Goal: Information Seeking & Learning: Learn about a topic

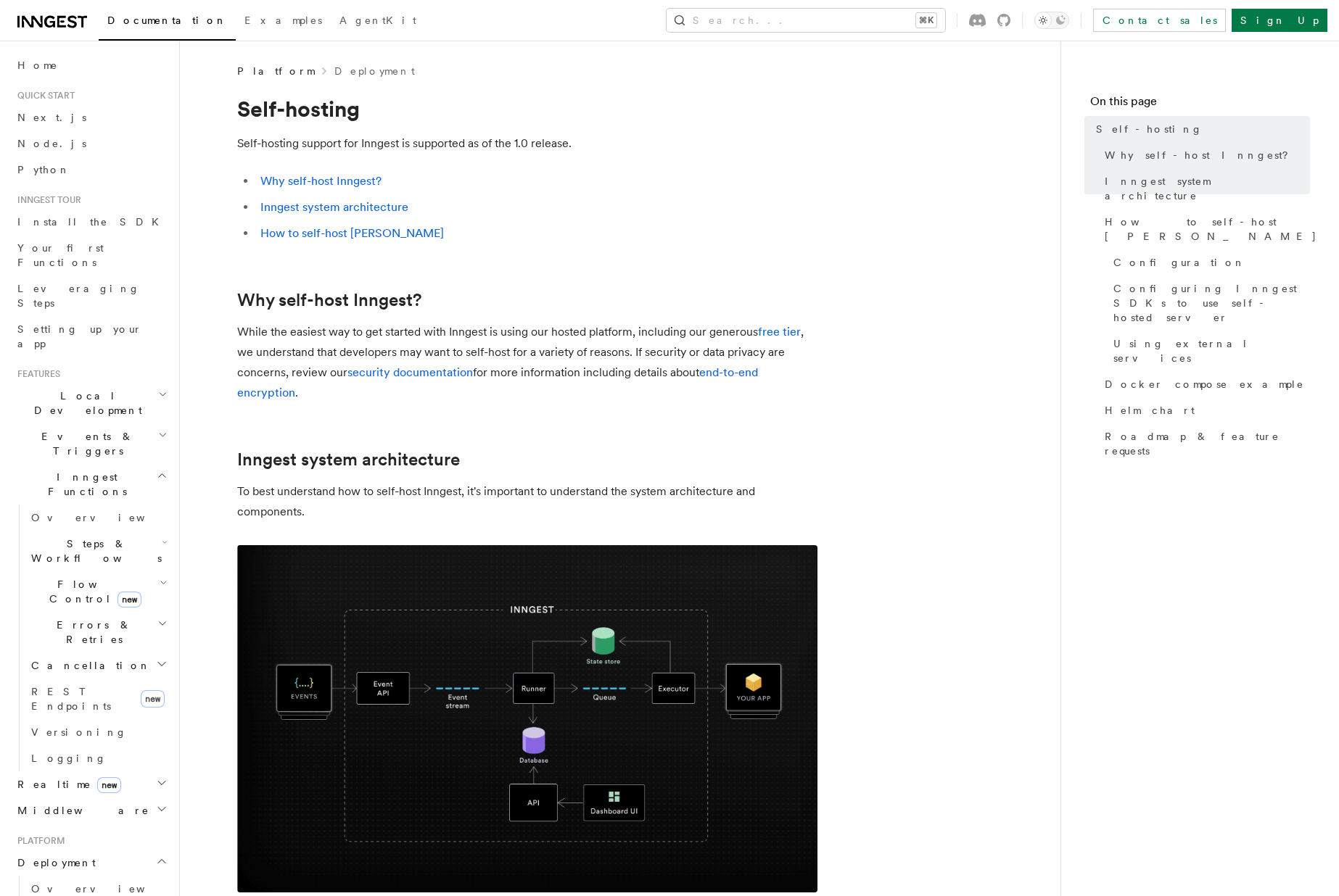
click at [315, 153] on p "Self-hosting support for Inngest is supported as of the 1.0 release." at bounding box center [527, 143] width 580 height 20
copy article "Self-hosting support for Inngest is supported as of the 1.0 release."
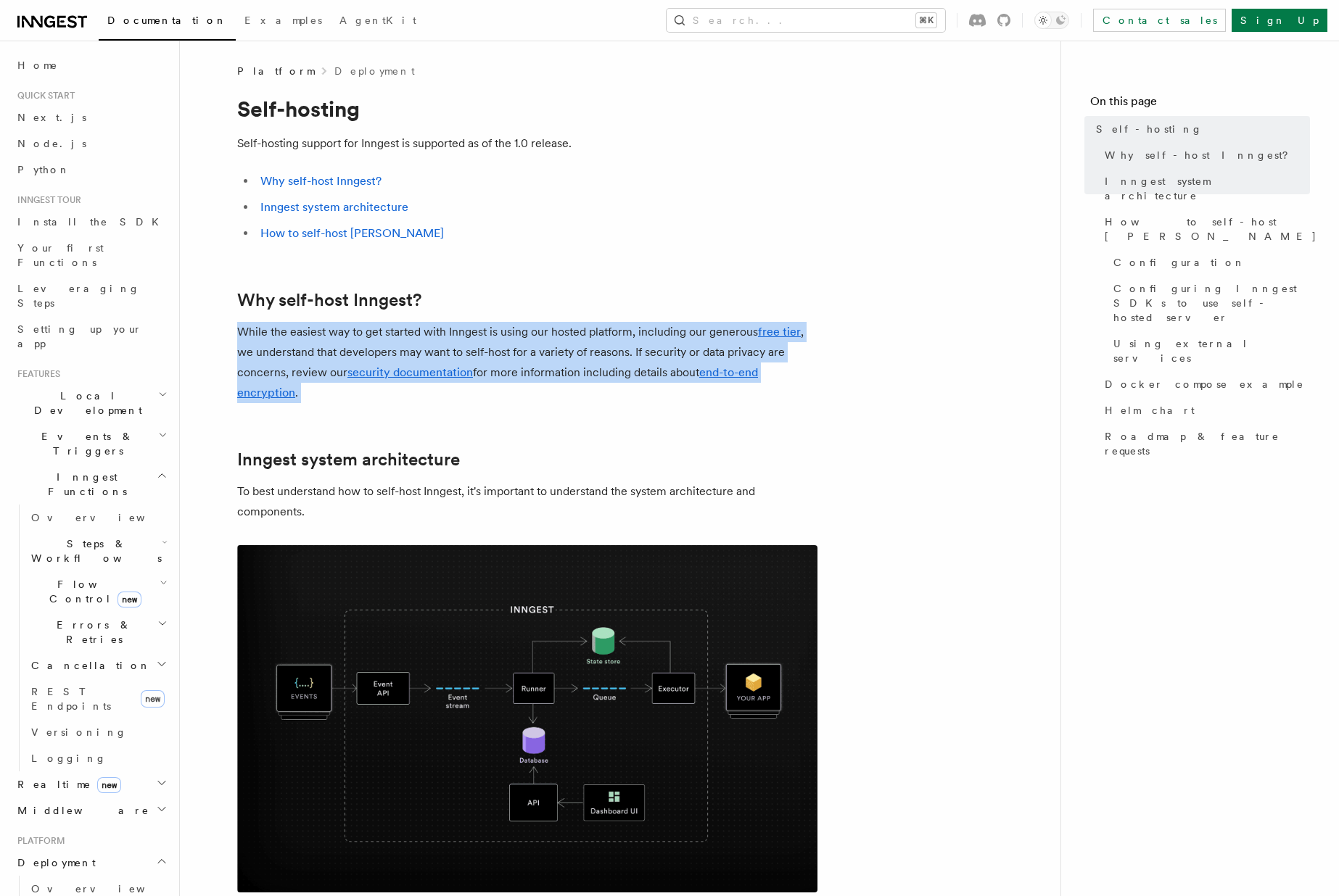
copy article "While the easiest way to get started with Inngest is using our hosted platform,…"
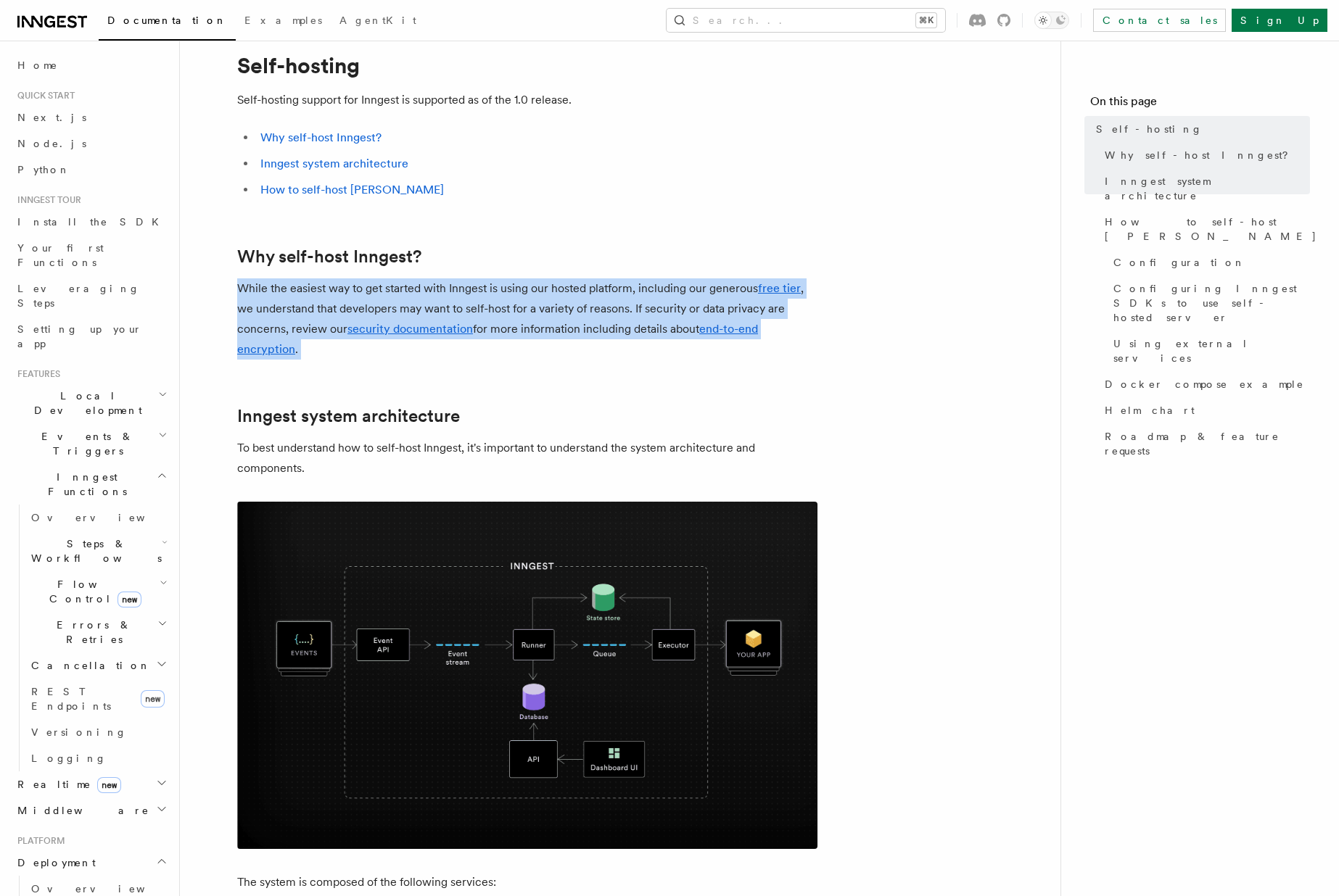
scroll to position [56, 0]
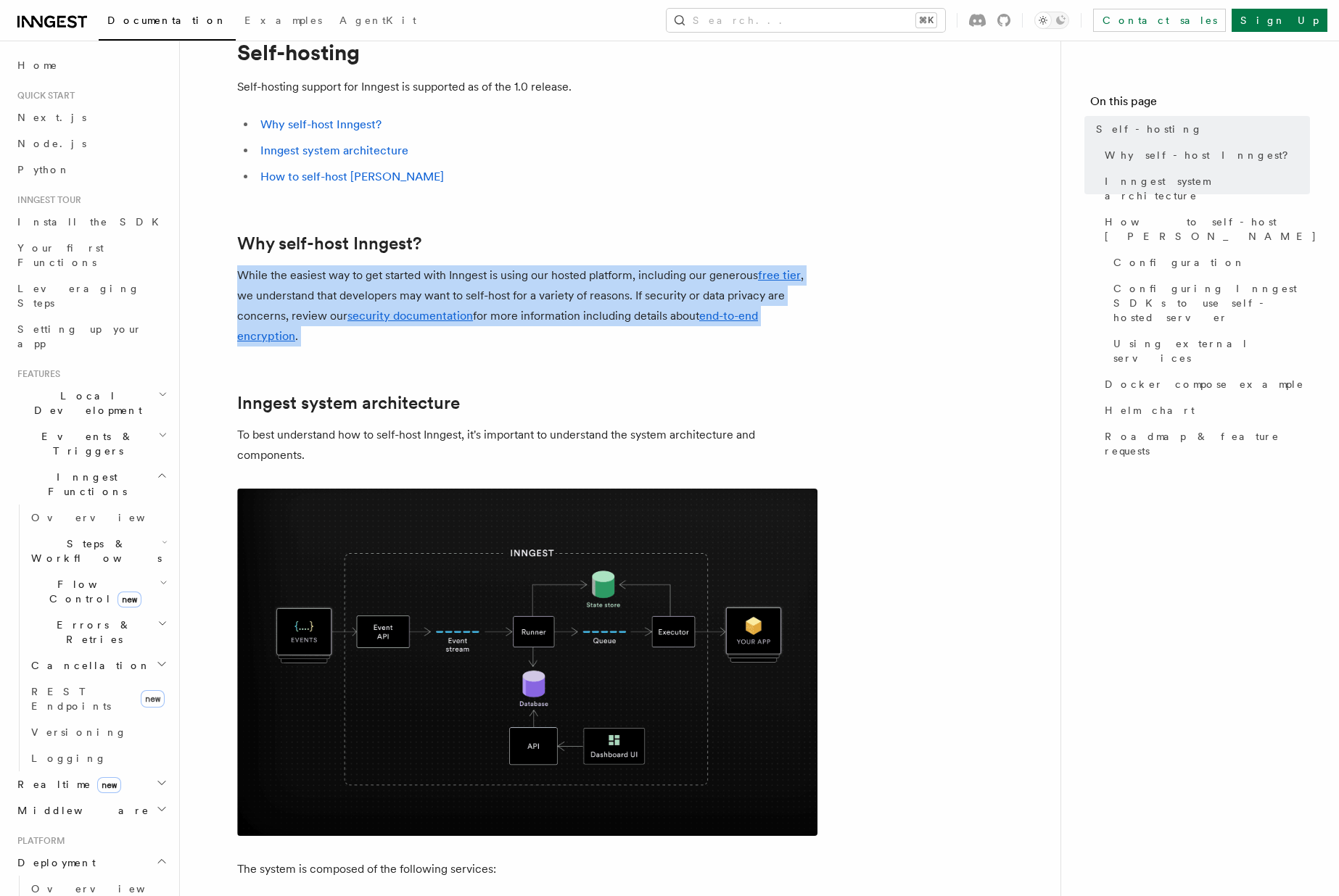
click at [359, 431] on p "To best understand how to self-host Inngest, it's important to understand the s…" at bounding box center [527, 445] width 580 height 41
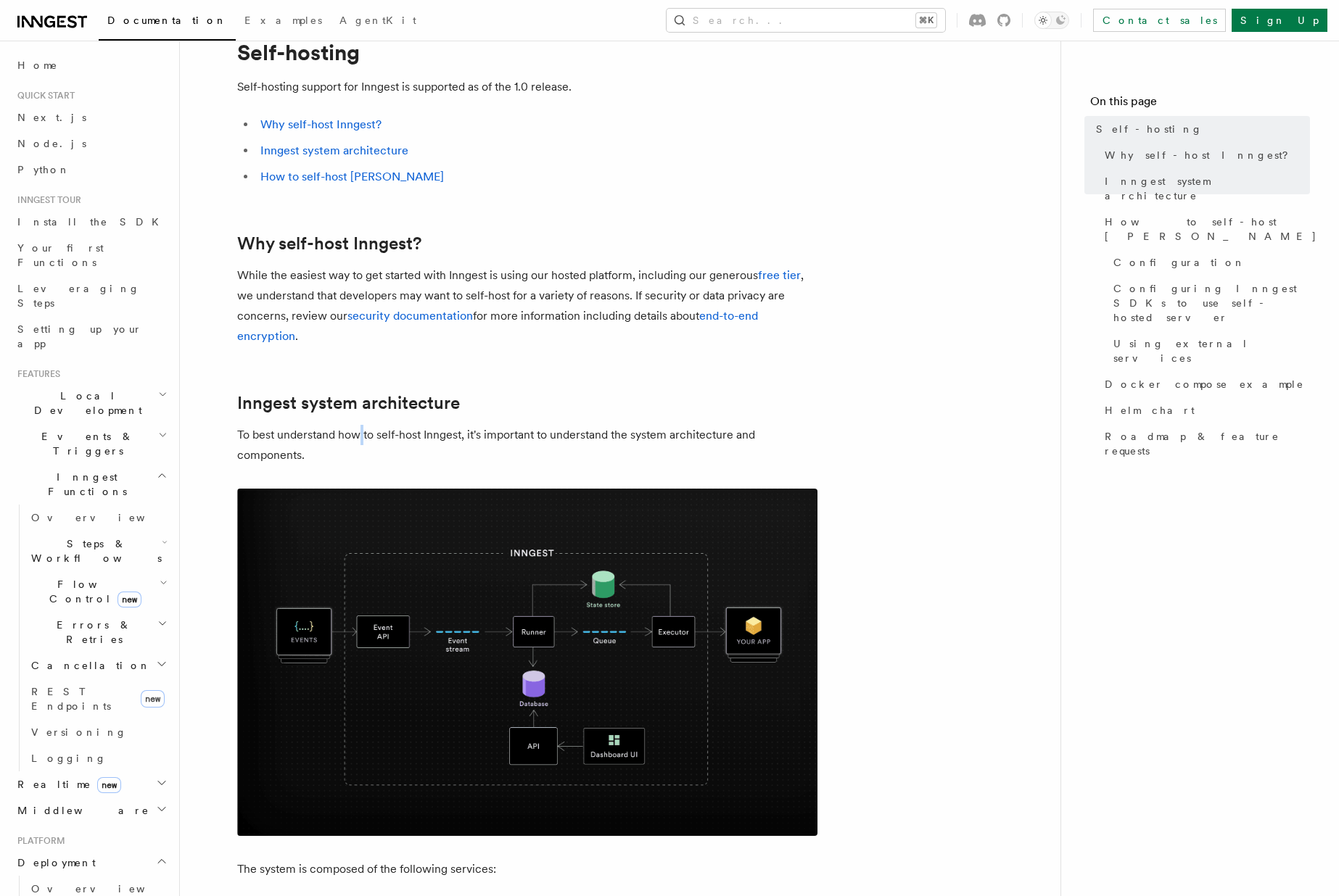
click at [359, 431] on p "To best understand how to self-host Inngest, it's important to understand the s…" at bounding box center [527, 445] width 580 height 41
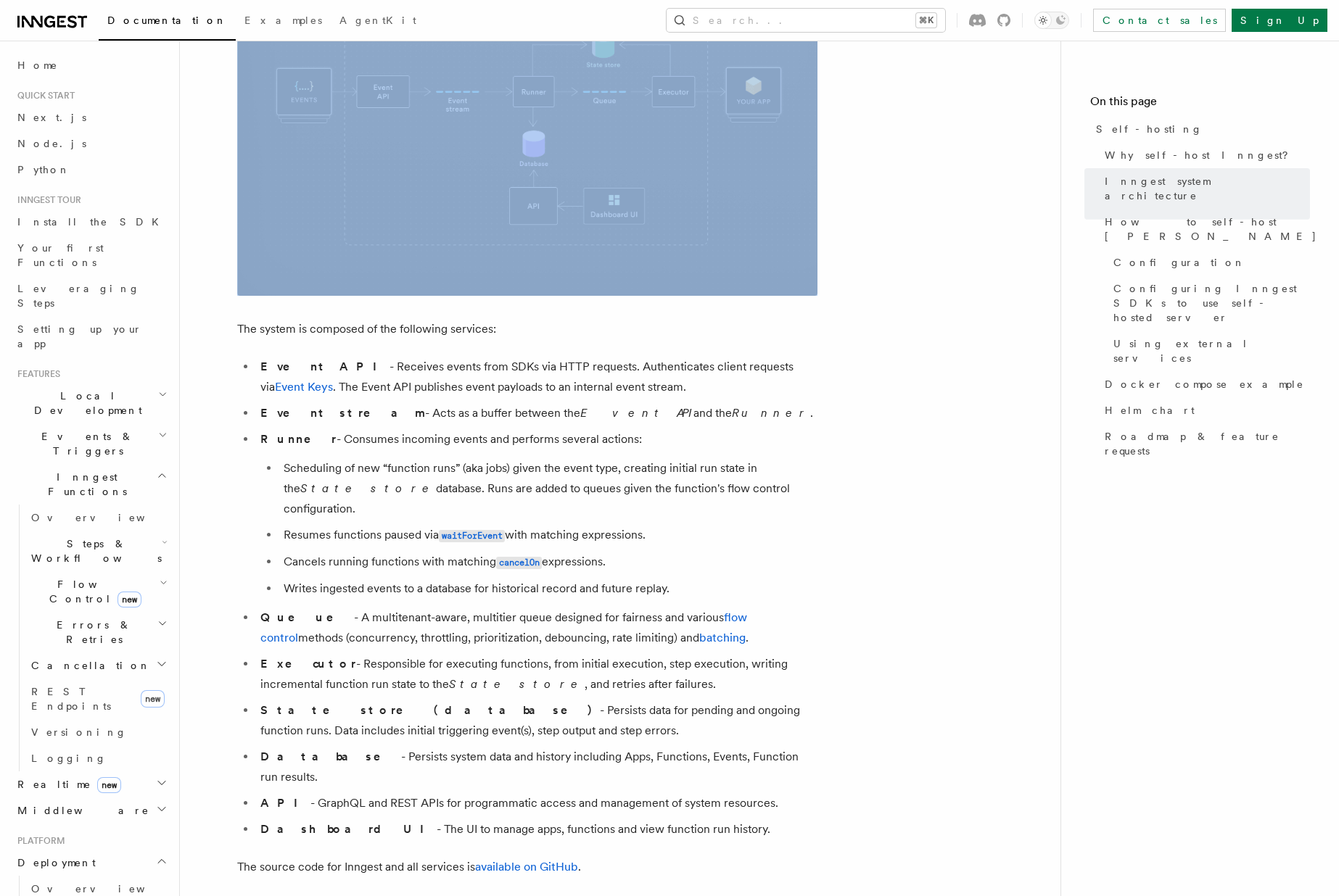
scroll to position [600, 0]
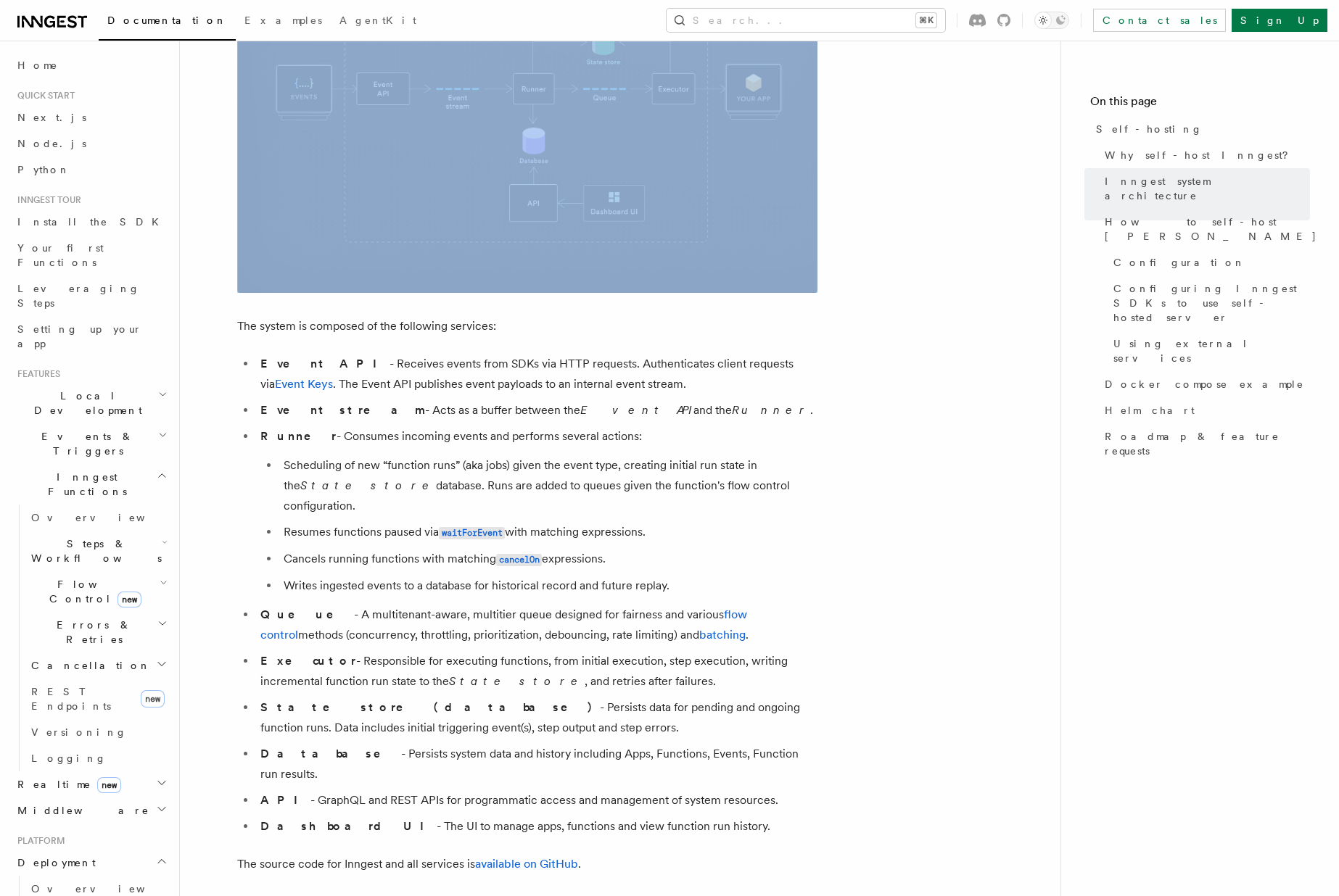
copy article "To best understand how to self-host Inngest, it's important to understand the s…"
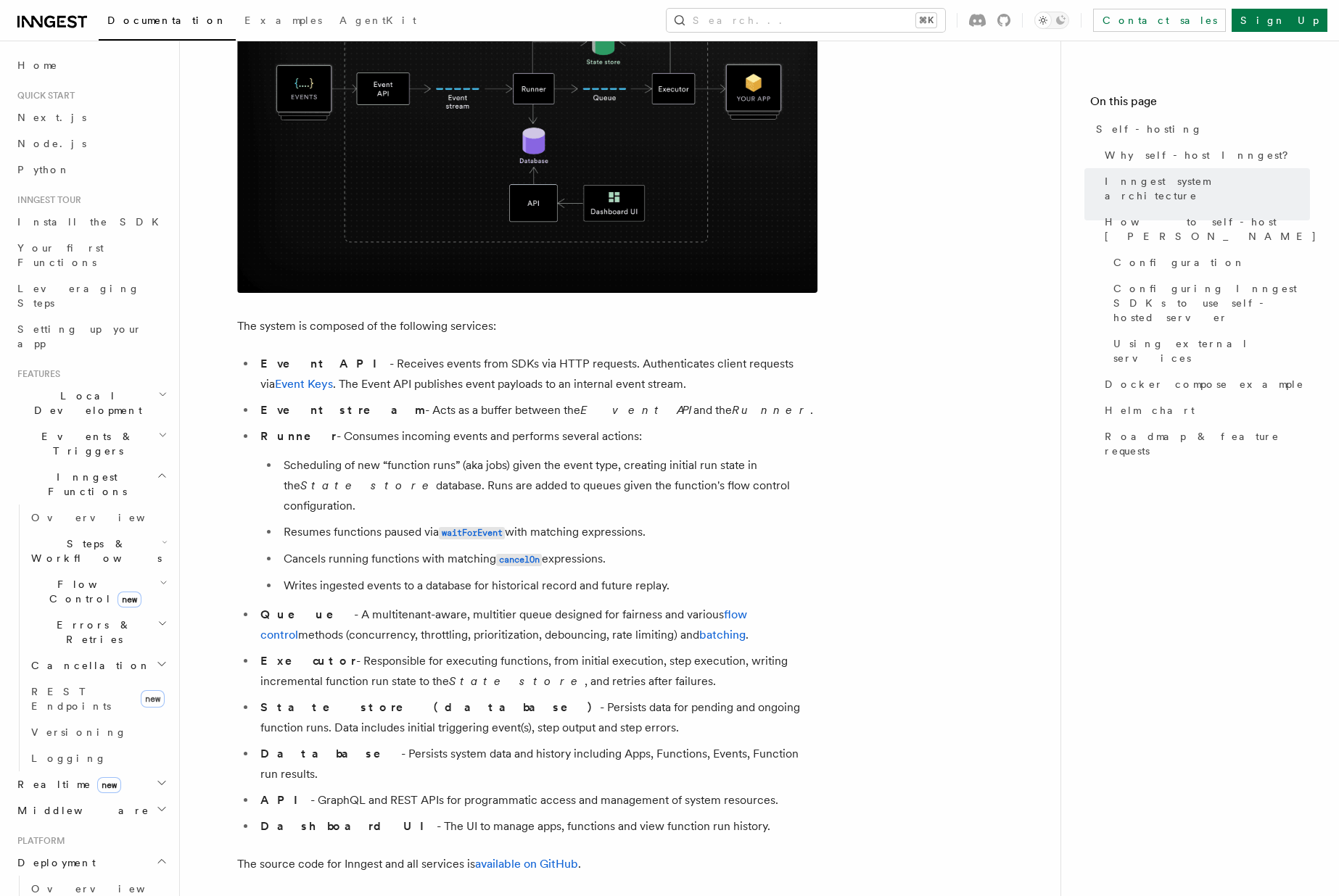
click at [345, 378] on li "Event API - Receives events from SDKs via HTTP requests. Authenticates client r…" at bounding box center [537, 374] width 561 height 41
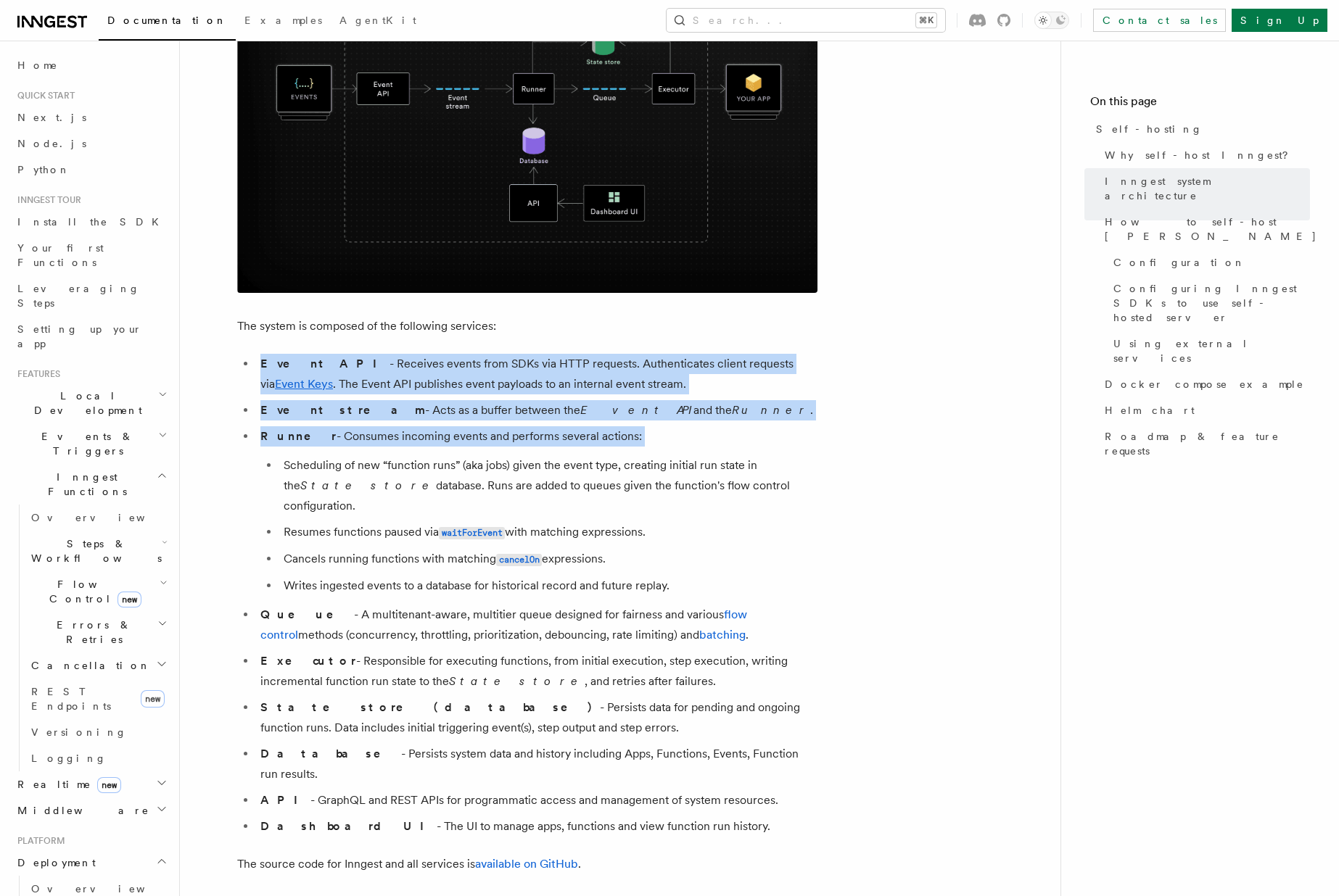
drag, startPoint x: 345, startPoint y: 378, endPoint x: 358, endPoint y: 438, distance: 61.4
click at [358, 438] on ul "Event API - Receives events from SDKs via HTTP requests. Authenticates client r…" at bounding box center [527, 595] width 580 height 483
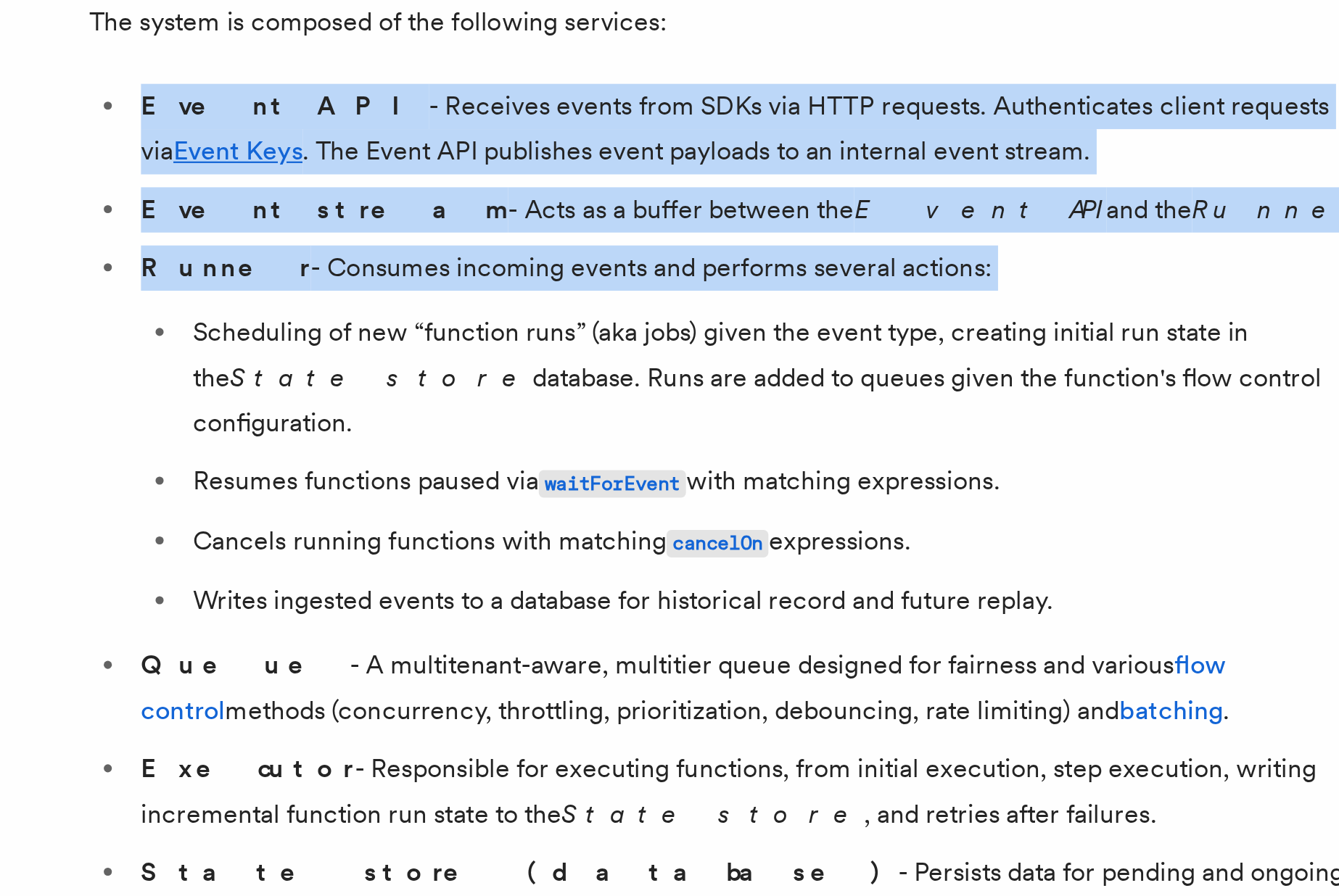
scroll to position [439, 0]
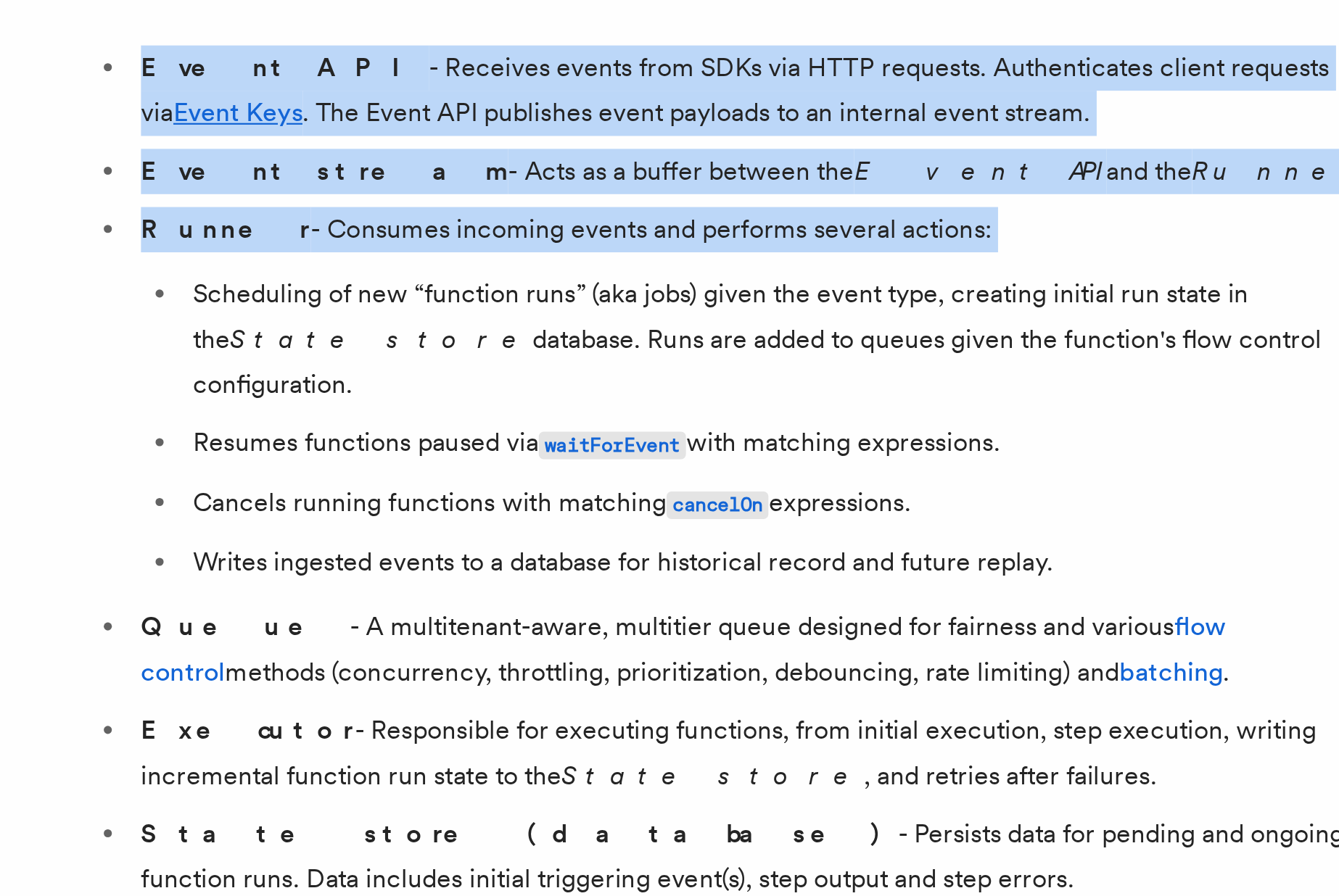
copy ul "Event API - Receives events from SDKs via HTTP requests. Authenticates client r…"
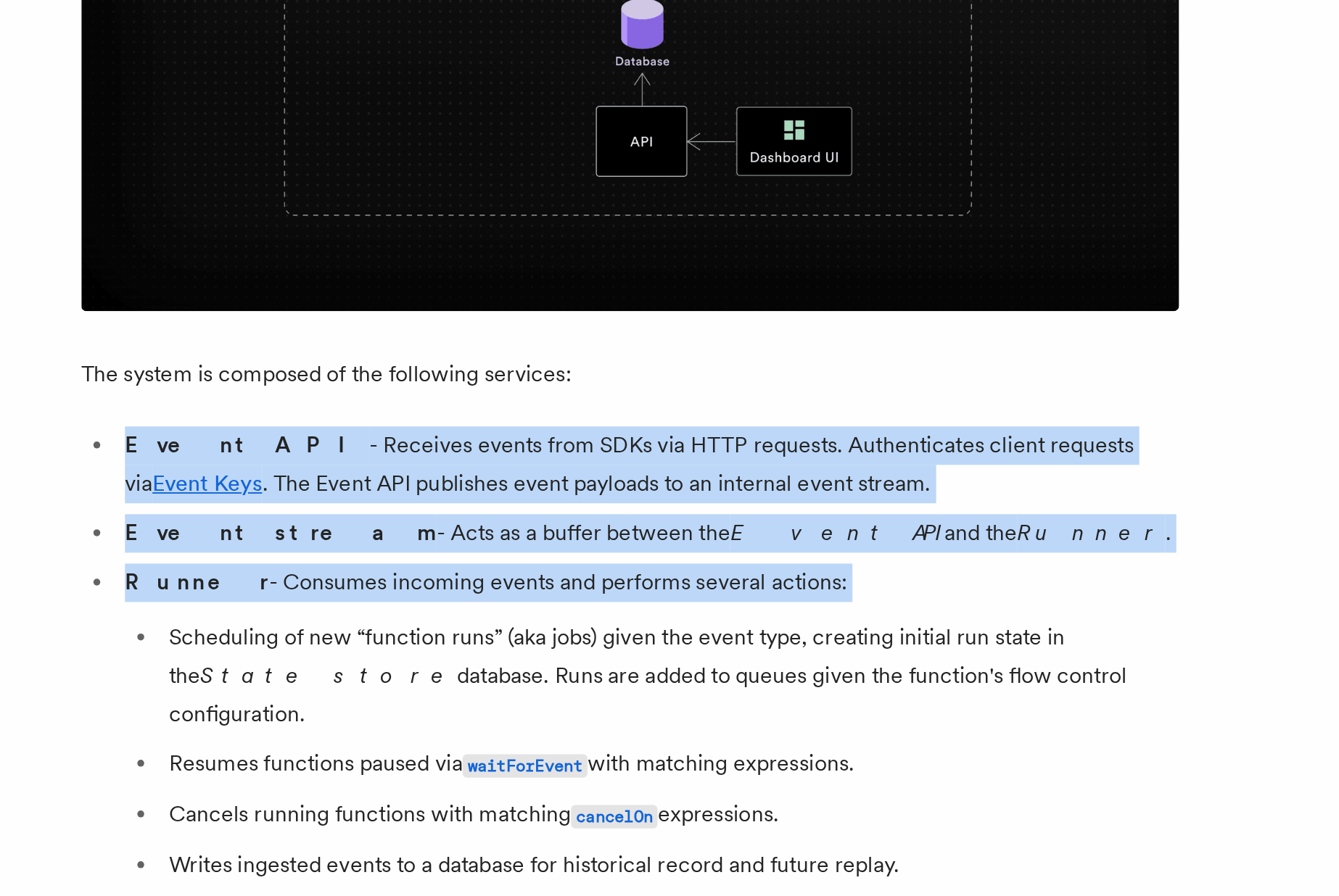
click at [580, 566] on em "Event API" at bounding box center [636, 570] width 113 height 14
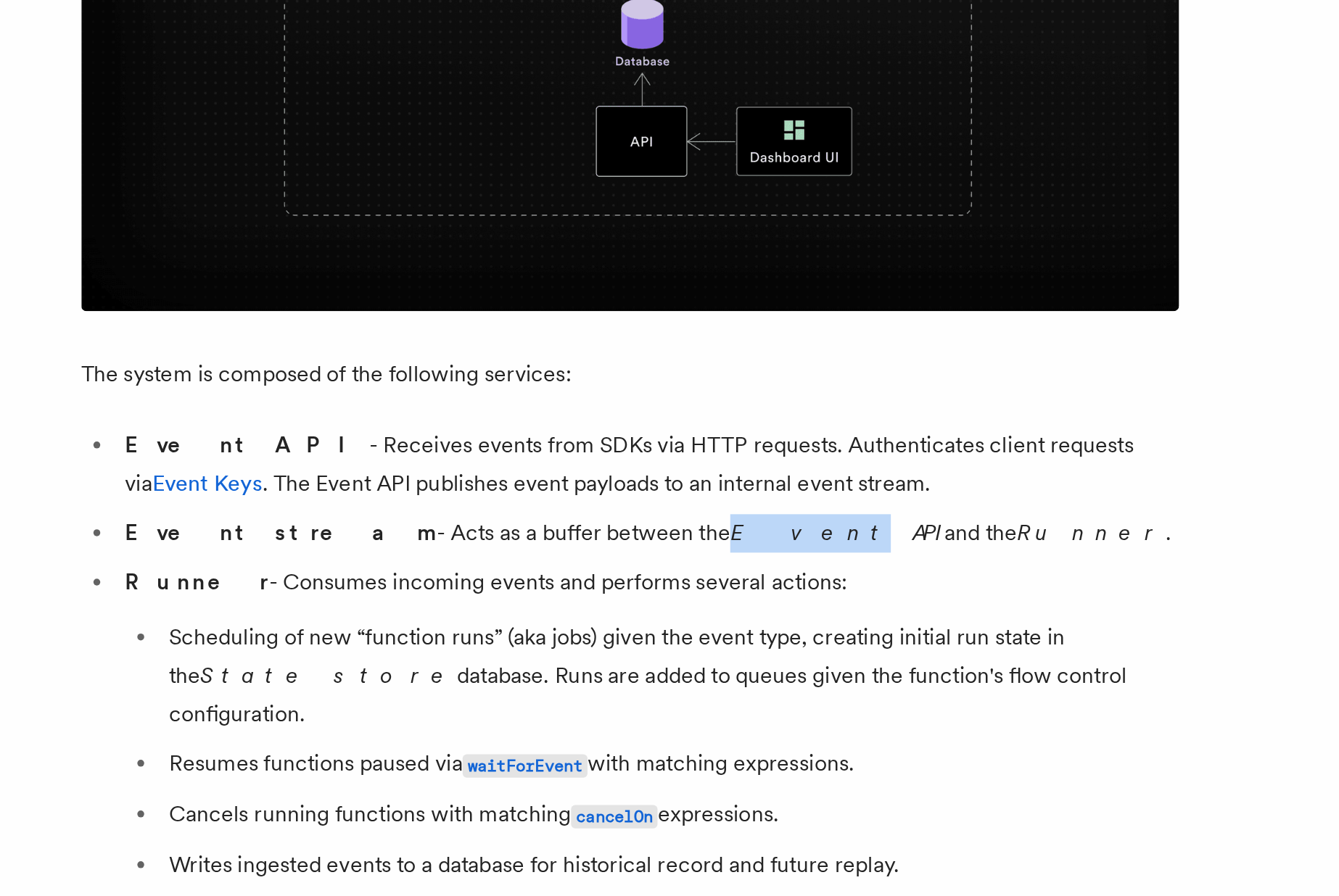
click at [580, 566] on em "Event API" at bounding box center [636, 570] width 113 height 14
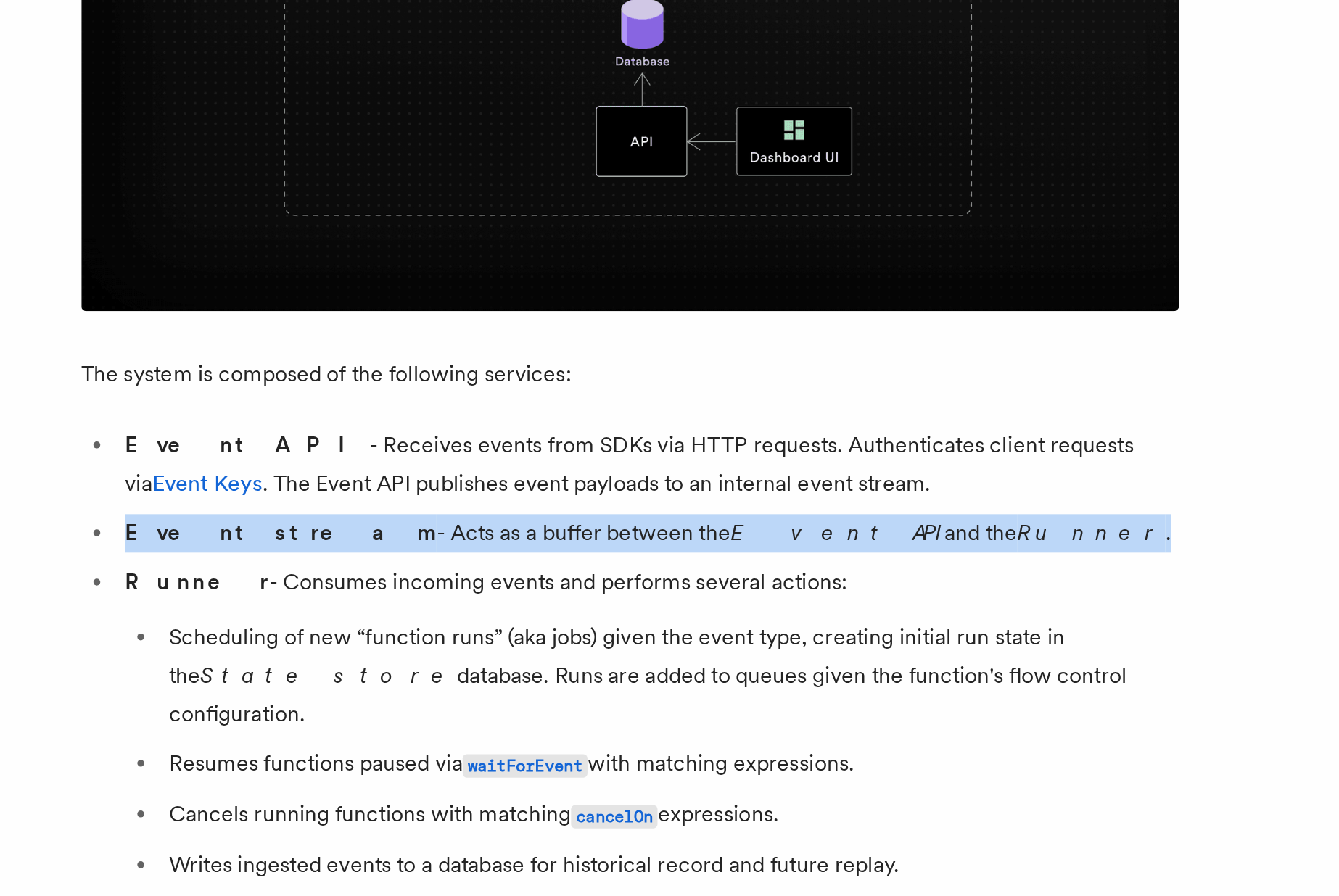
click at [580, 566] on em "Event API" at bounding box center [636, 570] width 113 height 14
click at [466, 592] on li "Runner - Consumes incoming events and performs several actions: Scheduling of n…" at bounding box center [537, 671] width 561 height 170
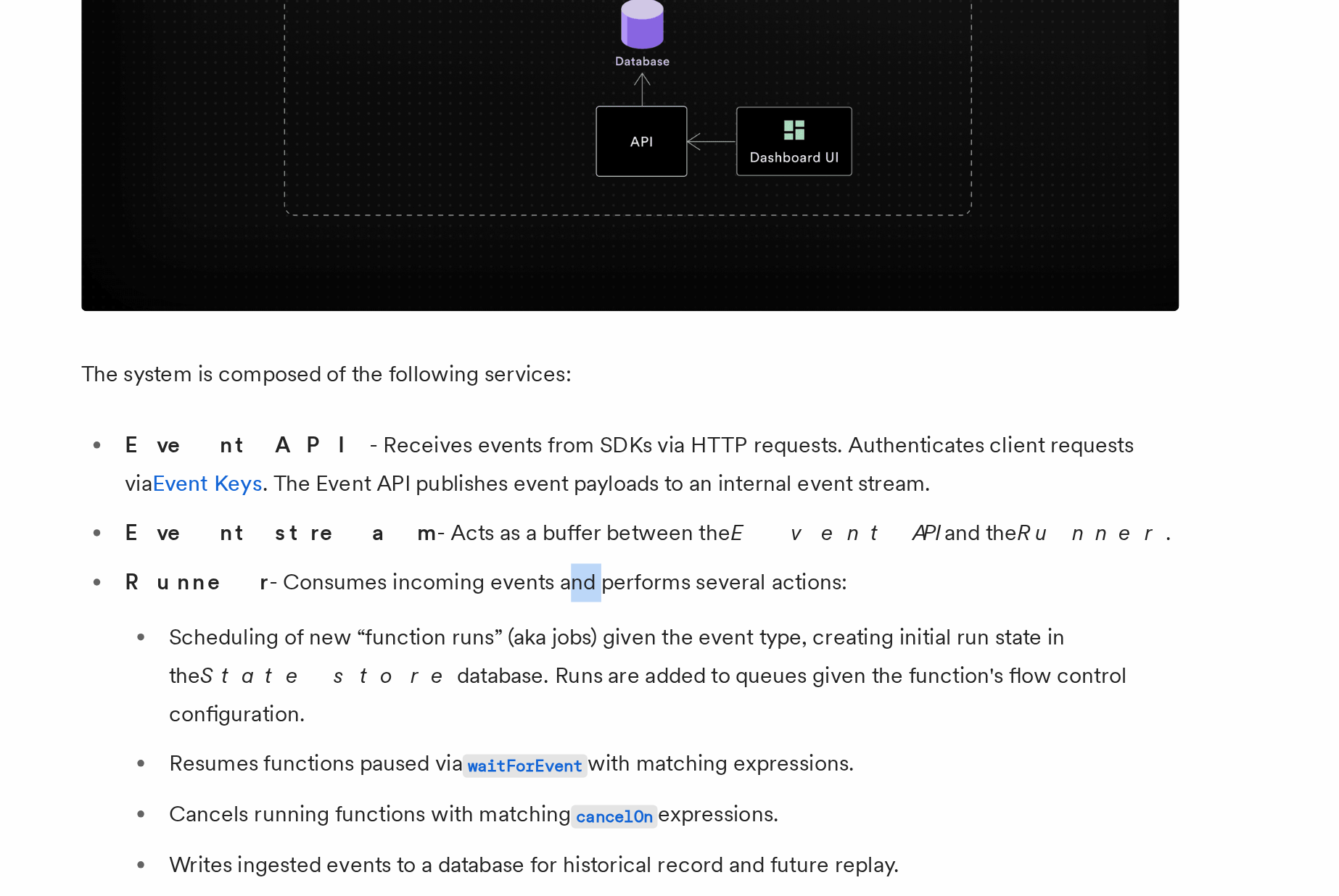
click at [466, 592] on li "Runner - Consumes incoming events and performs several actions: Scheduling of n…" at bounding box center [537, 671] width 561 height 170
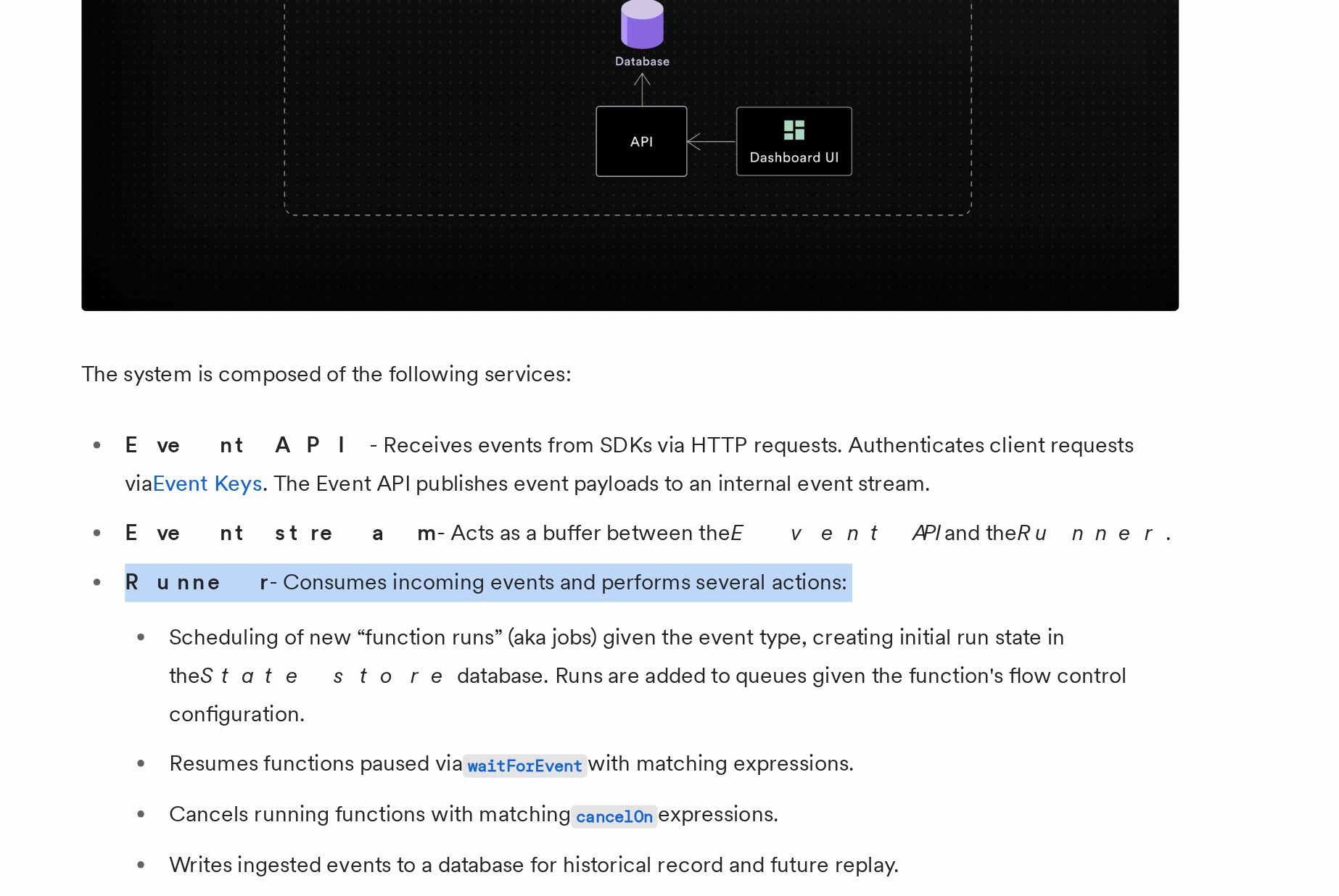
click at [389, 626] on li "Scheduling of new “function runs” (aka jobs) given the event type, creating ini…" at bounding box center [548, 646] width 538 height 61
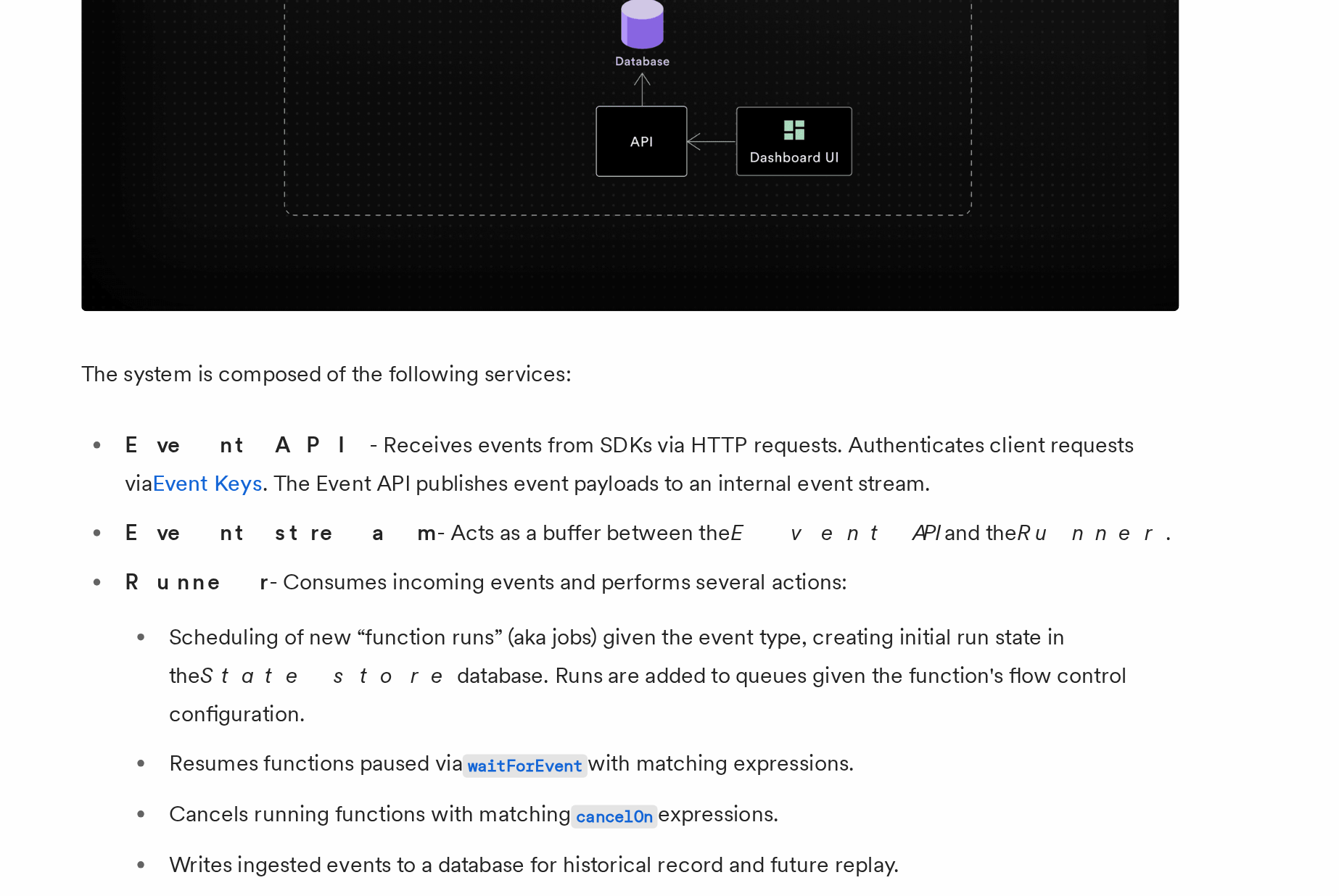
click at [389, 626] on li "Scheduling of new “function runs” (aka jobs) given the event type, creating ini…" at bounding box center [548, 646] width 538 height 61
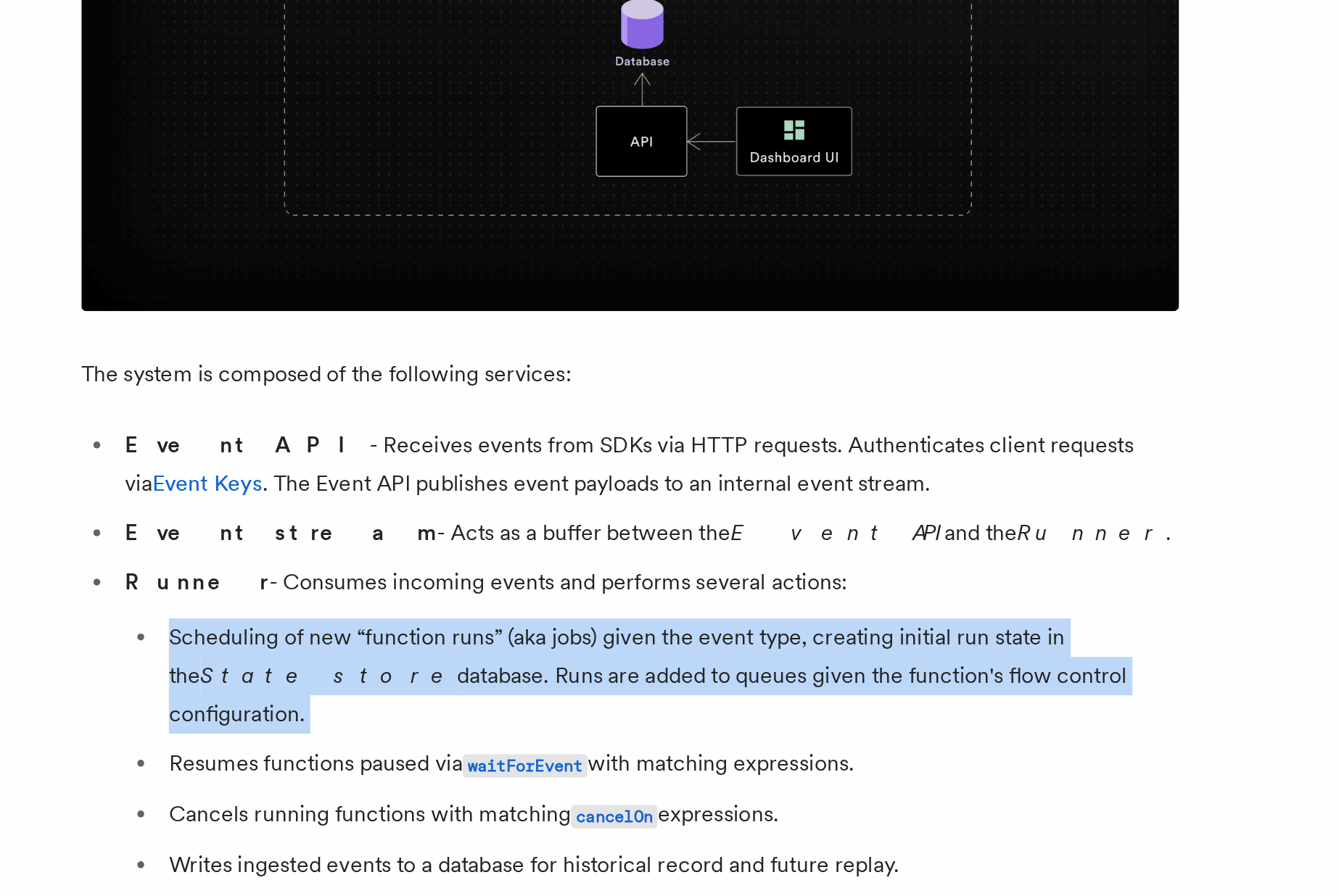
copy ul "Scheduling of new “function runs” (aka jobs) given the event type, creating ini…"
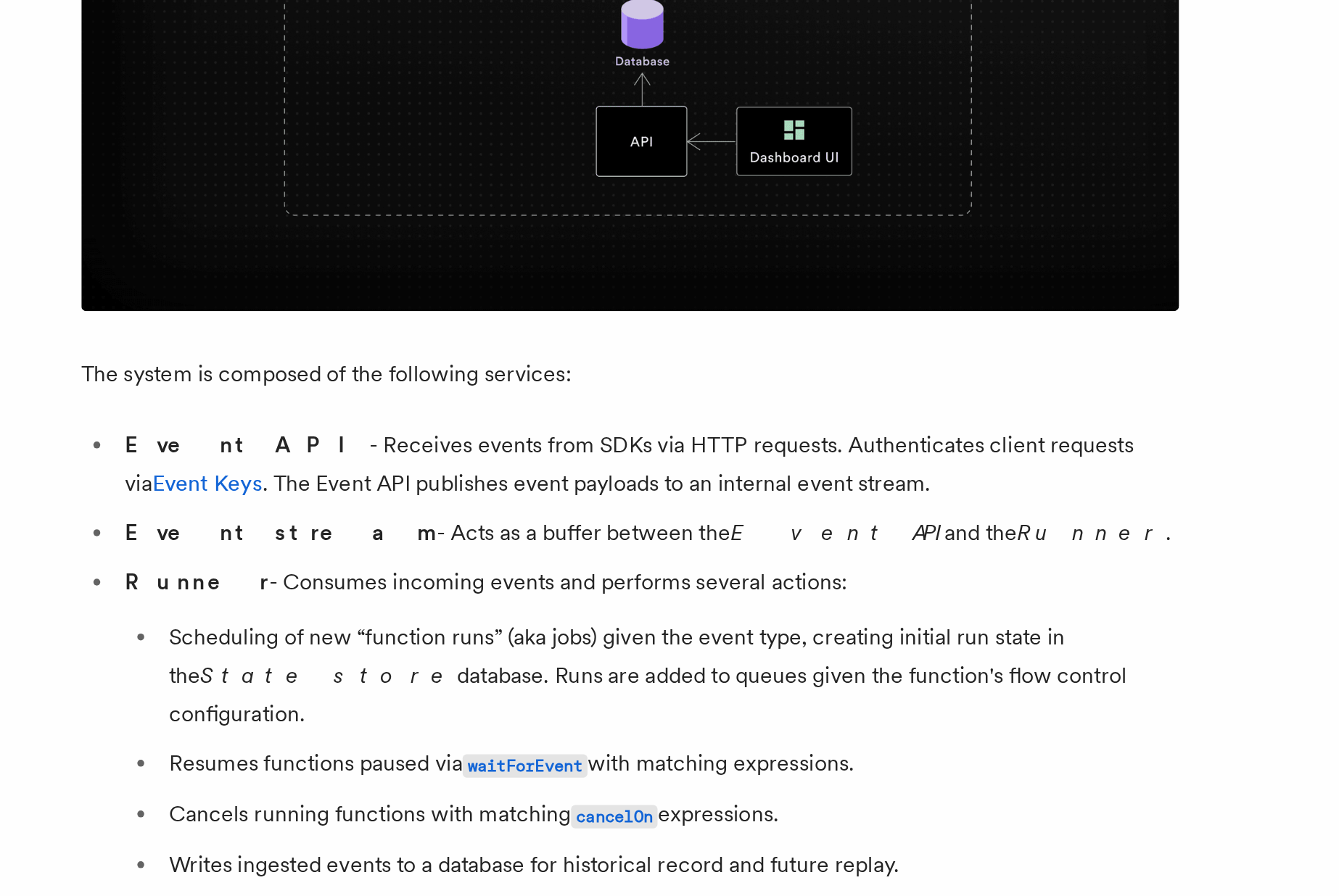
click at [356, 682] on li "Resumes functions paused via waitForEvent with matching expressions." at bounding box center [548, 693] width 538 height 21
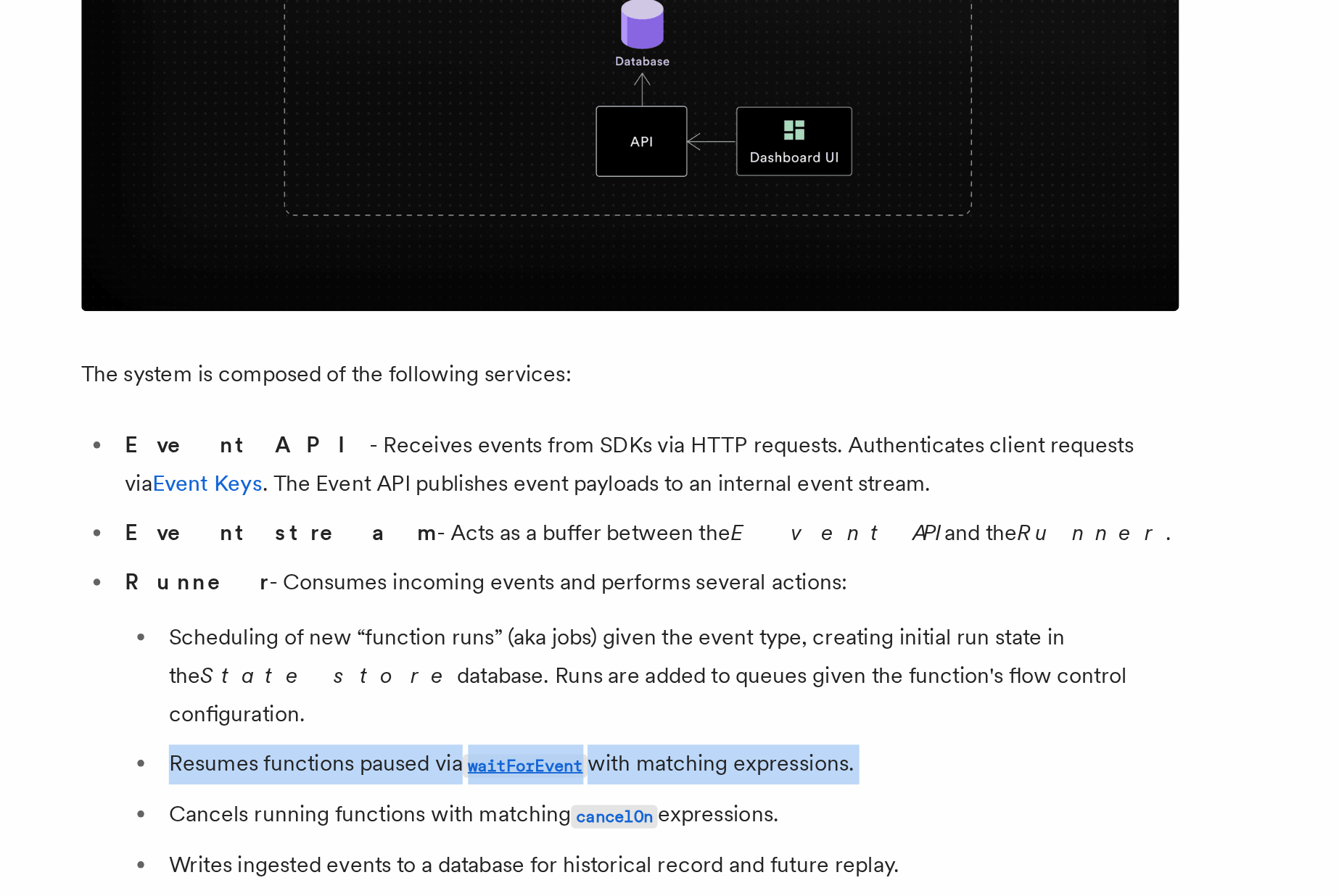
click at [356, 682] on li "Resumes functions paused via waitForEvent with matching expressions." at bounding box center [548, 693] width 538 height 21
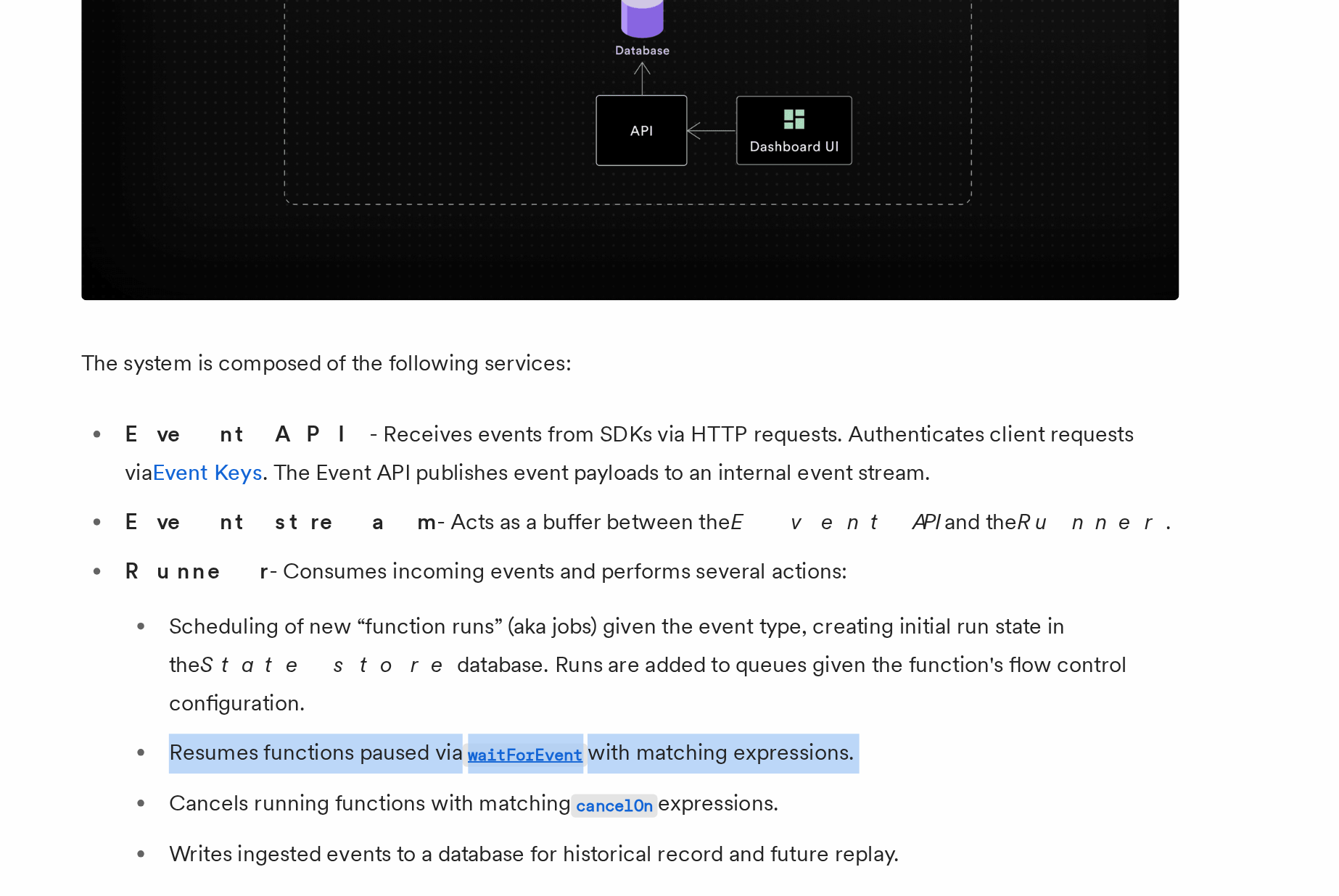
copy ul "Resumes functions paused via waitForEvent with matching expressions."
click at [335, 709] on li "Cancels running functions with matching cancelOn expressions." at bounding box center [548, 719] width 538 height 21
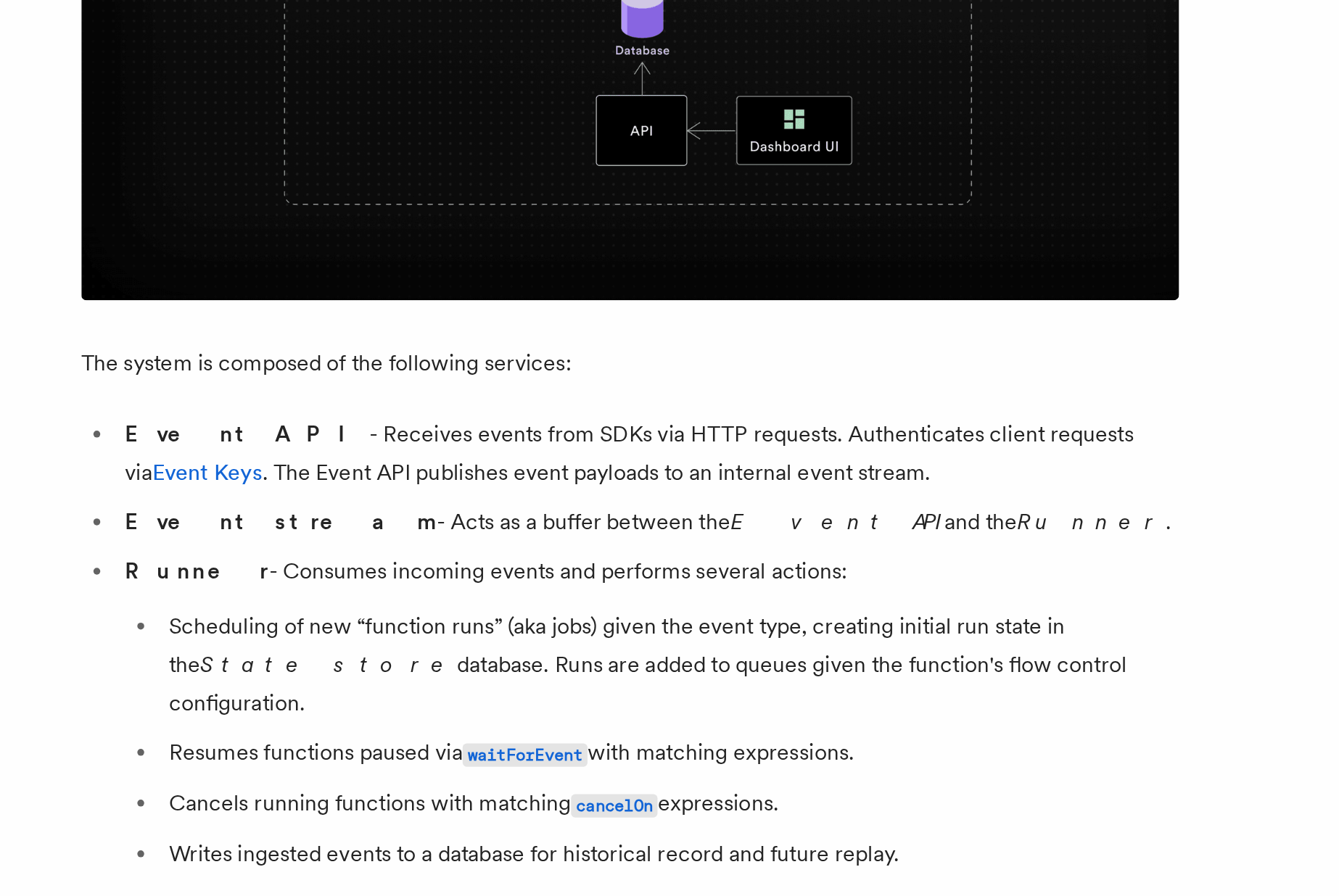
click at [335, 709] on li "Cancels running functions with matching cancelOn expressions." at bounding box center [548, 719] width 538 height 21
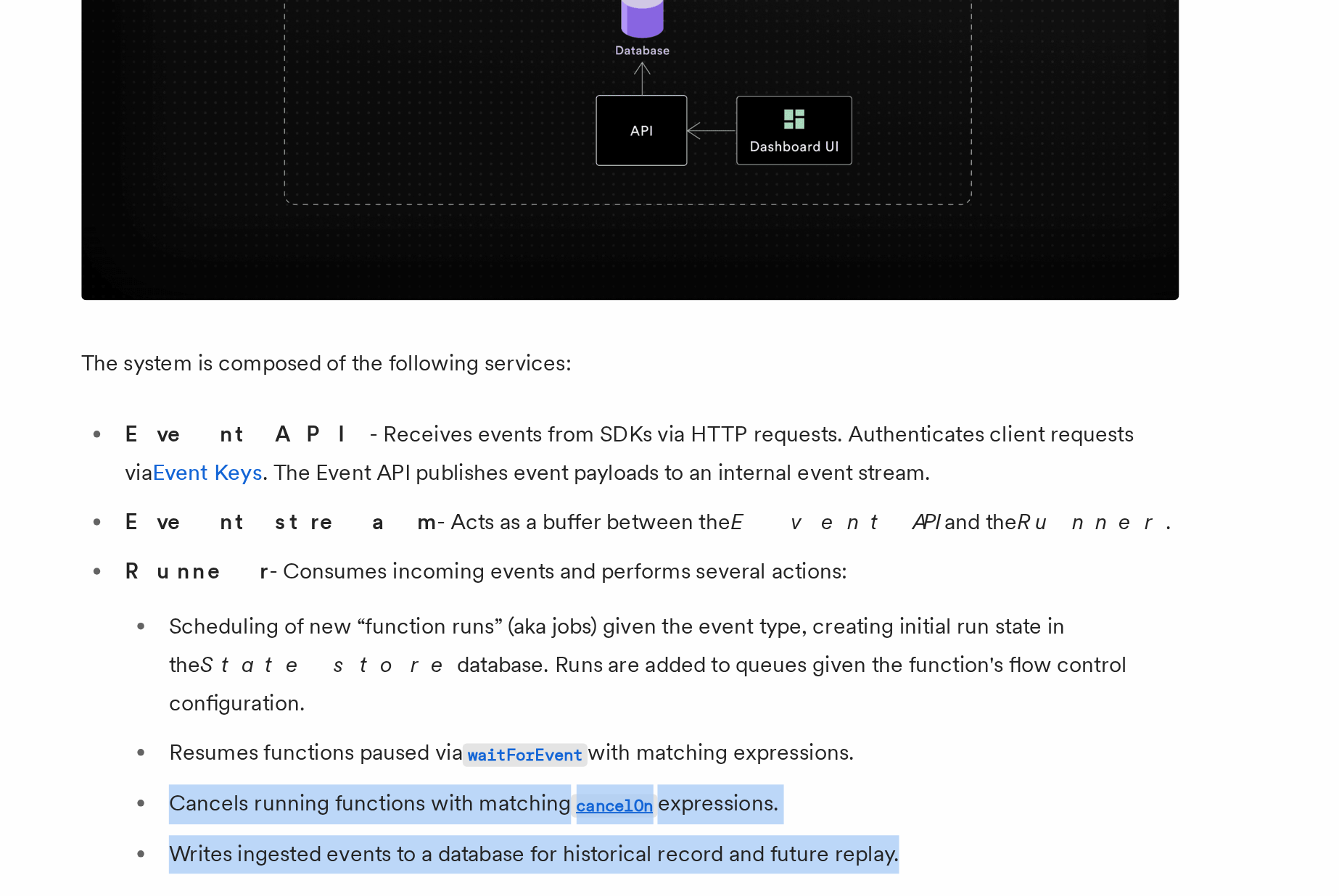
drag, startPoint x: 335, startPoint y: 704, endPoint x: 337, endPoint y: 721, distance: 17.1
click at [337, 721] on ul "Scheduling of new “function runs” (aka jobs) given the event type, creating ini…" at bounding box center [539, 685] width 557 height 140
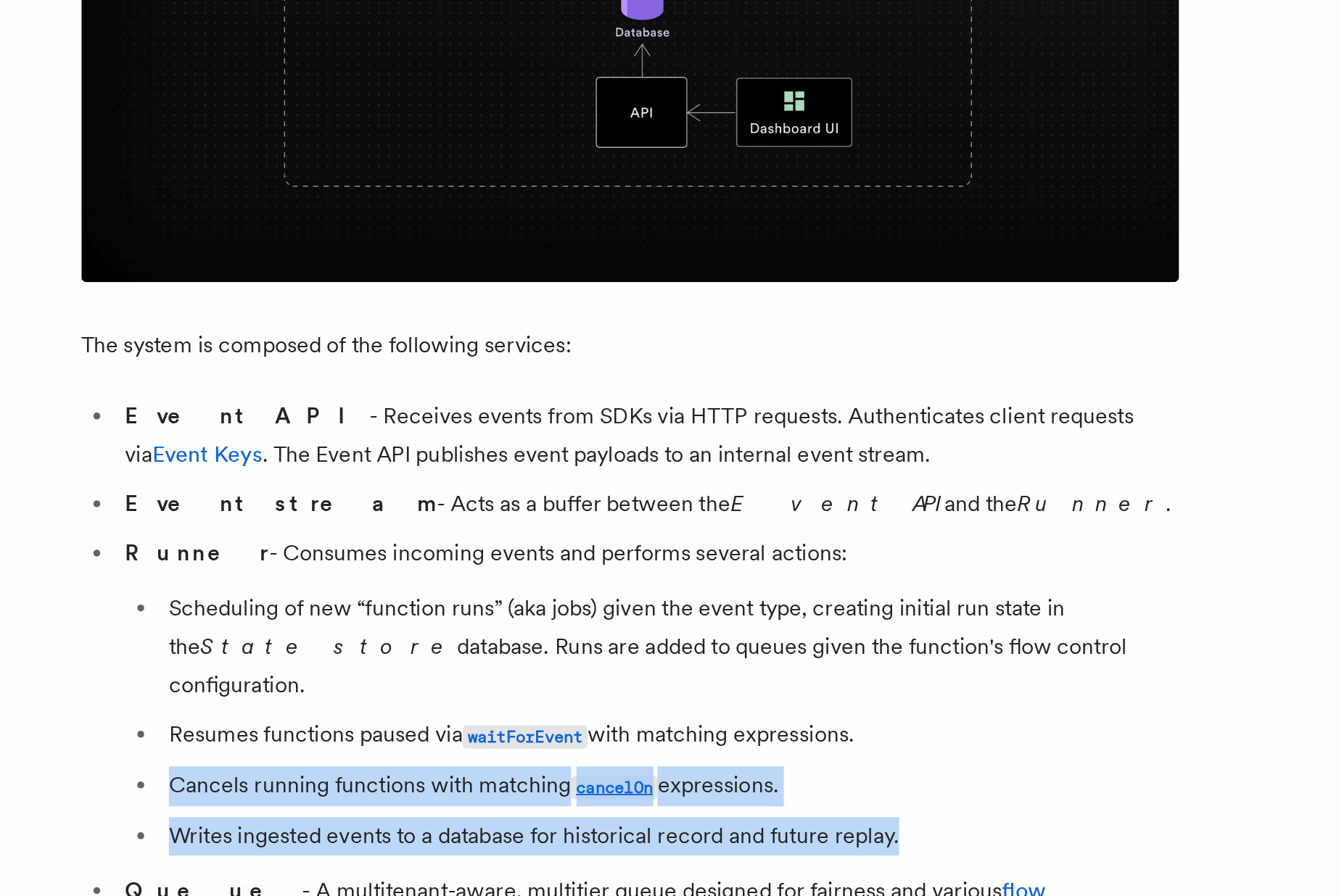
copy ul "Cancels running functions with matching cancelOn expressions. Writes ingested e…"
click at [337, 736] on li "Writes ingested events to a database for historical record and future replay." at bounding box center [548, 745] width 538 height 20
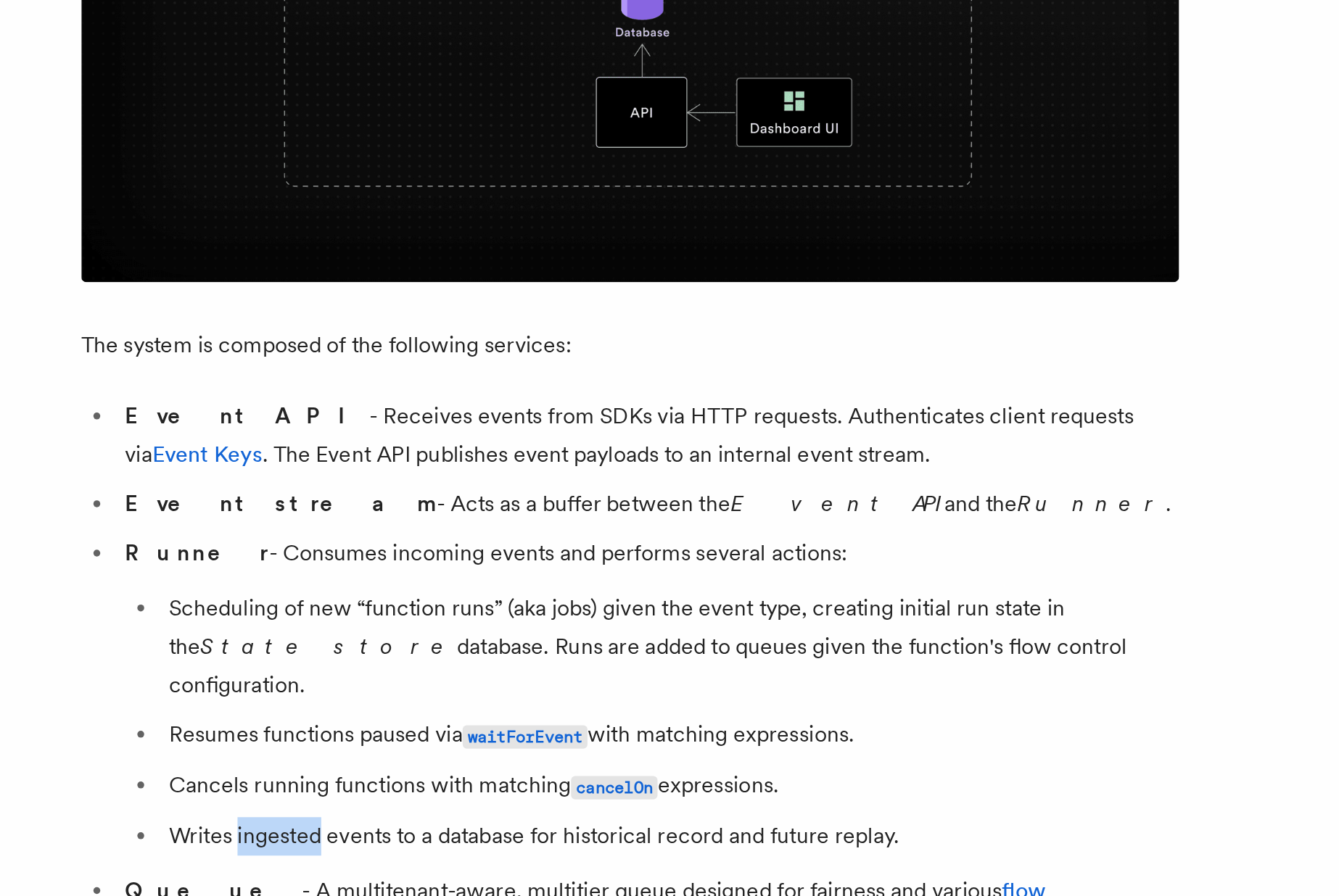
click at [337, 736] on li "Writes ingested events to a database for historical record and future replay." at bounding box center [548, 745] width 538 height 20
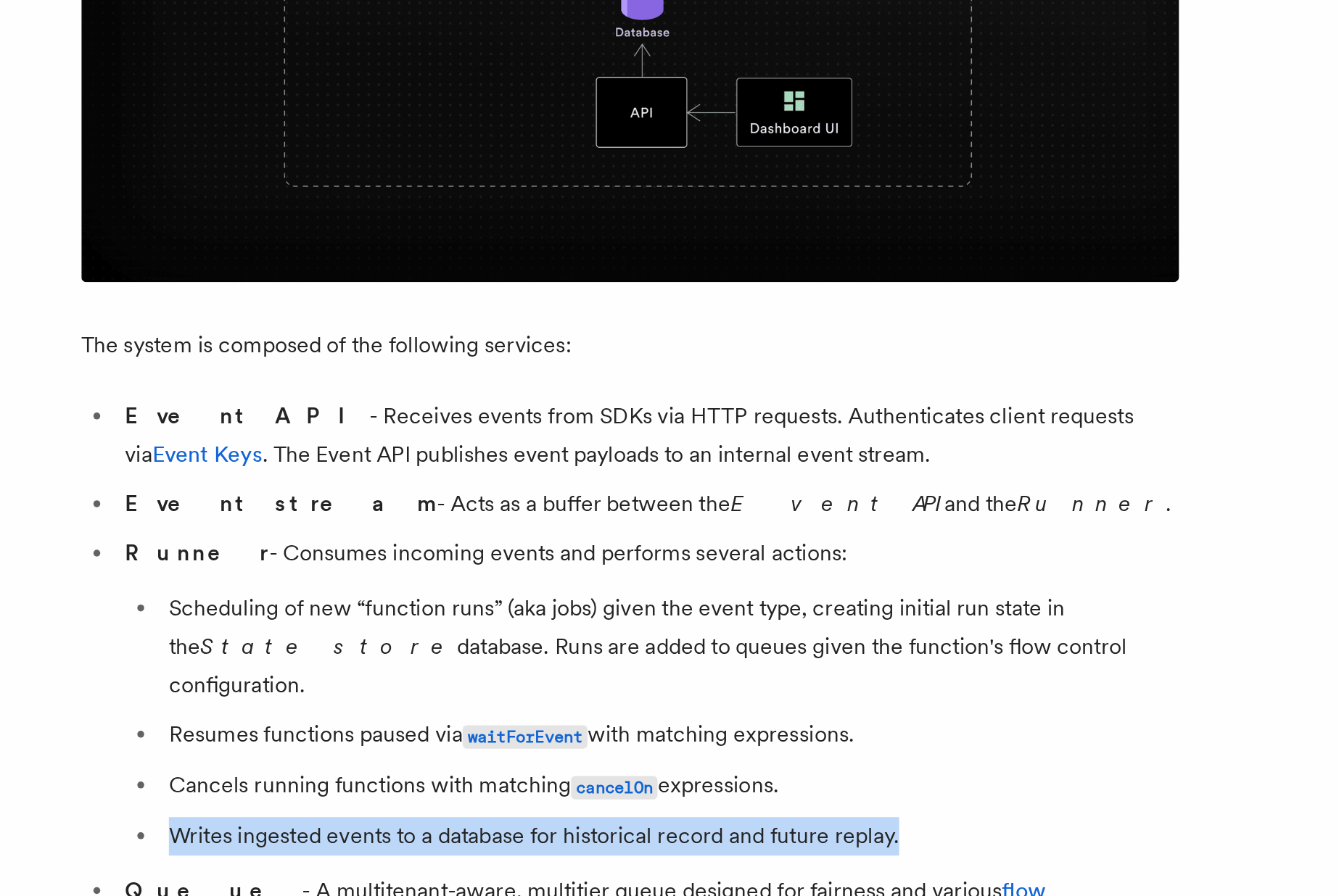
click at [337, 736] on li "Writes ingested events to a database for historical record and future replay." at bounding box center [548, 745] width 538 height 20
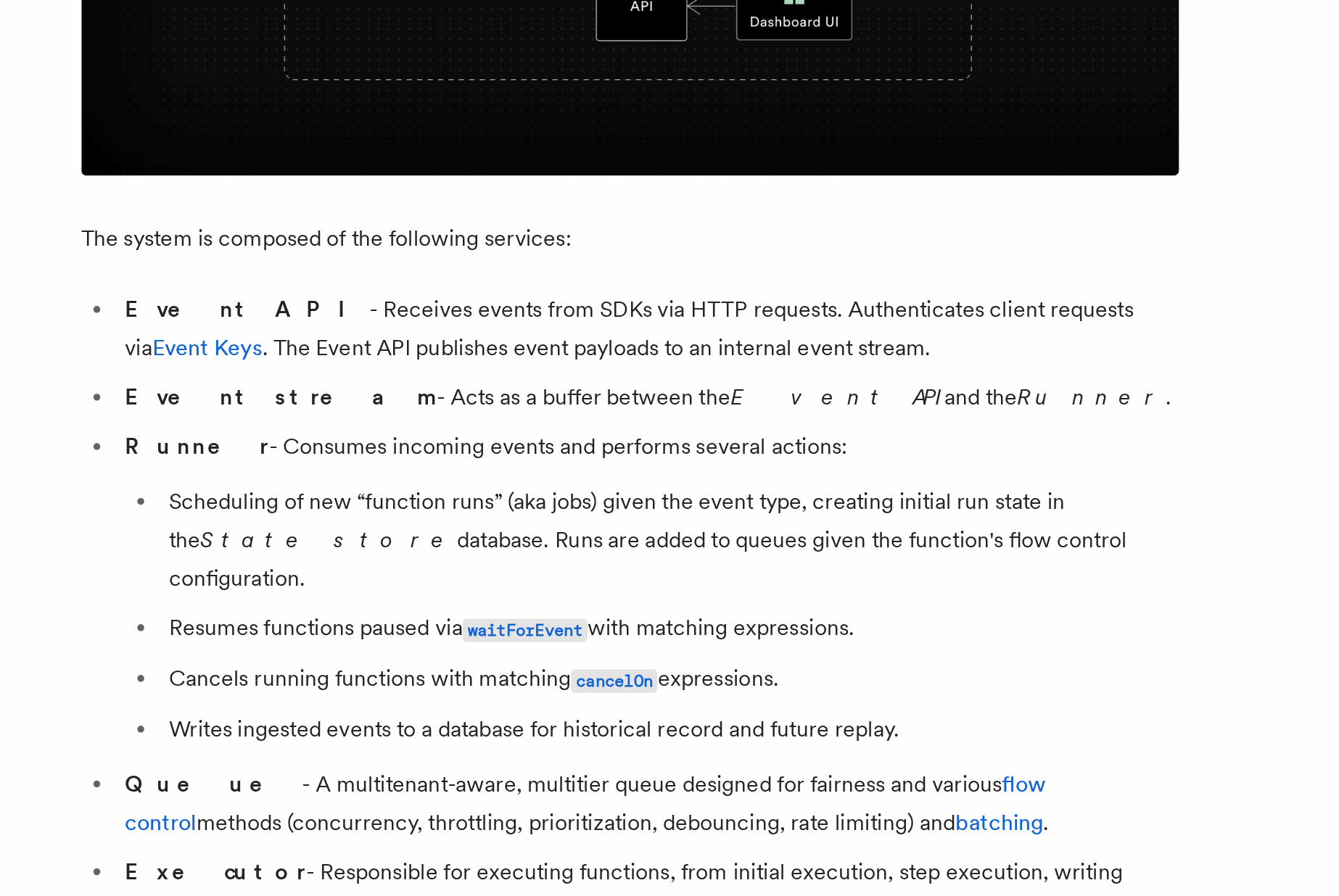
click at [338, 765] on li "Queue - A multitenant-aware, multitier queue designed for fairness and various …" at bounding box center [537, 785] width 561 height 41
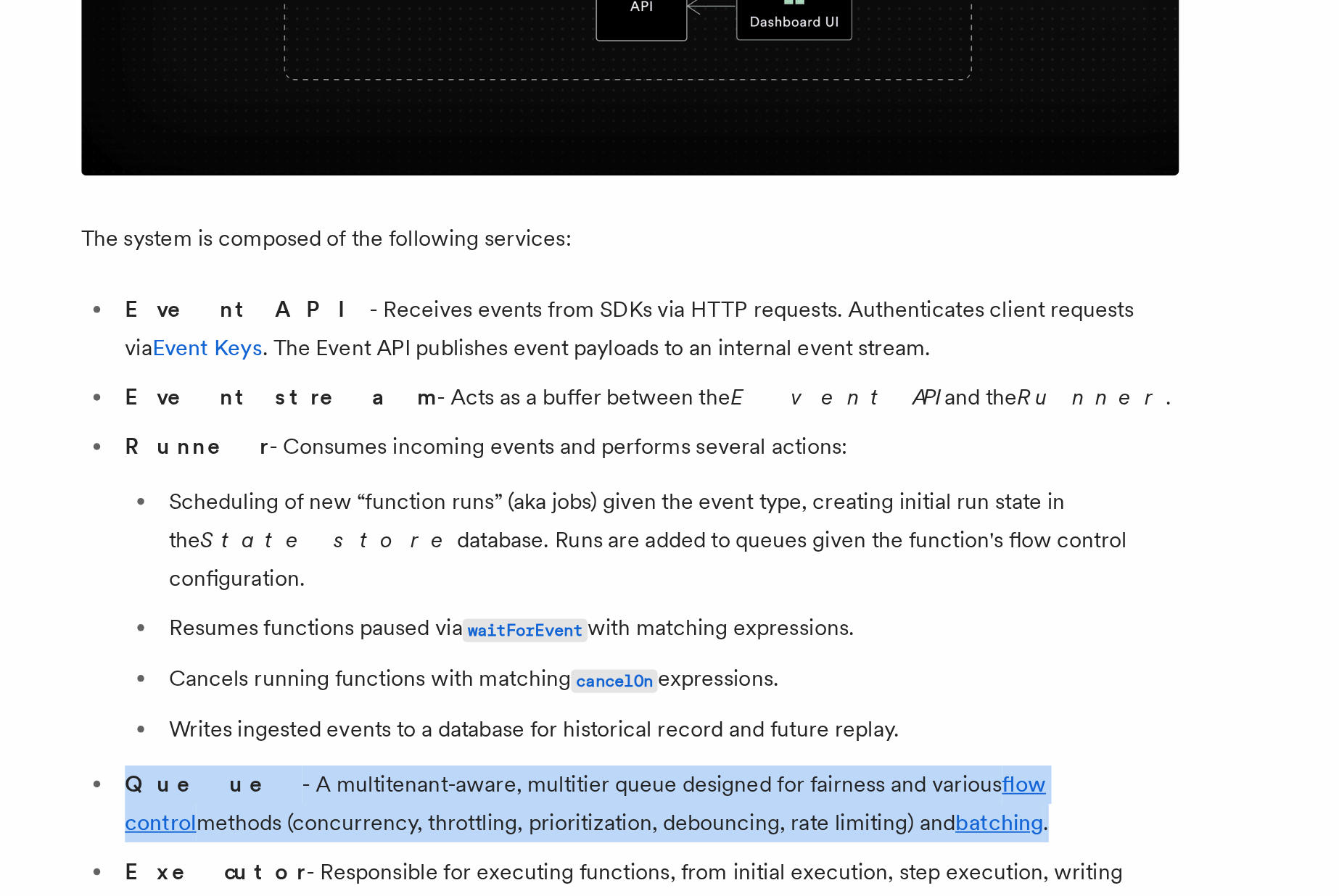
copy ul "Queue - A multitenant-aware, multitier queue designed for fairness and various …"
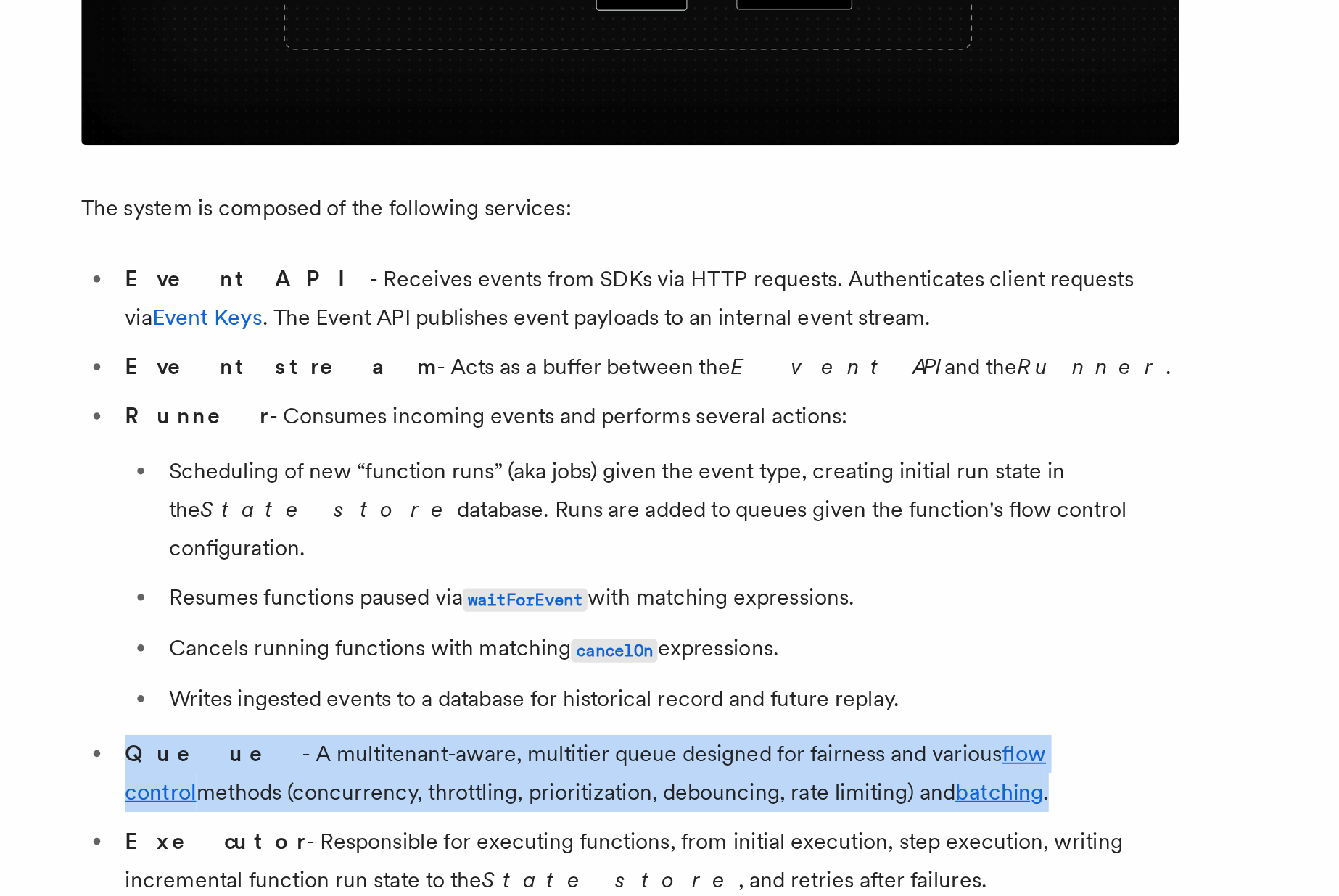
click at [330, 812] on li "Executor - Responsible for executing functions, from initial execution, step ex…" at bounding box center [537, 831] width 561 height 41
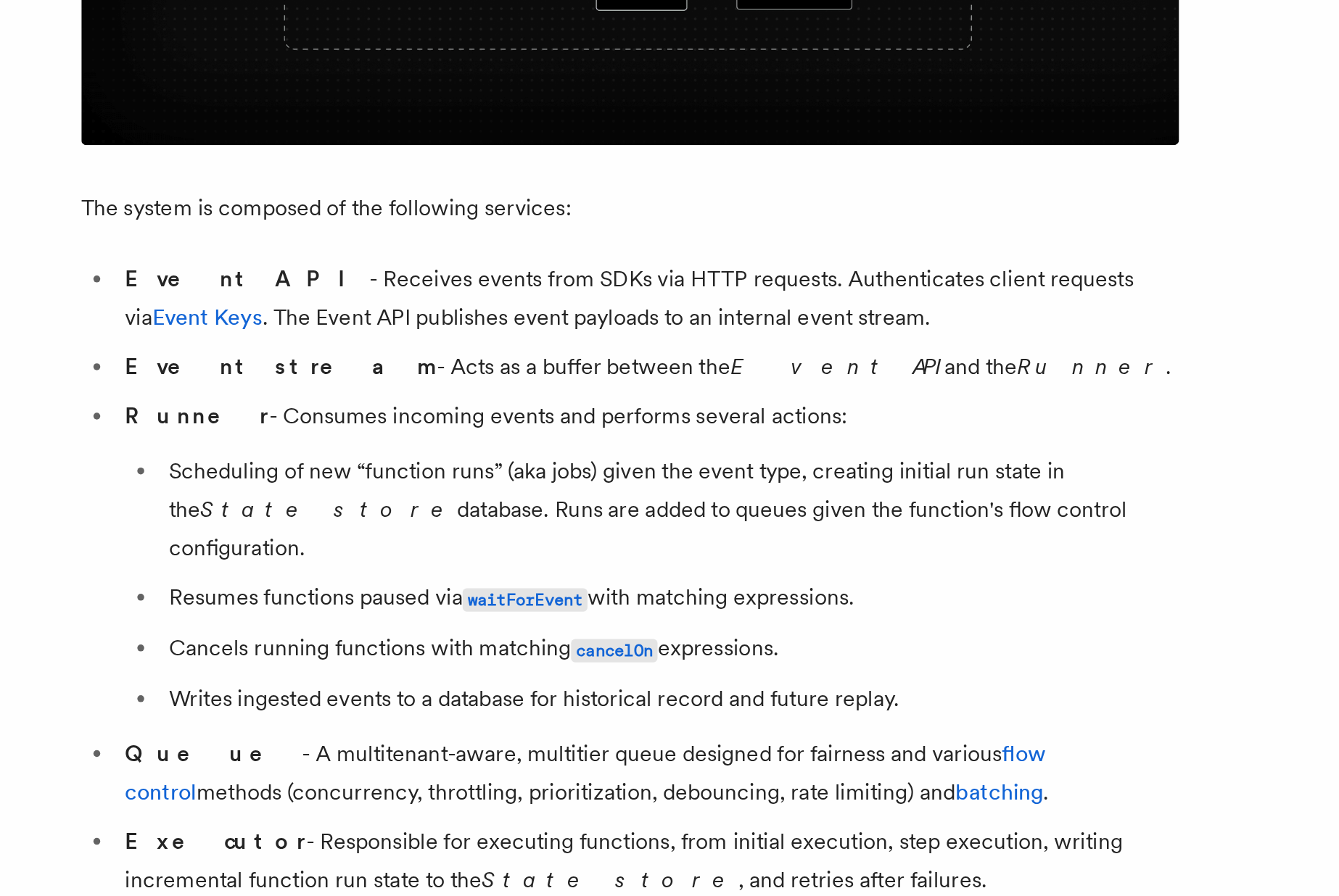
click at [330, 812] on li "Executor - Responsible for executing functions, from initial execution, step ex…" at bounding box center [537, 831] width 561 height 41
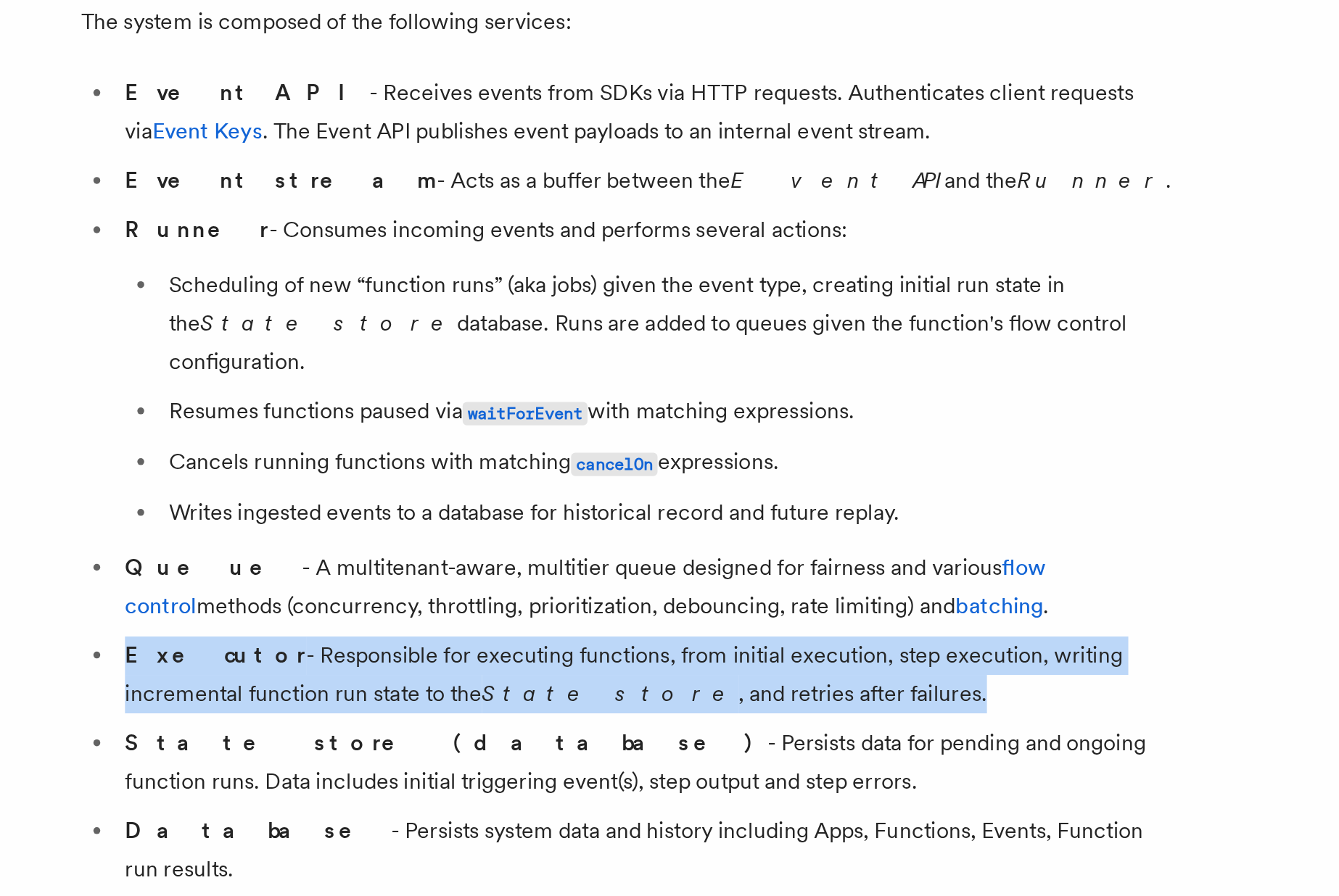
scroll to position [505, 0]
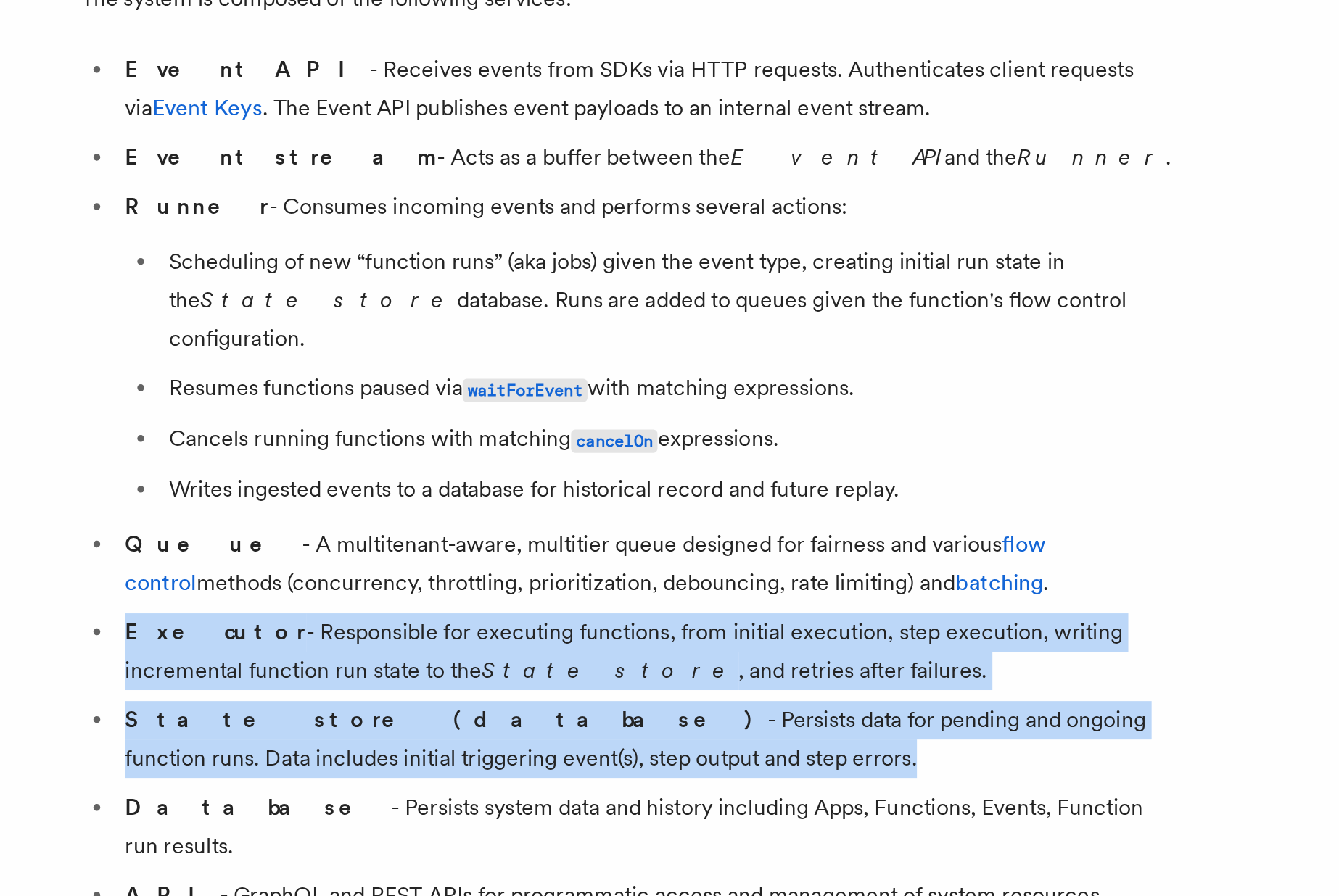
click at [330, 798] on li "State store (database) - Persists data for pending and ongoing function runs. D…" at bounding box center [537, 813] width 561 height 41
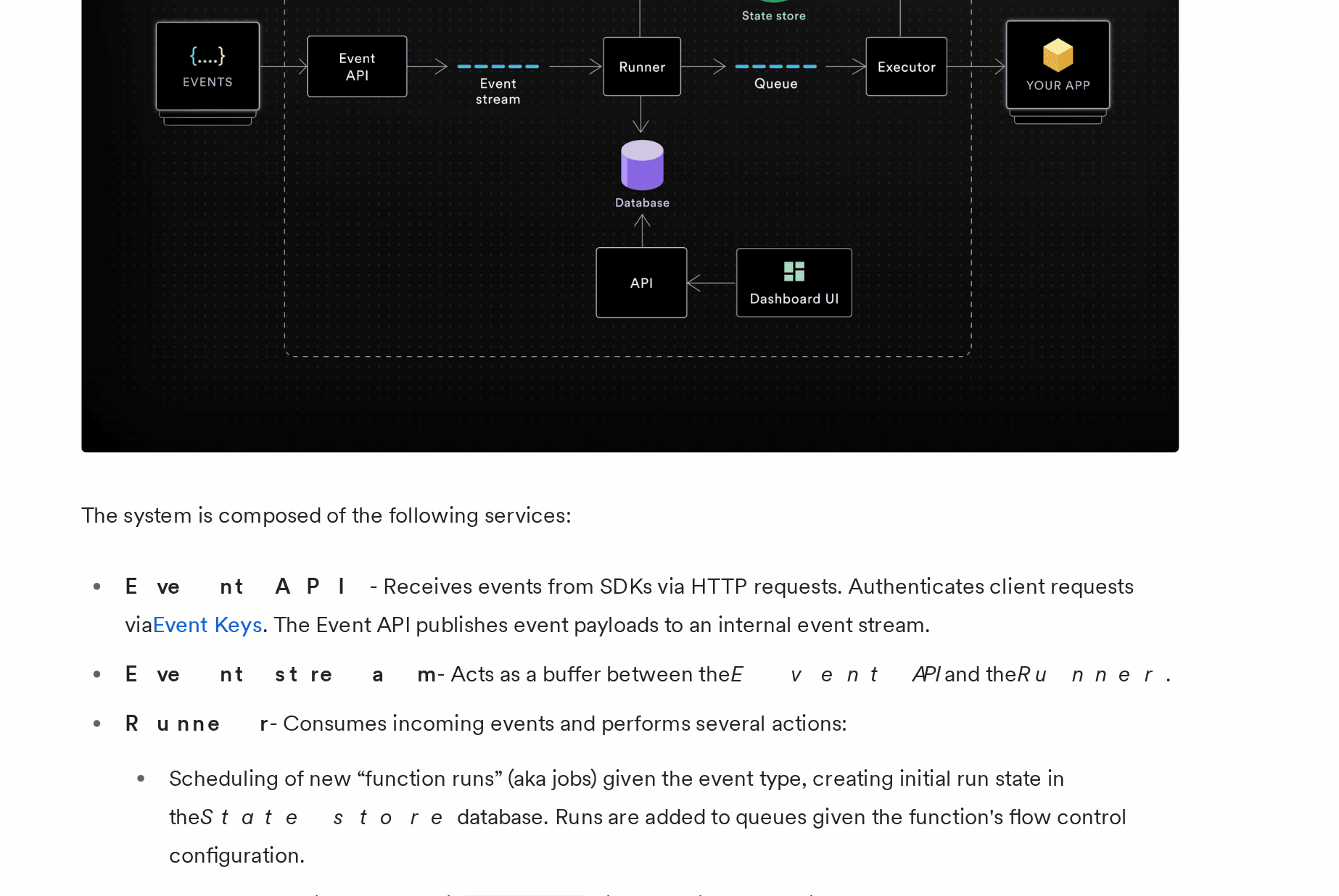
copy ul "Executor - Responsible for executing functions, from initial execution, step ex…"
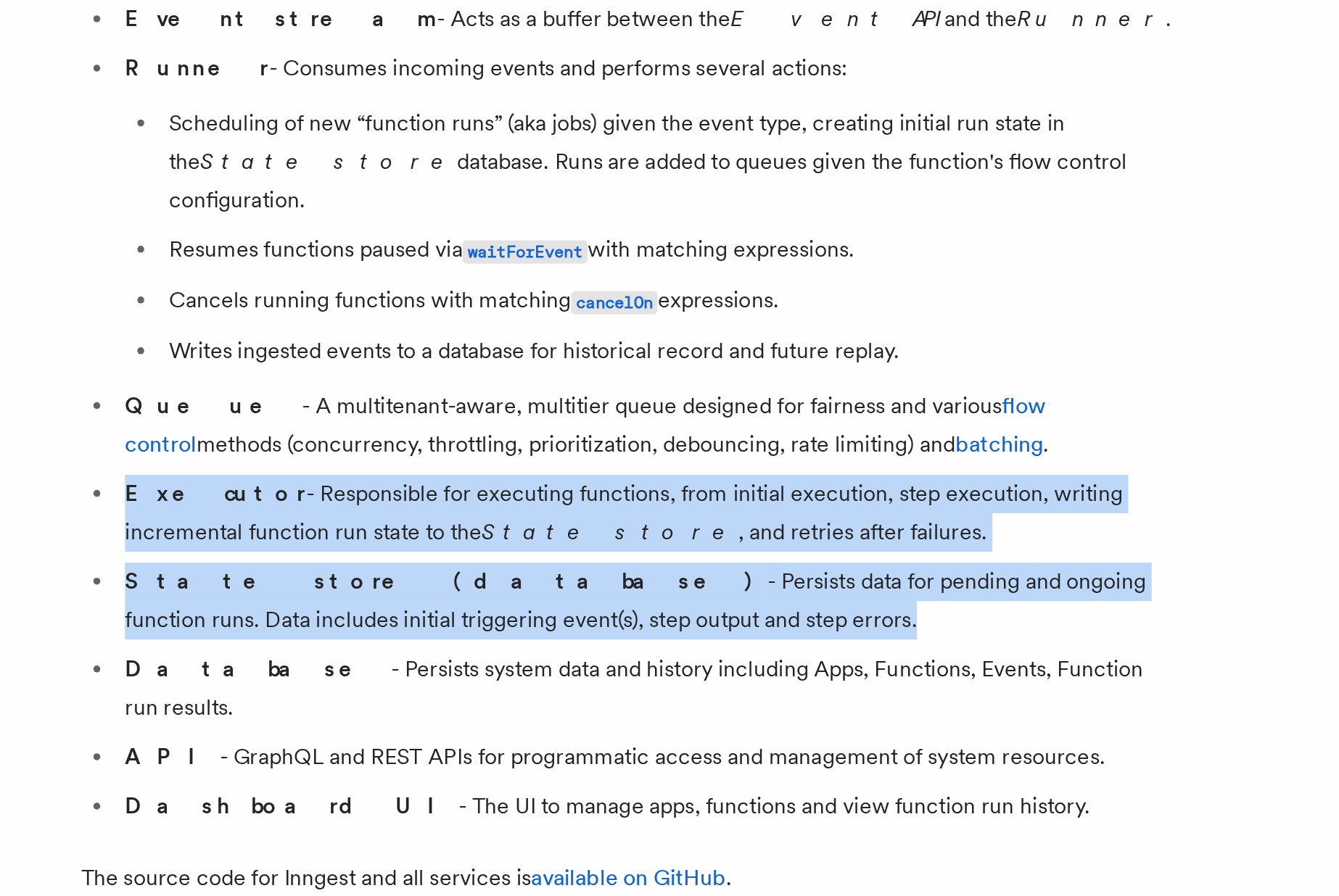
scroll to position [579, 0]
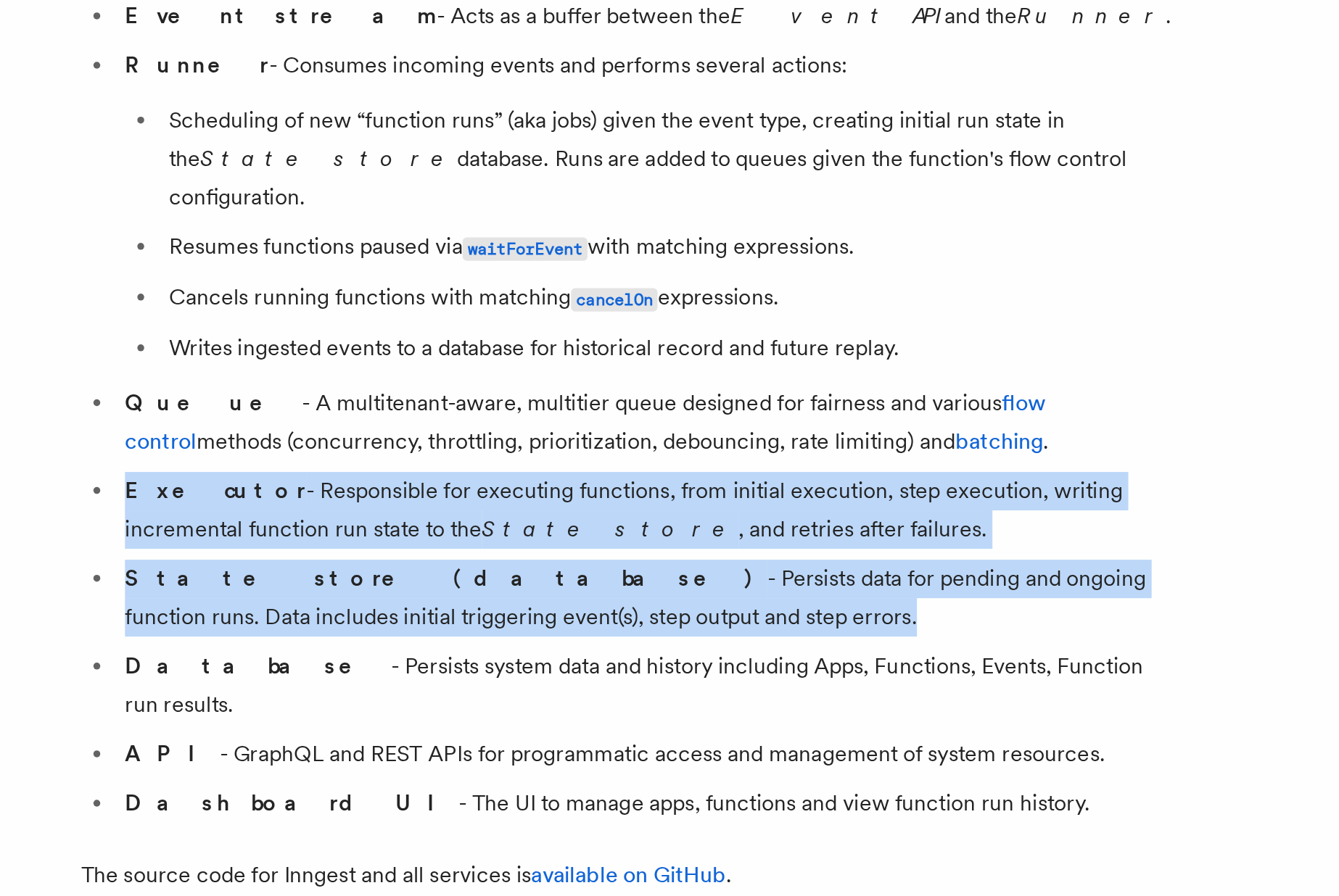
click at [362, 765] on li "Database - Persists system data and history including Apps, Functions, Events, …" at bounding box center [537, 785] width 561 height 41
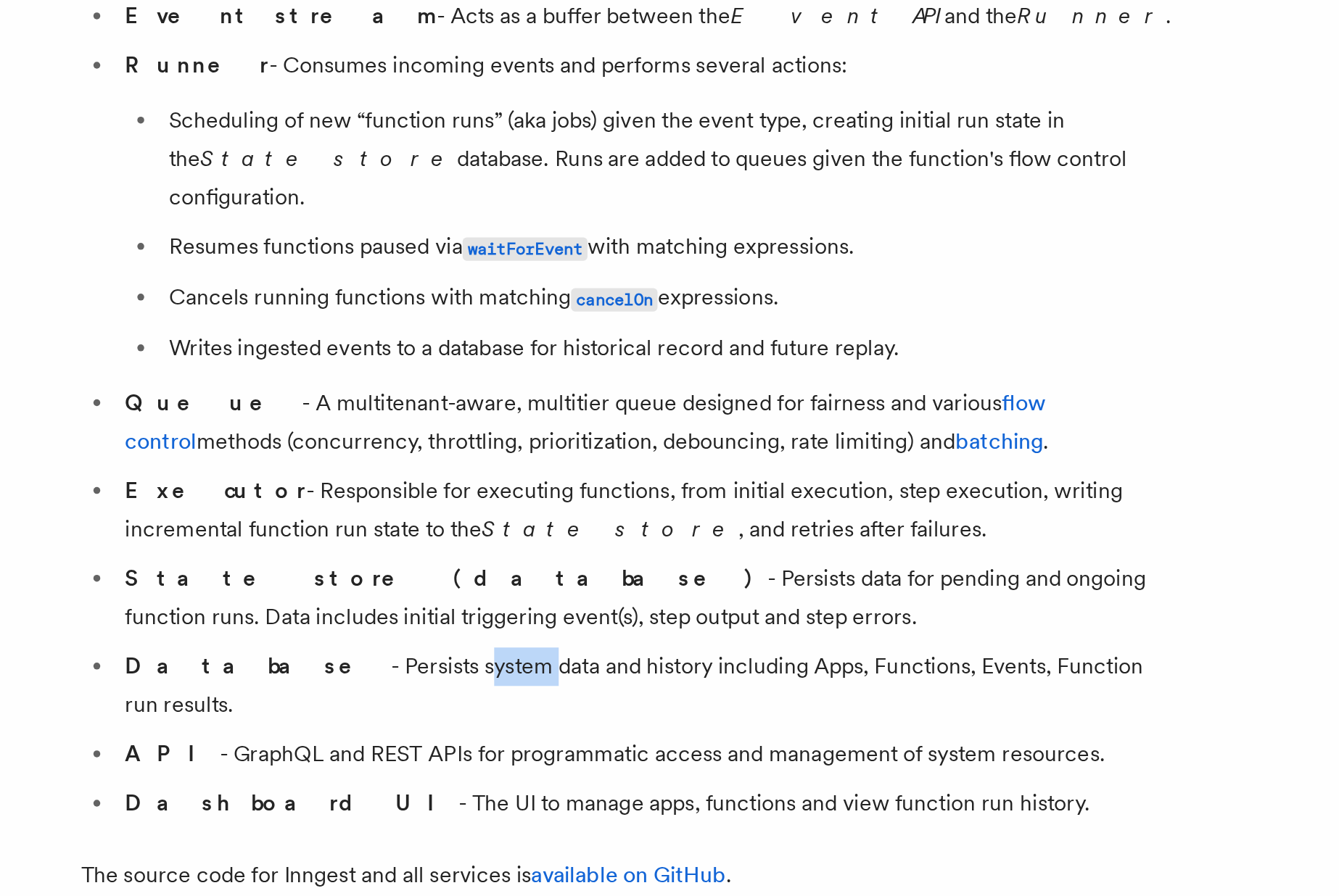
click at [362, 765] on li "Database - Persists system data and history including Apps, Functions, Events, …" at bounding box center [537, 785] width 561 height 41
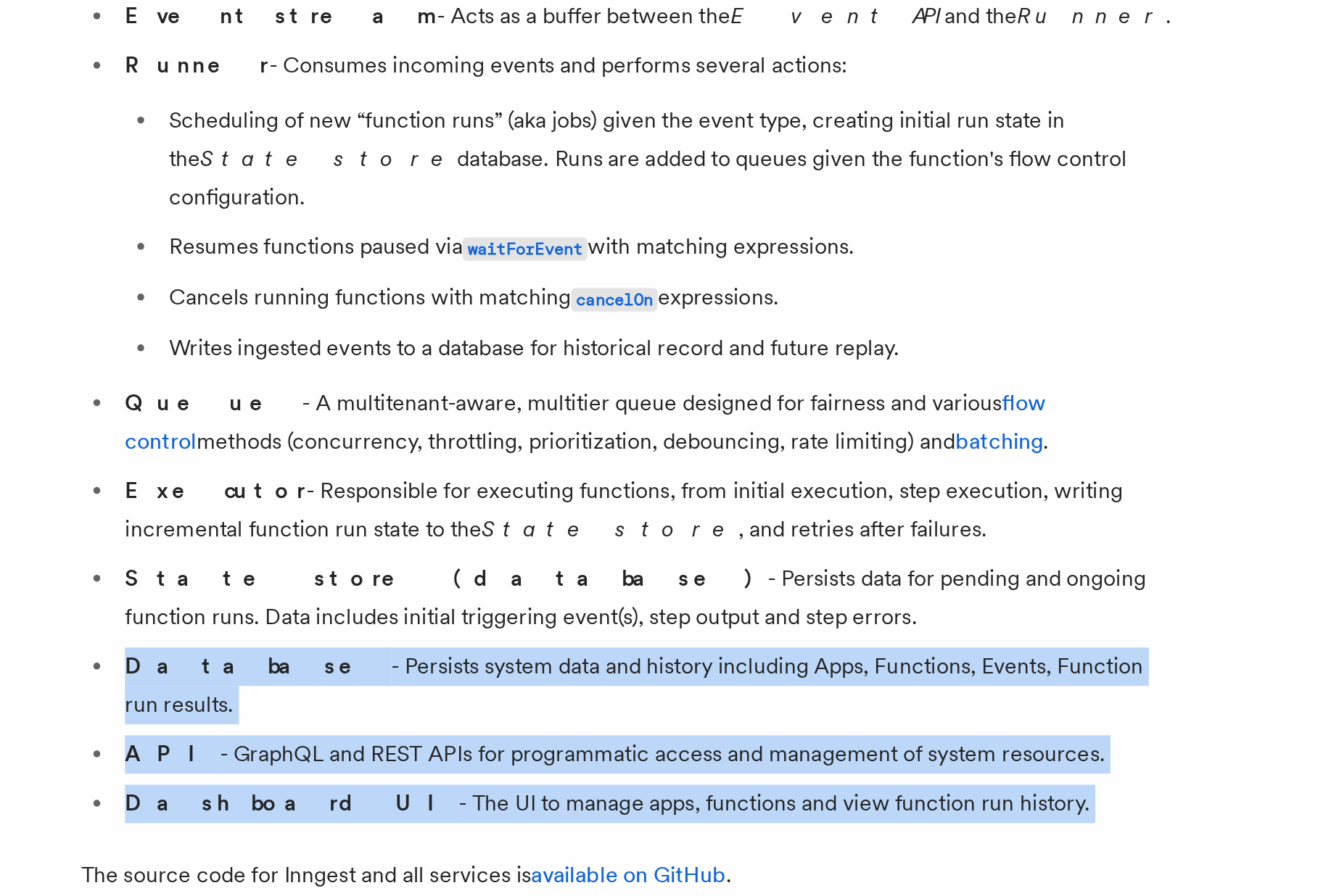
drag, startPoint x: 362, startPoint y: 753, endPoint x: 365, endPoint y: 798, distance: 45.1
click at [365, 798] on ul "Event API - Receives events from SDKs via HTTP requests. Authenticates client r…" at bounding box center [527, 615] width 580 height 483
copy article "Database - Persists system data and history including Apps, Functions, Events, …"
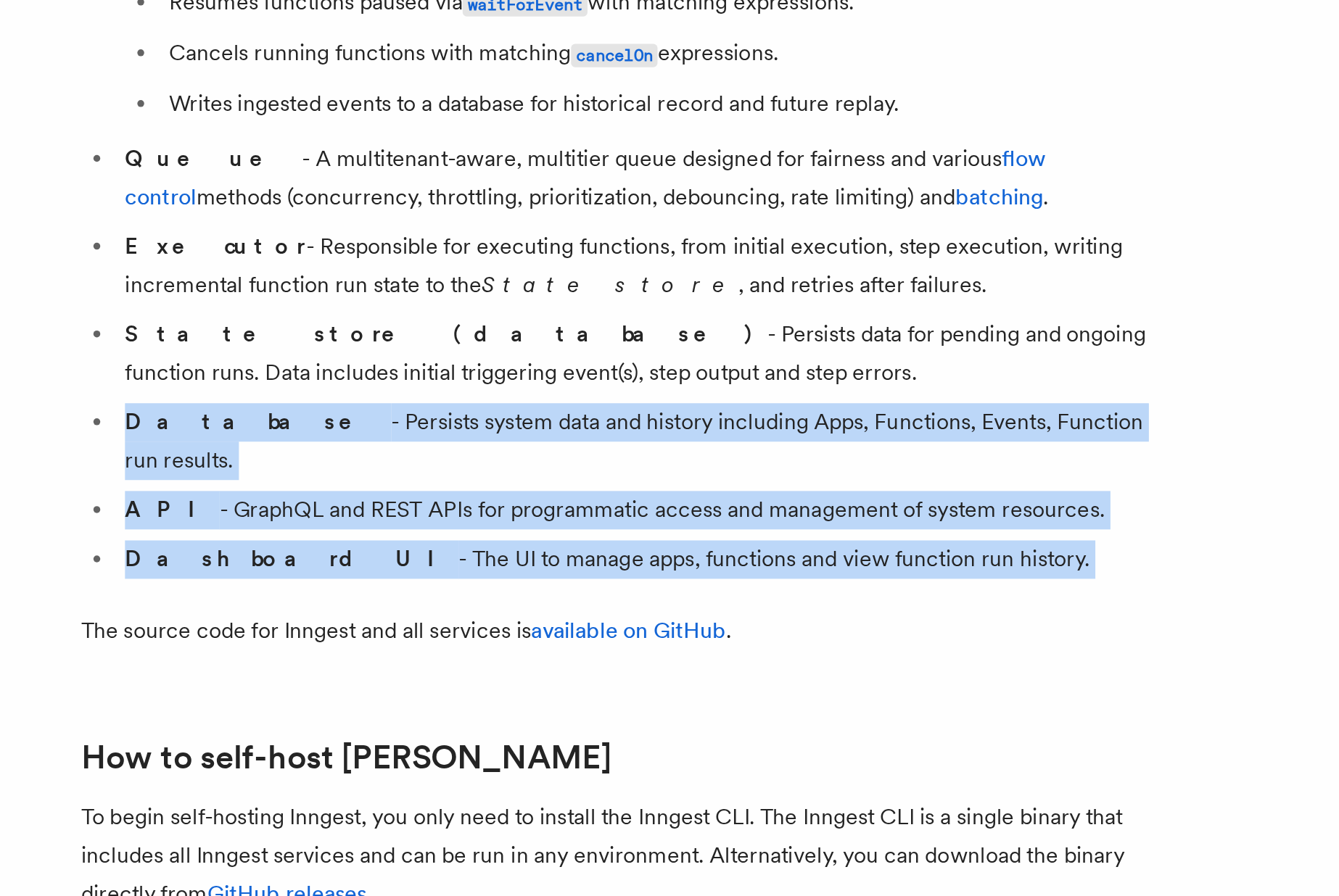
scroll to position [744, 0]
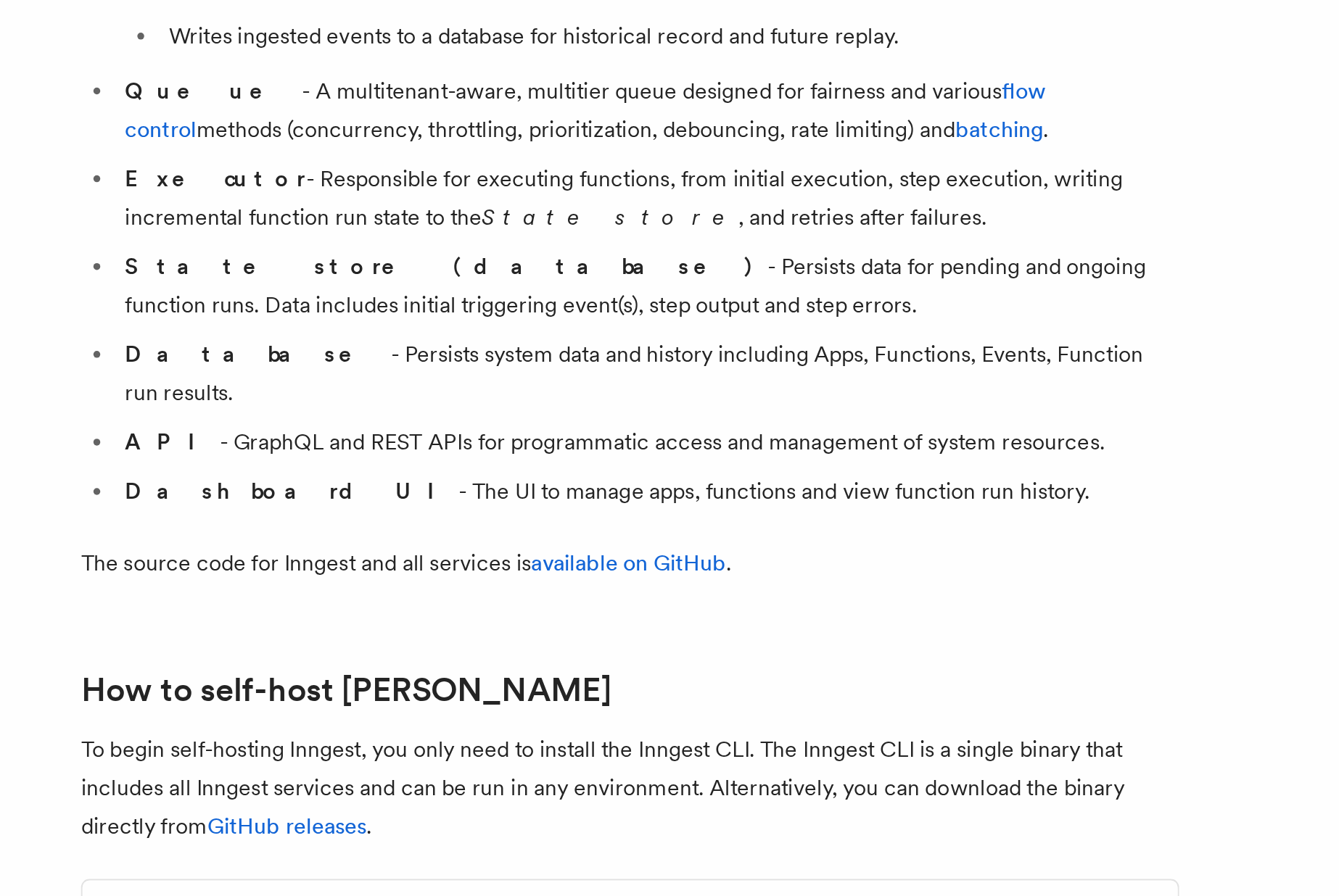
click at [322, 808] on p "To begin self-hosting Inngest, you only need to install the Inngest CLI. The In…" at bounding box center [527, 839] width 580 height 61
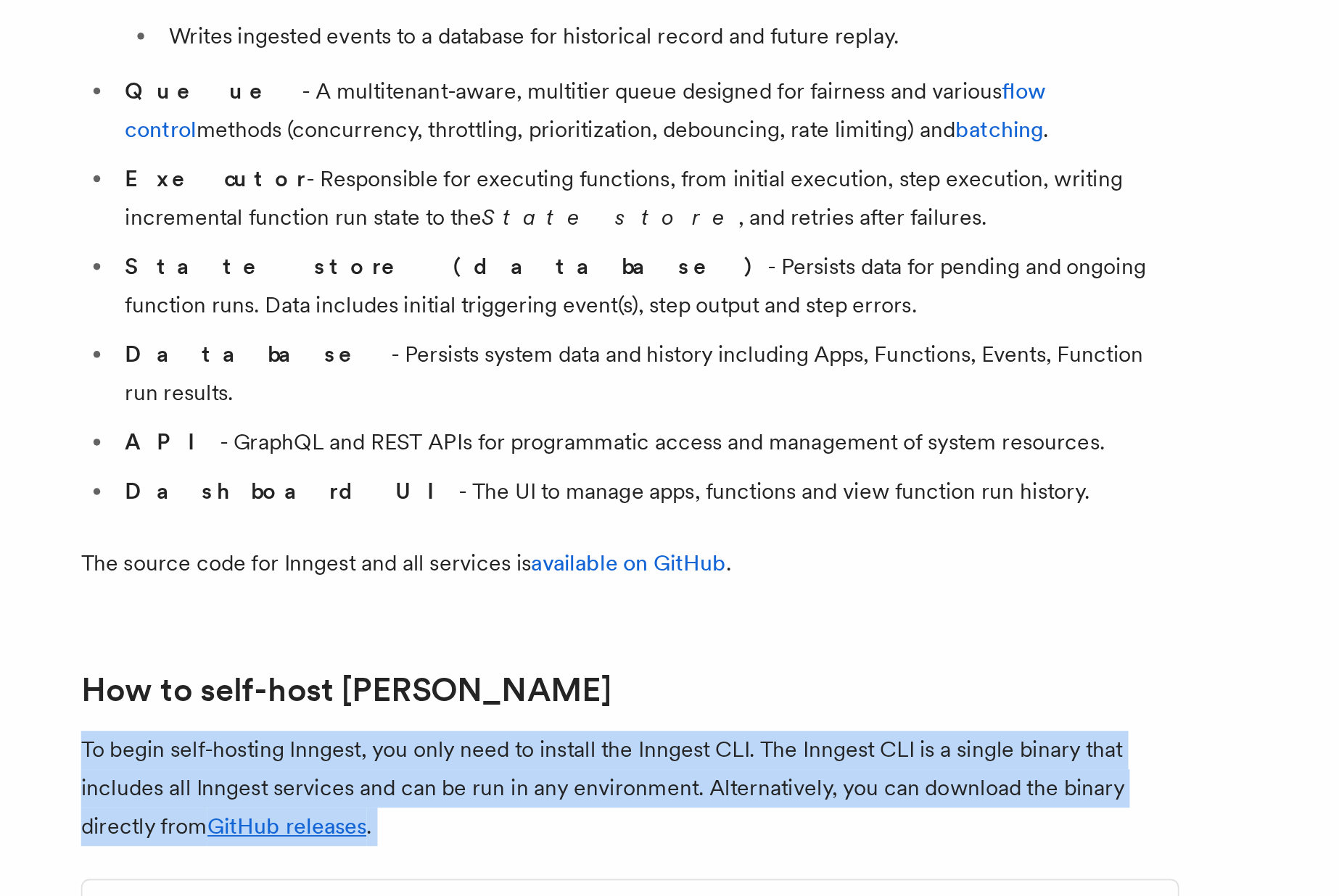
click at [322, 808] on p "To begin self-hosting Inngest, you only need to install the Inngest CLI. The In…" at bounding box center [527, 839] width 580 height 61
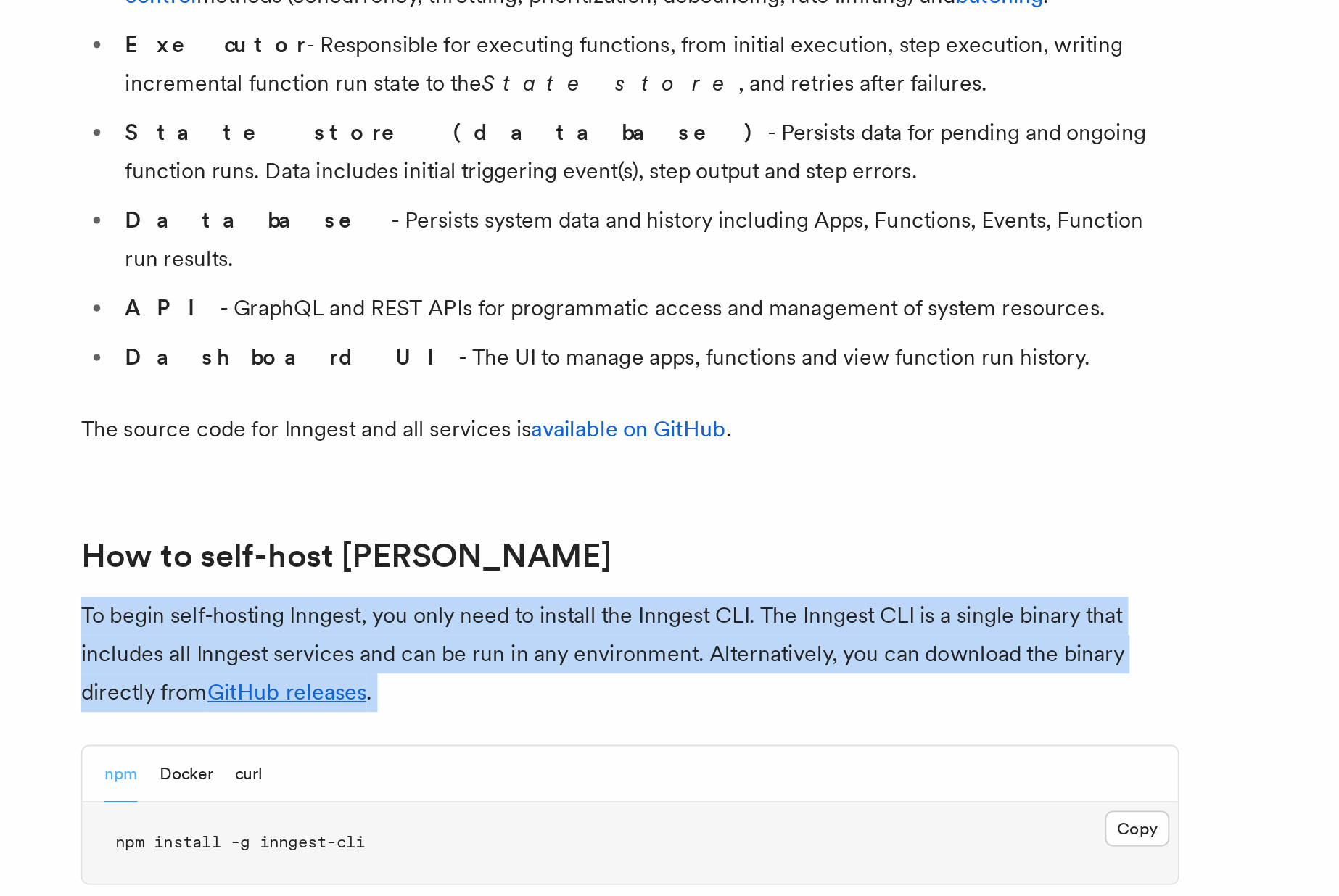
scroll to position [817, 0]
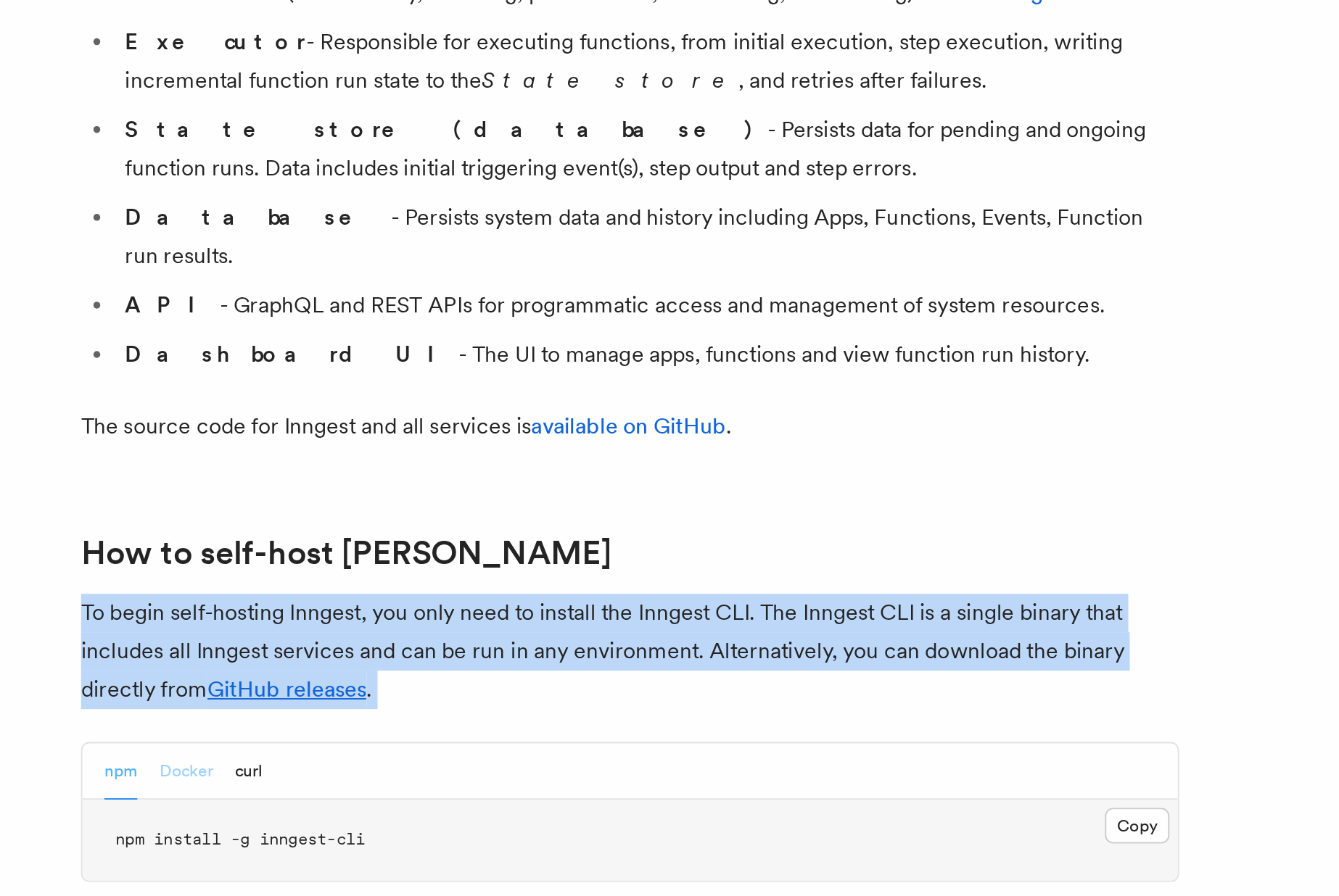
click at [281, 815] on button "Docker" at bounding box center [293, 830] width 28 height 30
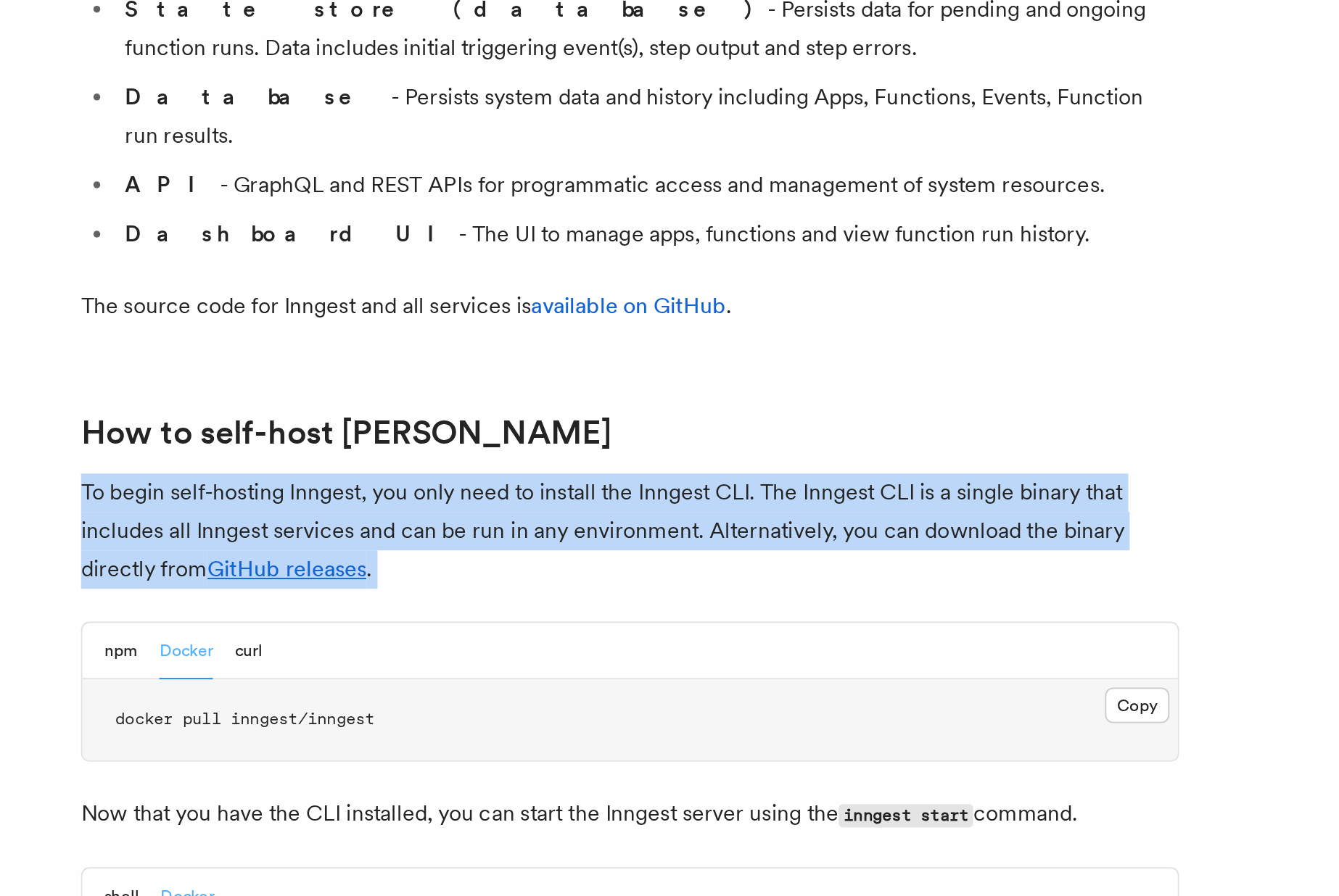
scroll to position [889, 0]
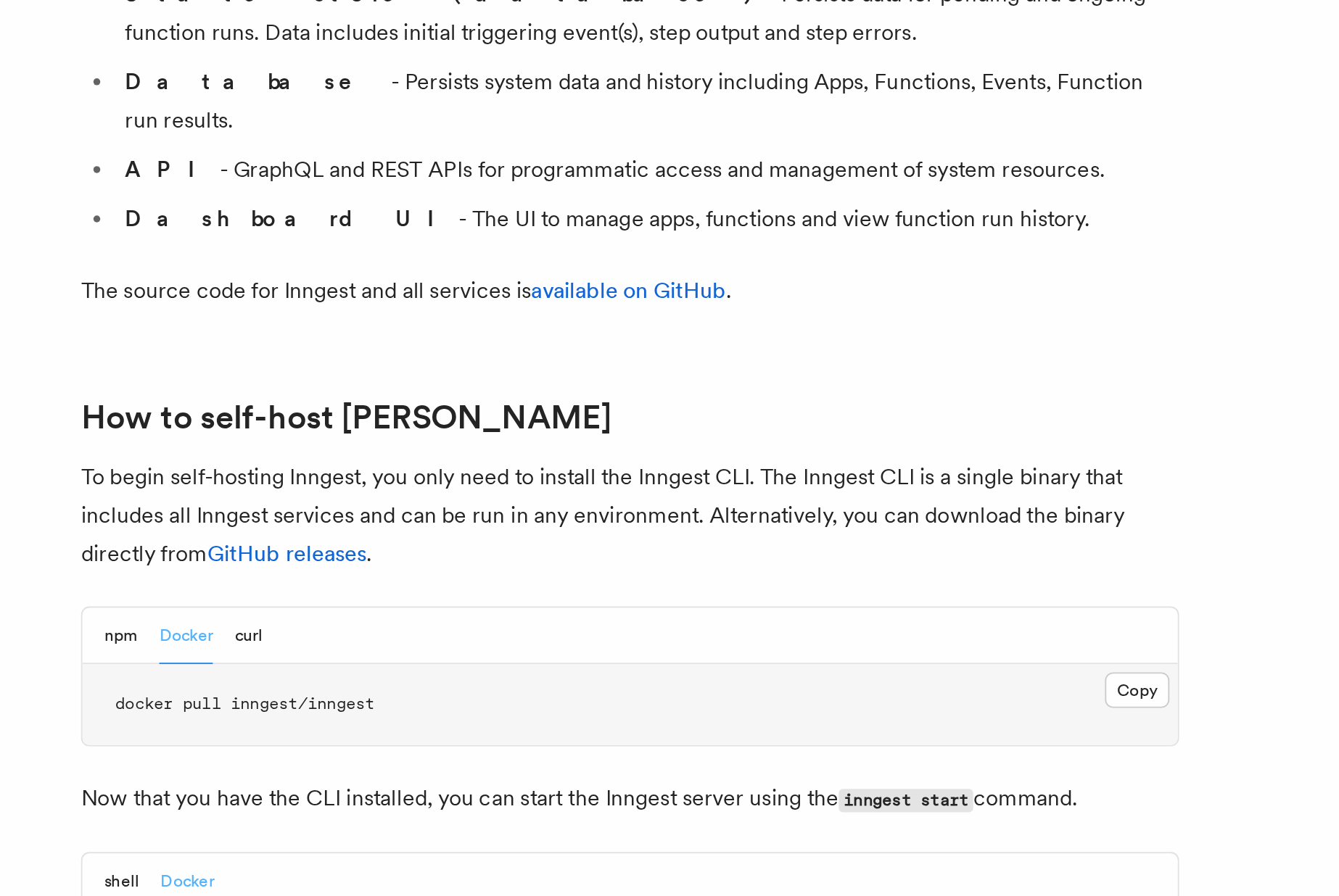
click at [302, 834] on p "Now that you have the CLI installed, you can start the Inngest server using the…" at bounding box center [527, 844] width 580 height 21
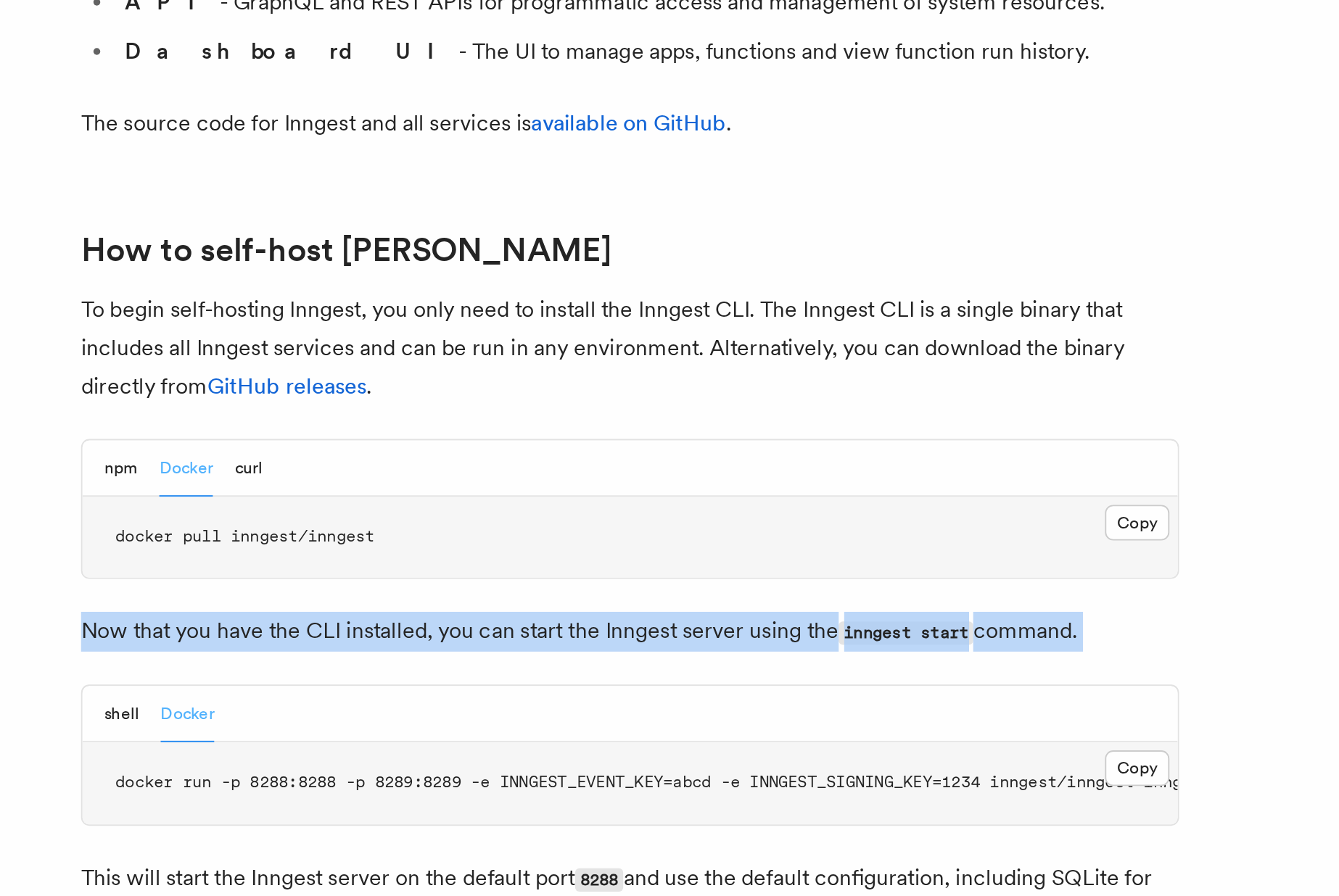
scroll to position [978, 0]
click at [260, 654] on button "npm" at bounding box center [258, 669] width 17 height 30
click at [257, 784] on button "shell" at bounding box center [258, 799] width 18 height 30
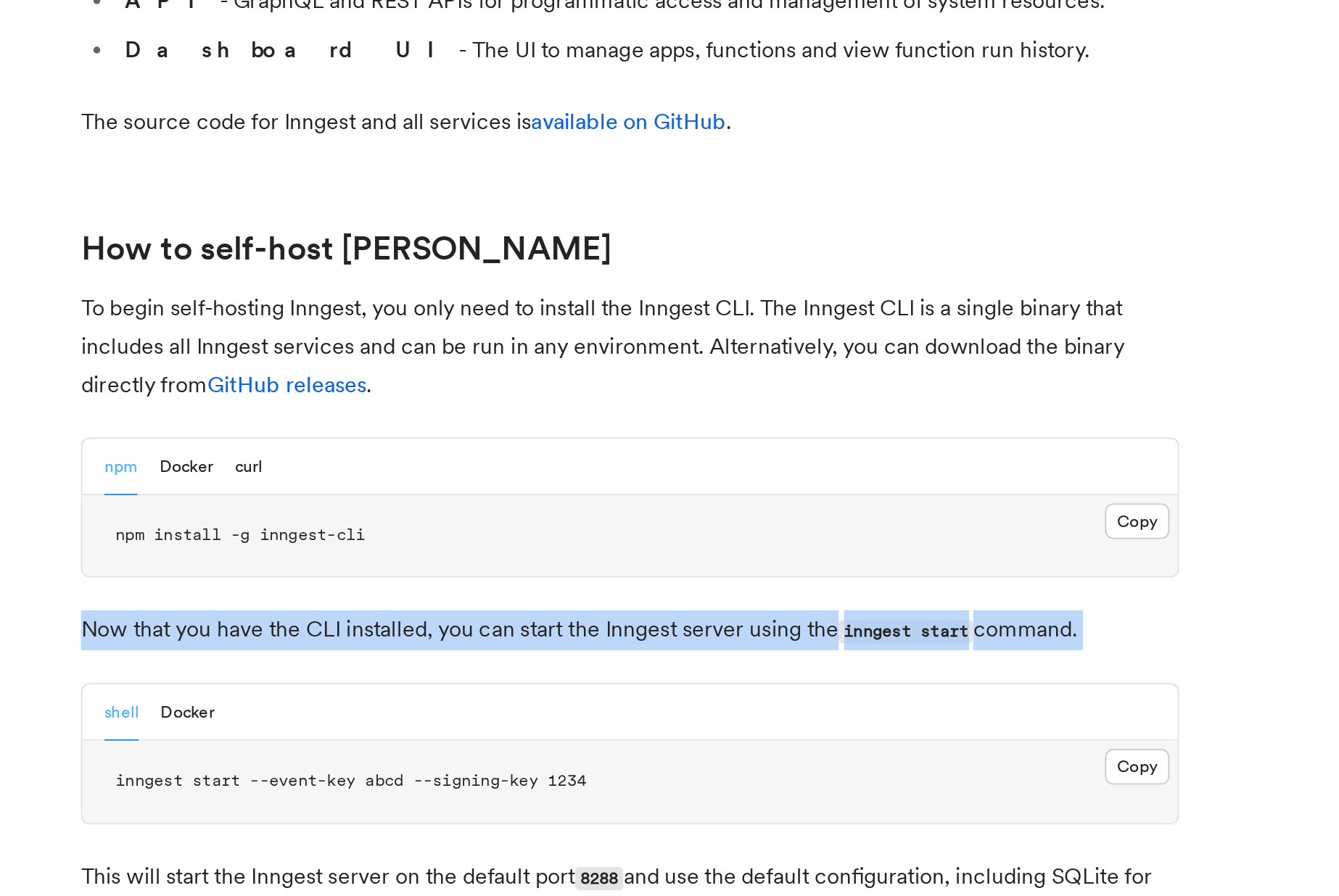
click at [293, 875] on p "This will start the Inngest server on the default port 8288 and use the default…" at bounding box center [527, 896] width 580 height 42
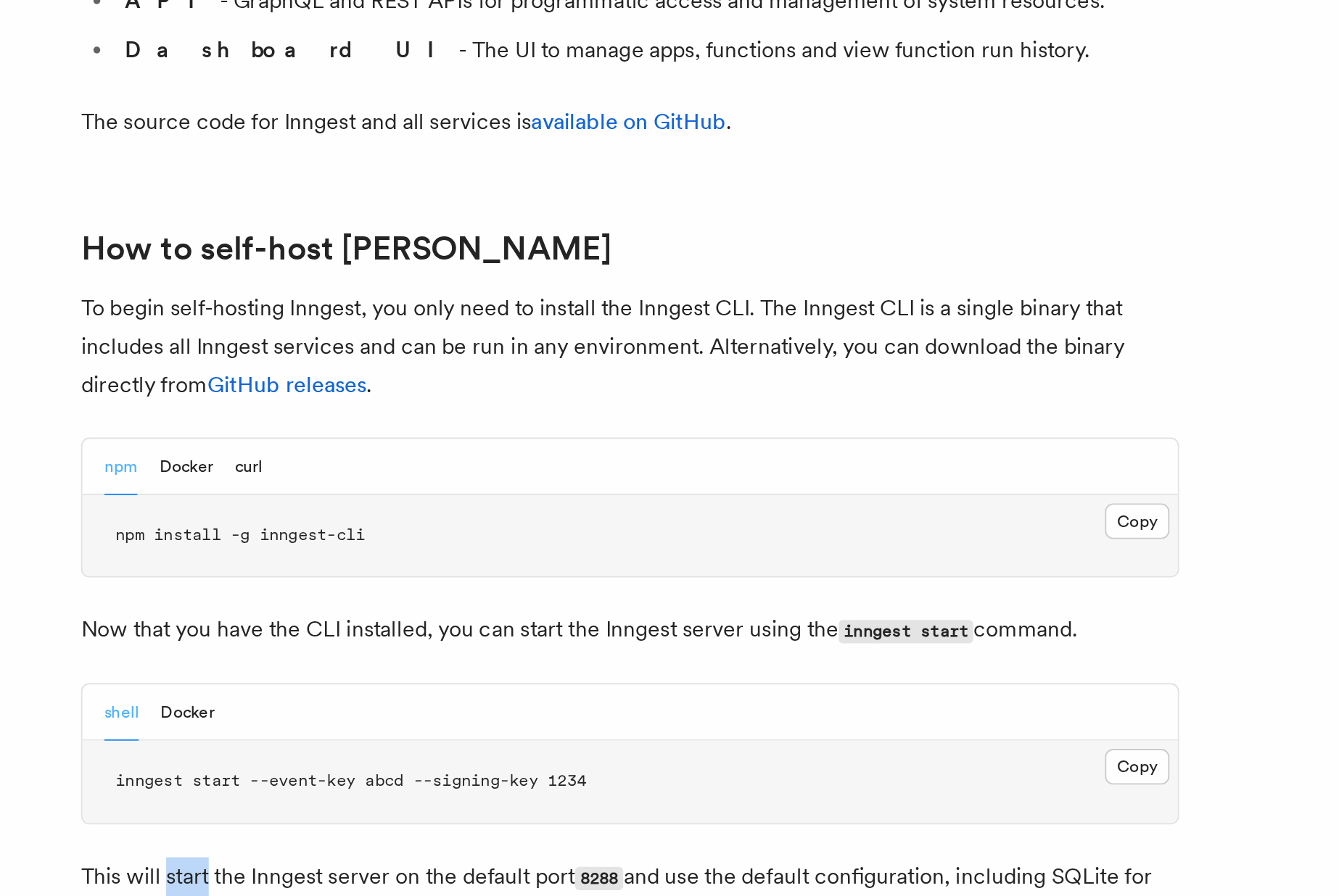
click at [293, 875] on p "This will start the Inngest server on the default port 8288 and use the default…" at bounding box center [527, 896] width 580 height 42
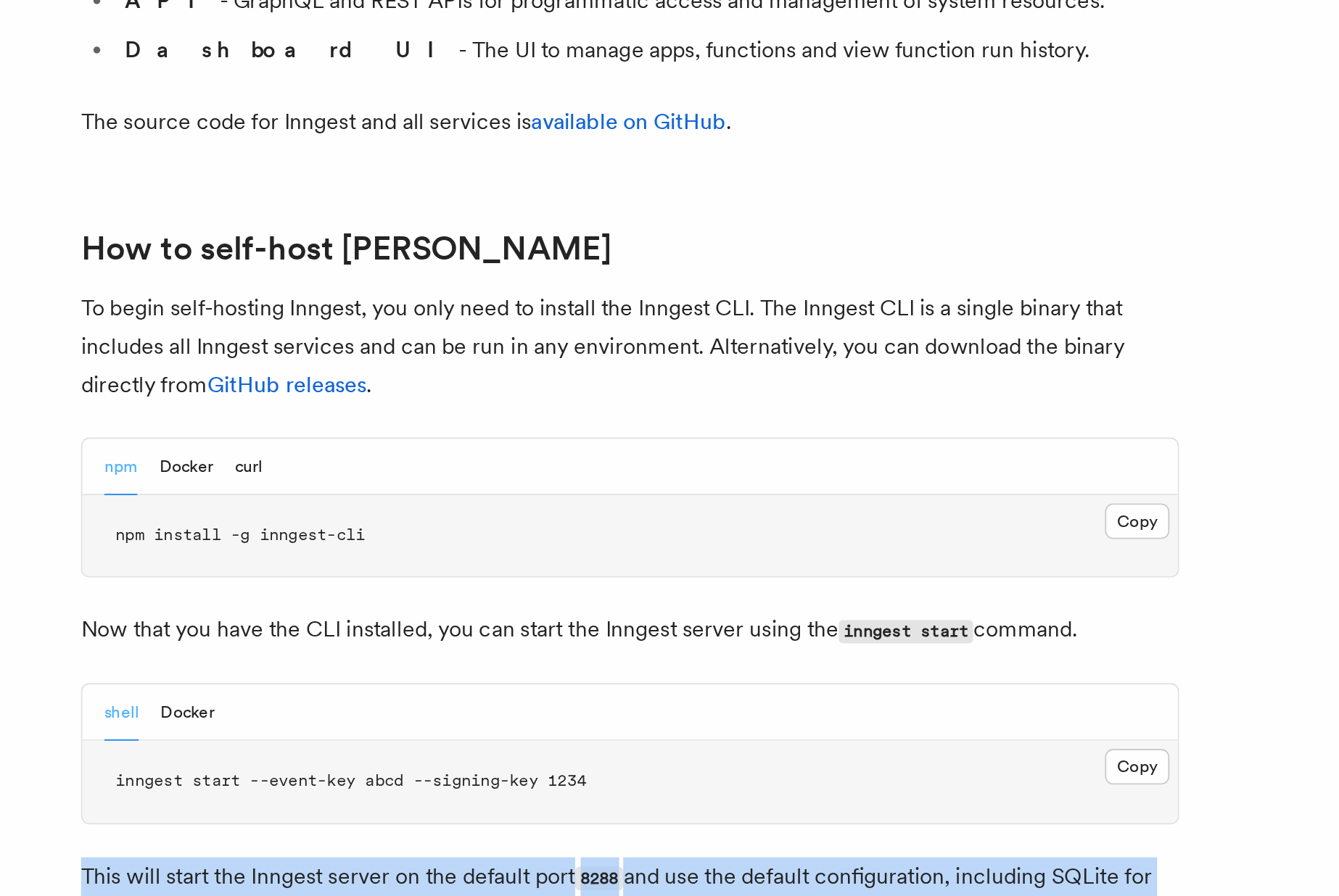
click at [293, 875] on p "This will start the Inngest server on the default port 8288 and use the default…" at bounding box center [527, 896] width 580 height 42
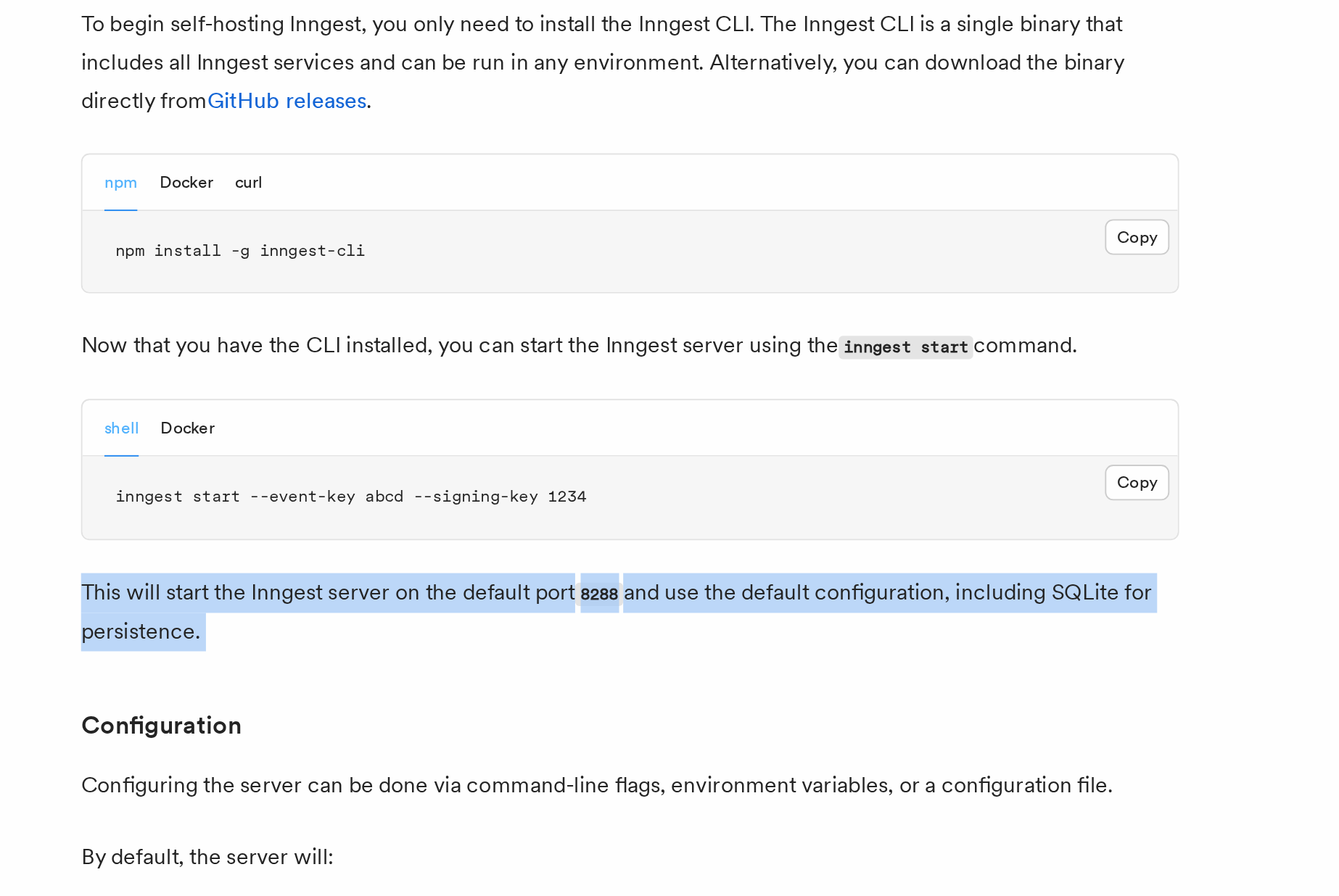
scroll to position [1131, 0]
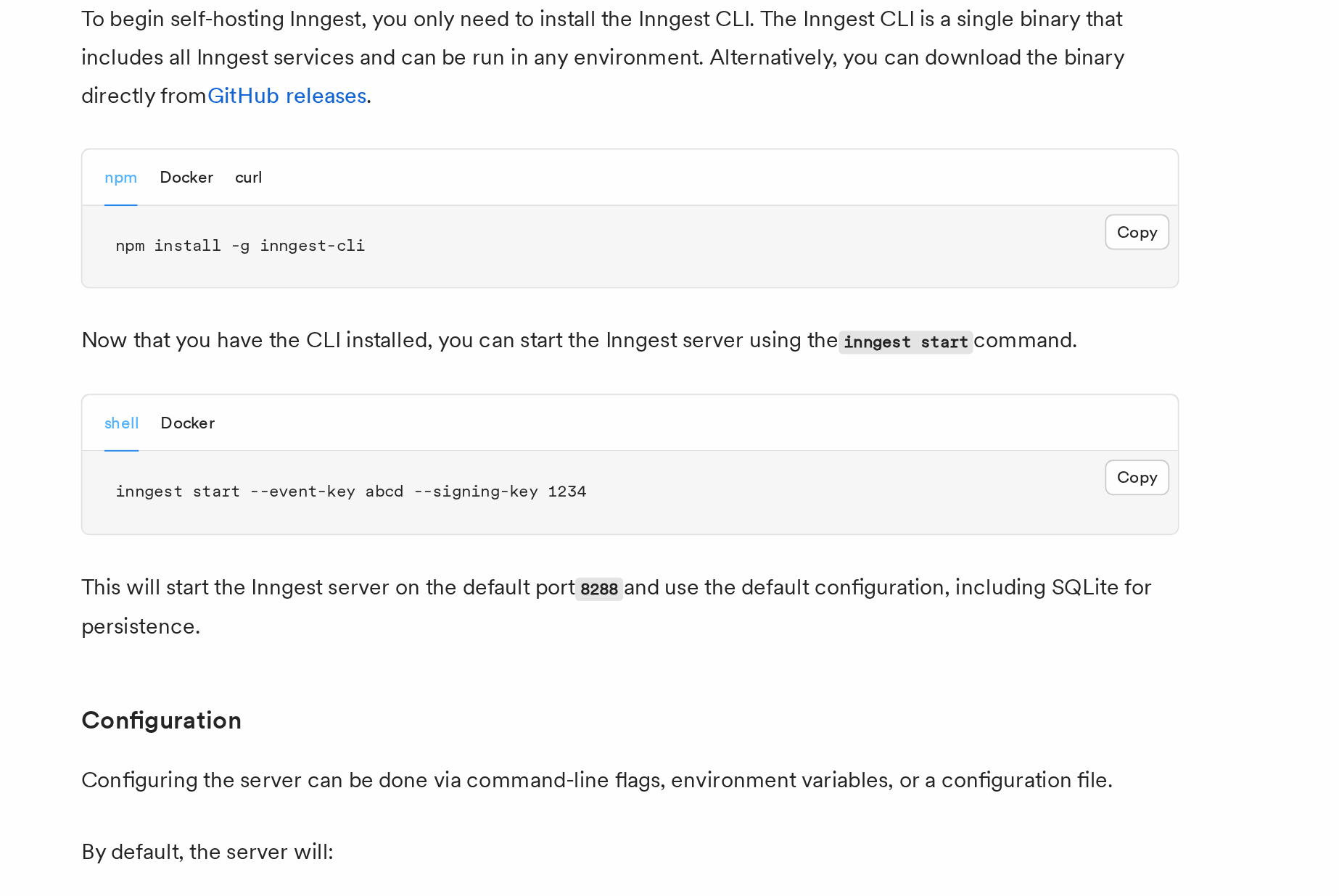
click at [310, 825] on p "Configuring the server can be done via command-line flags, environment variable…" at bounding box center [527, 834] width 580 height 20
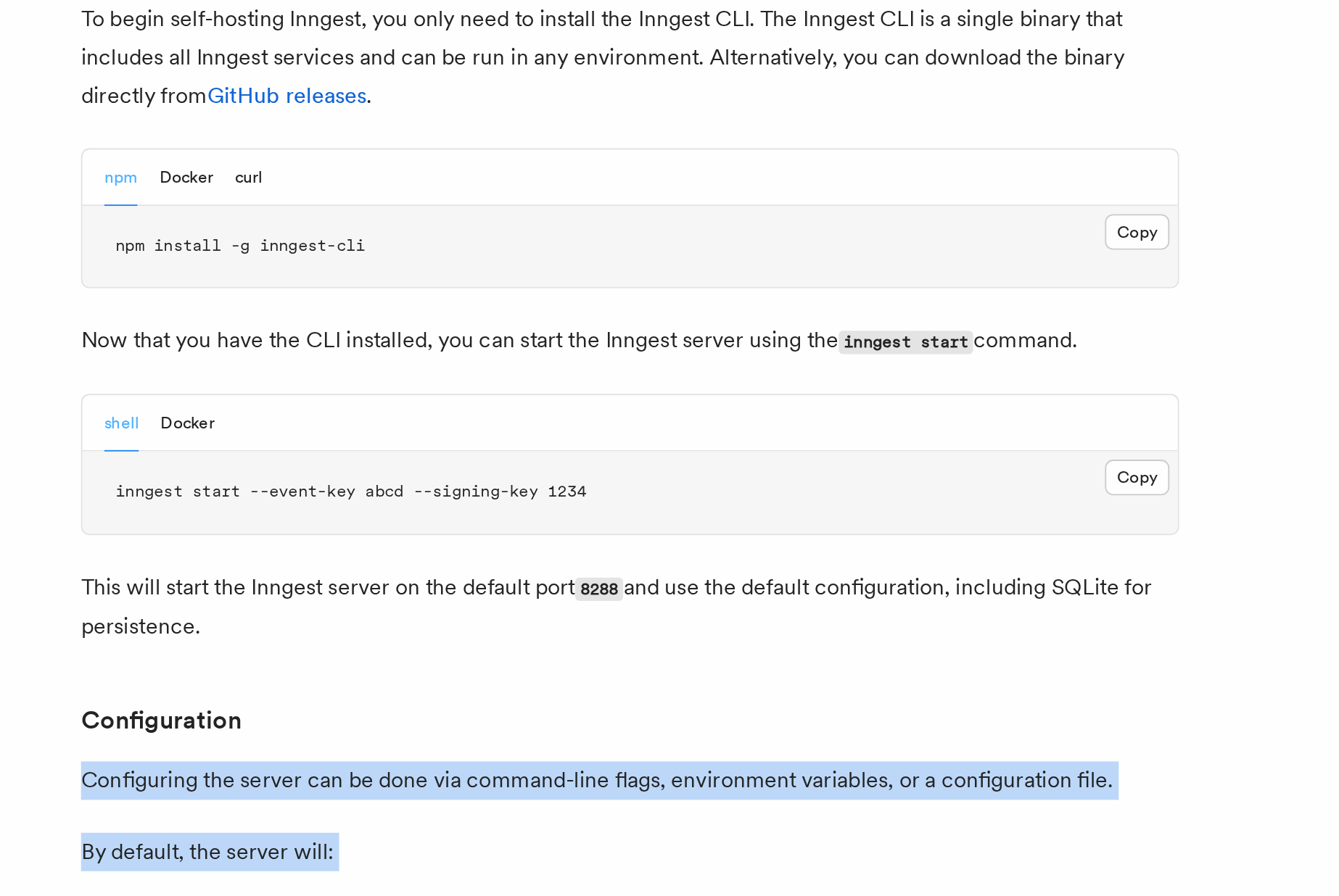
drag, startPoint x: 310, startPoint y: 797, endPoint x: 322, endPoint y: 828, distance: 33.2
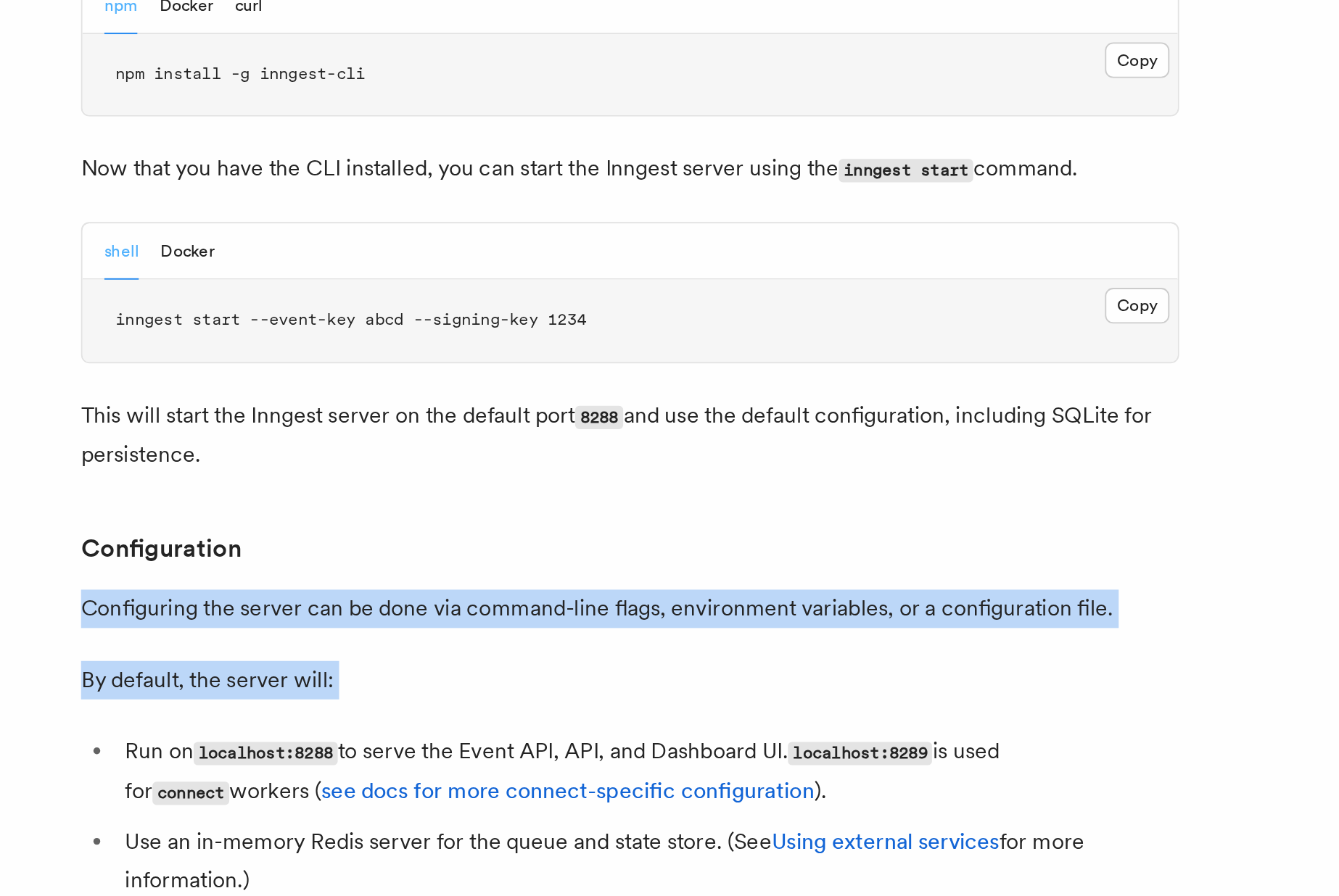
scroll to position [1247, 0]
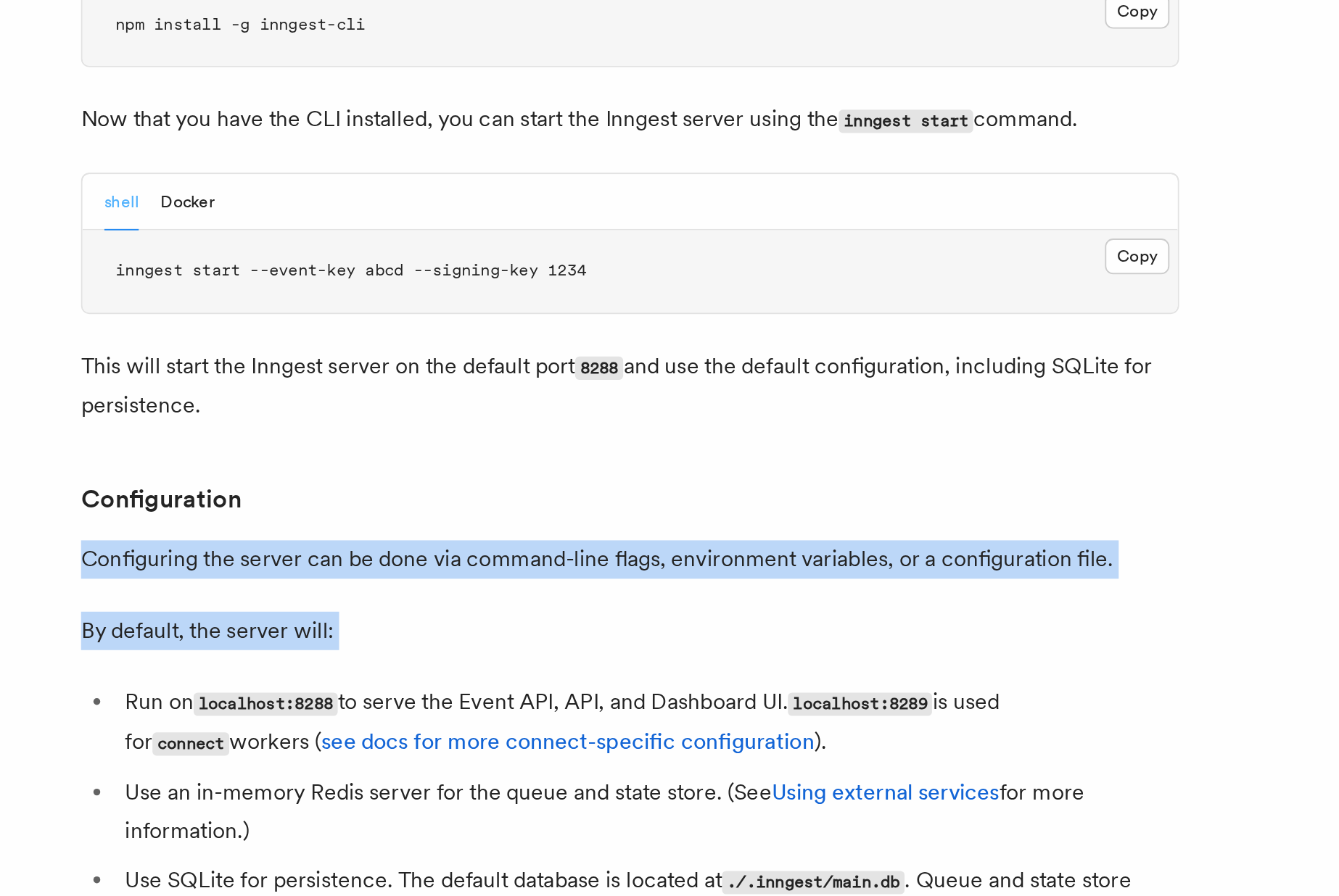
click at [291, 783] on li "Run on localhost:8288 to serve the Event API, API, and Dashboard UI. localhost:…" at bounding box center [537, 804] width 561 height 42
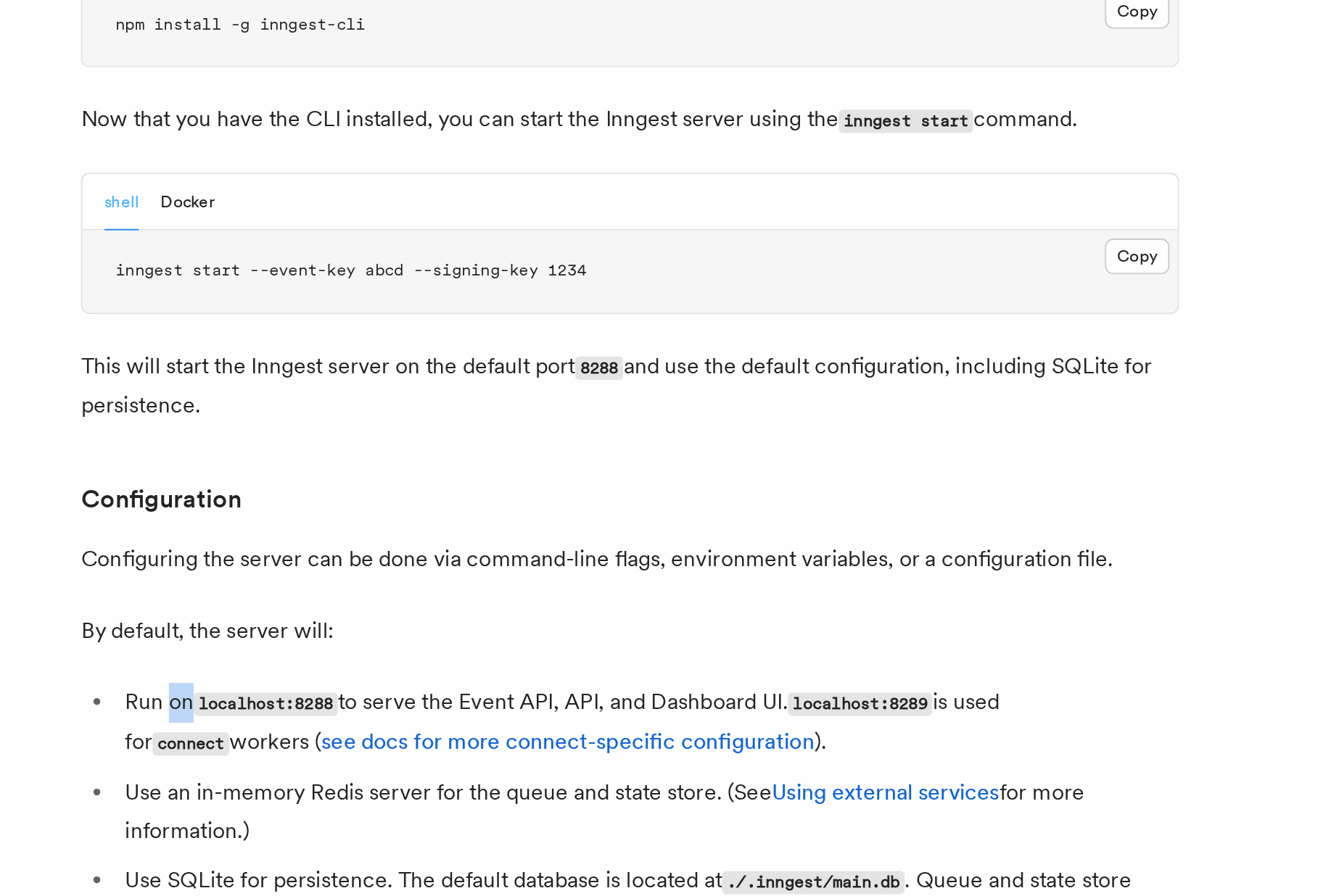
click at [291, 783] on li "Run on localhost:8288 to serve the Event API, API, and Dashboard UI. localhost:…" at bounding box center [537, 804] width 561 height 42
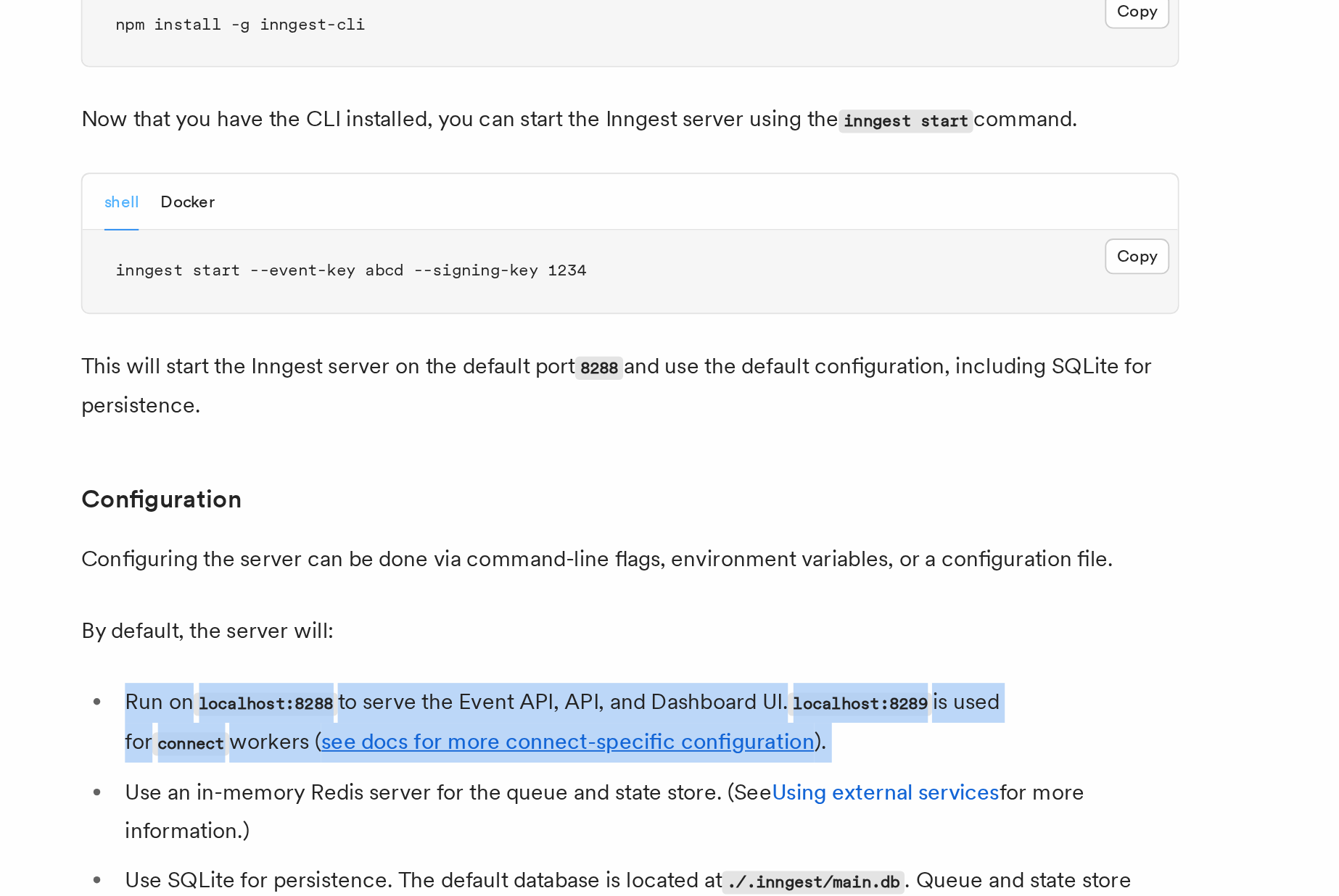
click at [291, 783] on li "Run on localhost:8288 to serve the Event API, API, and Dashboard UI. localhost:…" at bounding box center [537, 804] width 561 height 42
click at [286, 783] on li "Run on localhost:8288 to serve the Event API, API, and Dashboard UI. localhost:…" at bounding box center [537, 804] width 561 height 42
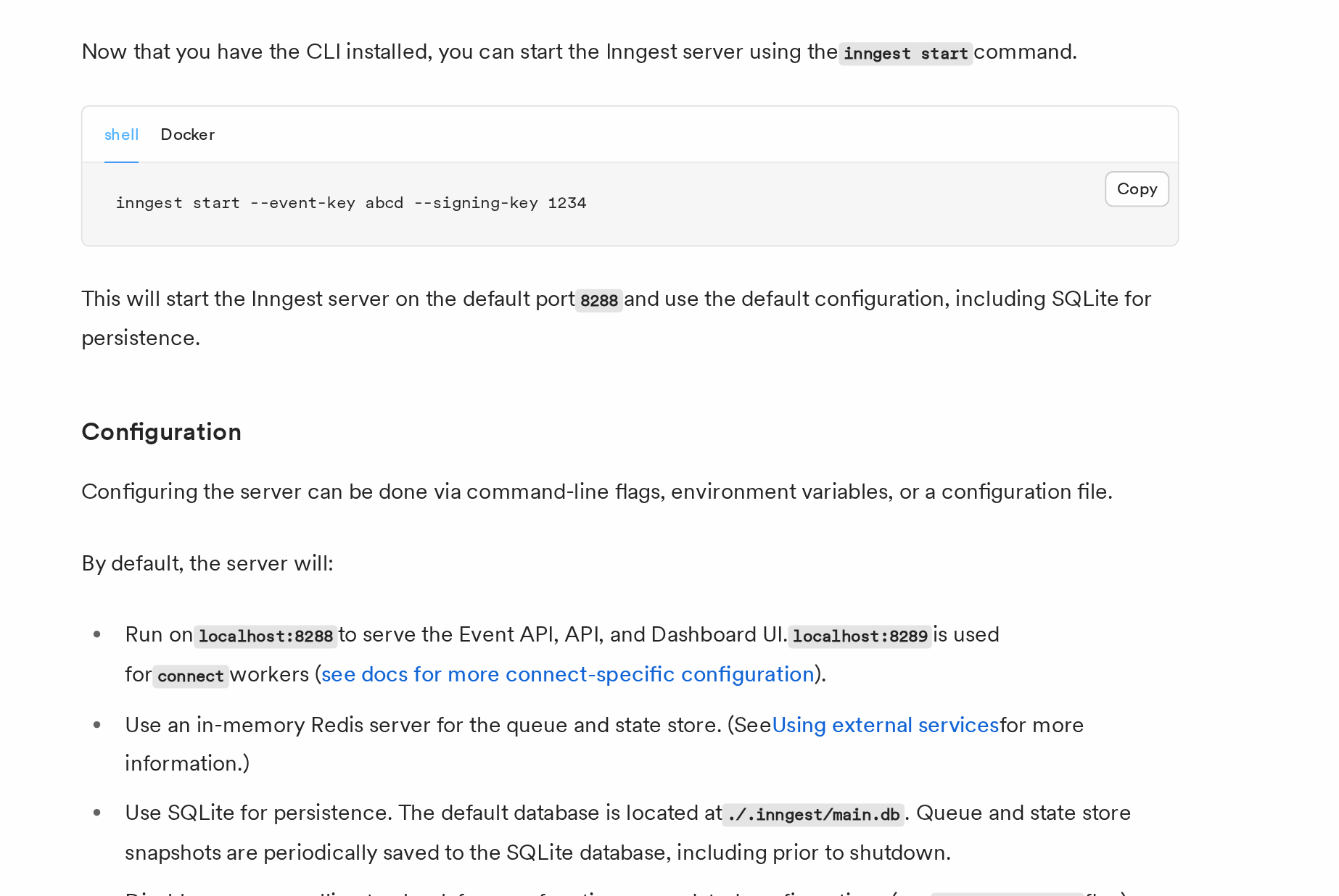
scroll to position [1286, 0]
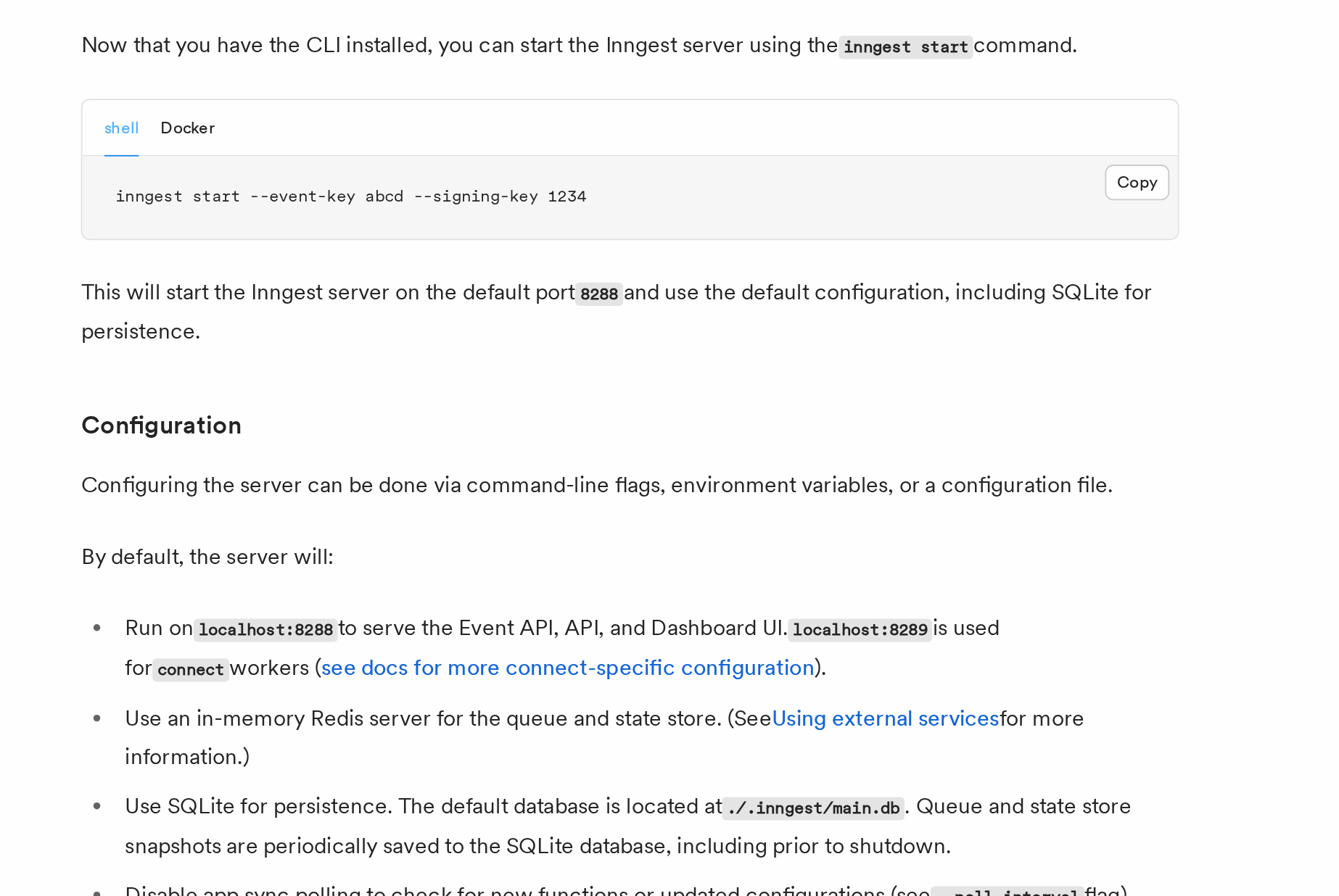
click at [286, 792] on li "Use an in-memory Redis server for the queue and state store. (See Using externa…" at bounding box center [537, 812] width 561 height 41
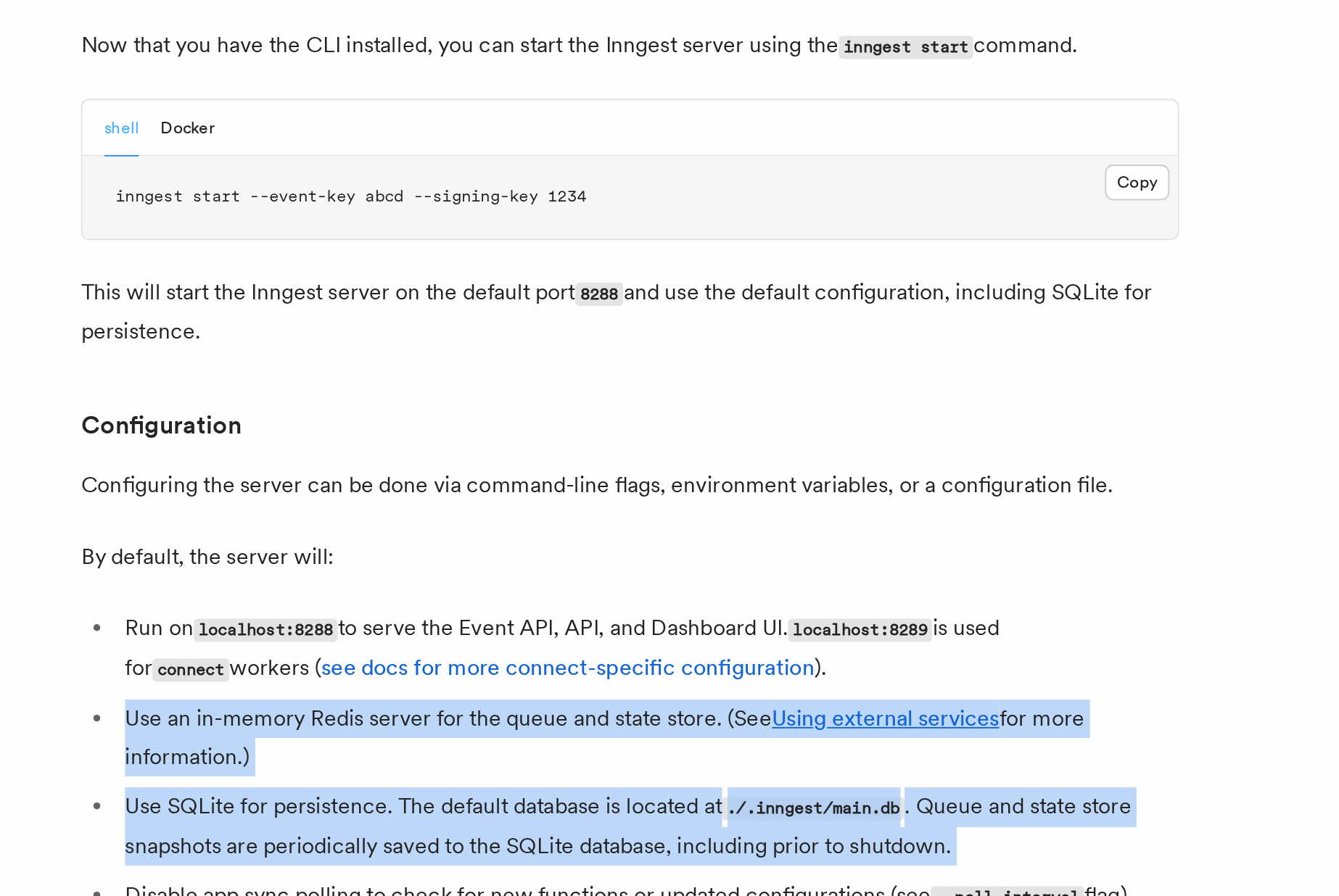
drag, startPoint x: 286, startPoint y: 763, endPoint x: 292, endPoint y: 792, distance: 29.6
click at [292, 792] on ul "Run on localhost:8288 to serve the Event API, API, and Dashboard UI. localhost:…" at bounding box center [527, 825] width 580 height 163
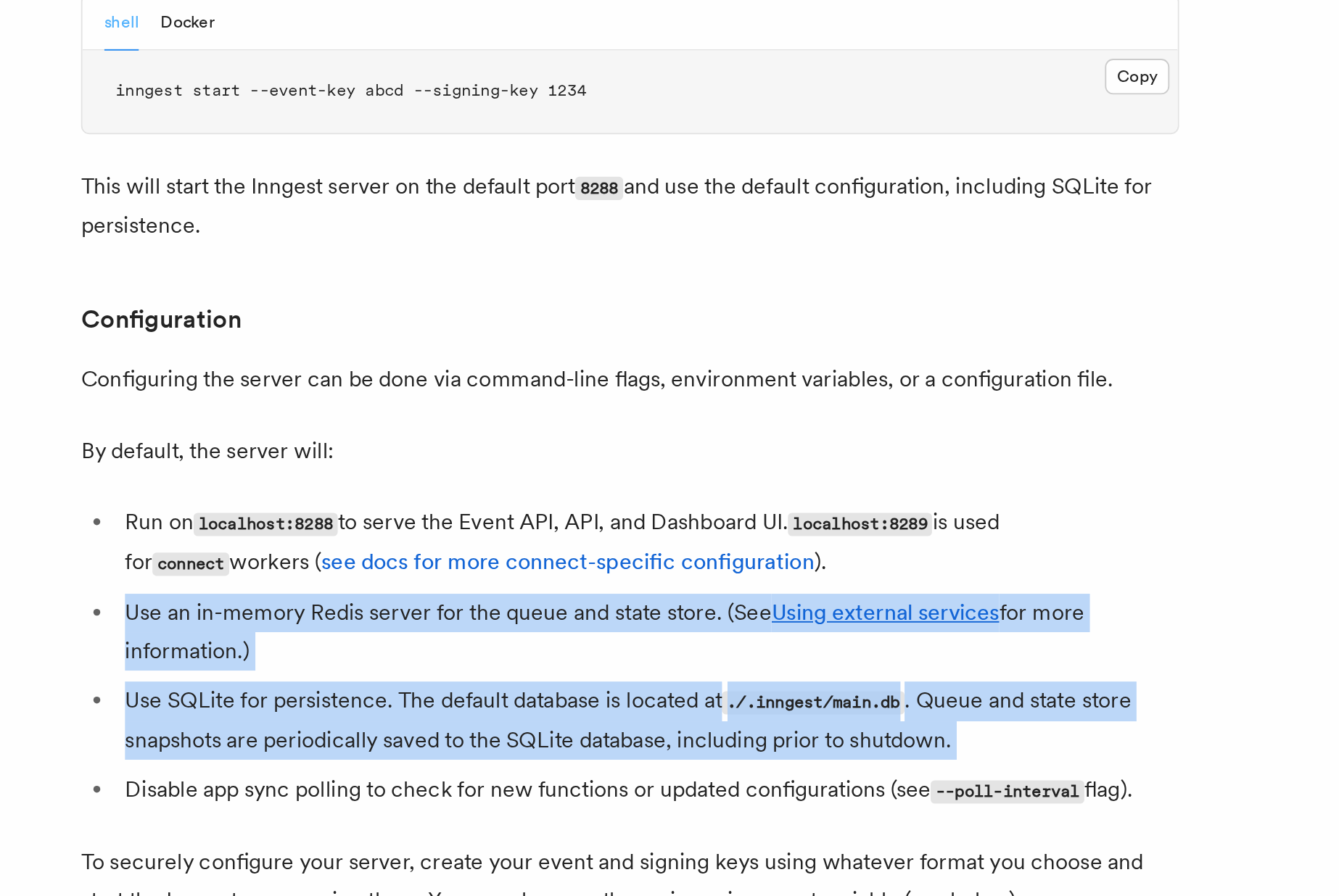
scroll to position [1348, 0]
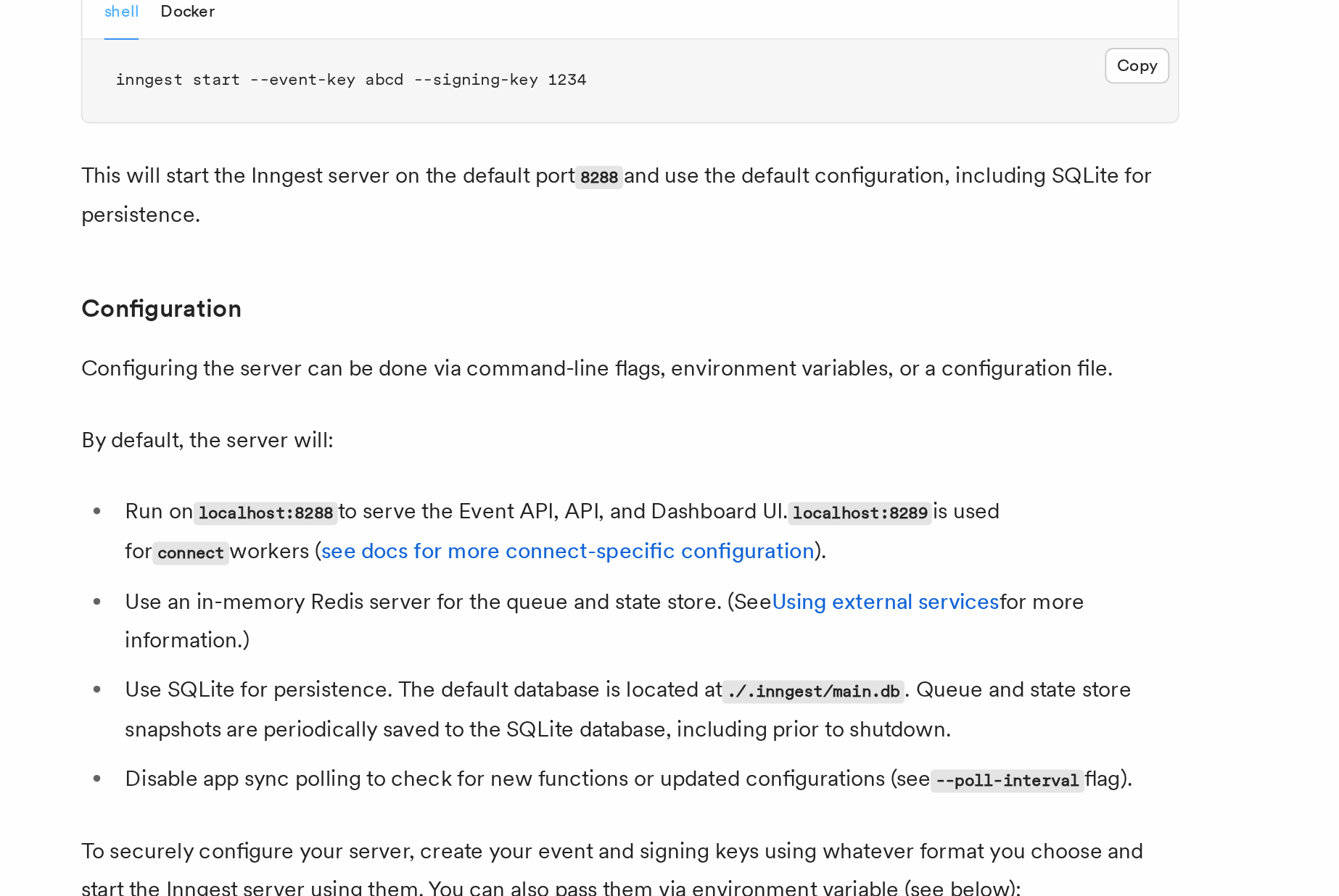
click at [290, 862] on p "To securely configure your server, create your event and signing keys using wha…" at bounding box center [527, 882] width 580 height 41
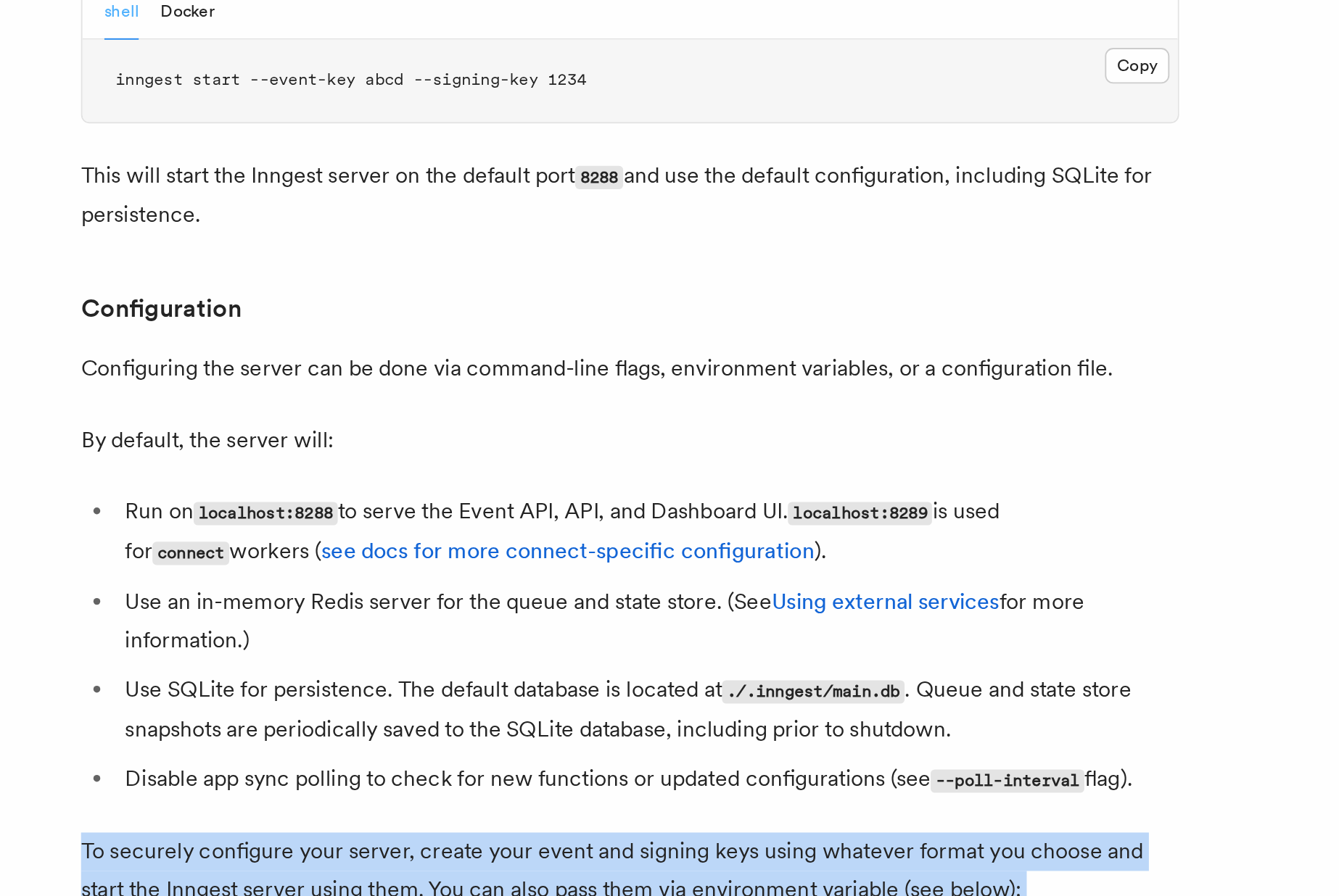
click at [290, 862] on p "To securely configure your server, create your event and signing keys using wha…" at bounding box center [527, 882] width 580 height 41
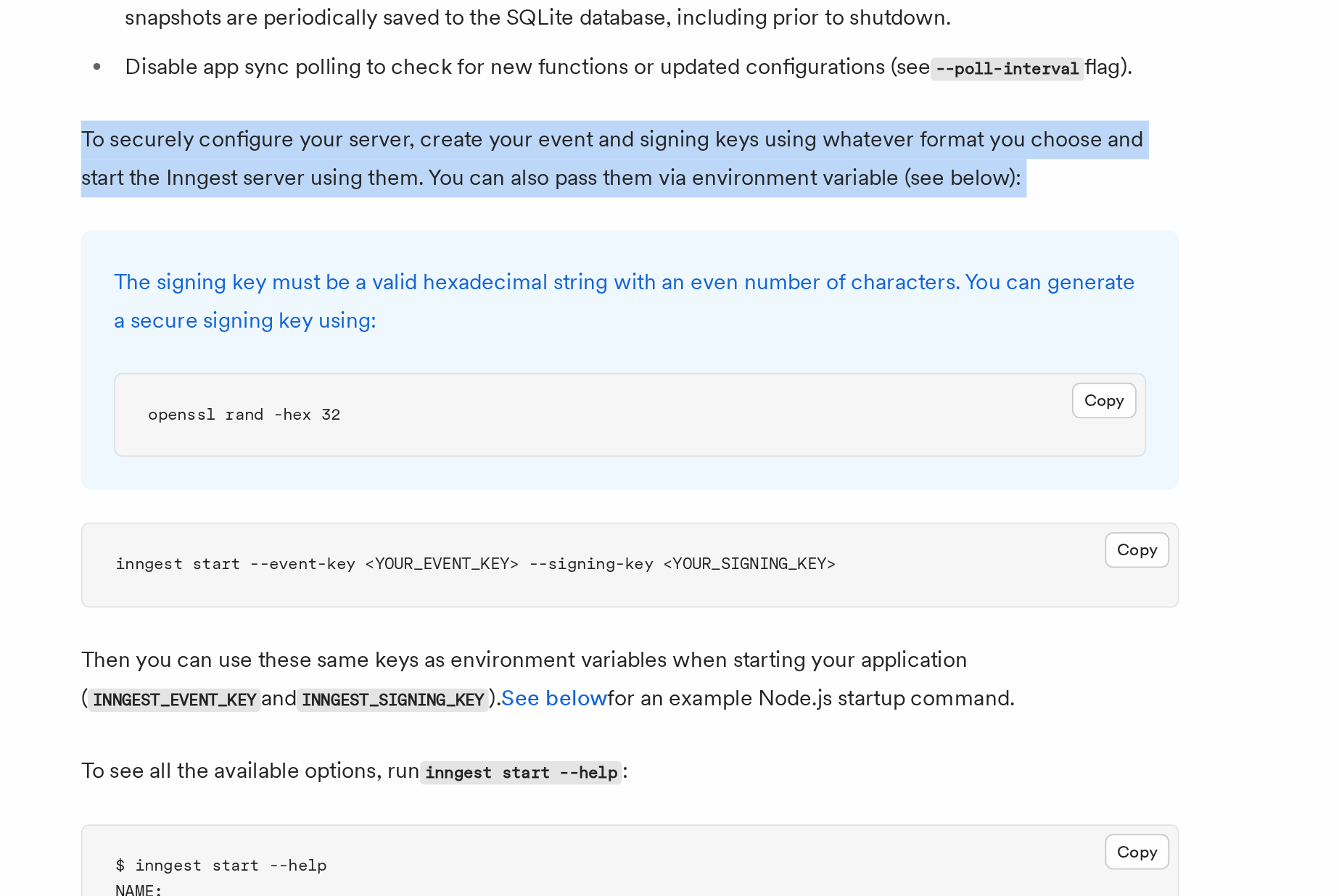
scroll to position [86, 0]
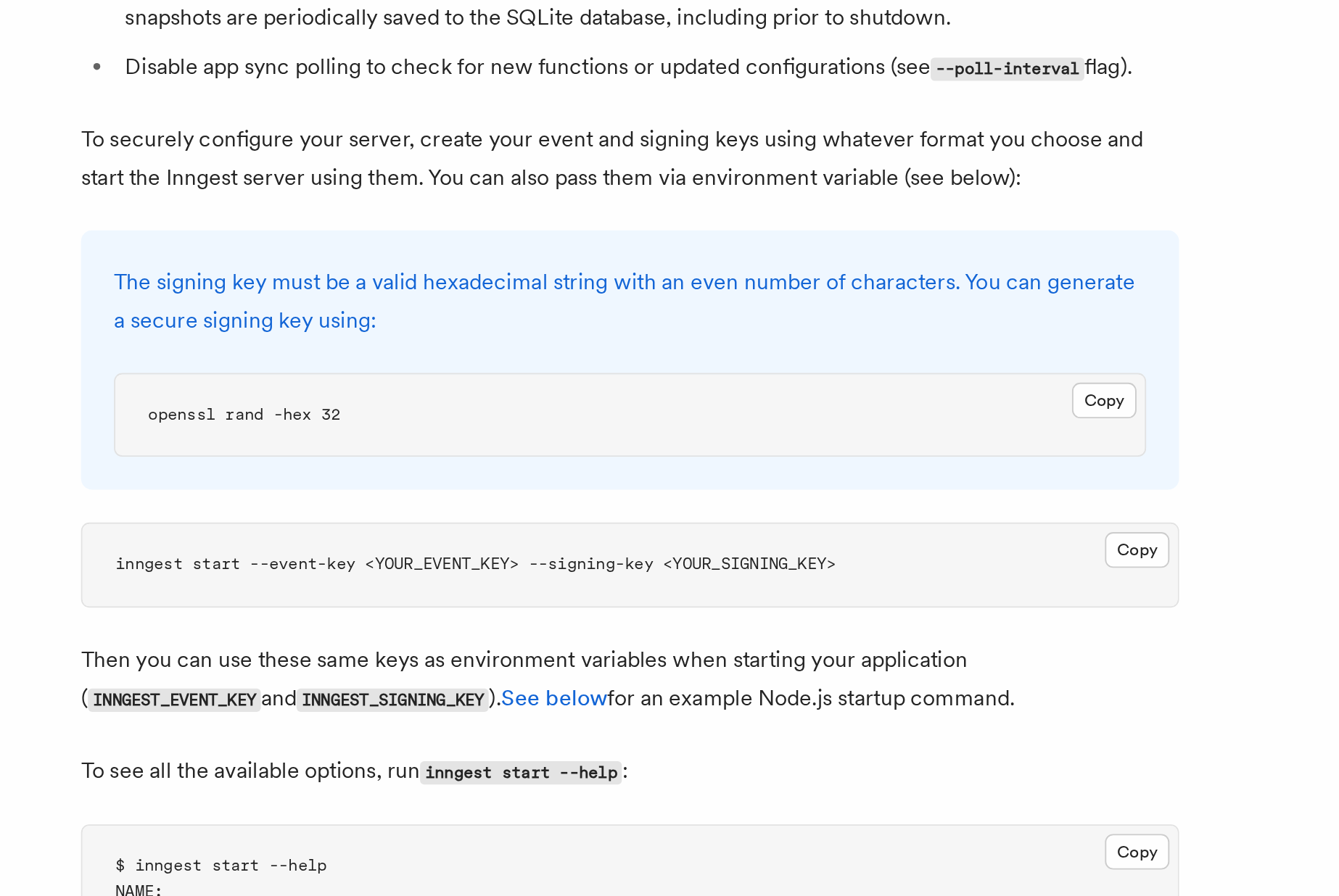
click at [298, 820] on p "To see all the available options, run inngest start --help :" at bounding box center [527, 830] width 580 height 21
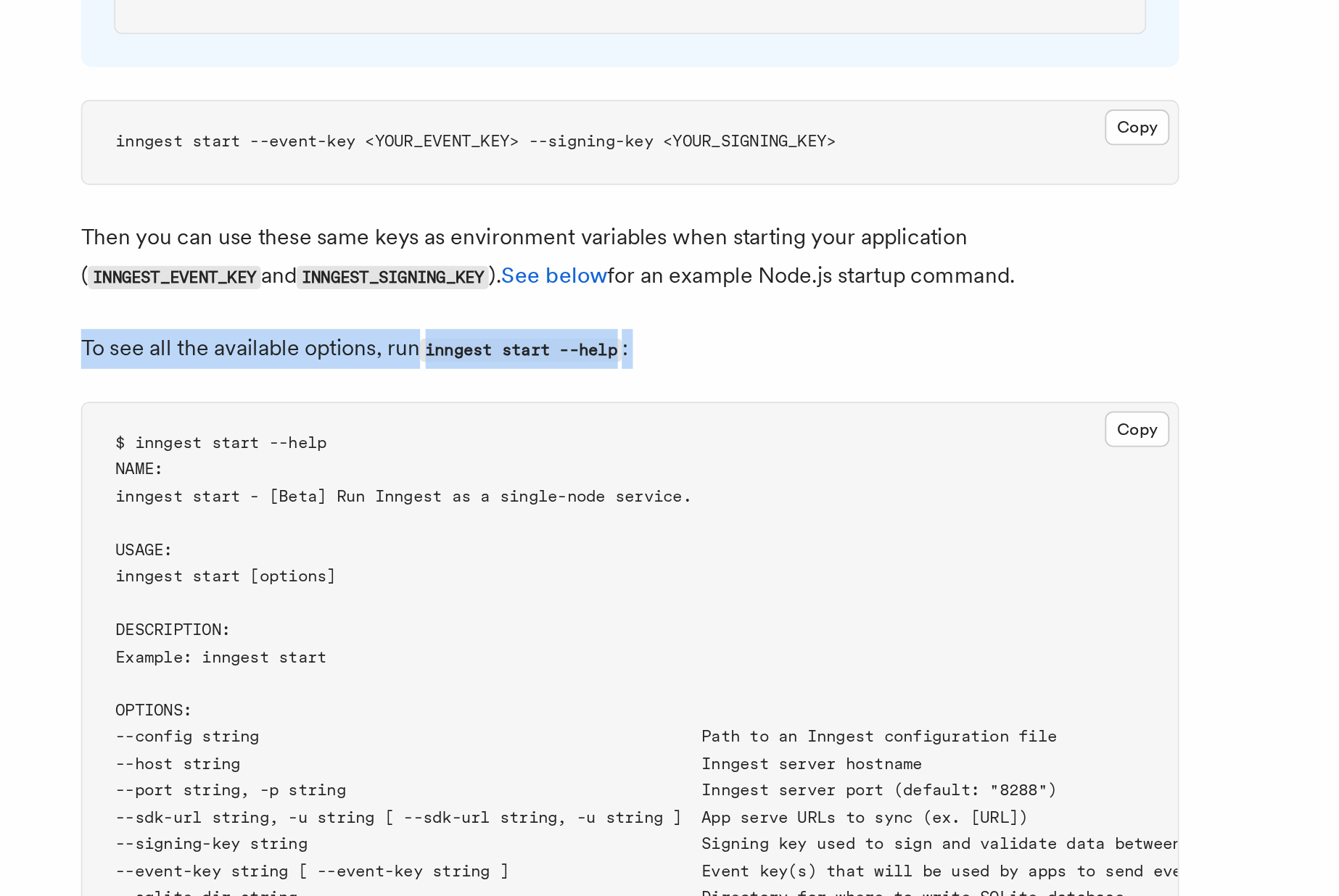
scroll to position [1954, 0]
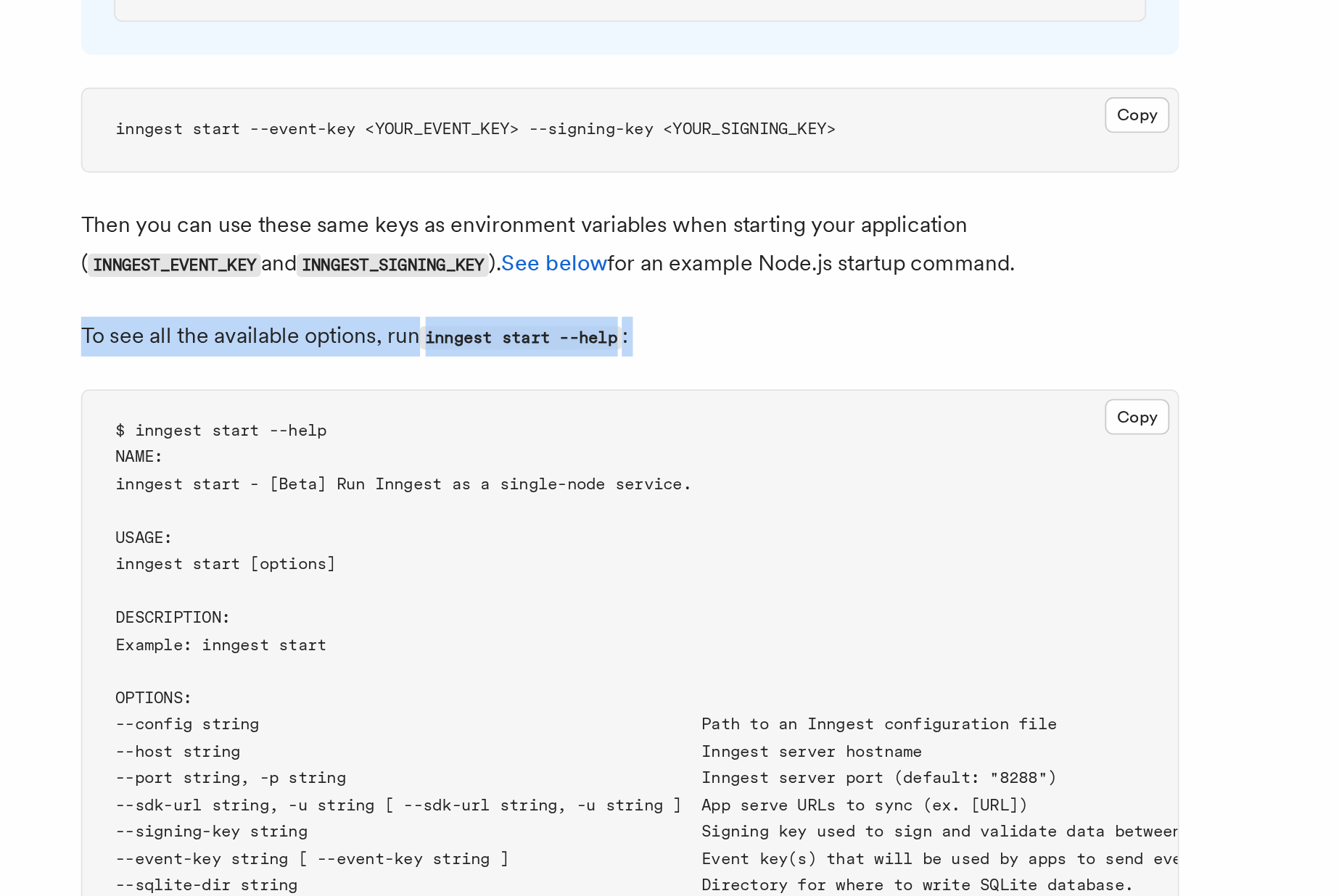
click at [298, 828] on span "--port string, -p string Inngest server port (default: "8288")" at bounding box center [504, 833] width 498 height 10
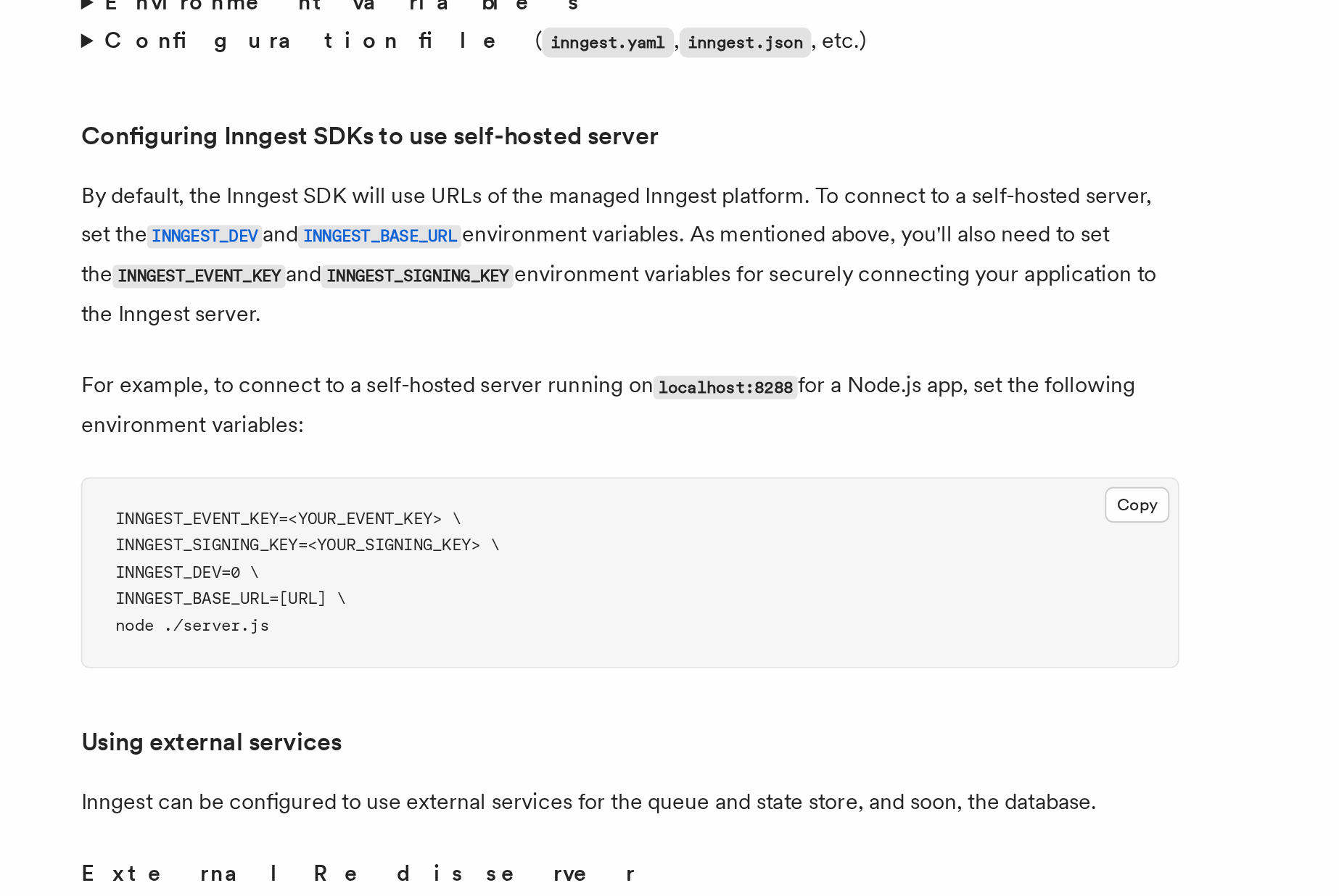
scroll to position [2785, 0]
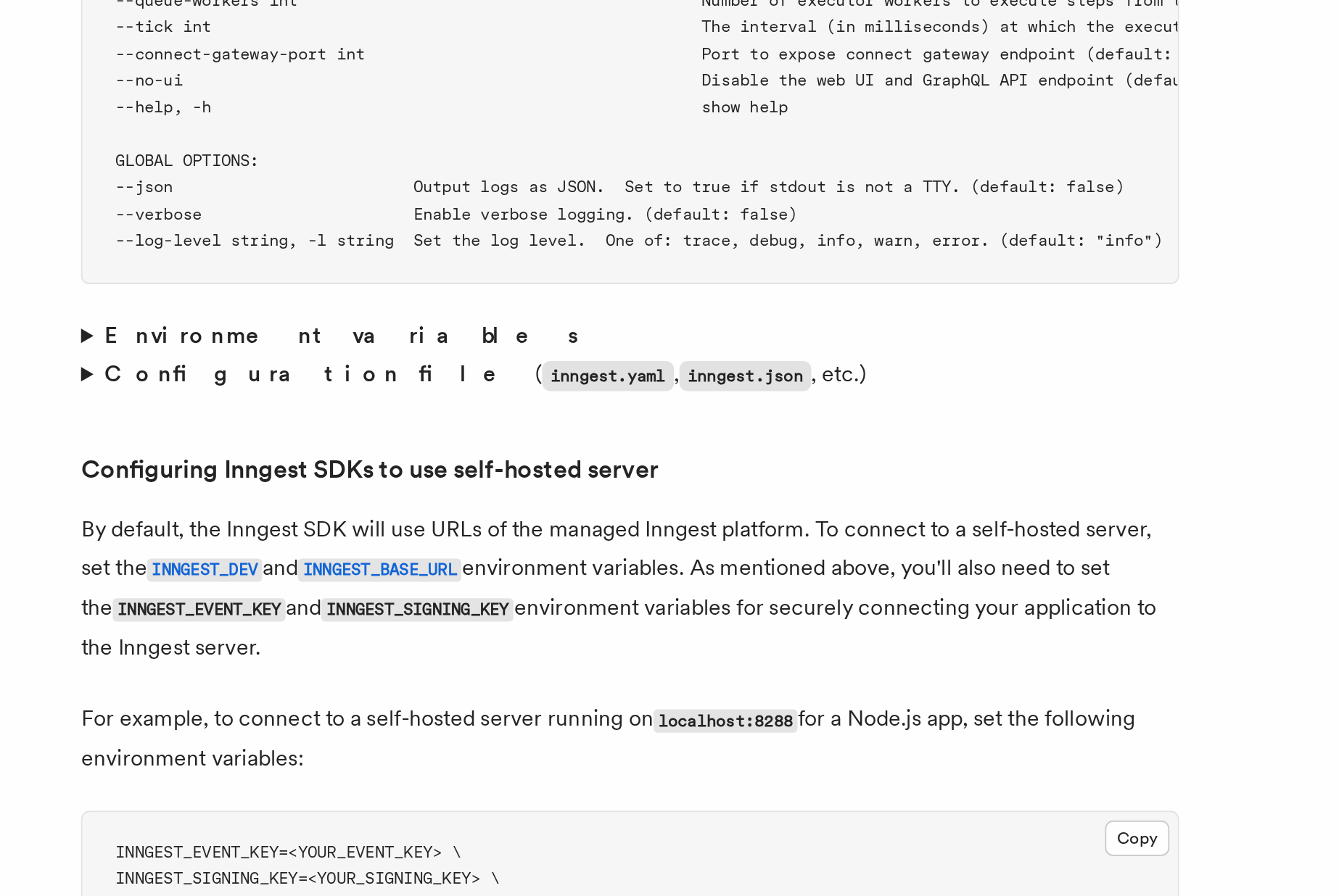
click at [485, 456] on p "By default, the Inngest SDK will use URLs of the managed Inngest platform. To c…" at bounding box center [527, 497] width 580 height 82
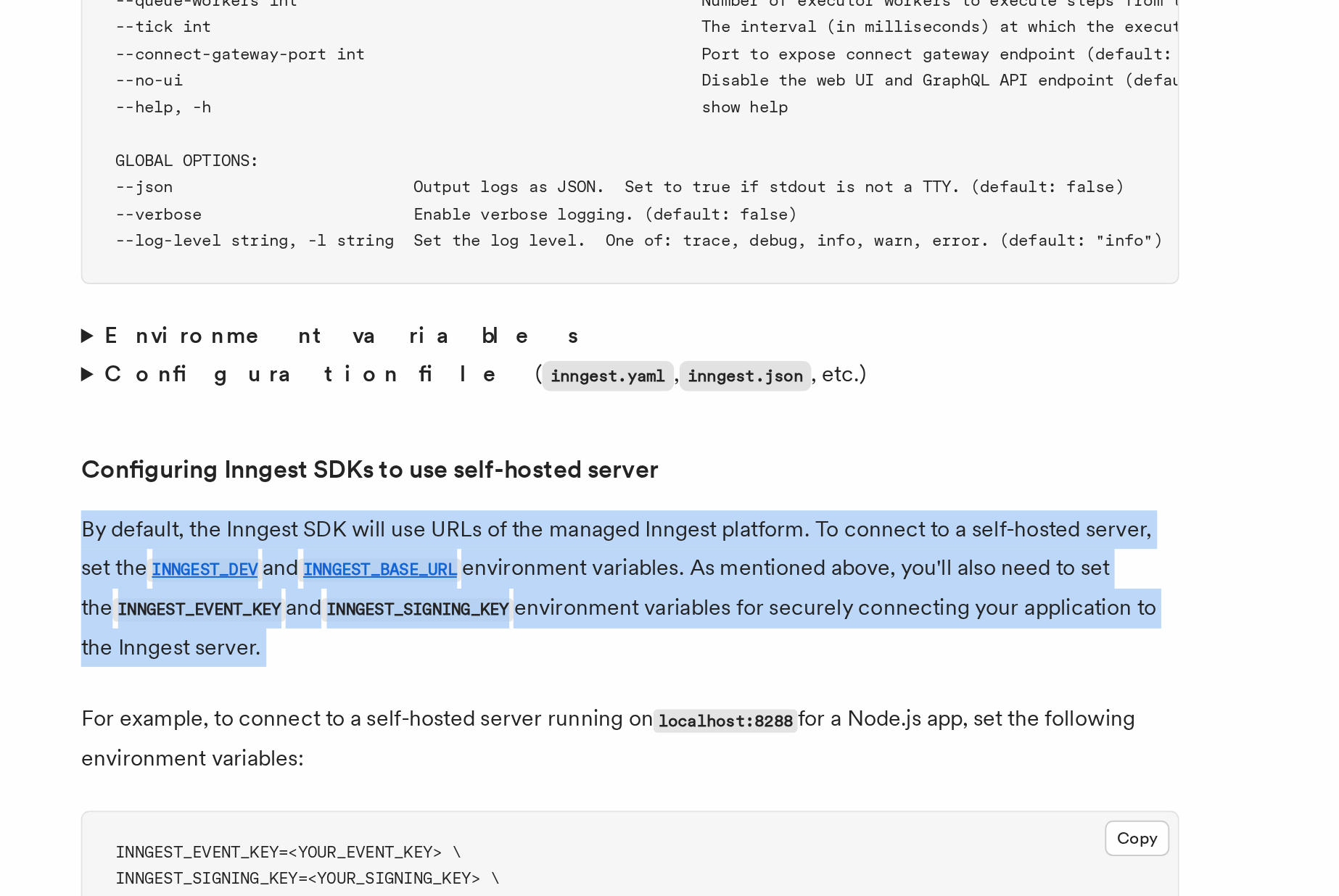
click at [485, 456] on p "By default, the Inngest SDK will use URLs of the managed Inngest platform. To c…" at bounding box center [527, 497] width 580 height 82
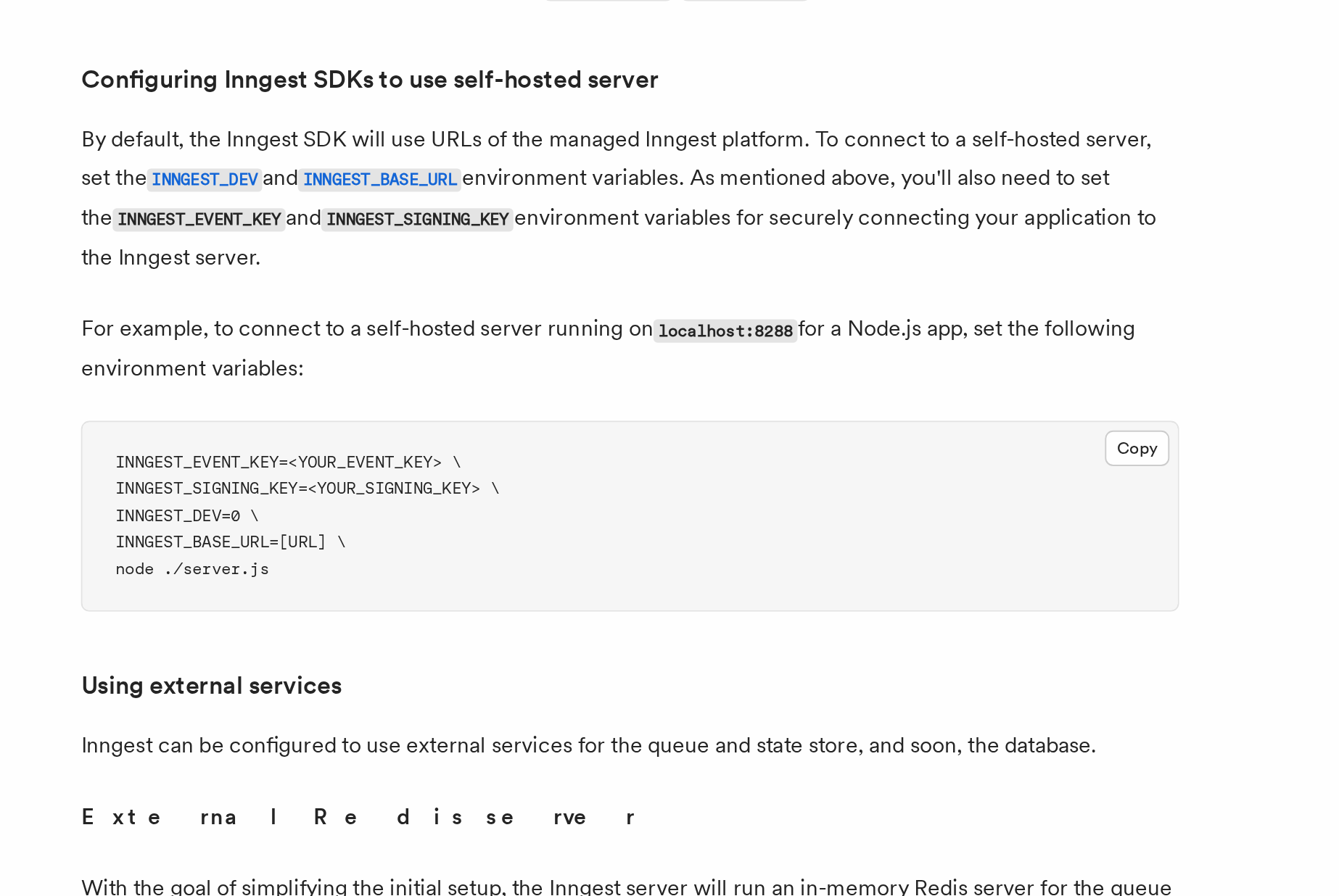
click at [478, 776] on p "Inngest can be configured to use external services for the queue and state stor…" at bounding box center [527, 786] width 580 height 20
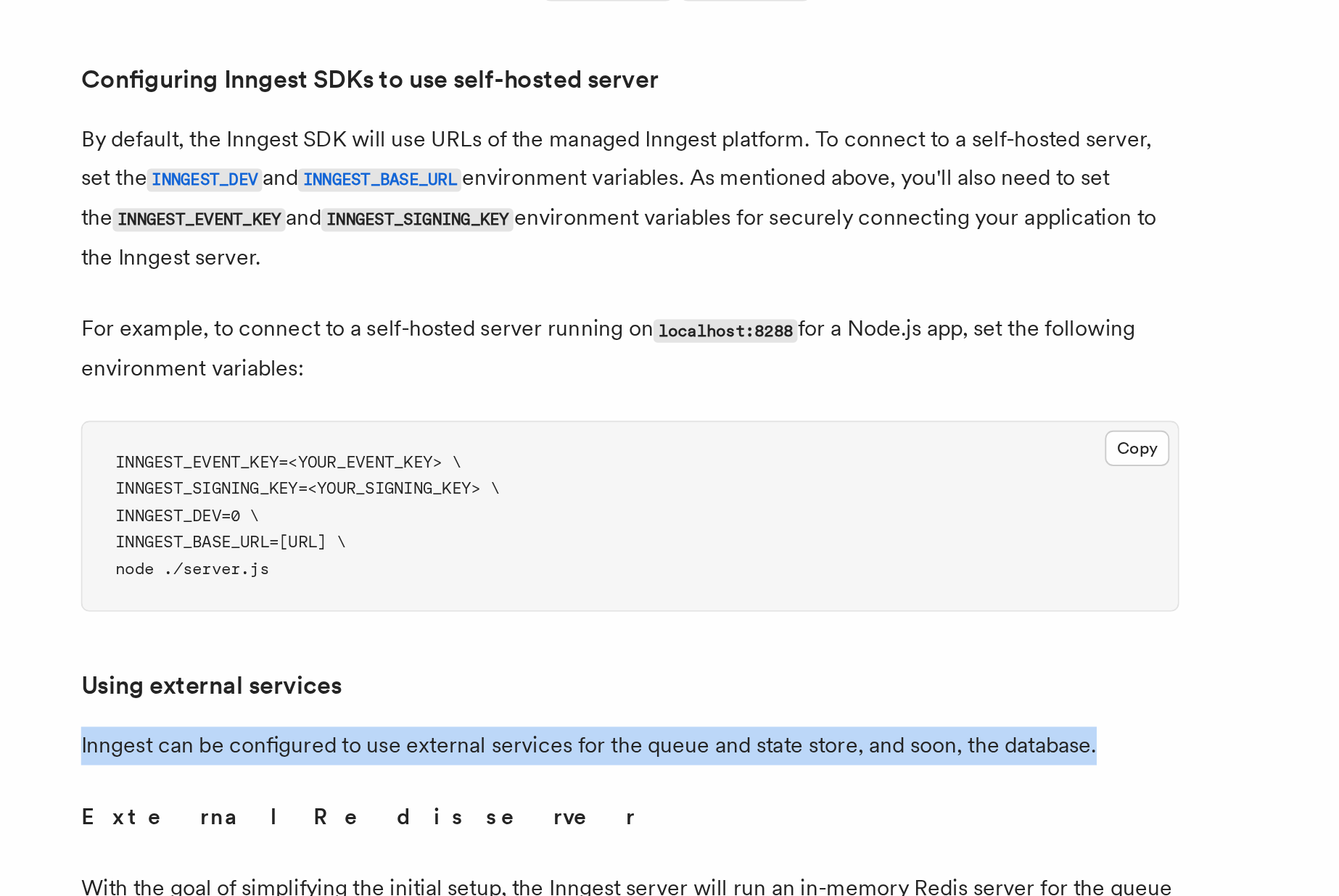
click at [478, 776] on p "Inngest can be configured to use external services for the queue and state stor…" at bounding box center [527, 786] width 580 height 20
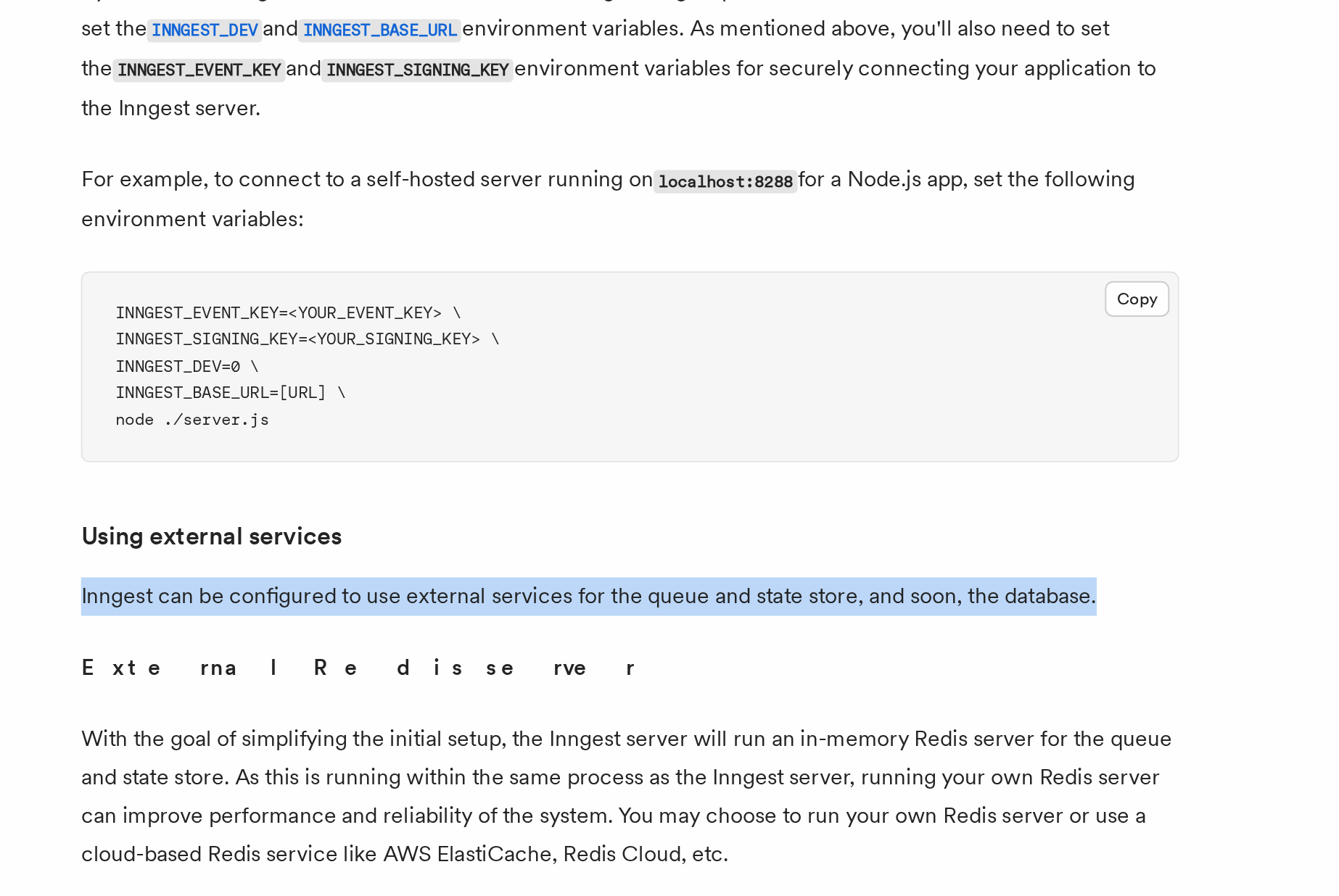
scroll to position [2841, 0]
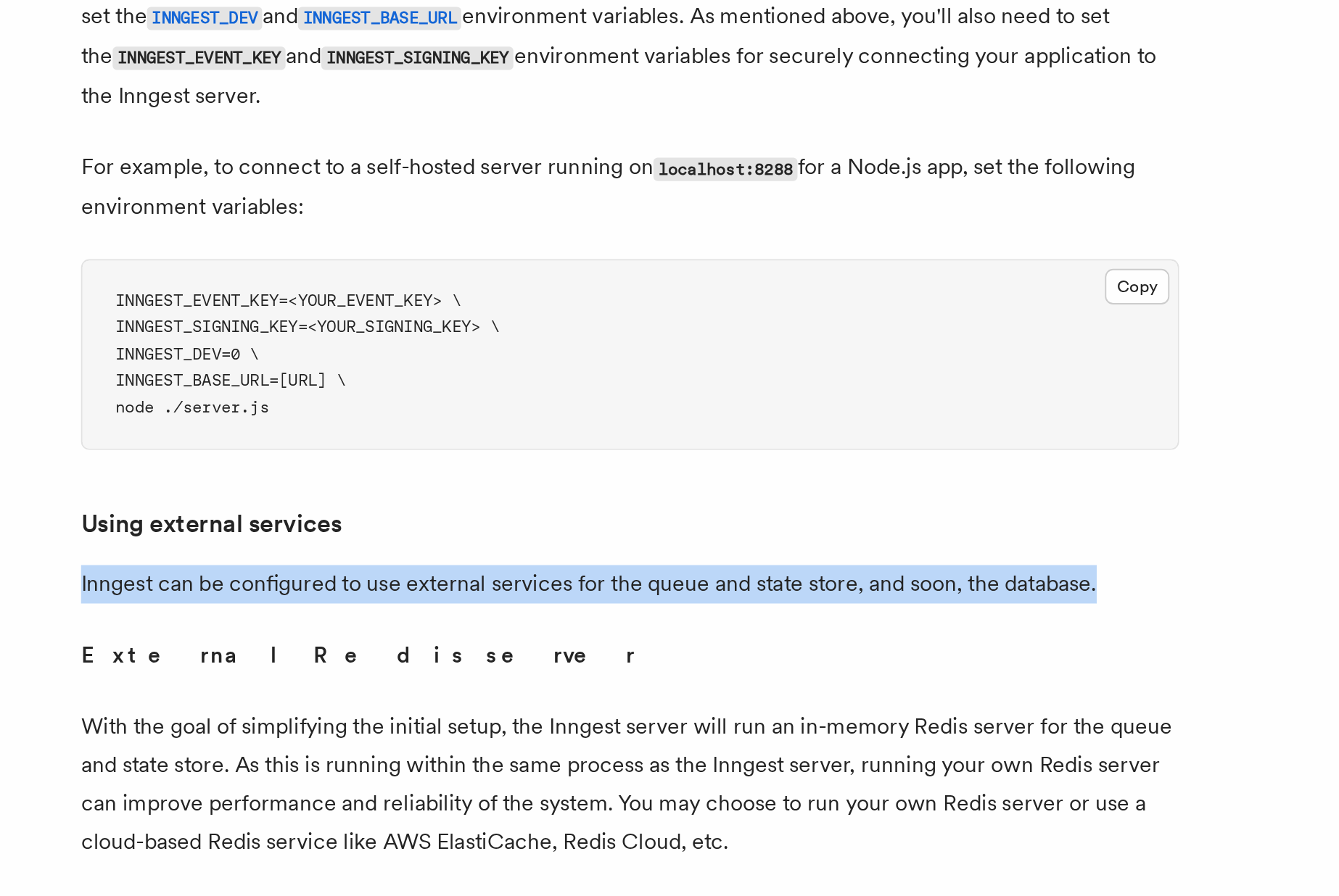
click at [478, 796] on p "With the goal of simplifying the initial setup, the Inngest server will run an …" at bounding box center [527, 836] width 580 height 81
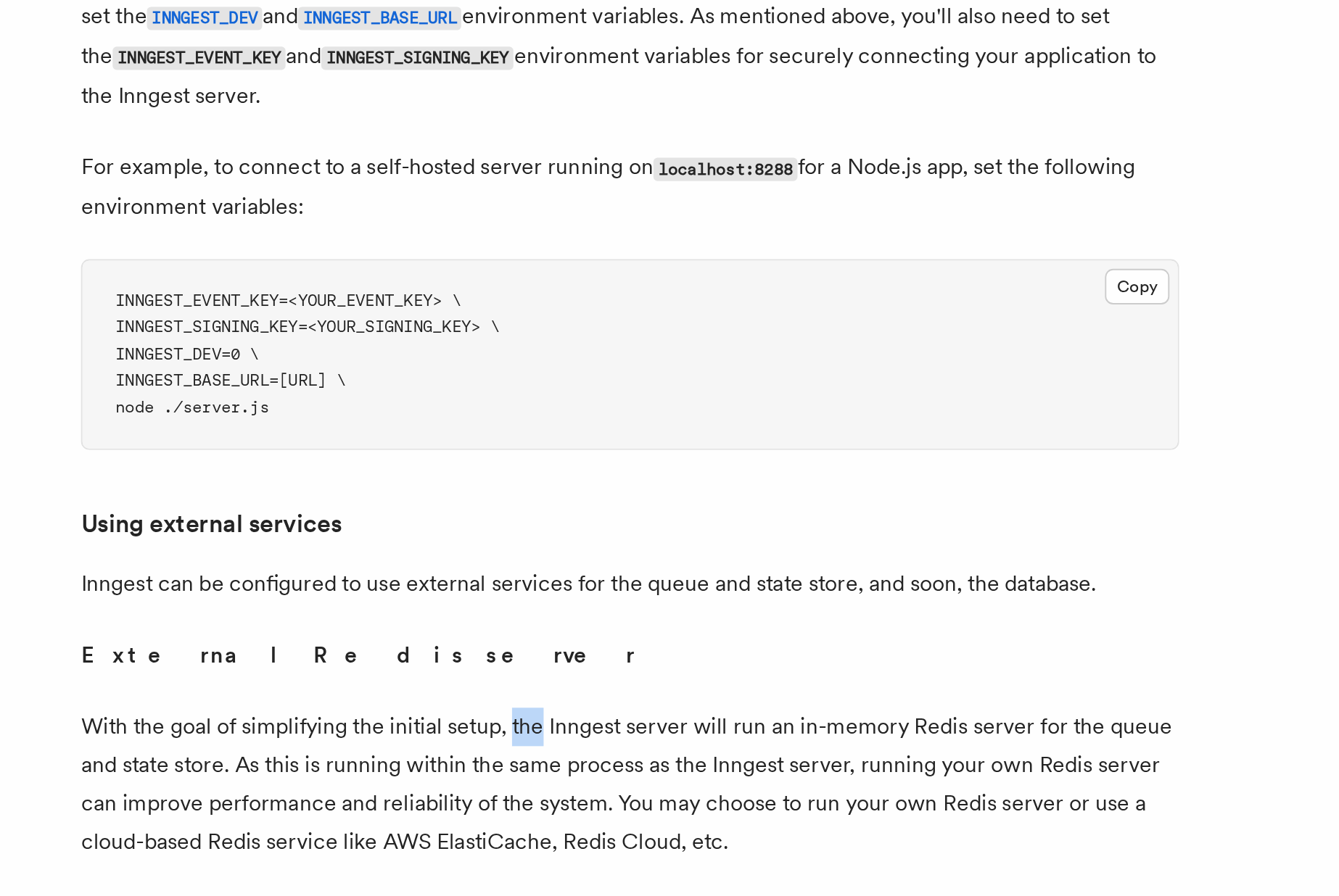
click at [478, 796] on p "With the goal of simplifying the initial setup, the Inngest server will run an …" at bounding box center [527, 836] width 580 height 81
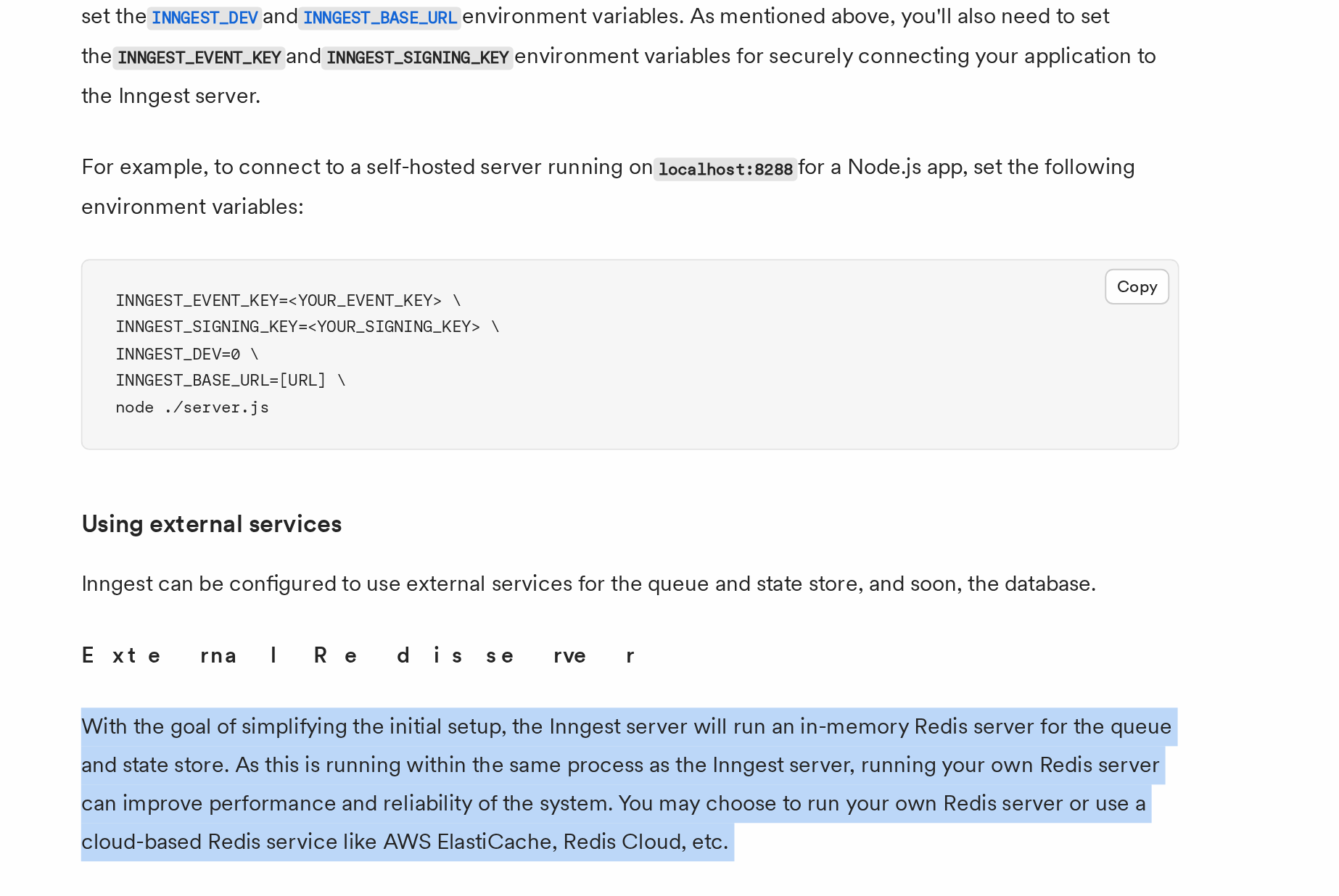
click at [478, 796] on p "With the goal of simplifying the initial setup, the Inngest server will run an …" at bounding box center [527, 836] width 580 height 81
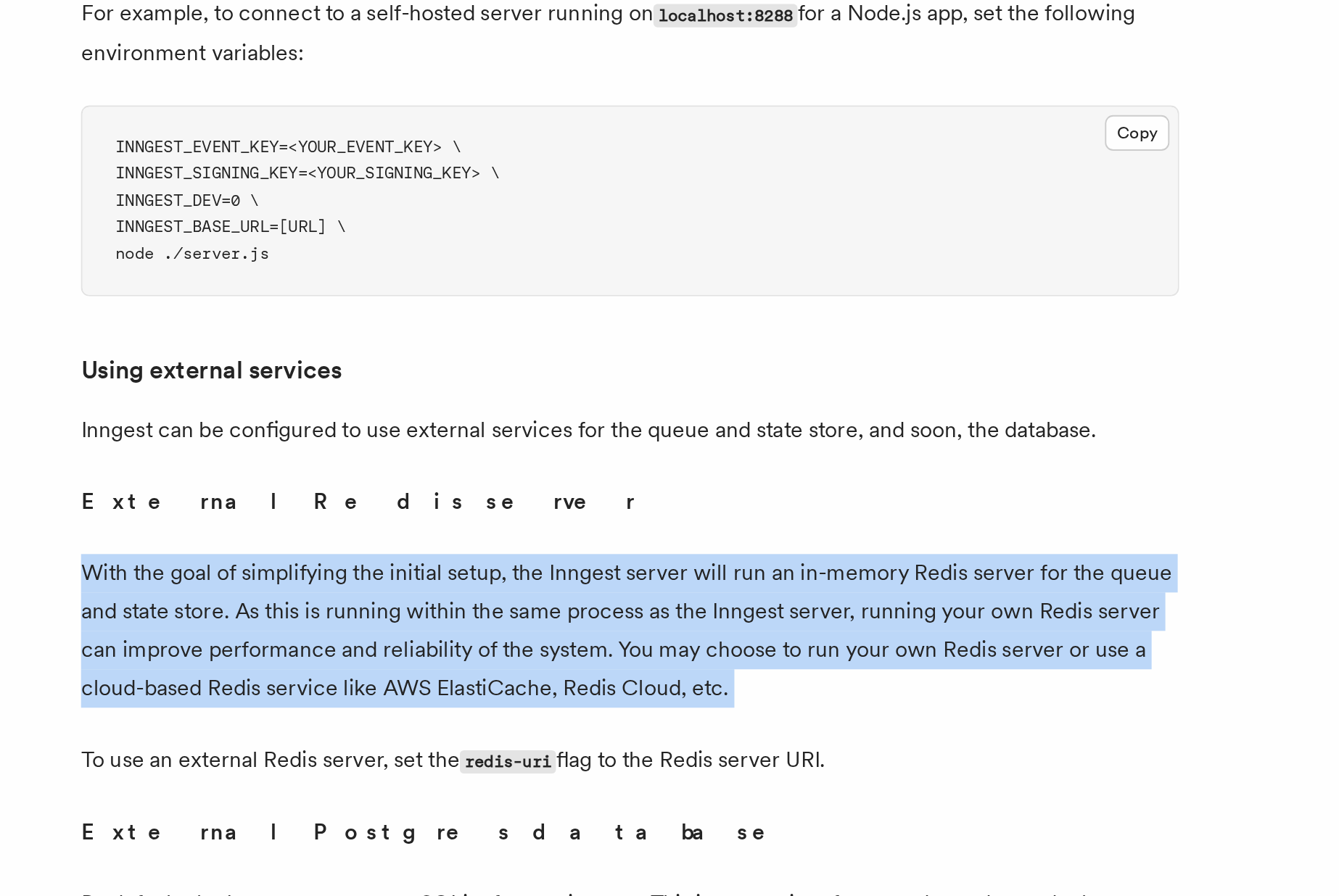
scroll to position [2930, 0]
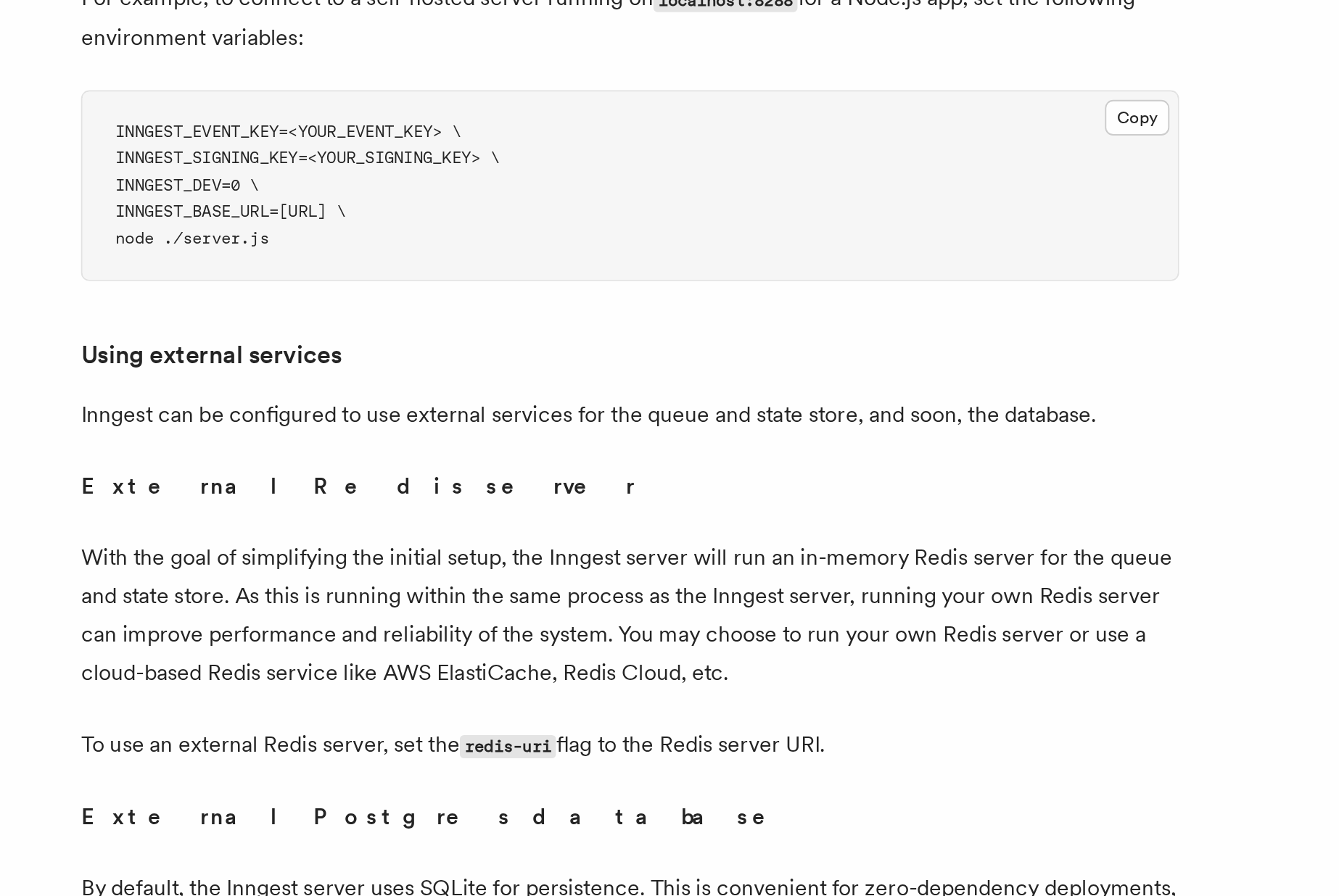
click at [384, 805] on p "To use an external Redis server, set the redis-uri flag to the Redis server URI." at bounding box center [527, 816] width 580 height 21
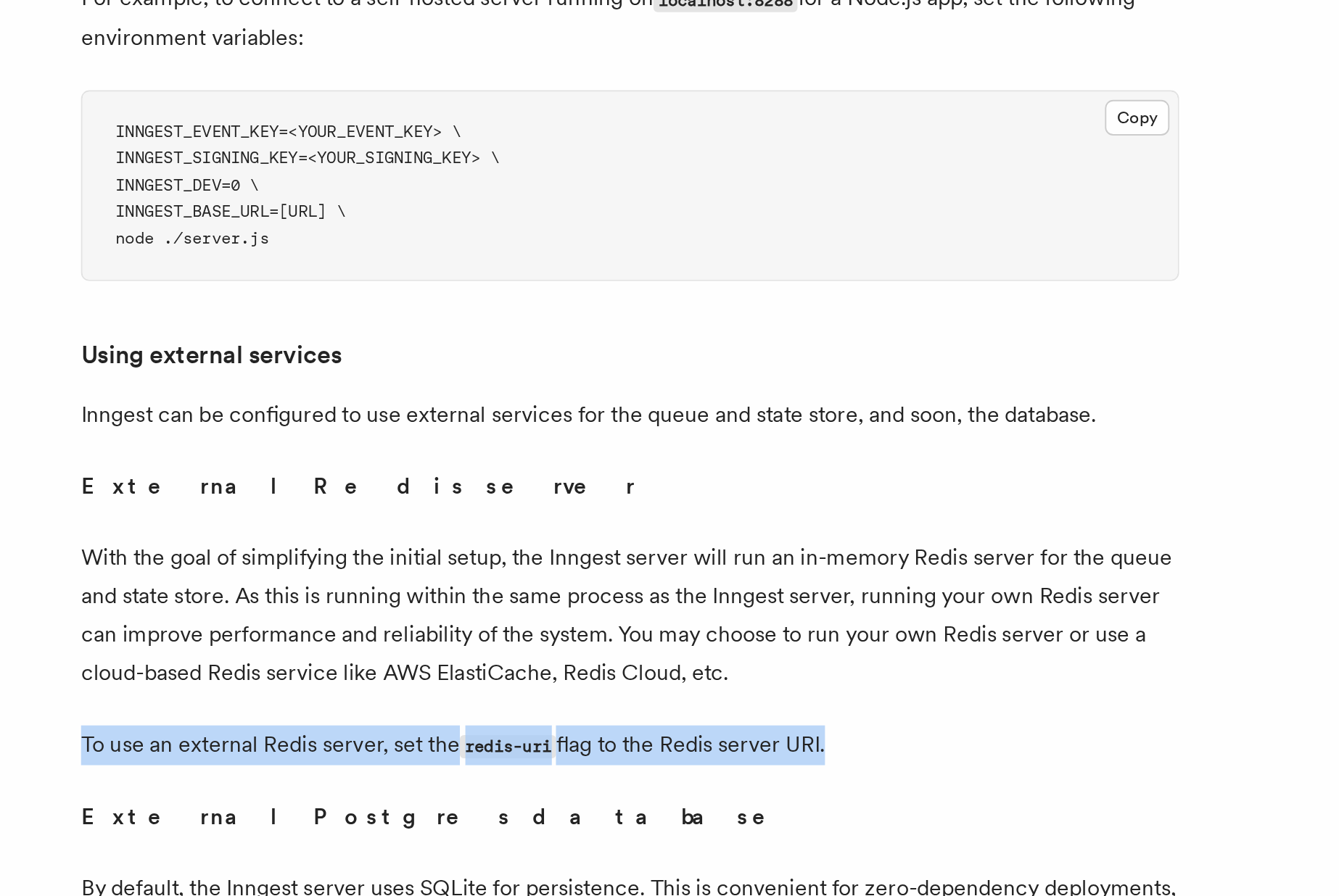
click at [384, 805] on p "To use an external Redis server, set the redis-uri flag to the Redis server URI." at bounding box center [527, 816] width 580 height 21
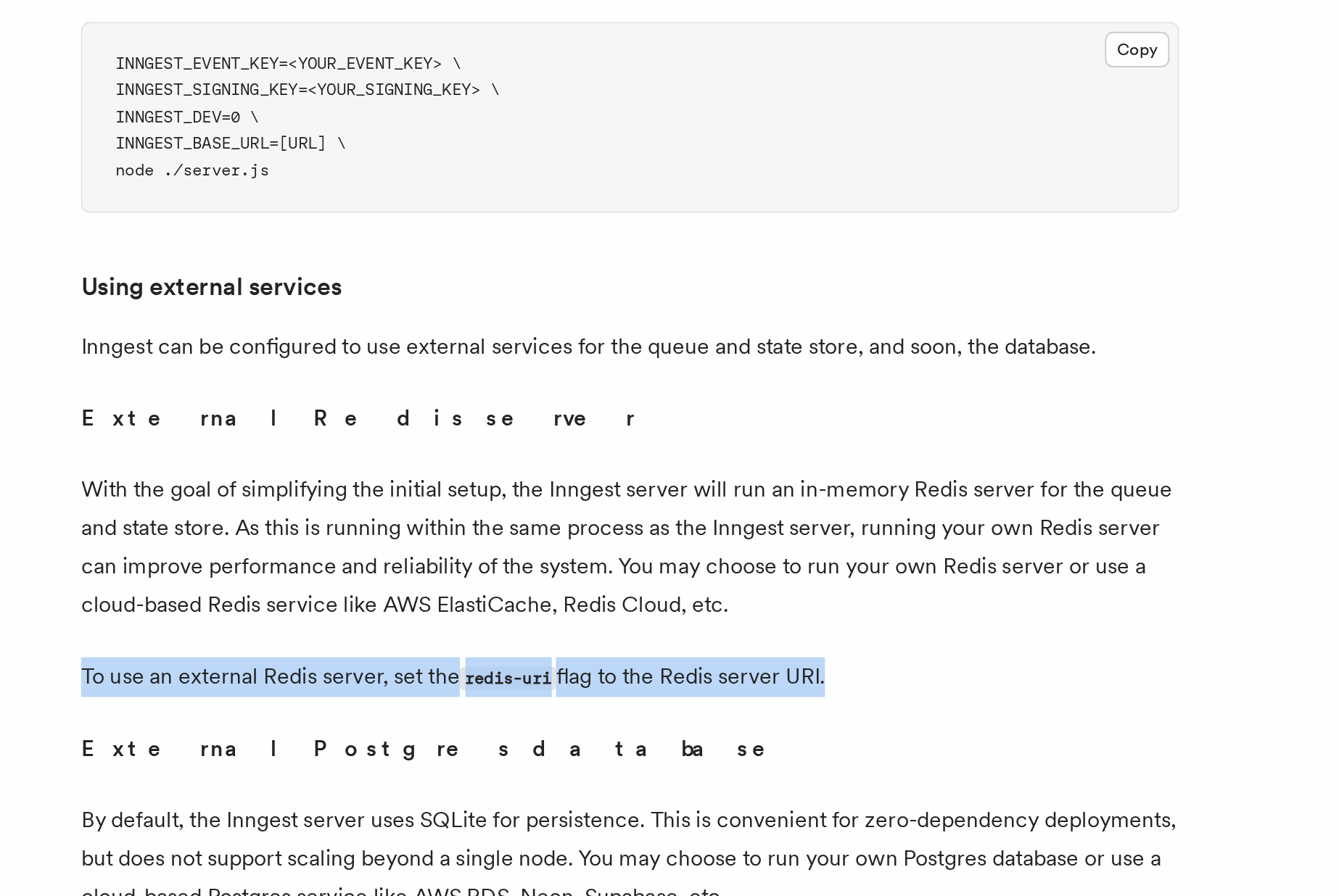
scroll to position [2969, 0]
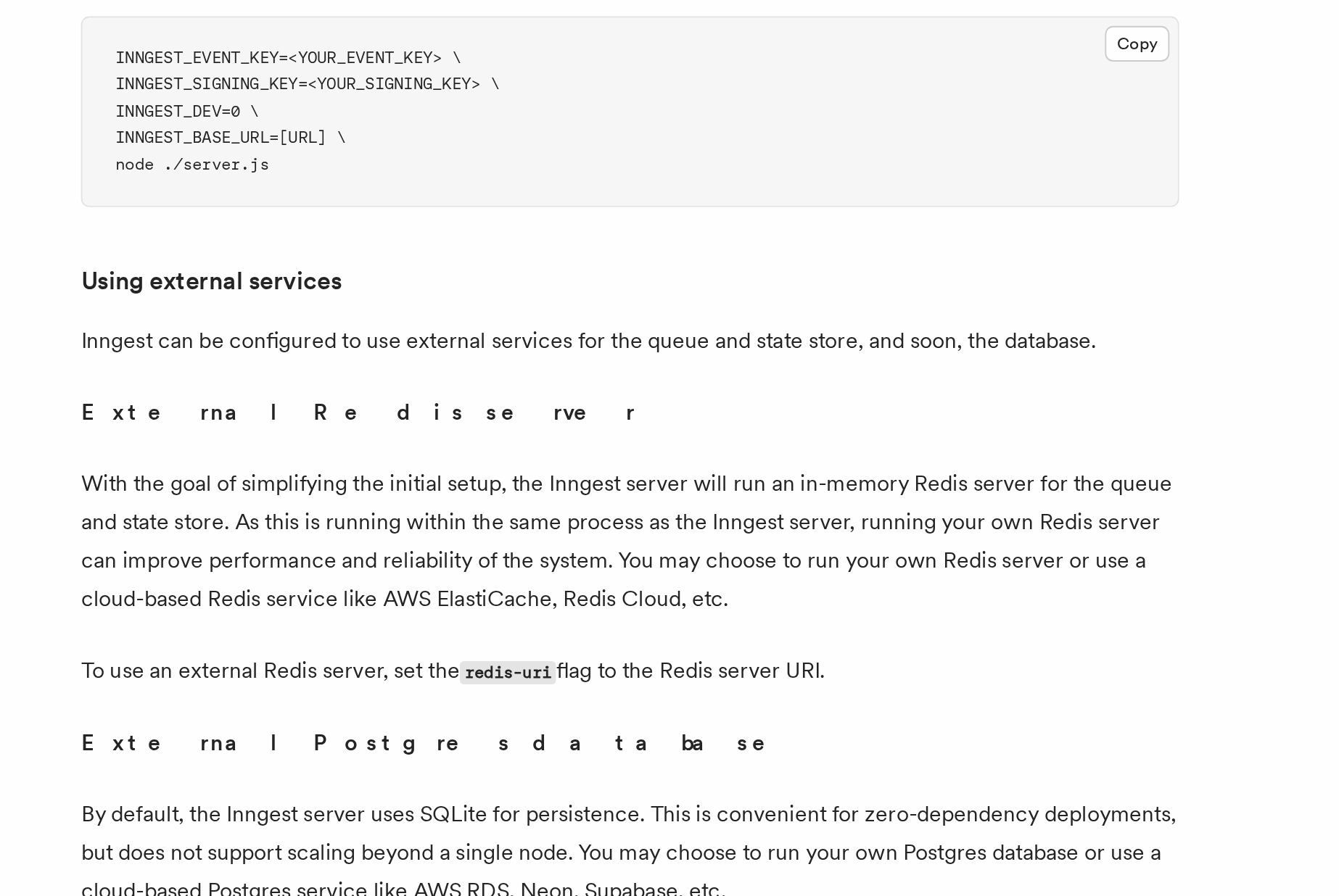
click at [348, 843] on p "By default, the Inngest server uses SQLite for persistence. This is convenient …" at bounding box center [527, 873] width 580 height 61
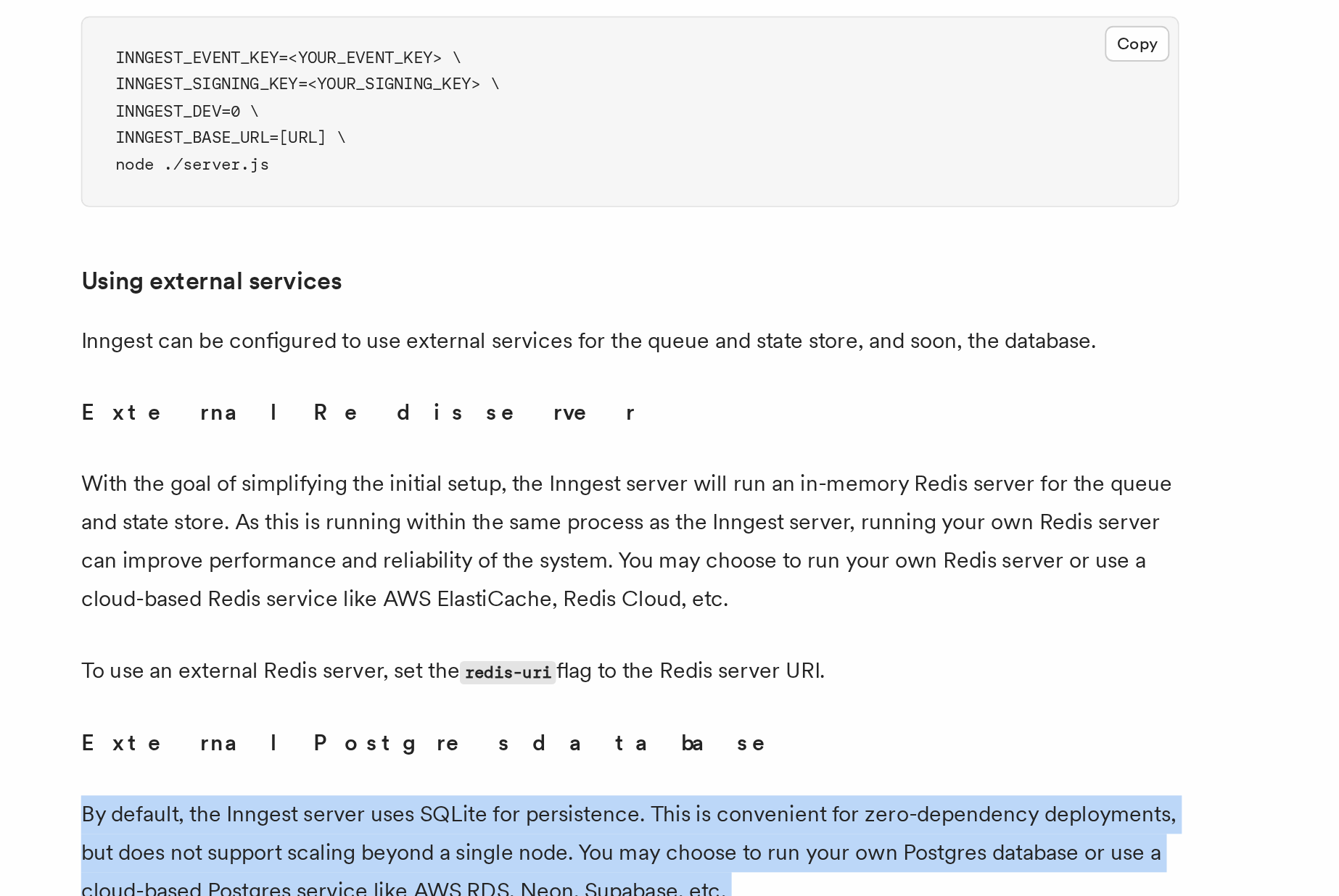
click at [348, 843] on p "By default, the Inngest server uses SQLite for persistence. This is convenient …" at bounding box center [527, 873] width 580 height 61
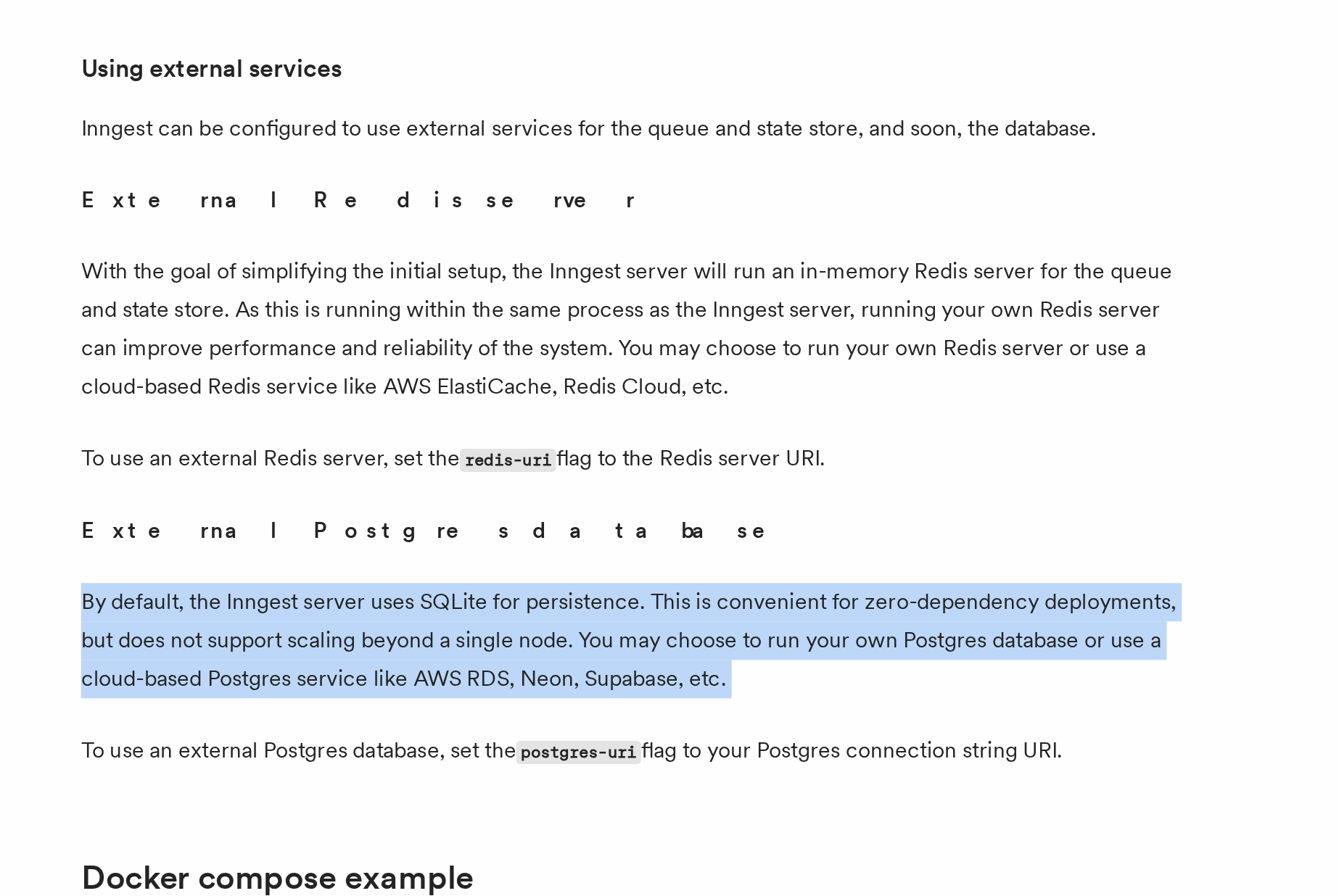
scroll to position [3092, 0]
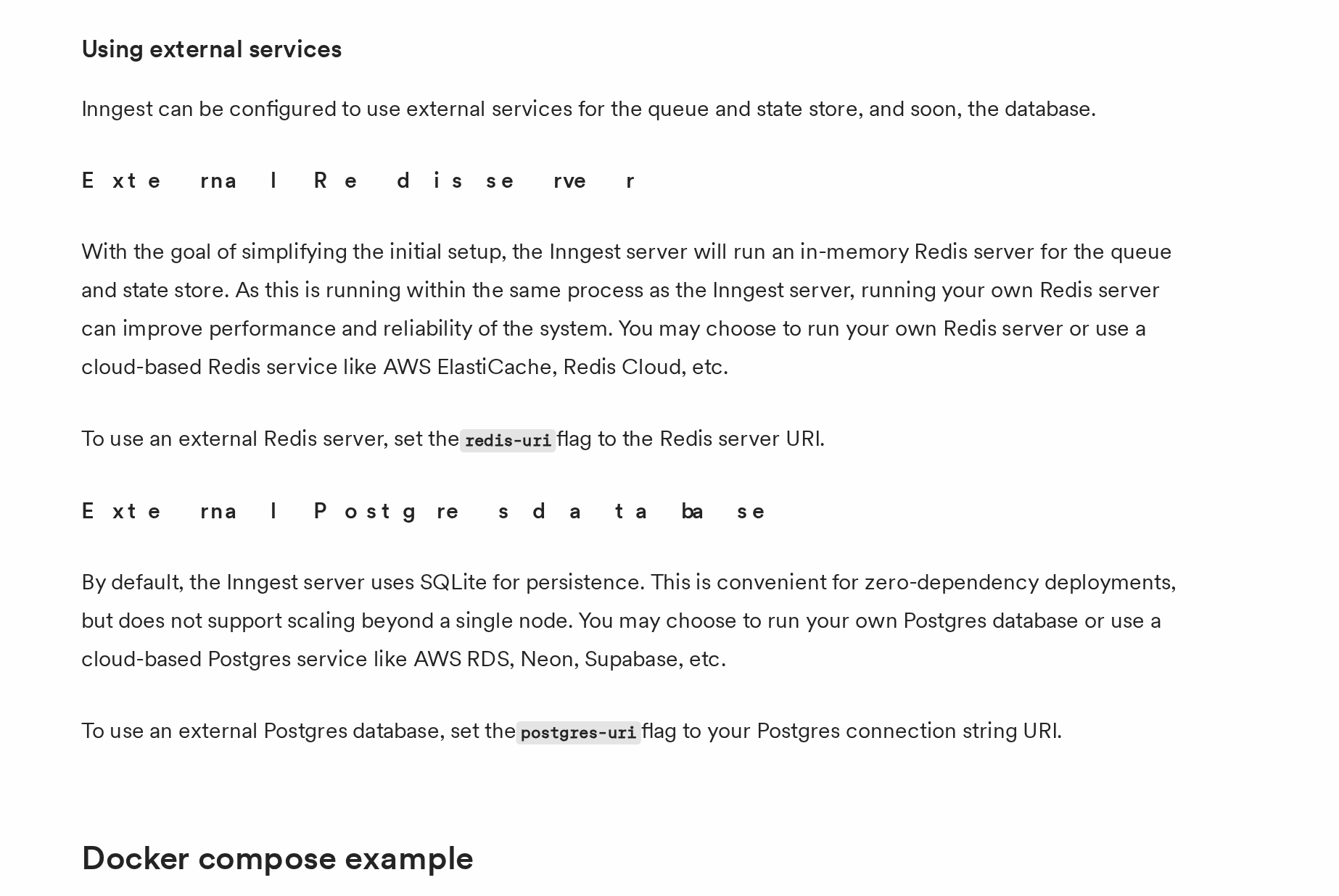
click at [340, 798] on p "To use an external Postgres database, set the postgres-uri flag to your Postgre…" at bounding box center [527, 808] width 580 height 21
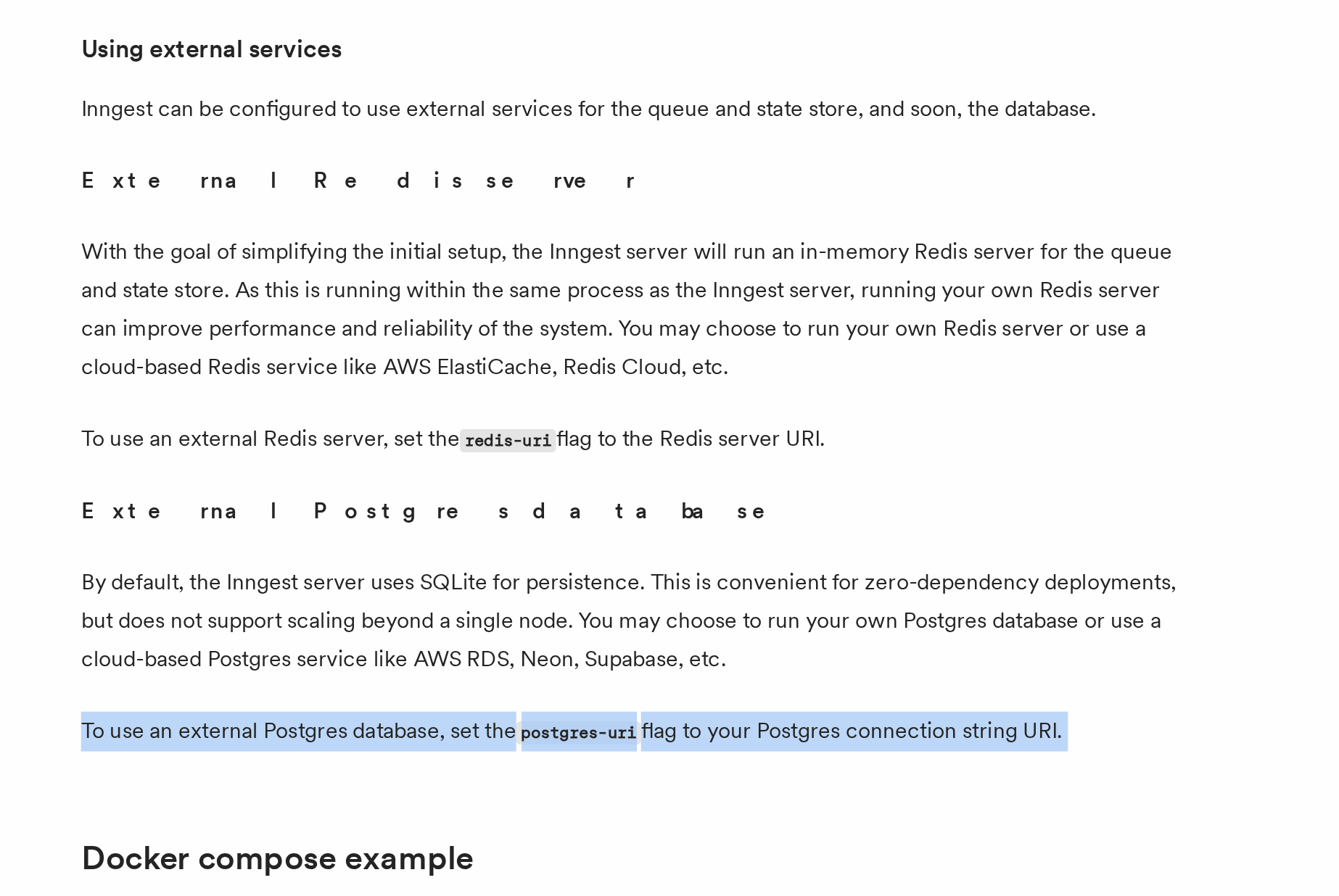
click at [340, 798] on p "To use an external Postgres database, set the postgres-uri flag to your Postgre…" at bounding box center [527, 808] width 580 height 21
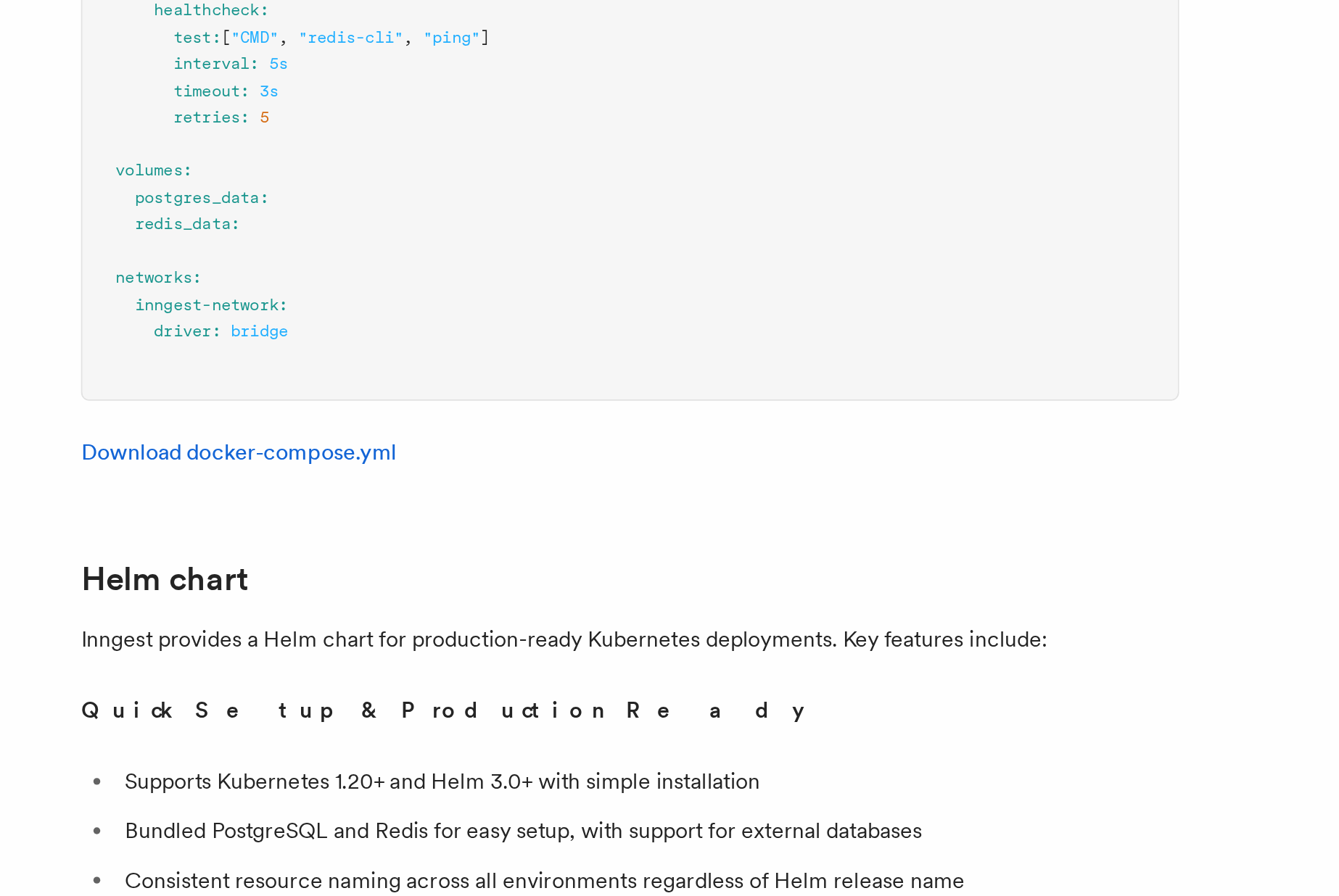
scroll to position [4329, 0]
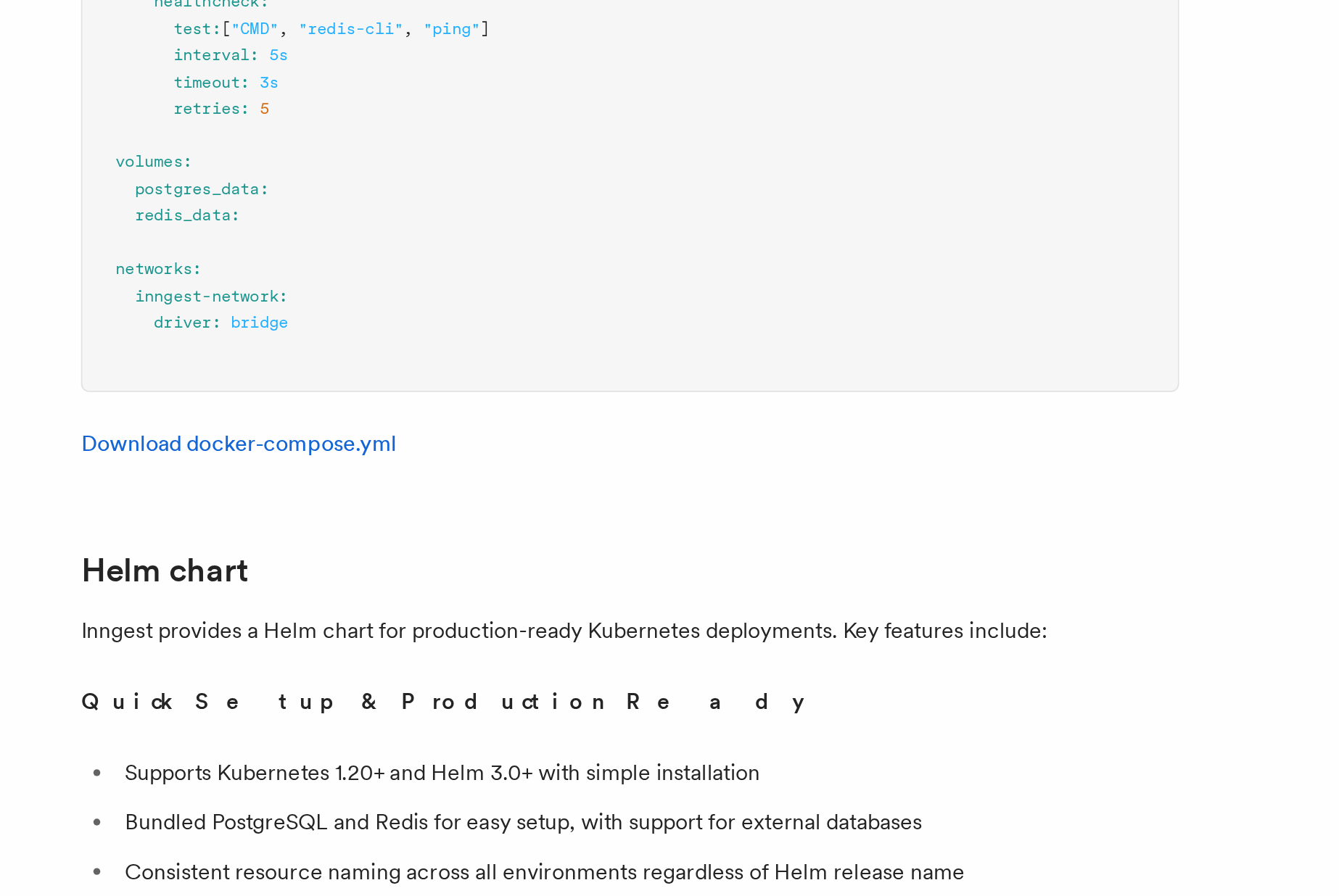
click at [304, 745] on p "Inngest provides a Helm chart for production-ready Kubernetes deployments. Key …" at bounding box center [527, 755] width 580 height 20
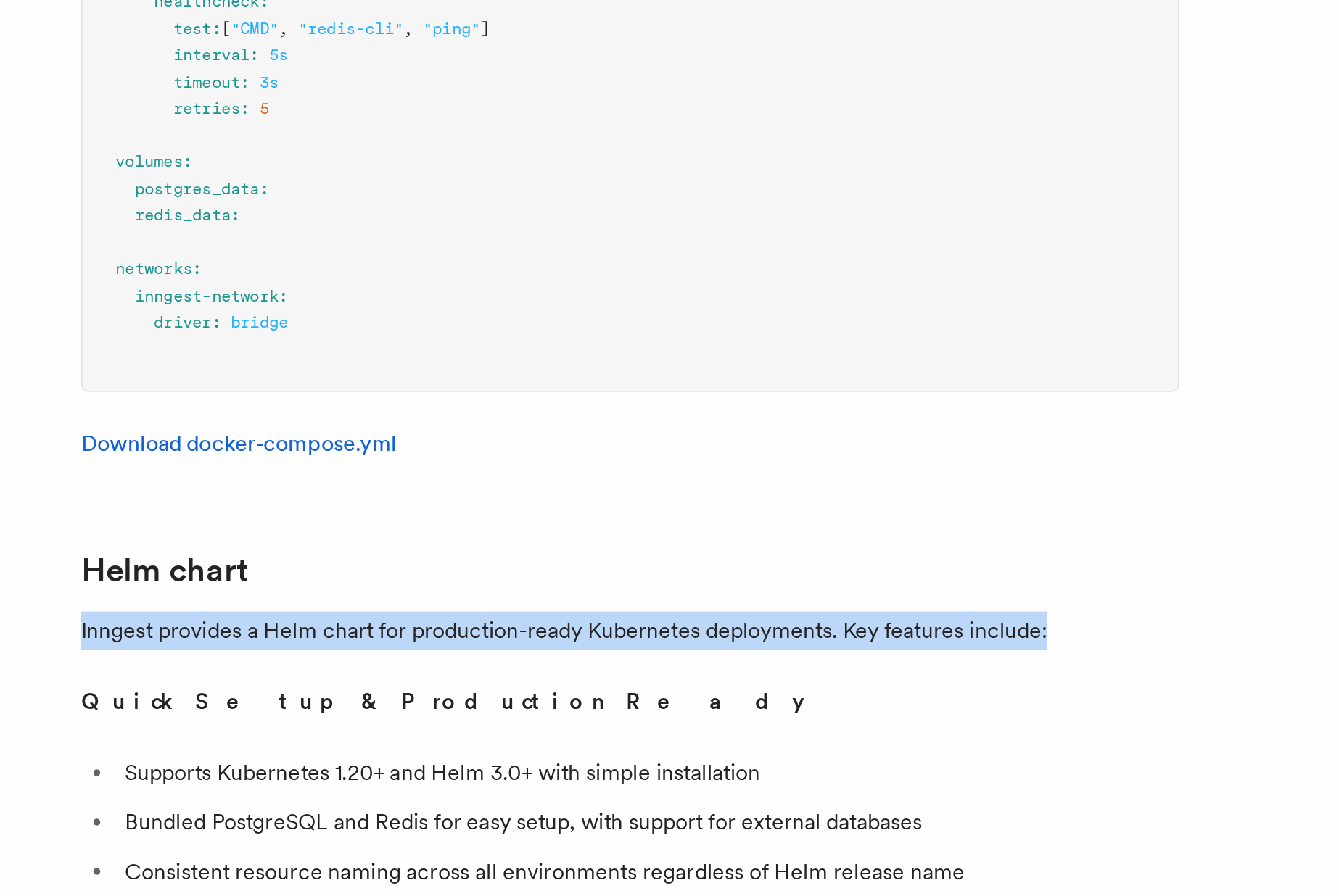
click at [304, 745] on p "Inngest provides a Helm chart for production-ready Kubernetes deployments. Key …" at bounding box center [527, 755] width 580 height 20
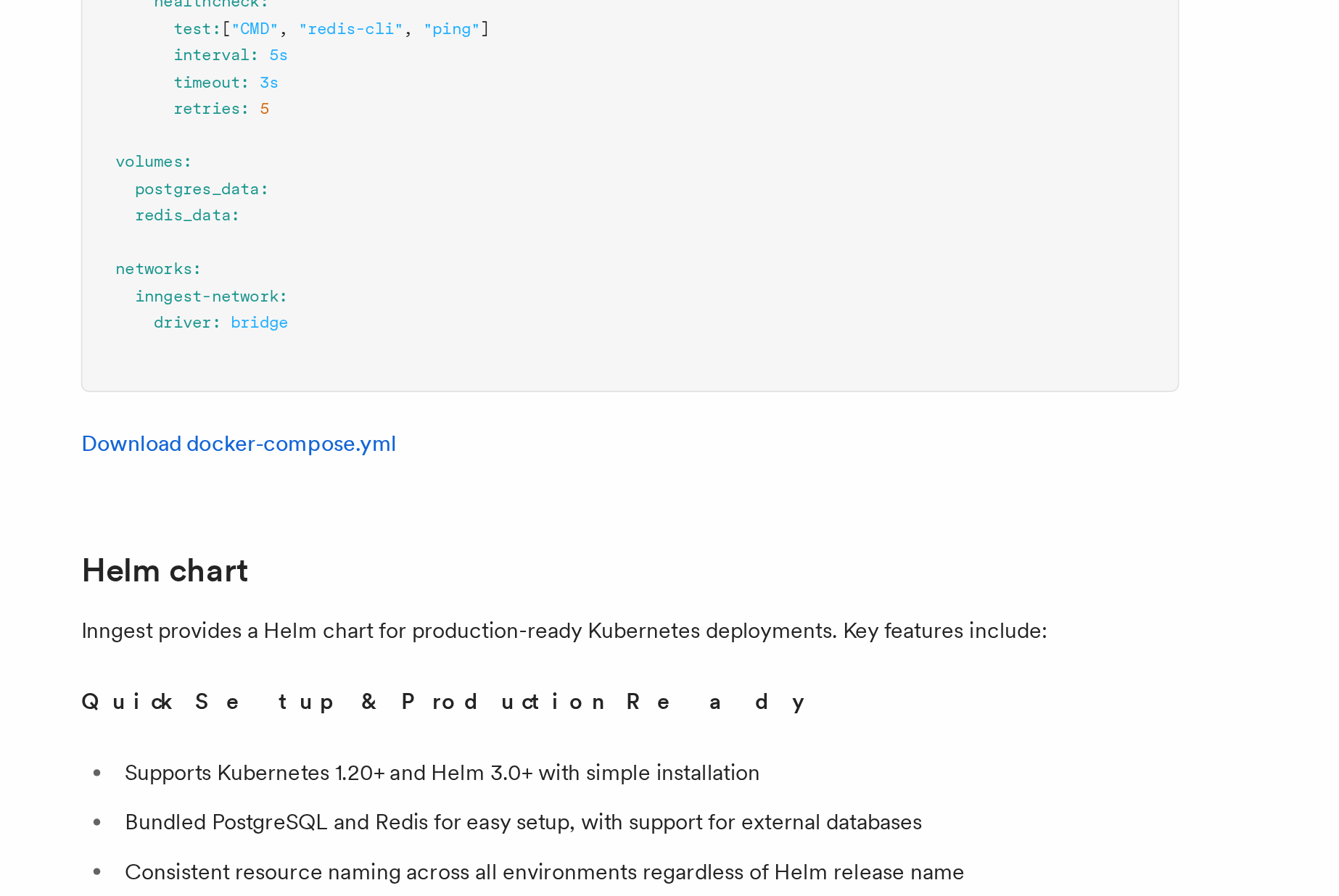
click at [311, 821] on li "Supports Kubernetes 1.20+ and Helm 3.0+ with simple installation" at bounding box center [537, 831] width 561 height 20
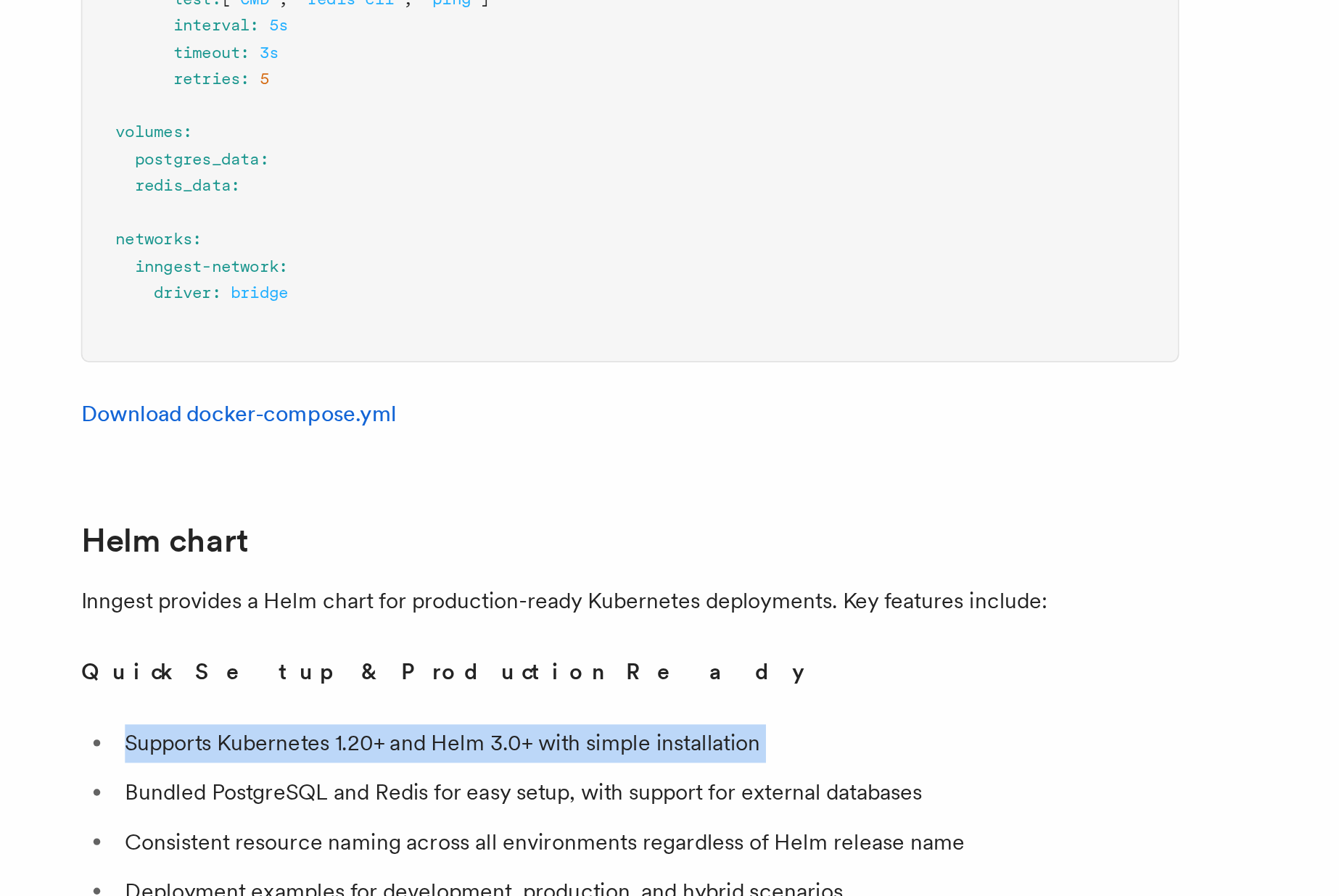
scroll to position [4348, 0]
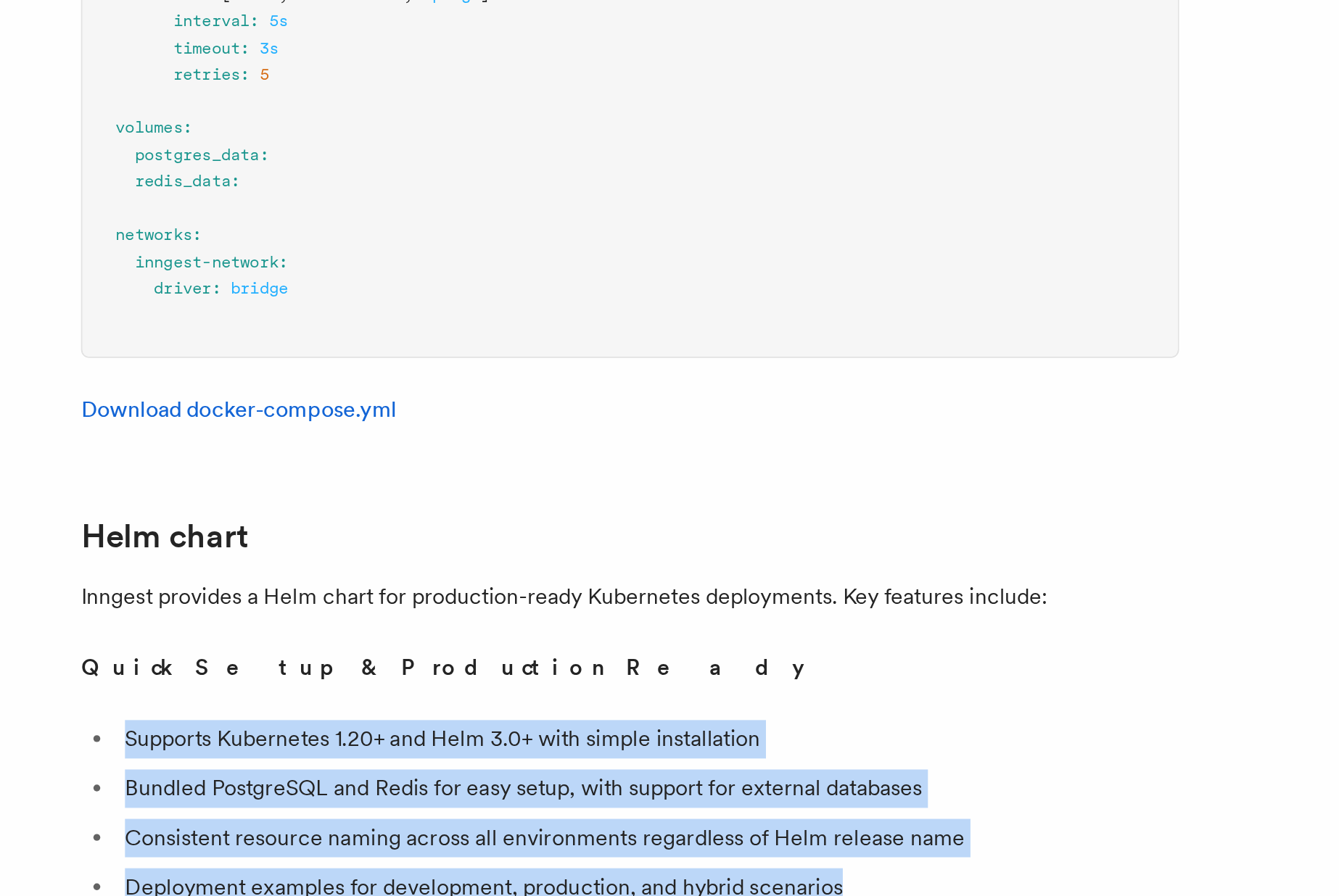
click at [334, 881] on li "Deployment examples for development, production, and hybrid scenarios" at bounding box center [537, 891] width 561 height 20
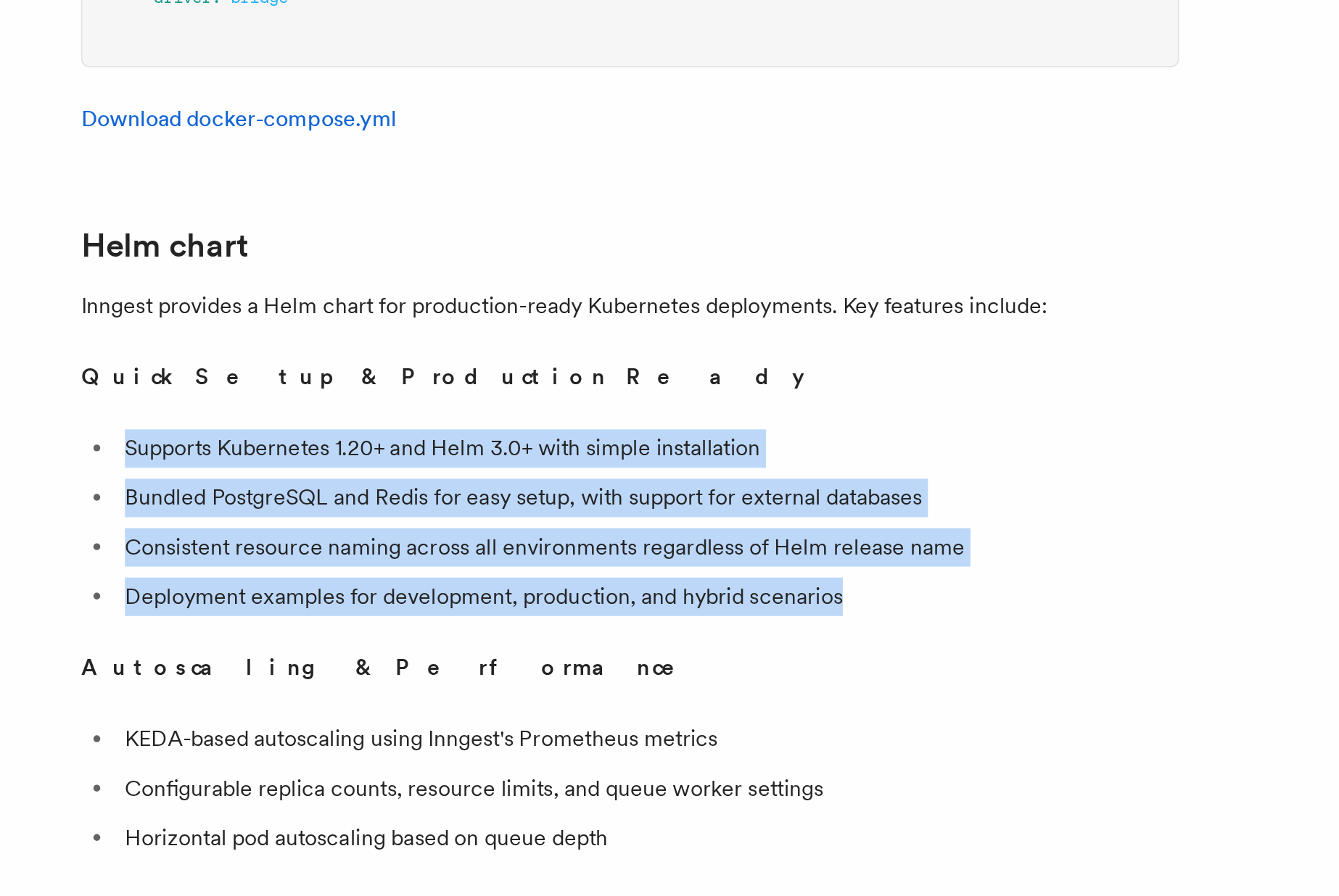
scroll to position [4505, 0]
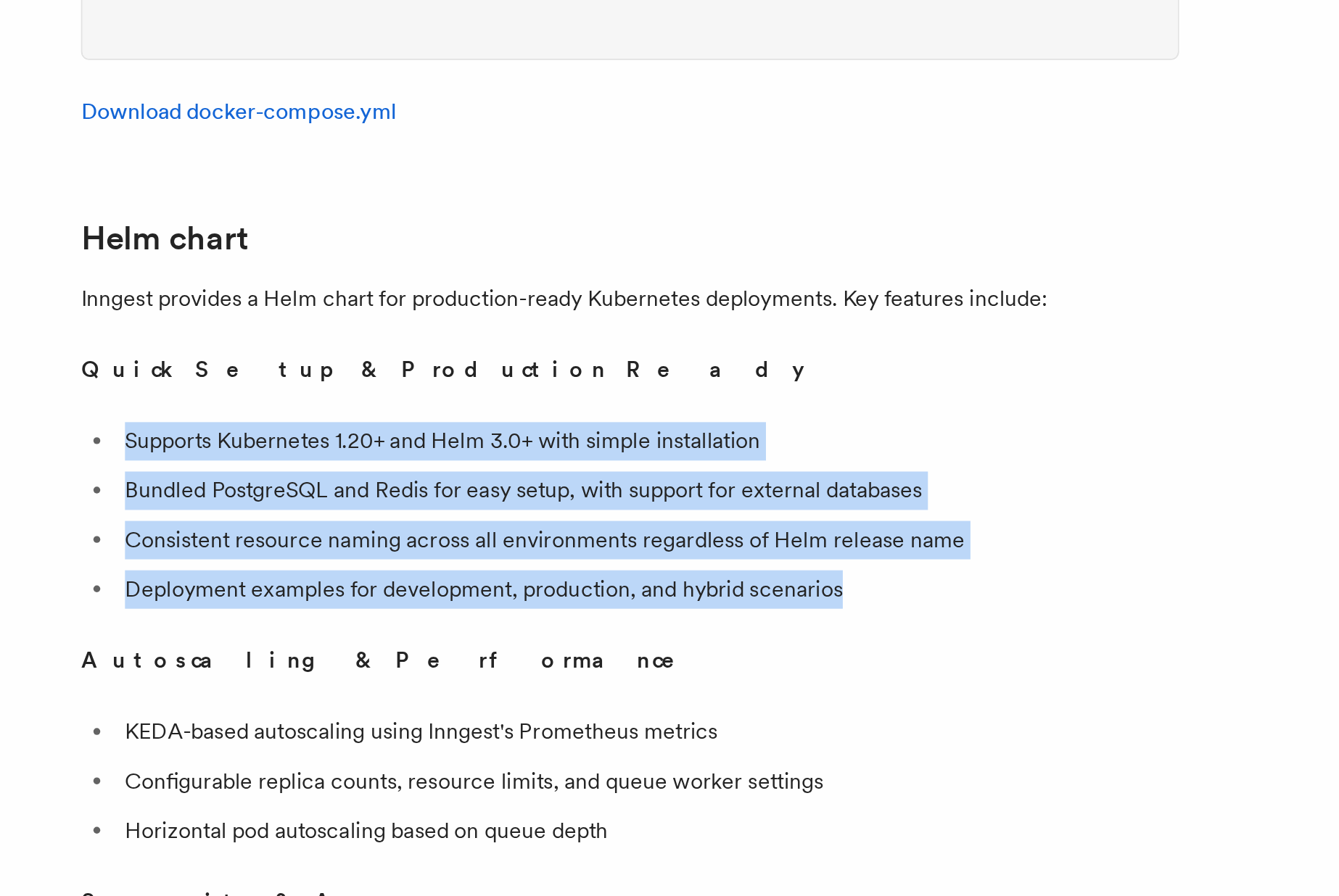
click at [264, 698] on li "Consistent resource naming across all environments regardless of Helm release n…" at bounding box center [537, 707] width 561 height 20
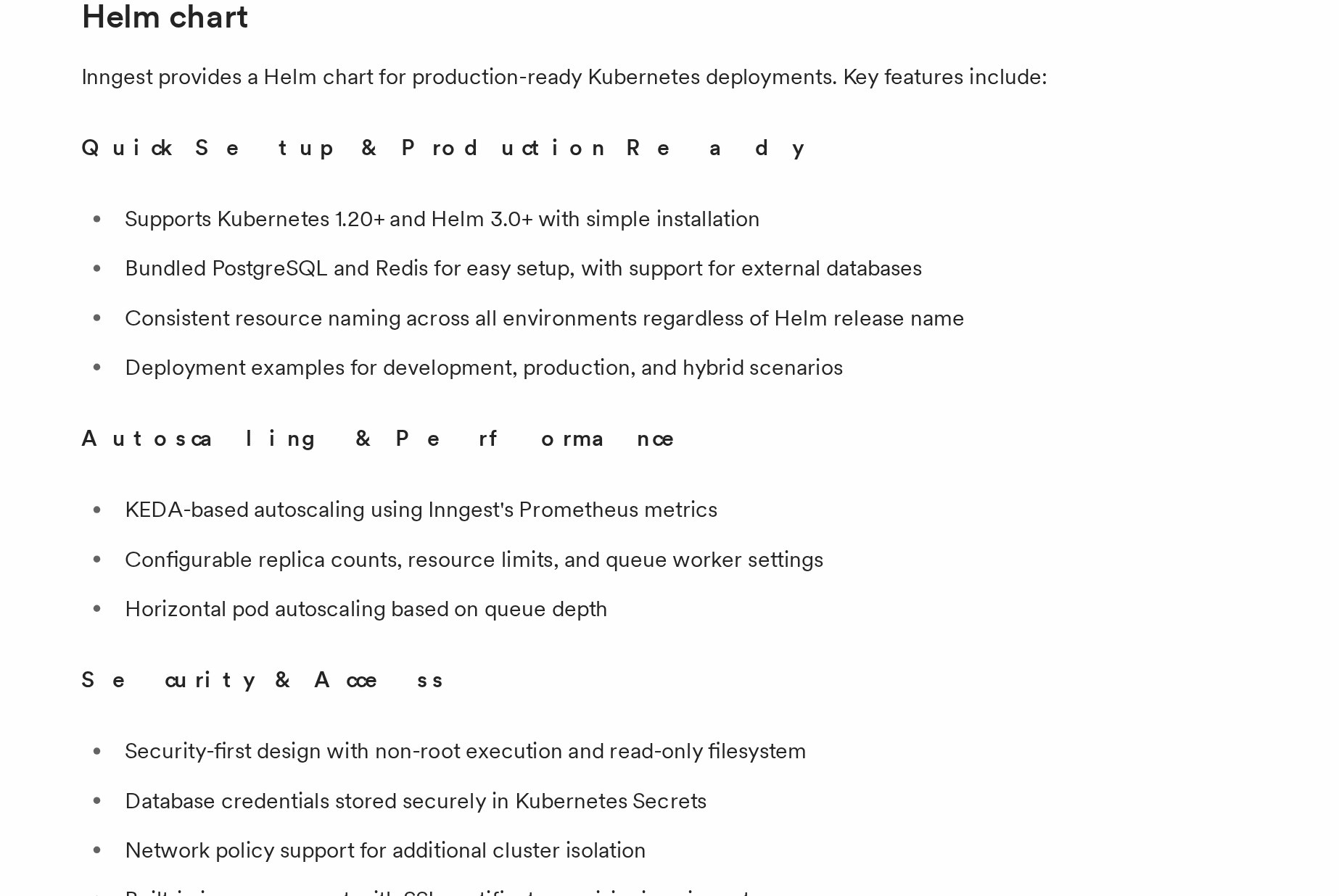
scroll to position [4643, 0]
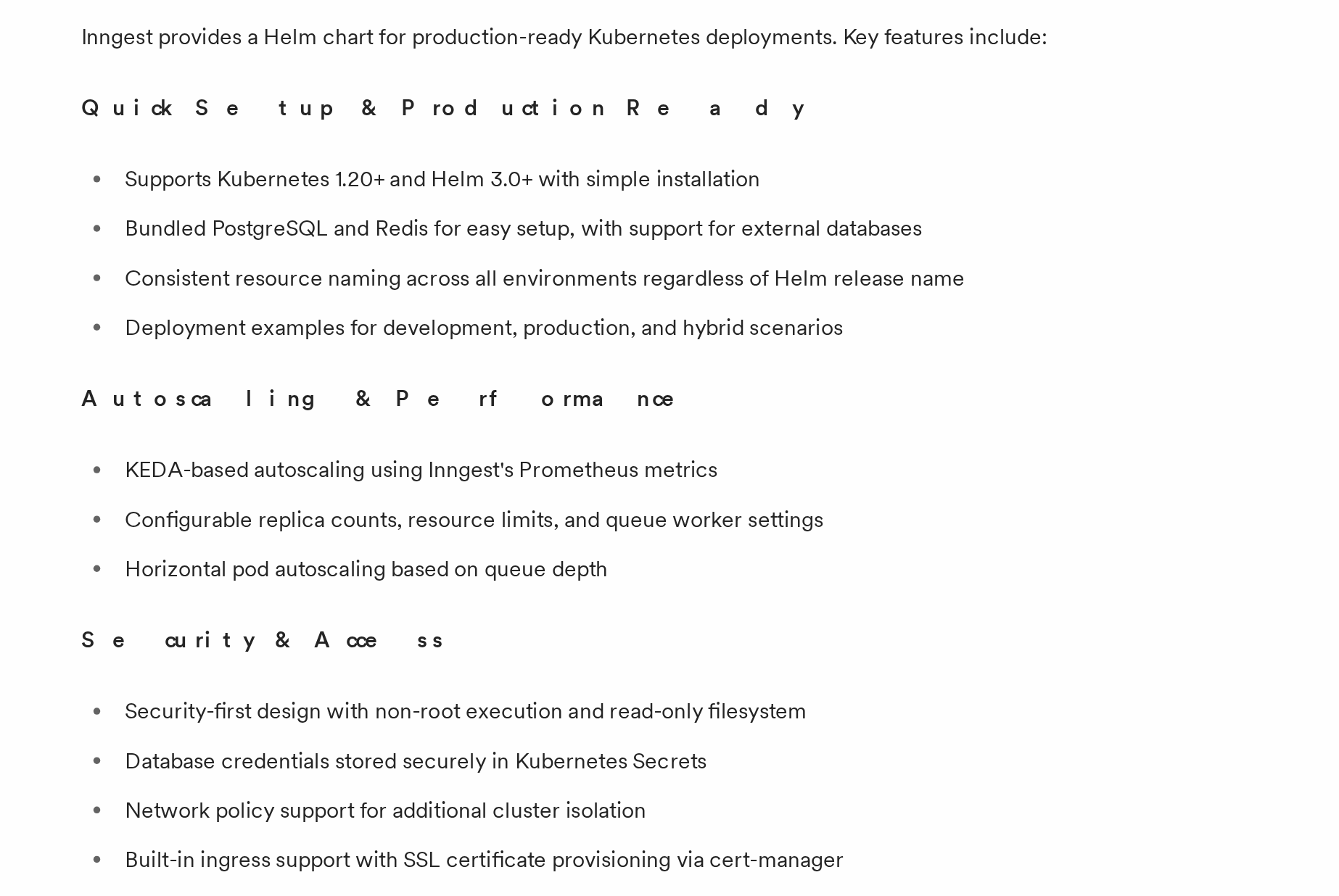
click at [346, 661] on ul "KEDA-based autoscaling using Inngest's Prometheus metrics Configurable replica …" at bounding box center [527, 697] width 580 height 73
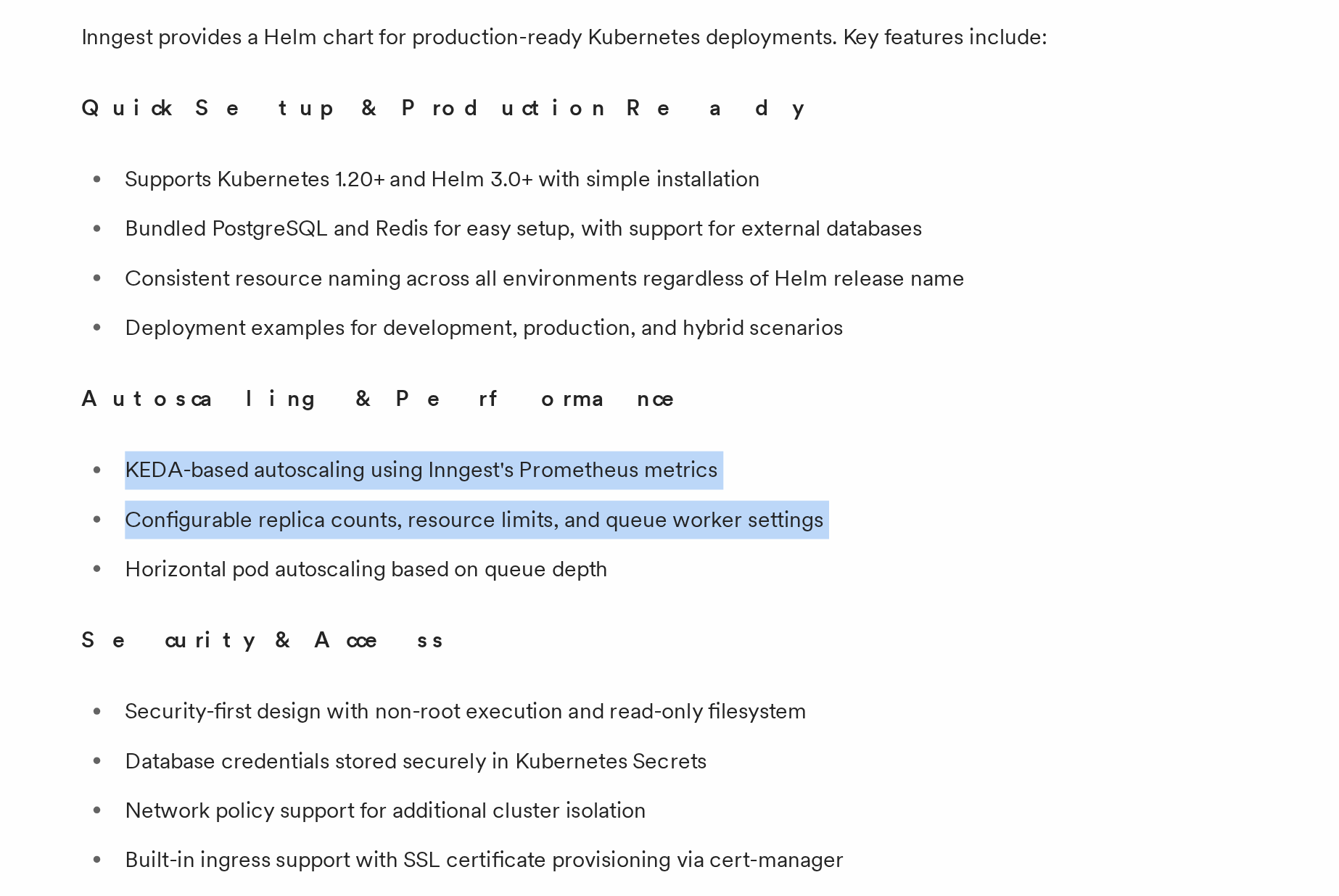
drag, startPoint x: 346, startPoint y: 643, endPoint x: 348, endPoint y: 625, distance: 18.1
click at [348, 661] on ul "KEDA-based autoscaling using Inngest's Prometheus metrics Configurable replica …" at bounding box center [527, 697] width 580 height 73
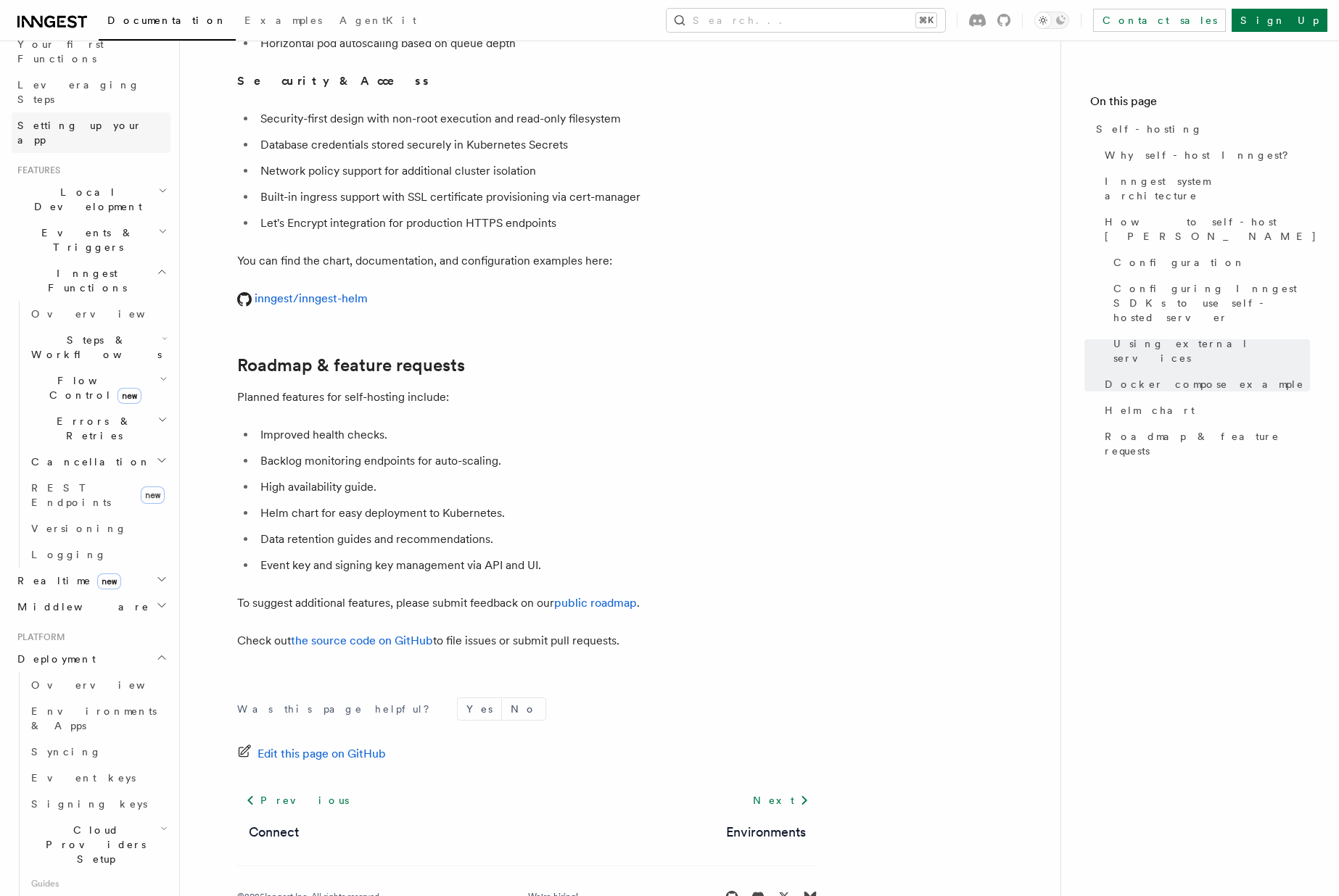
scroll to position [0, 0]
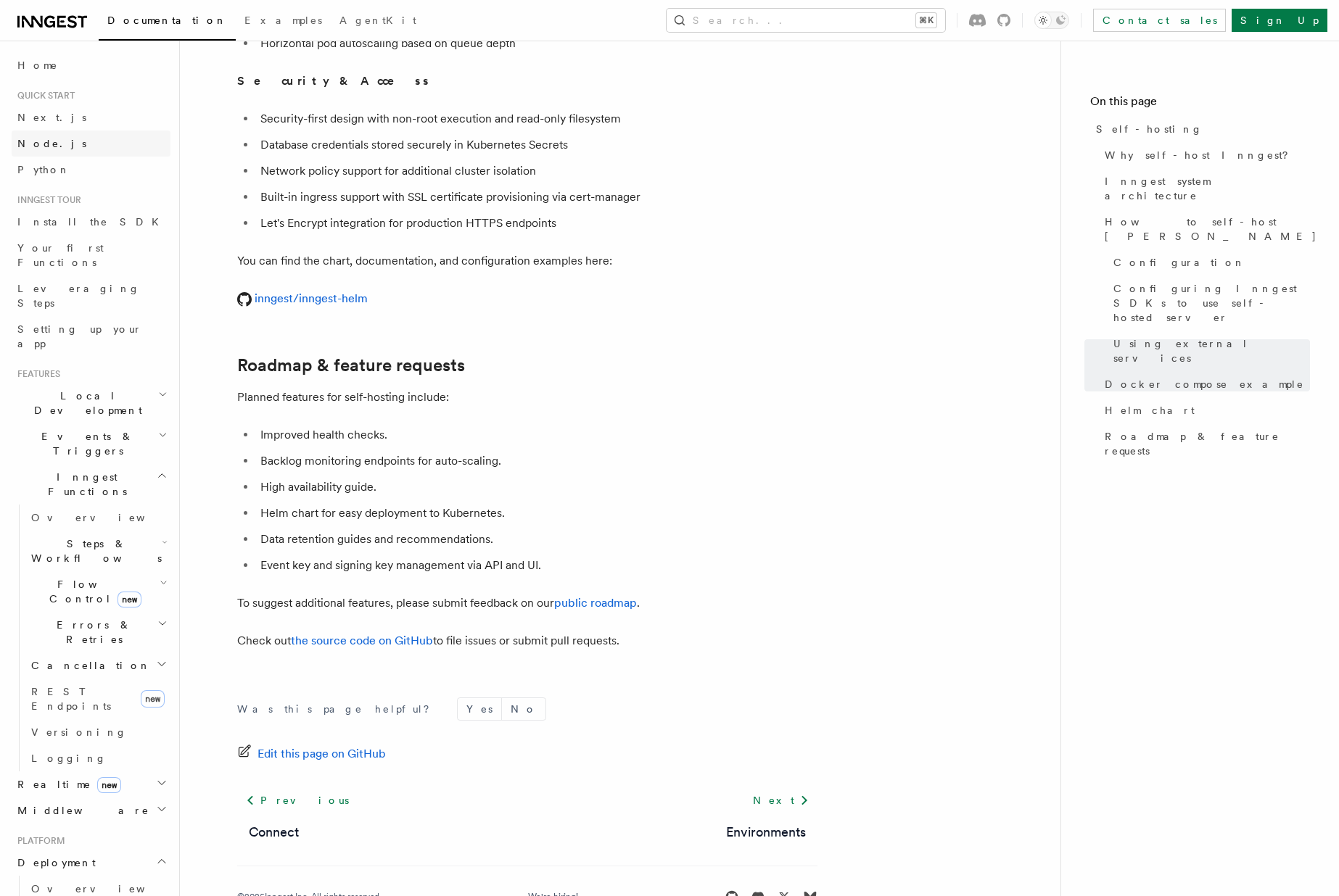
click at [76, 140] on link "Node.js" at bounding box center [91, 143] width 159 height 26
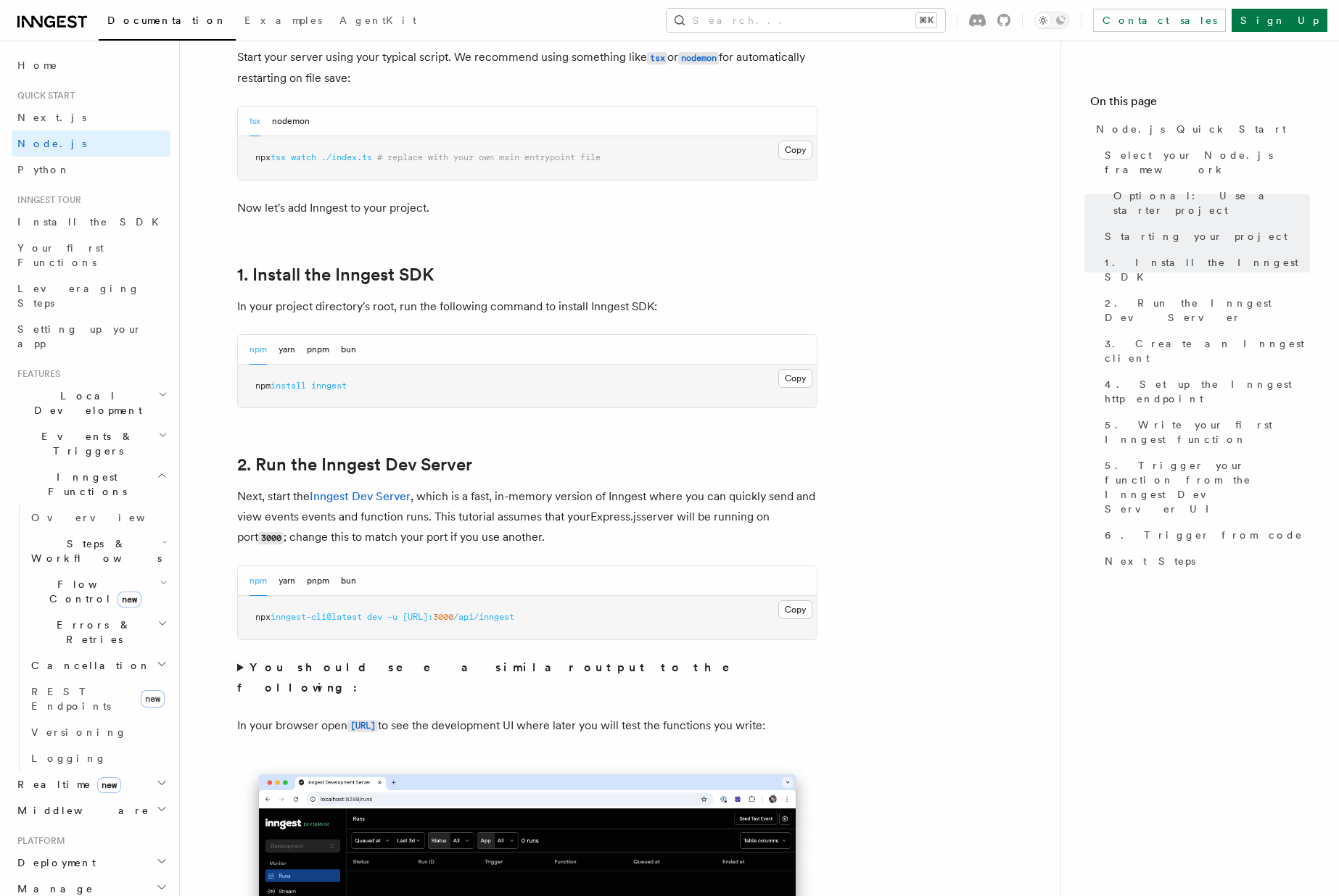
scroll to position [739, 0]
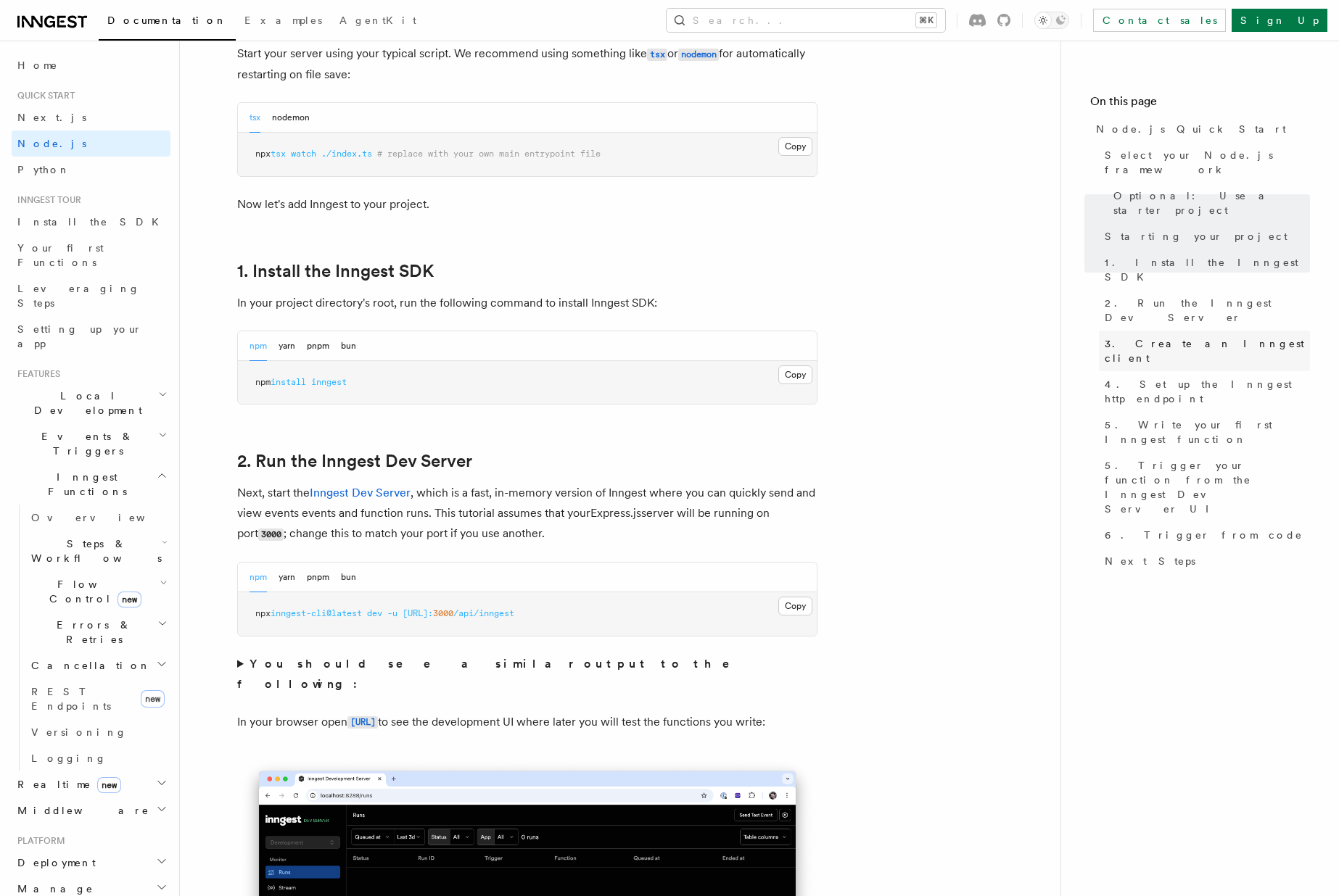
click at [1162, 336] on span "3. Create an Inngest client" at bounding box center [1208, 350] width 205 height 29
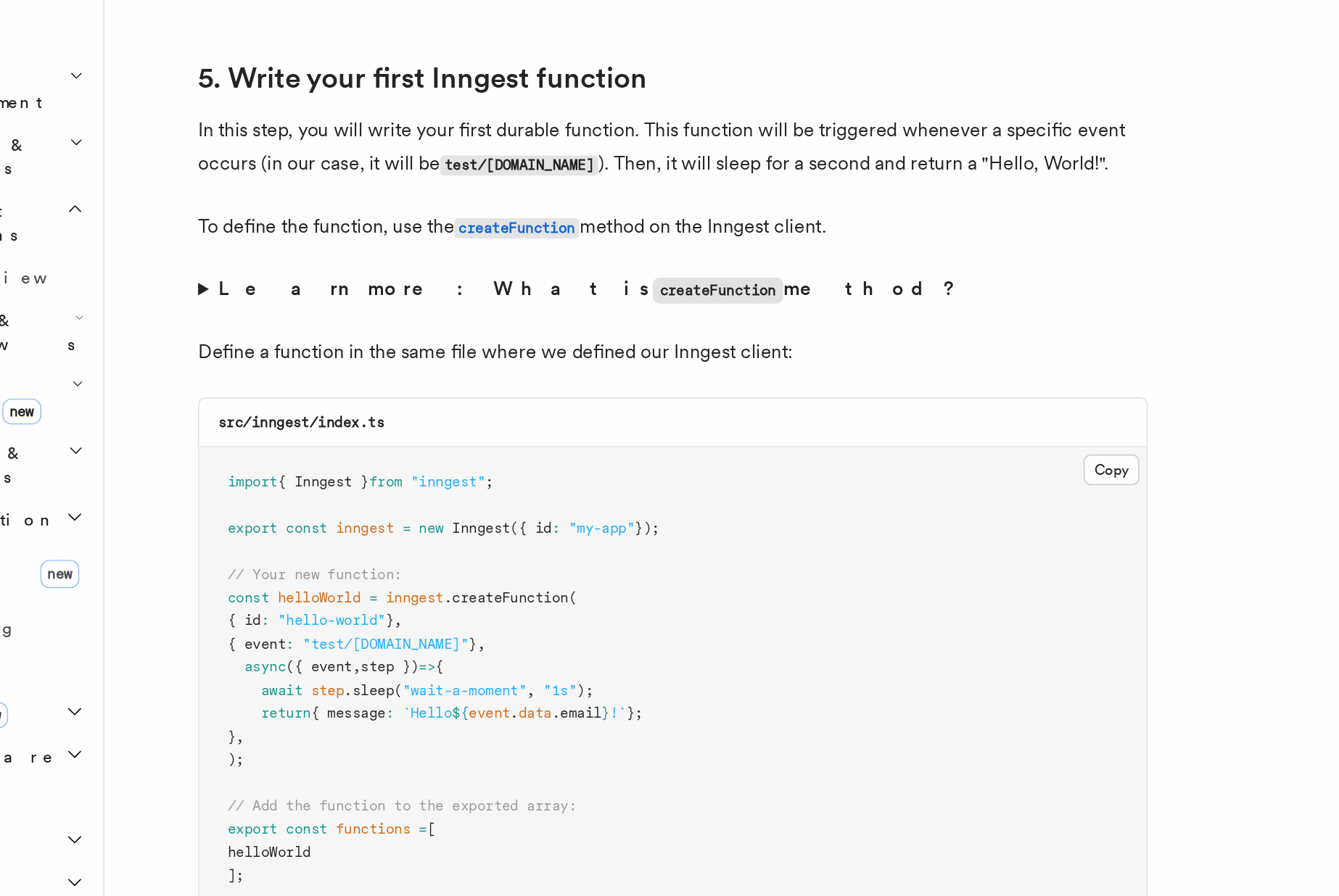
scroll to position [2393, 0]
click at [310, 715] on span "helloWorld" at bounding box center [311, 712] width 51 height 10
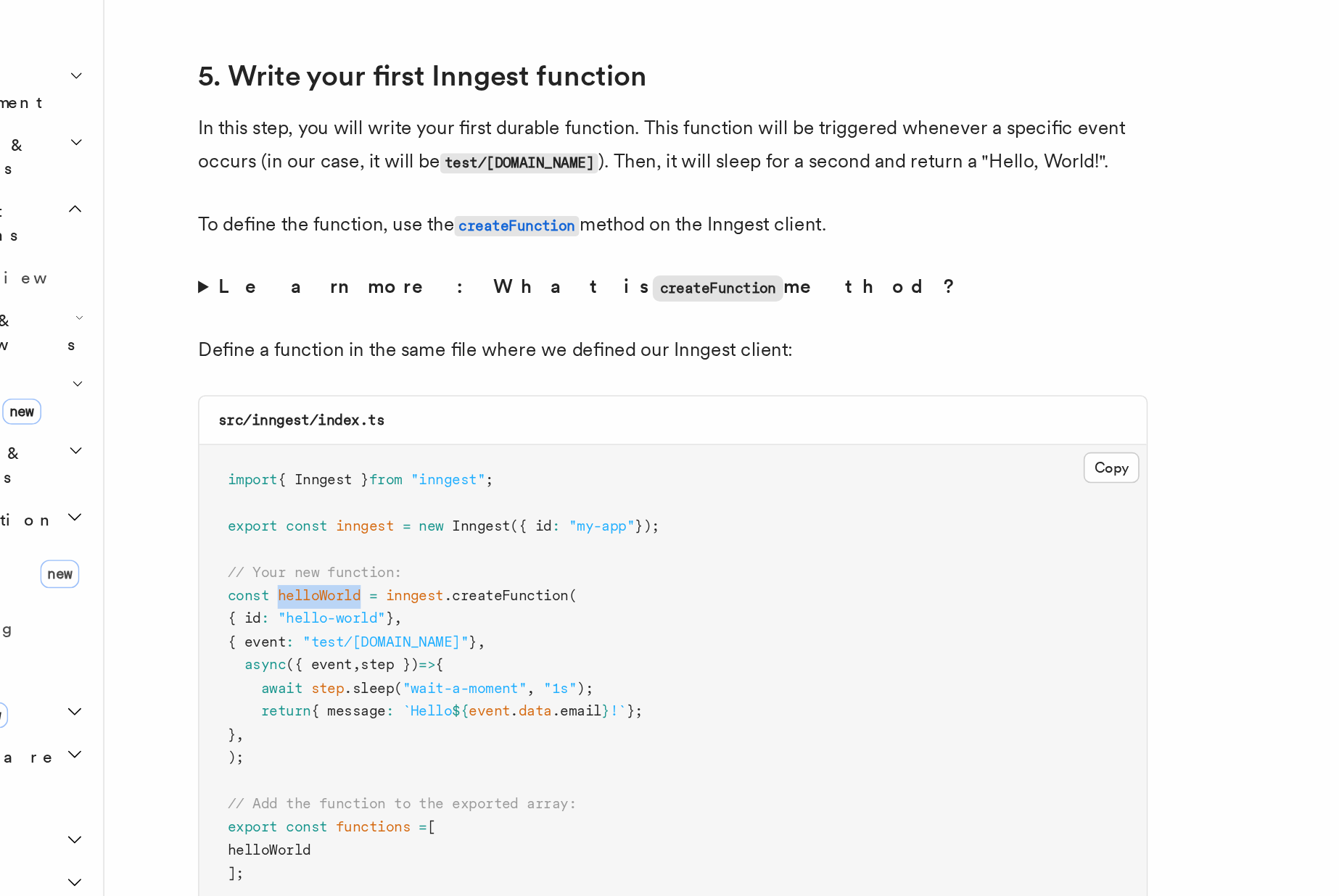
click at [310, 715] on span "helloWorld" at bounding box center [311, 712] width 51 height 10
click at [307, 520] on strong "Learn more: What is createFunction method?" at bounding box center [476, 523] width 453 height 14
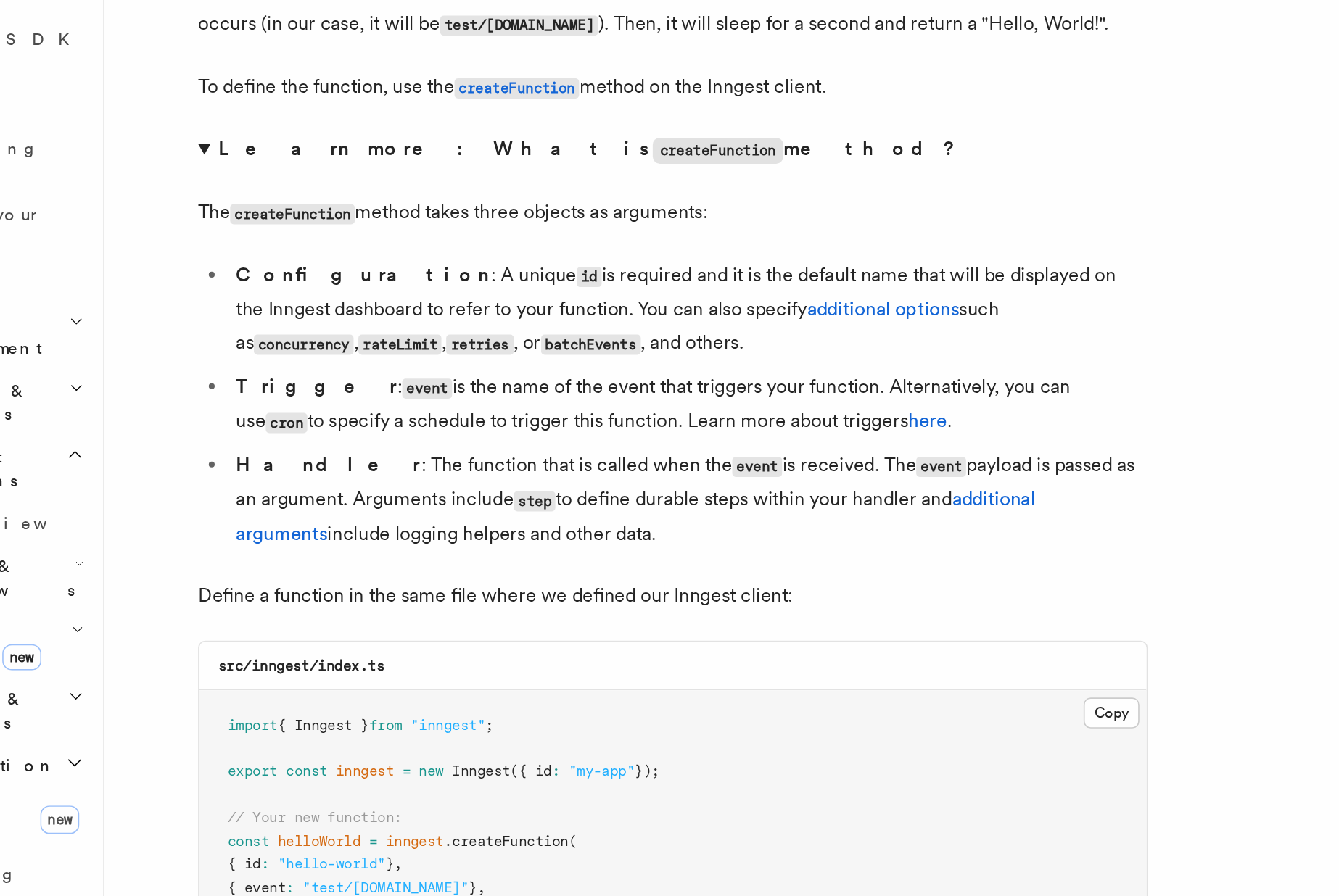
click at [380, 438] on li "Trigger : event is the name of the event that triggers your function. Alternati…" at bounding box center [537, 445] width 561 height 42
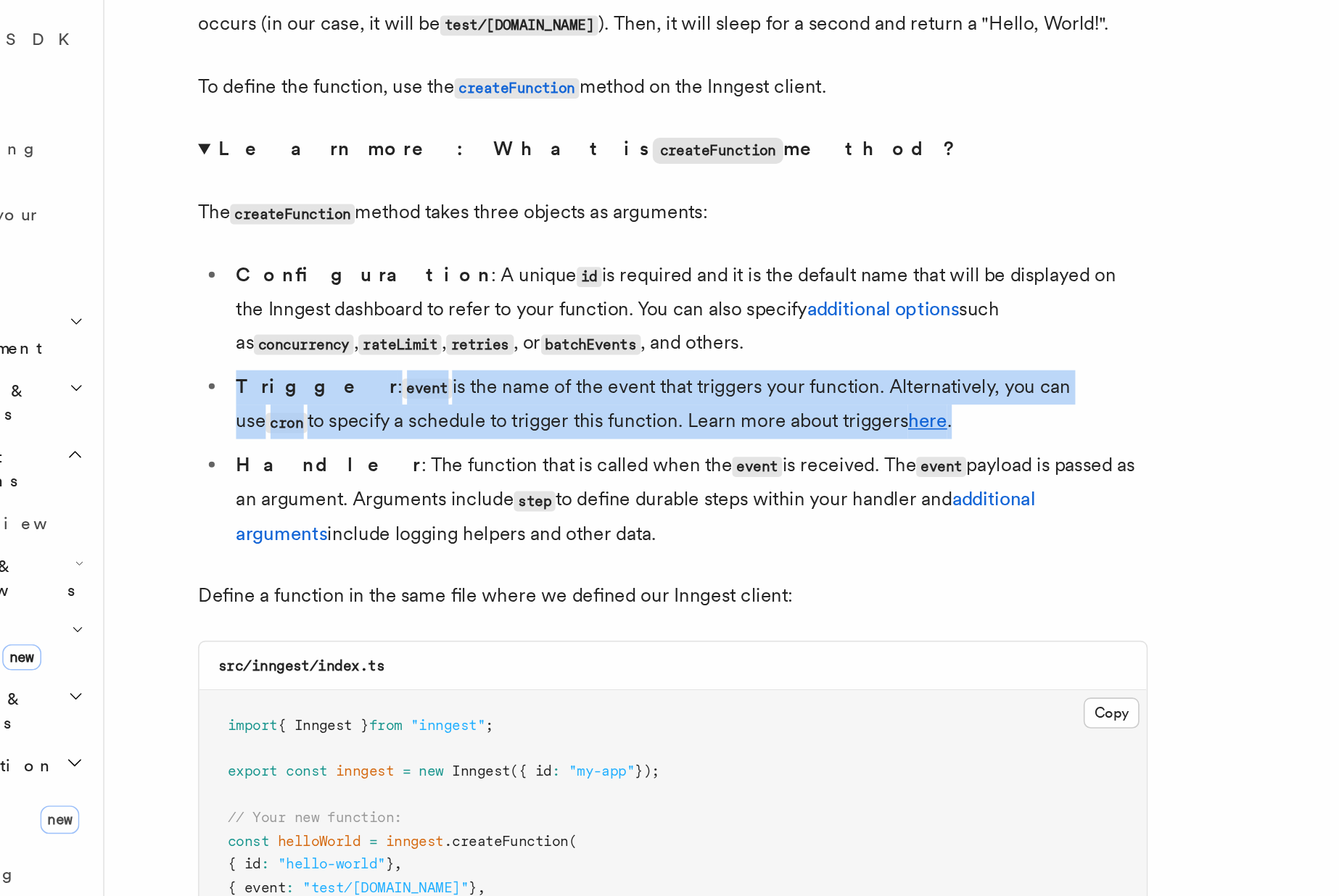
click at [380, 438] on li "Trigger : event is the name of the event that triggers your function. Alternati…" at bounding box center [537, 445] width 561 height 42
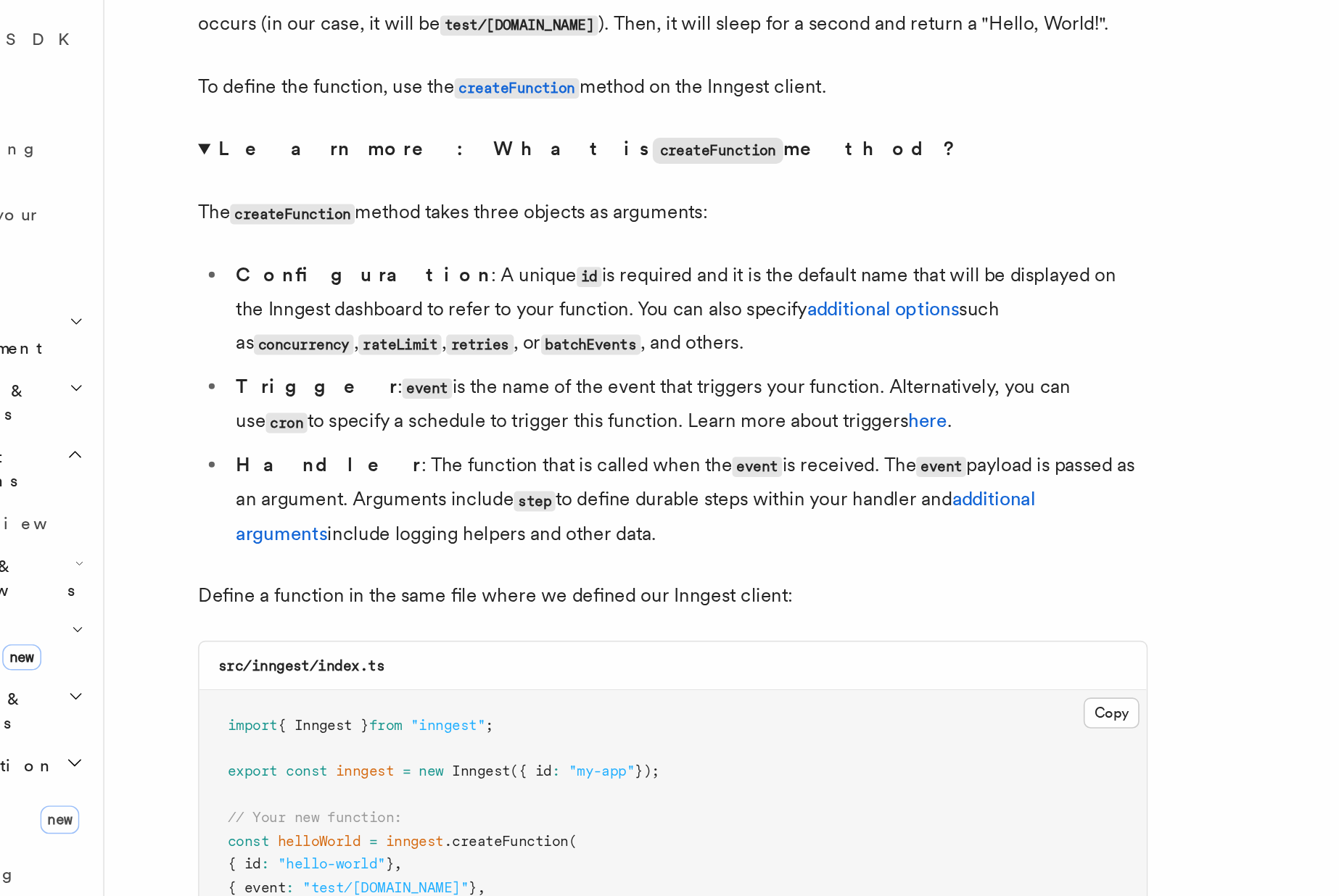
click at [364, 497] on li "Handler : The function that is called when the event is received. The event pay…" at bounding box center [537, 503] width 561 height 62
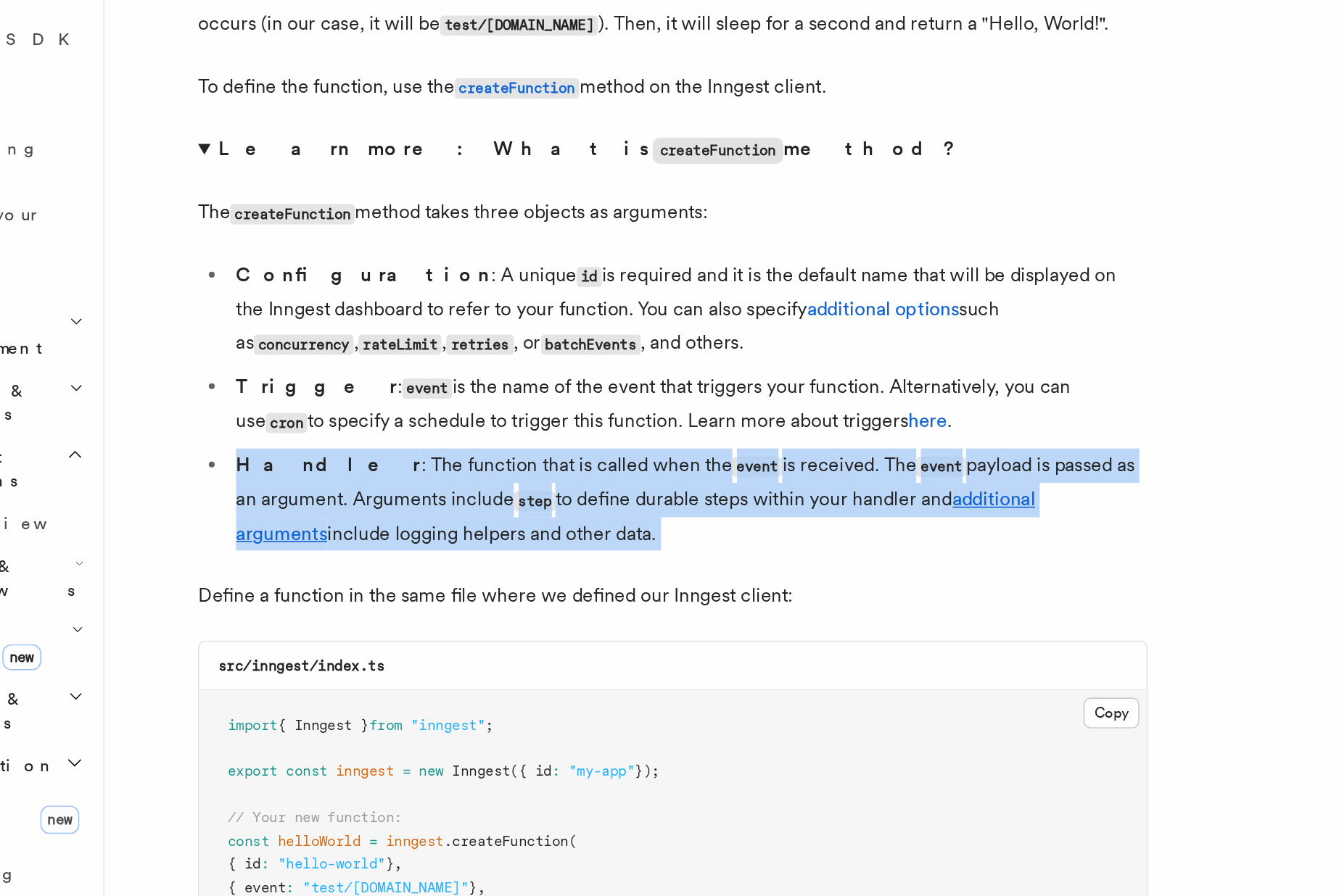
click at [364, 497] on li "Handler : The function that is called when the event is received. The event pay…" at bounding box center [537, 503] width 561 height 62
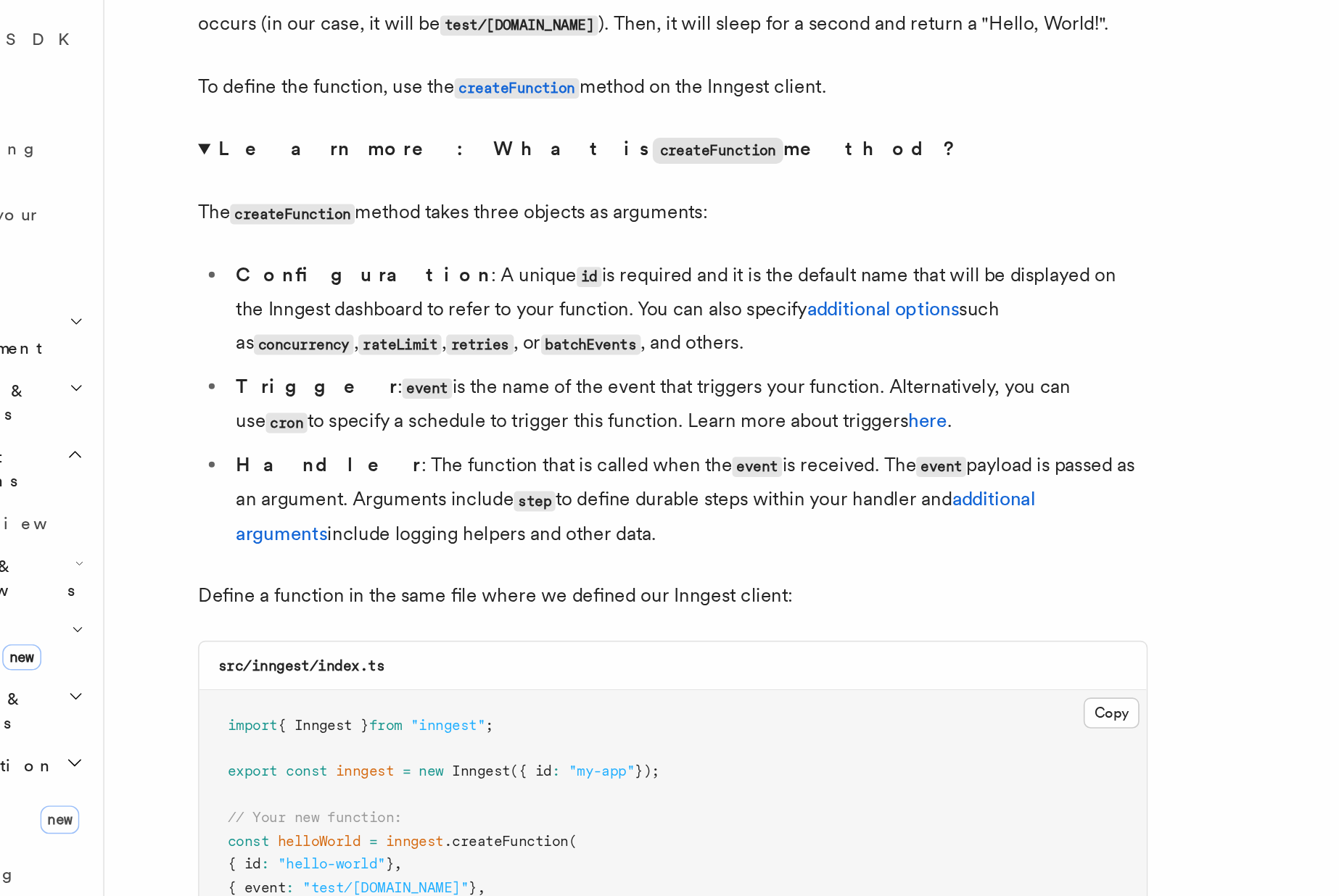
click at [378, 483] on li "Handler : The function that is called when the event is received. The event pay…" at bounding box center [537, 503] width 561 height 62
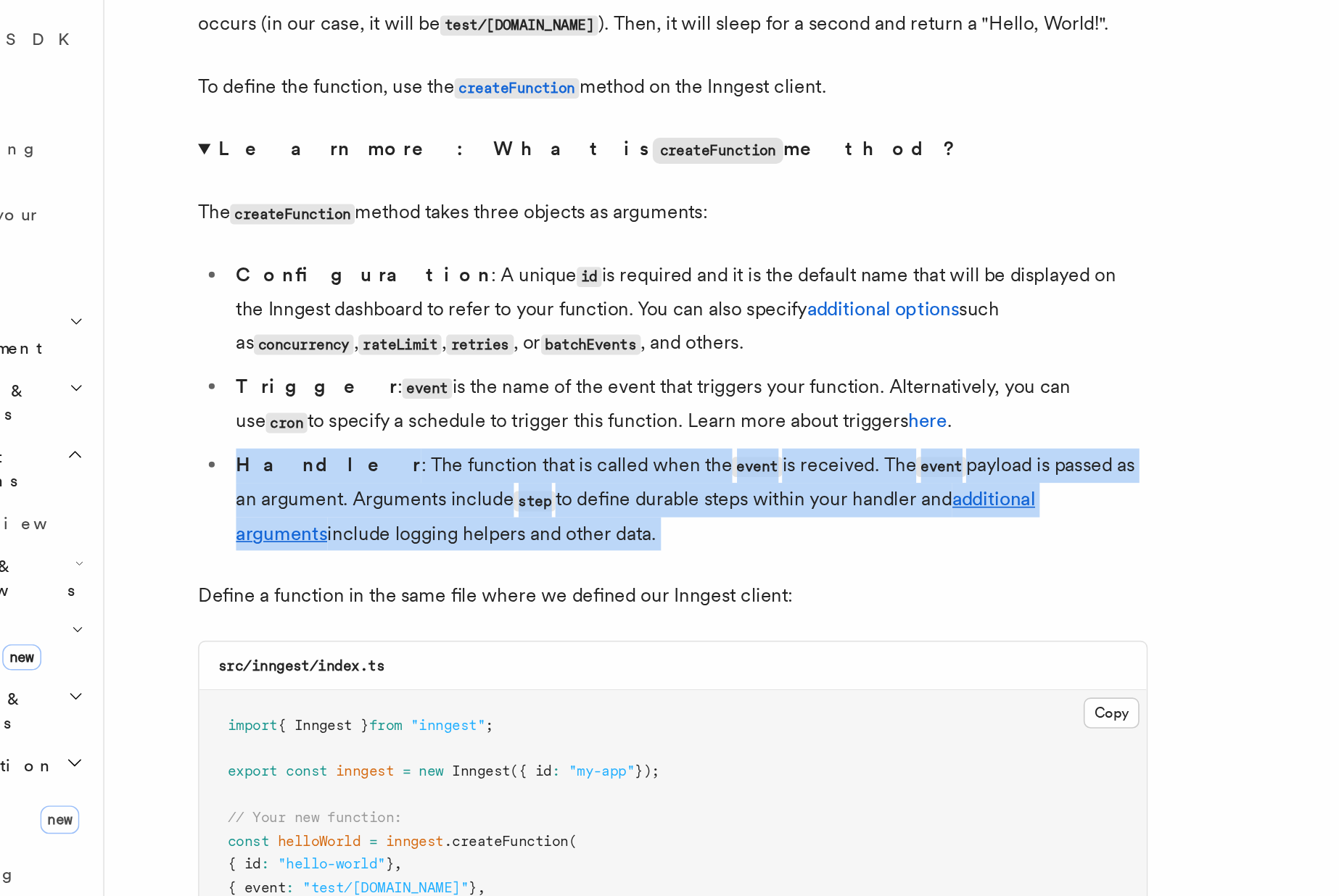
click at [378, 483] on li "Handler : The function that is called when the event is received. The event pay…" at bounding box center [537, 503] width 561 height 62
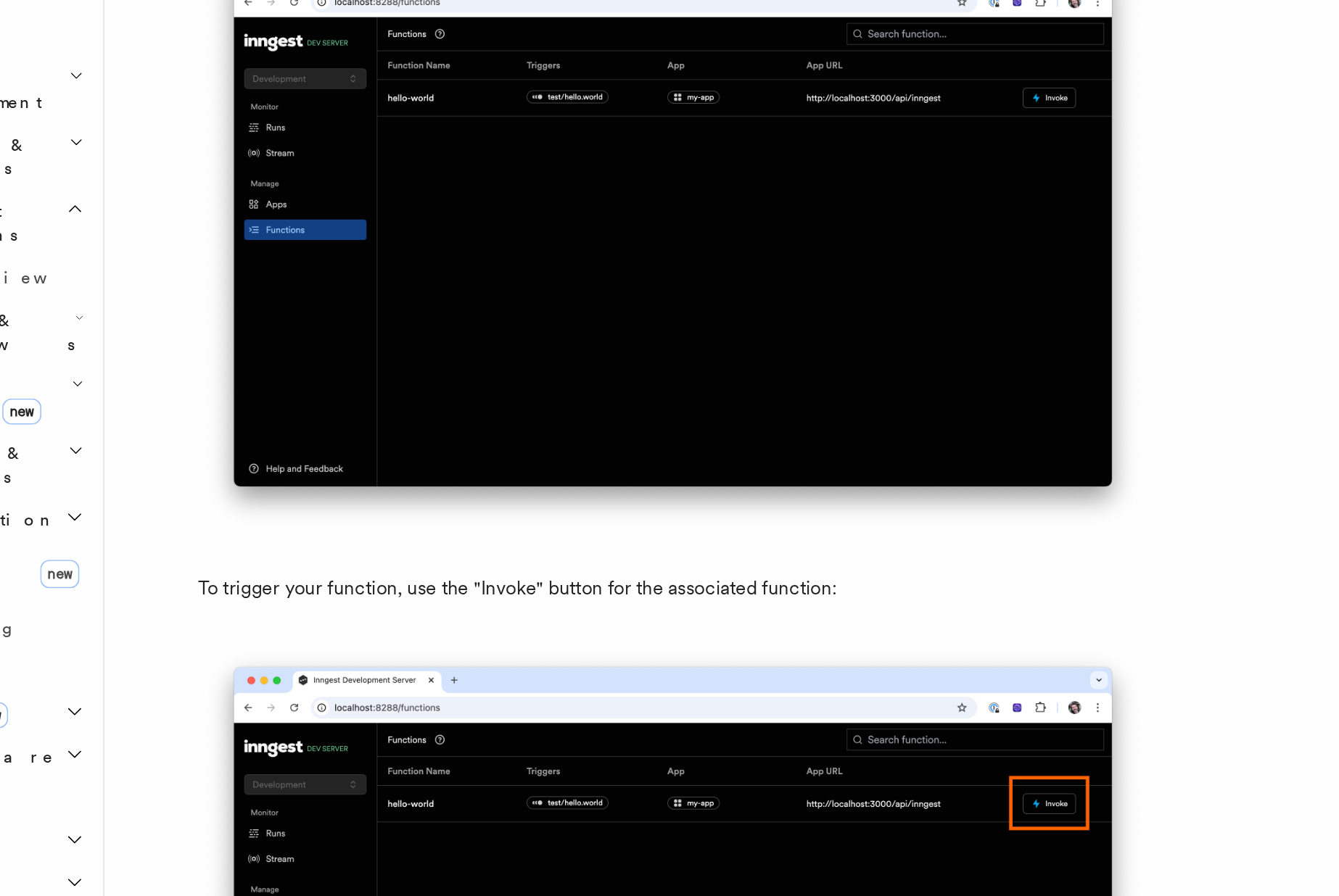
scroll to position [3580, 0]
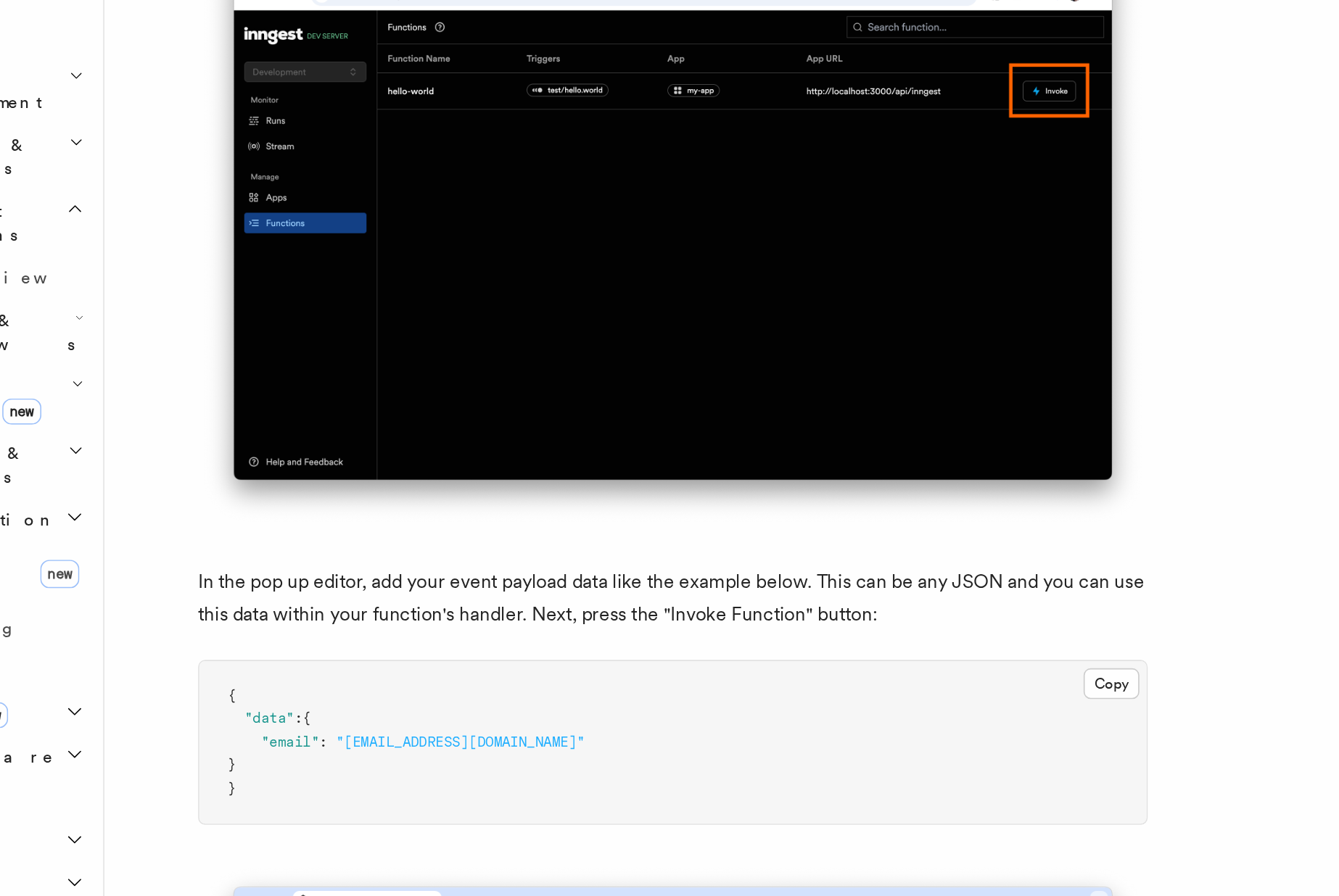
scroll to position [4064, 0]
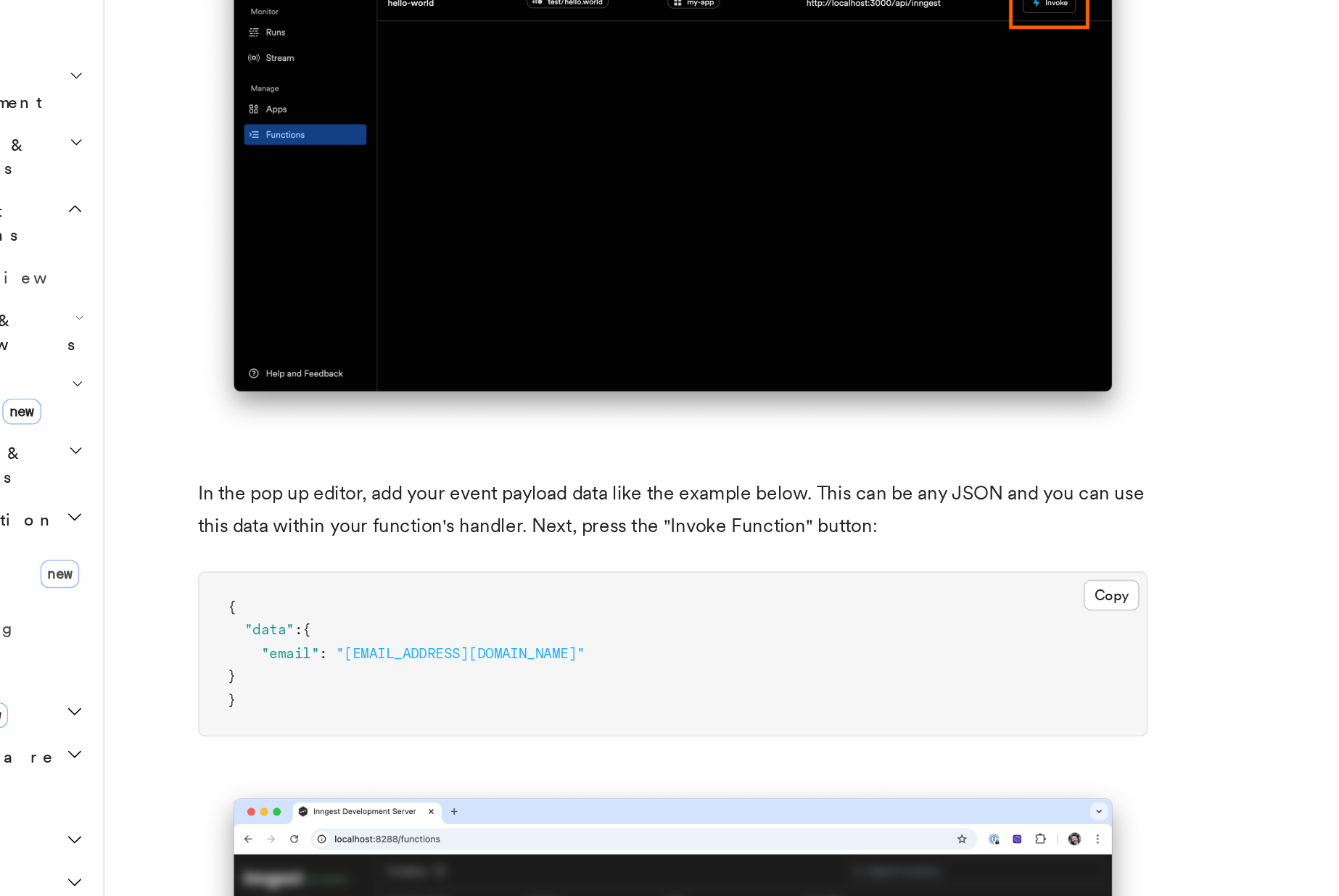
click at [379, 680] on p "In the pop up editor, add your event payload data like the example below. This …" at bounding box center [527, 660] width 580 height 41
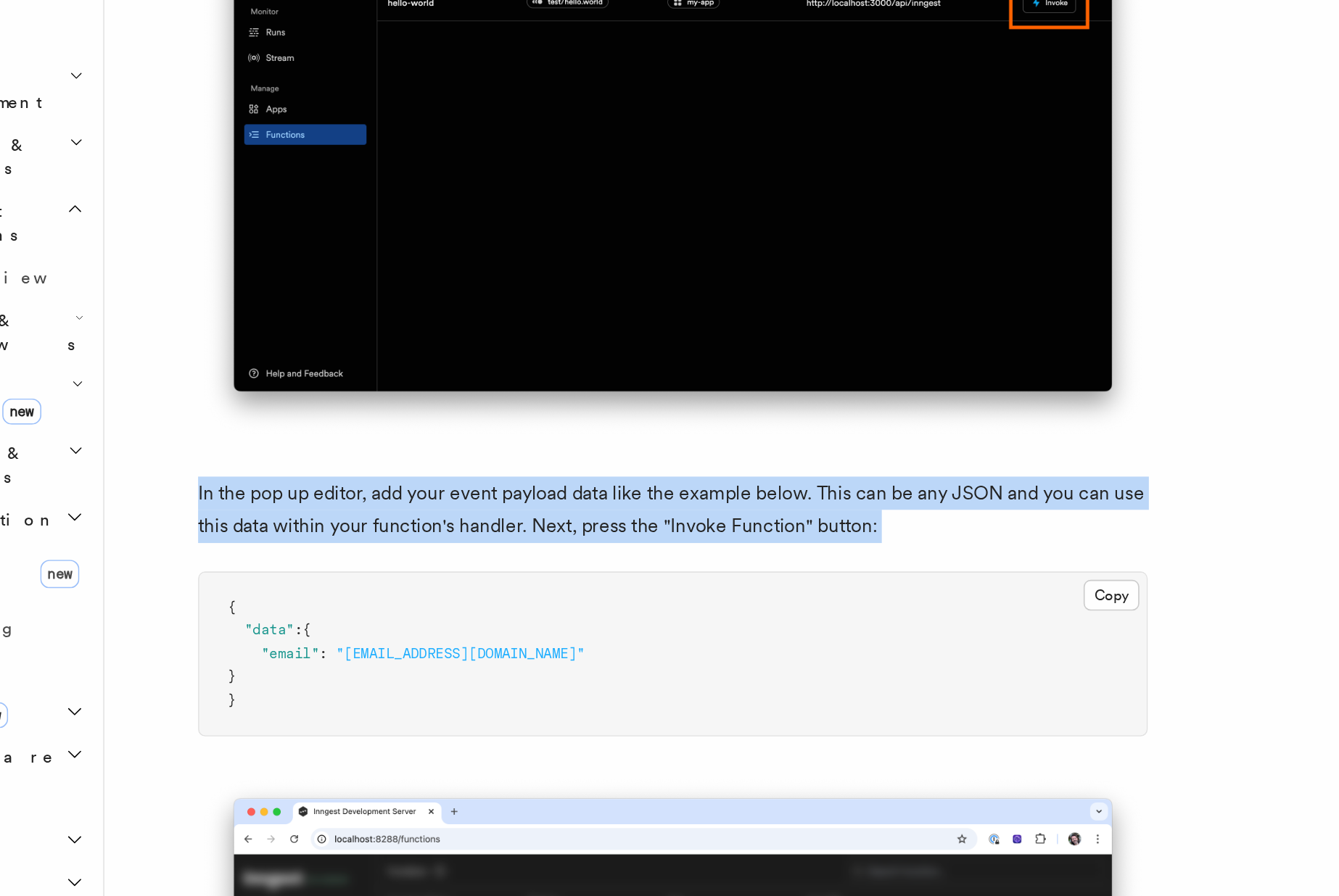
click at [379, 680] on p "In the pop up editor, add your event payload data like the example below. This …" at bounding box center [527, 660] width 580 height 41
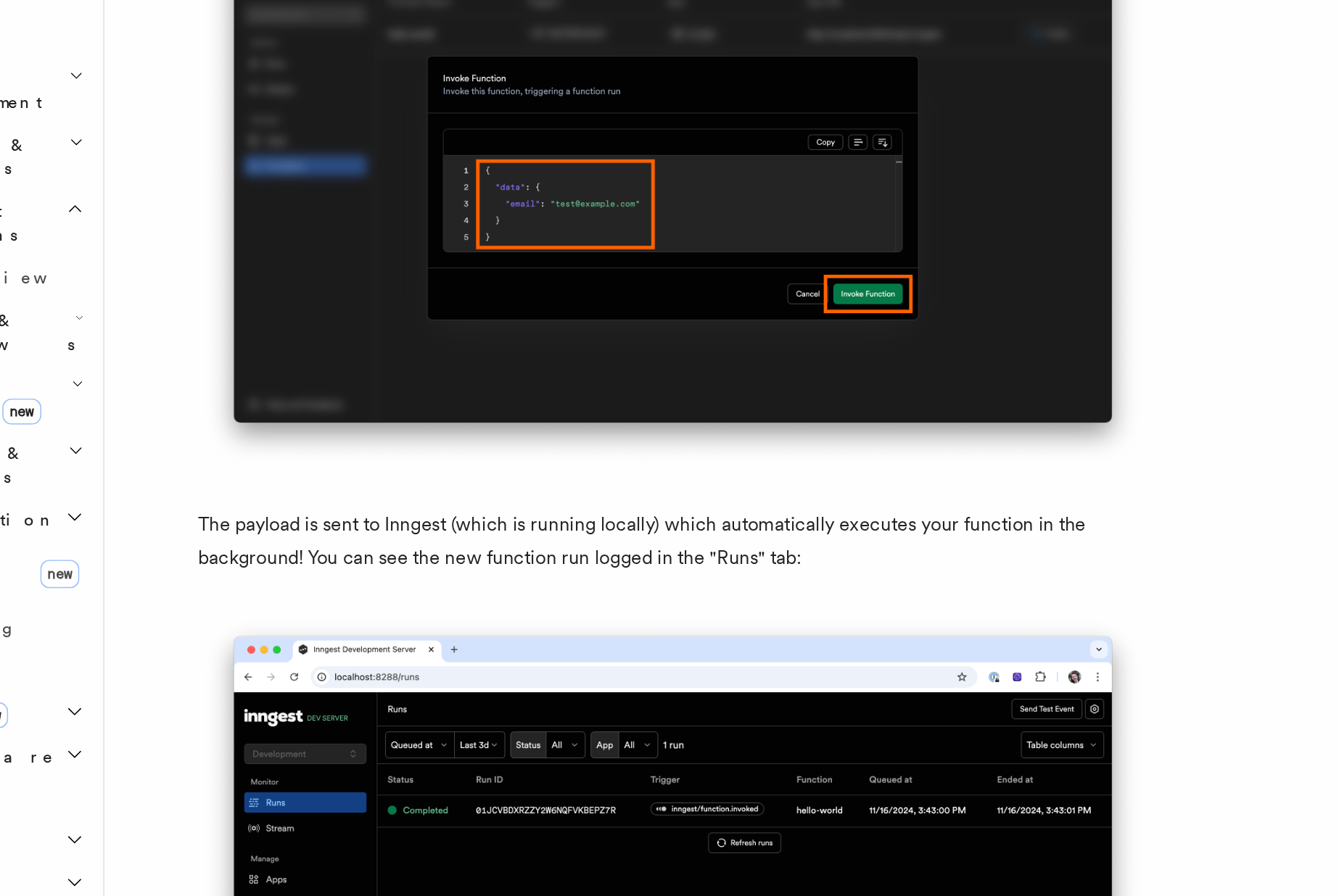
scroll to position [4640, 0]
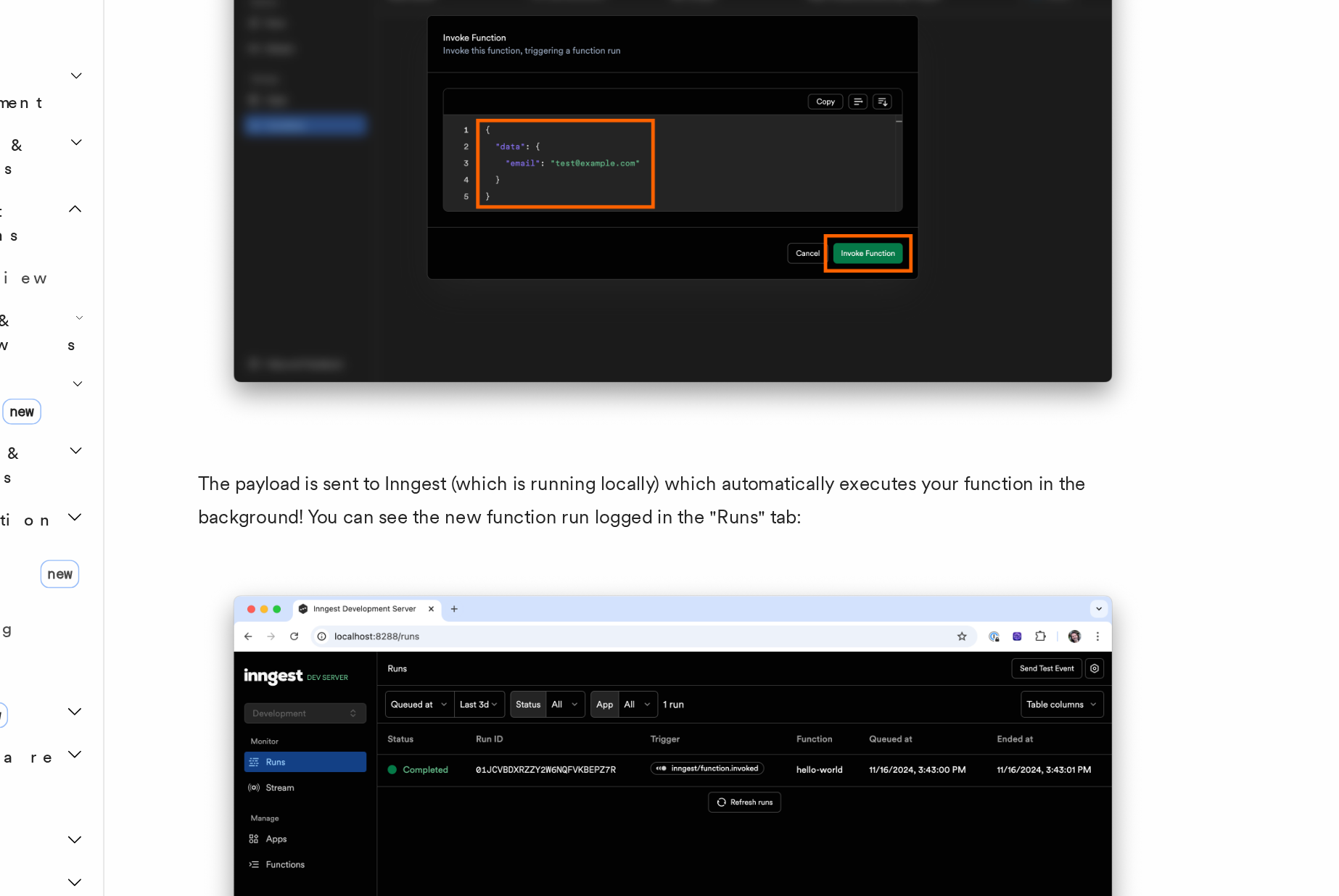
click at [379, 674] on p "The payload is sent to Inngest (which is running locally) which automatically e…" at bounding box center [527, 654] width 580 height 41
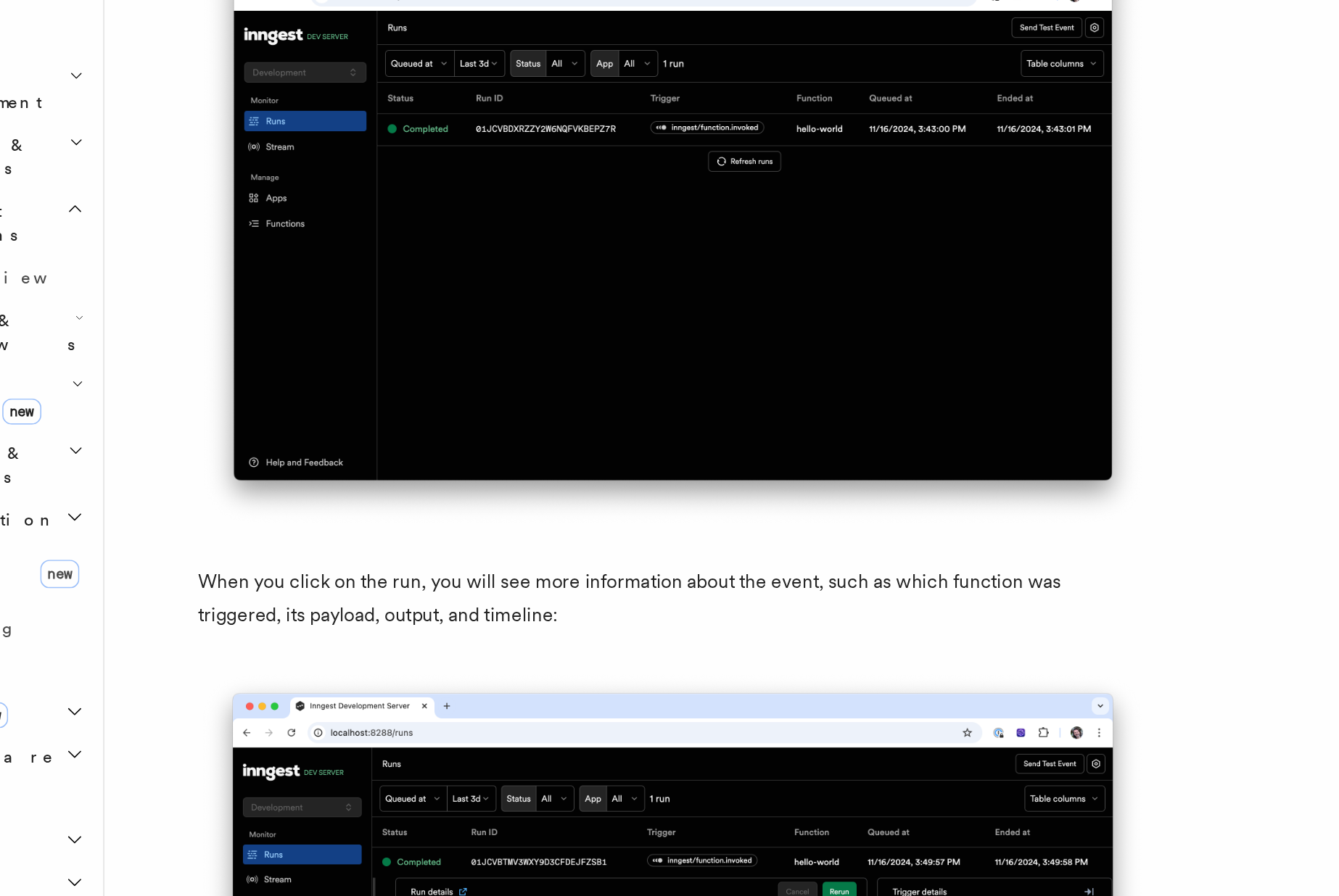
scroll to position [5089, 0]
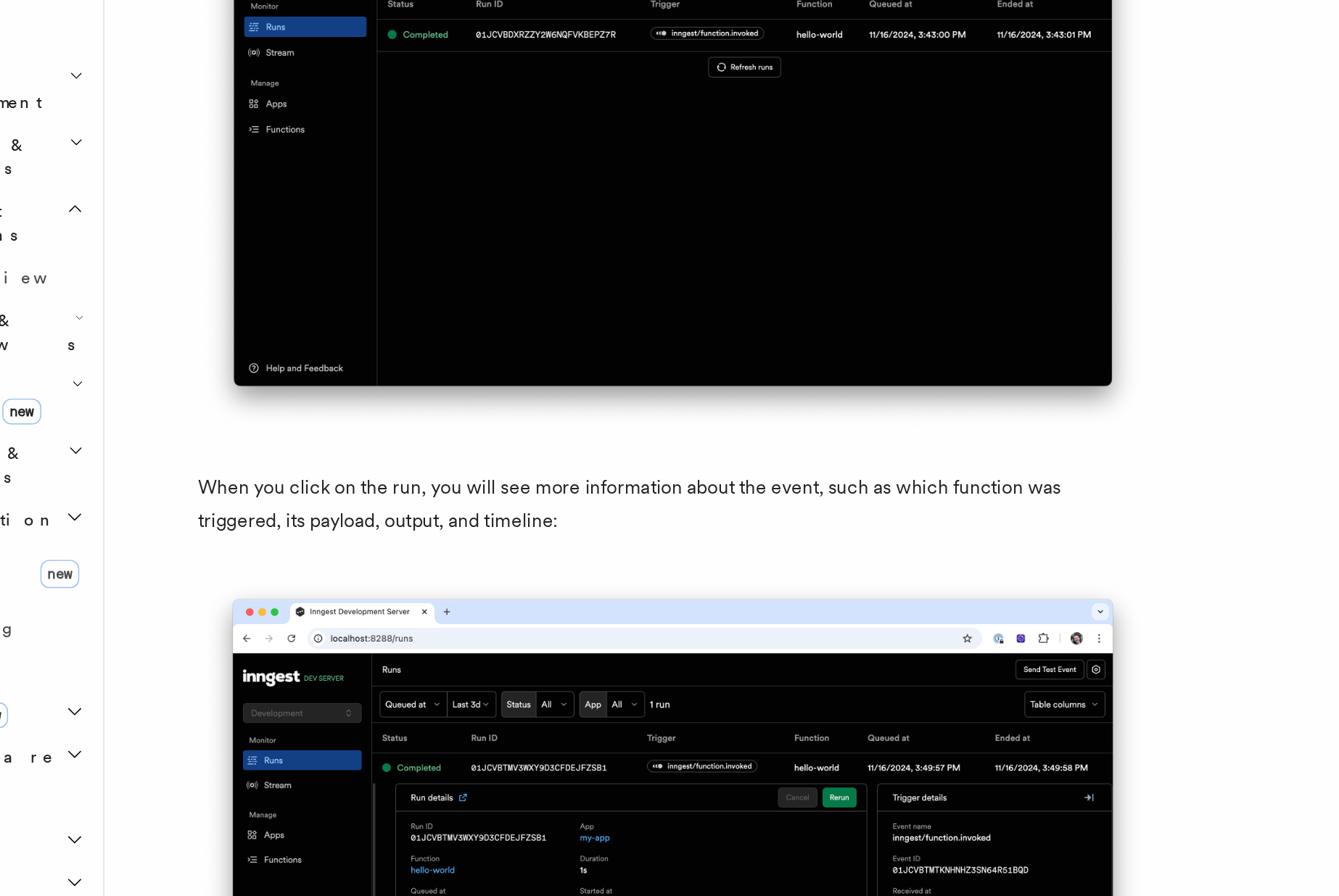
click at [371, 669] on p "When you click on the run, you will see more information about the event, such …" at bounding box center [527, 656] width 580 height 41
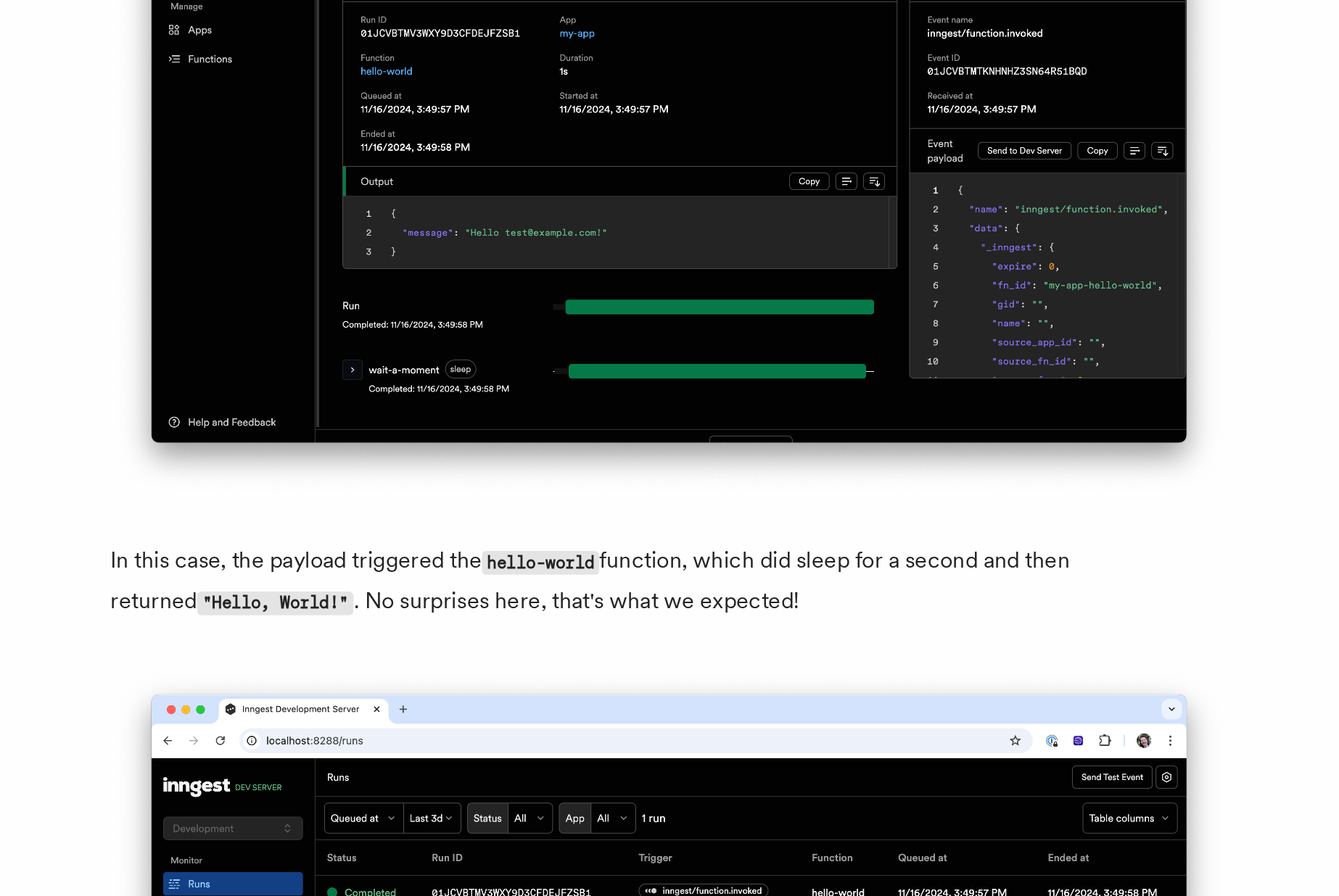
scroll to position [5510, 0]
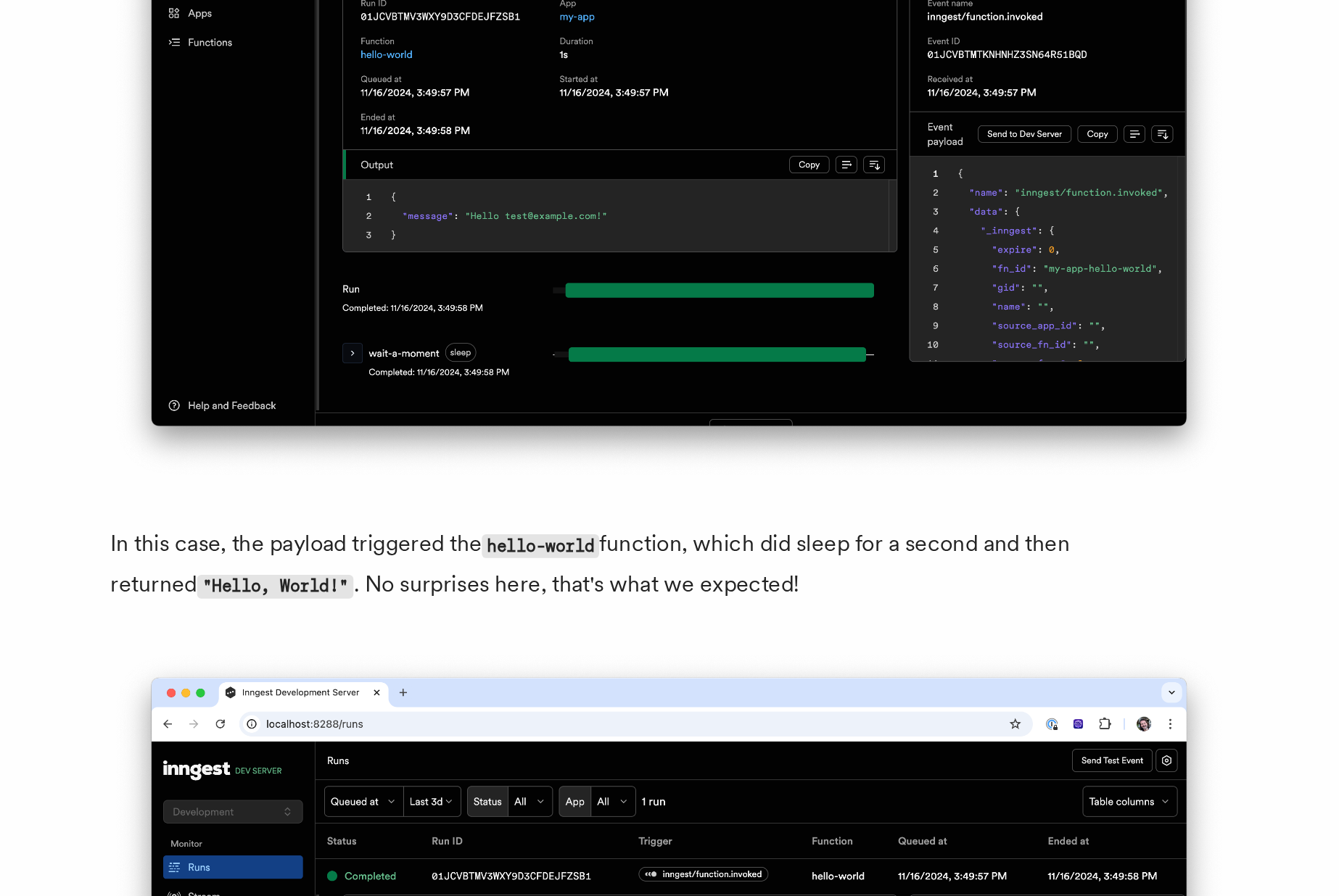
click at [404, 730] on p "In this case, the payload triggered the hello-world function, which did sleep f…" at bounding box center [527, 723] width 580 height 42
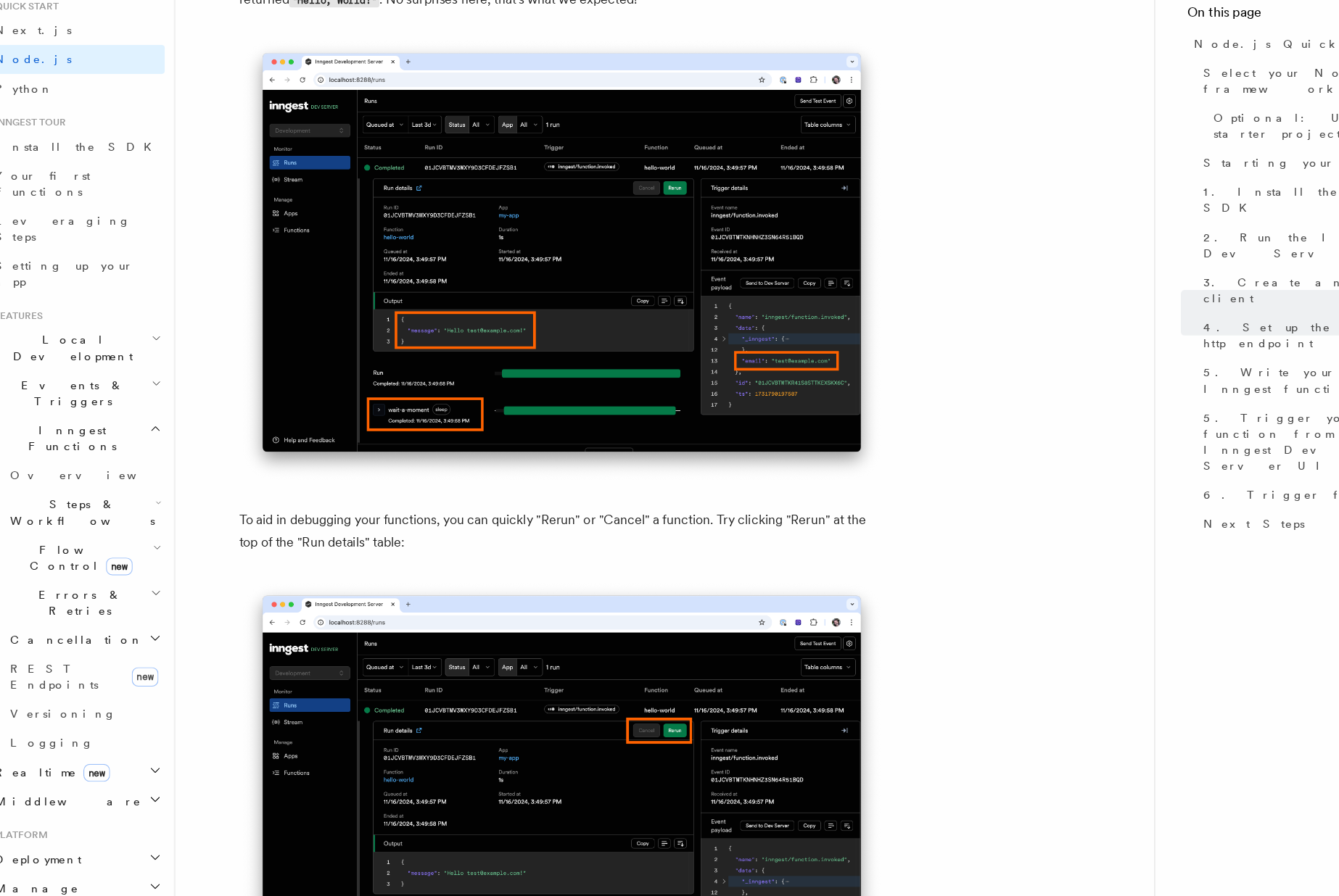
scroll to position [6158, 0]
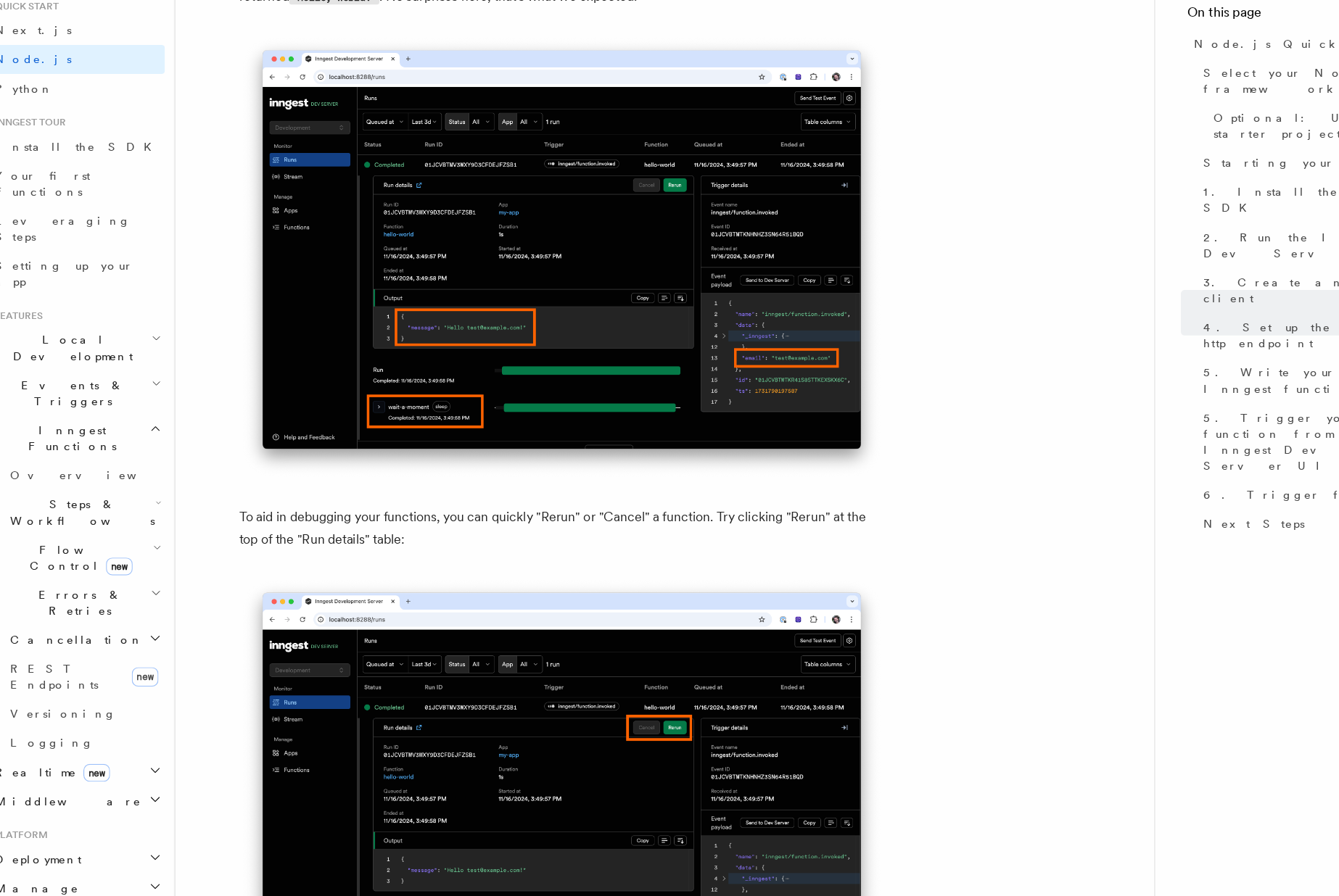
click at [354, 586] on p "To aid in debugging your functions, you can quickly "Rerun" or "Cancel" a funct…" at bounding box center [527, 566] width 580 height 41
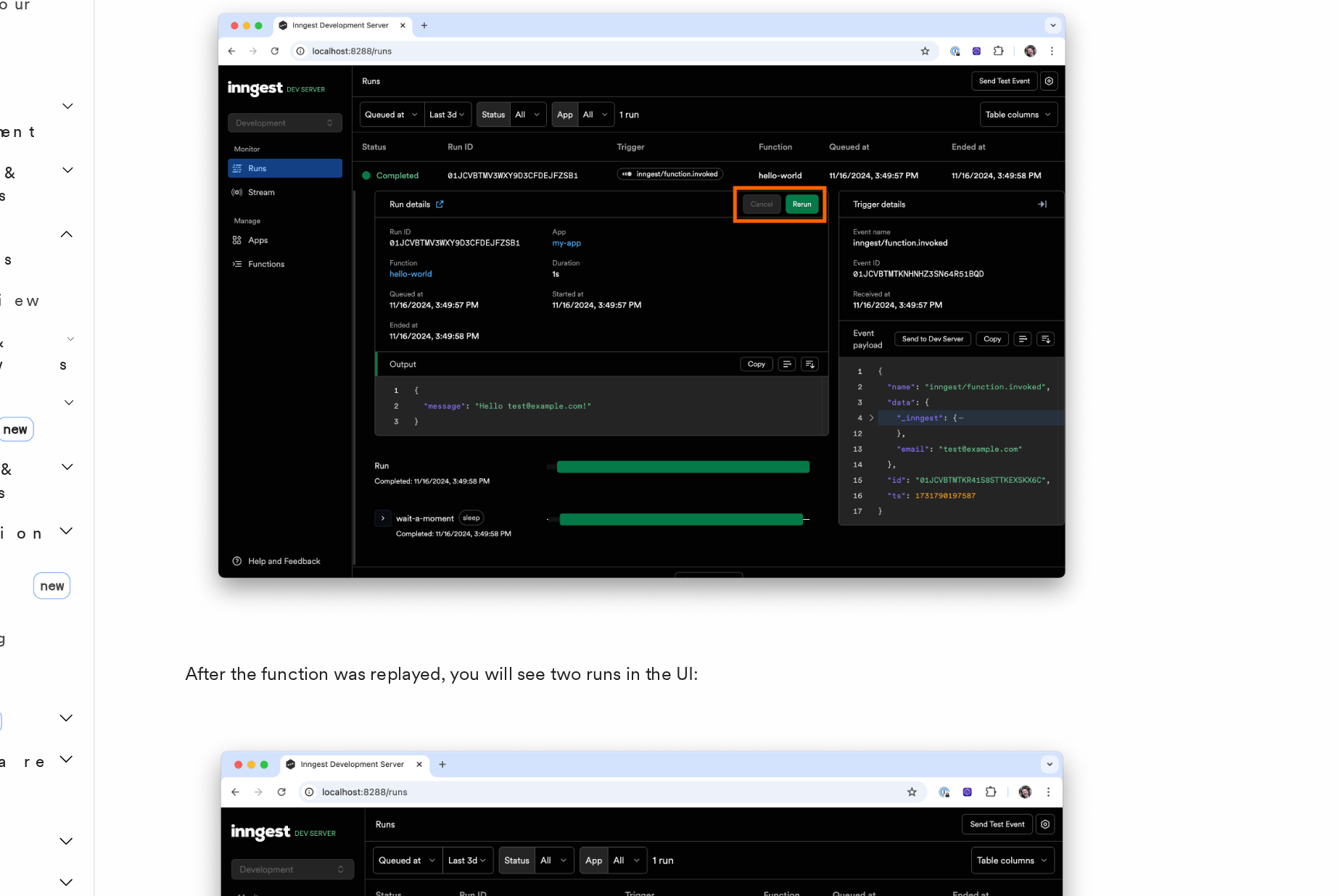
scroll to position [6464, 0]
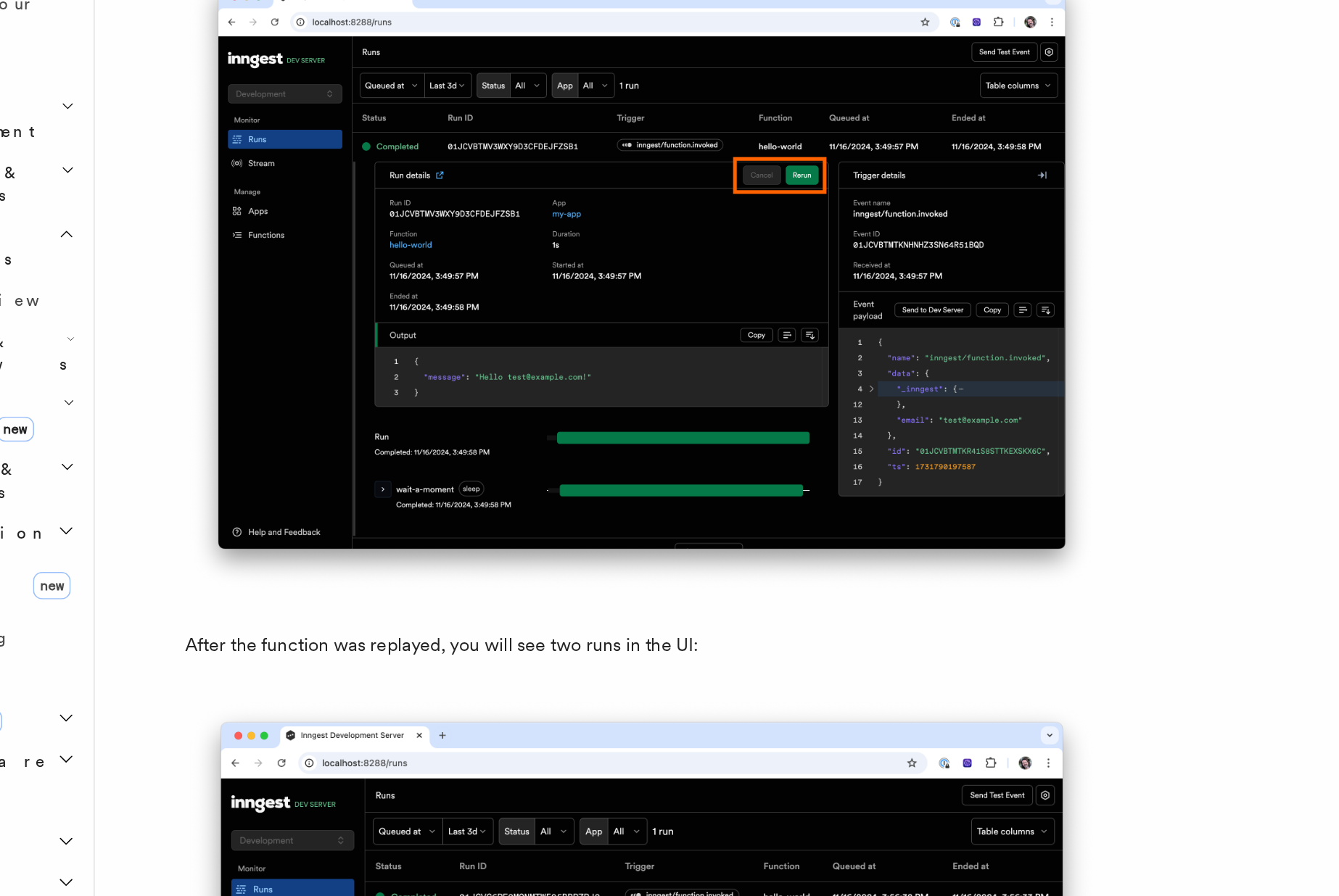
click at [330, 747] on p "After the function was replayed, you will see two runs in the UI:" at bounding box center [527, 736] width 580 height 20
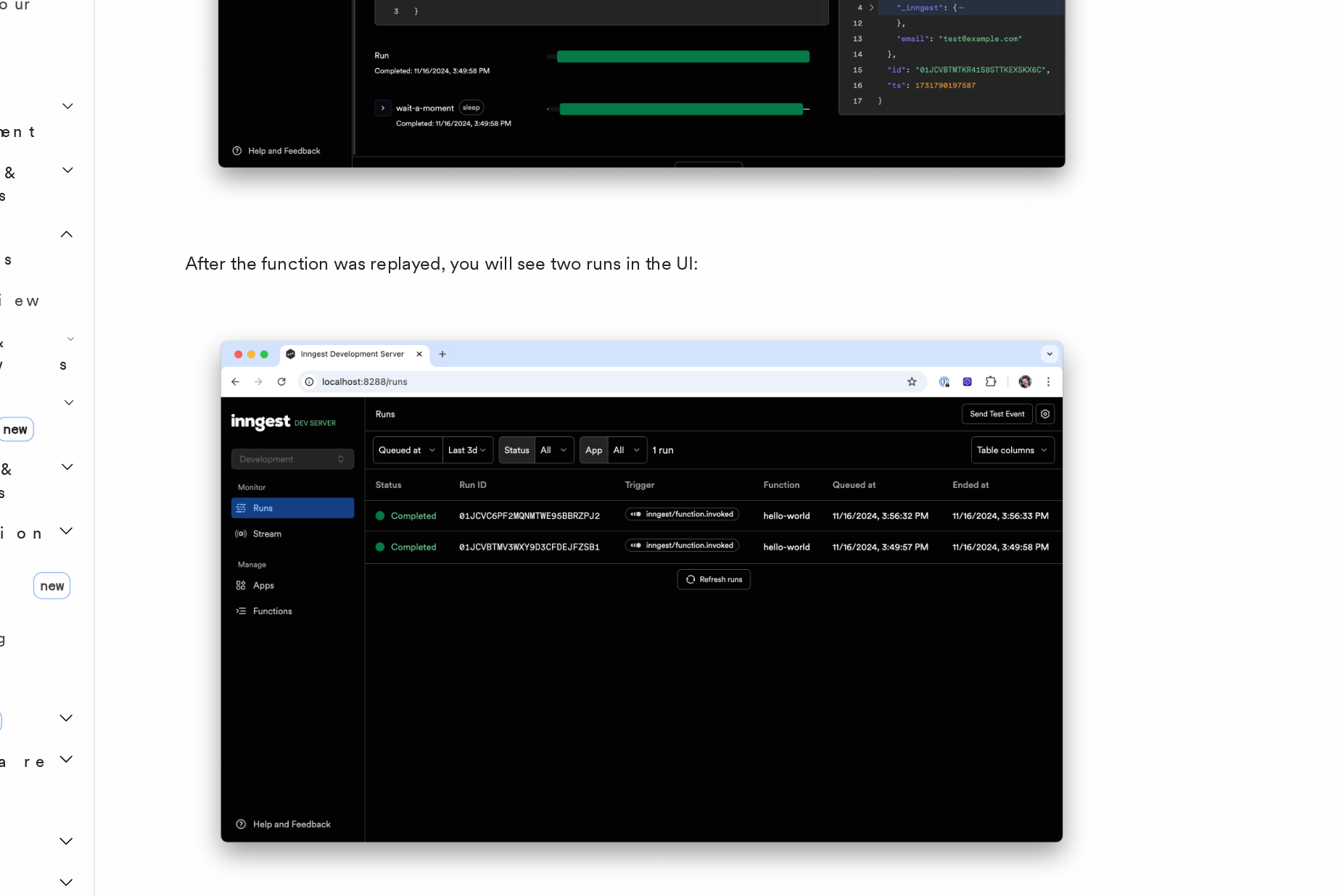
scroll to position [6708, 0]
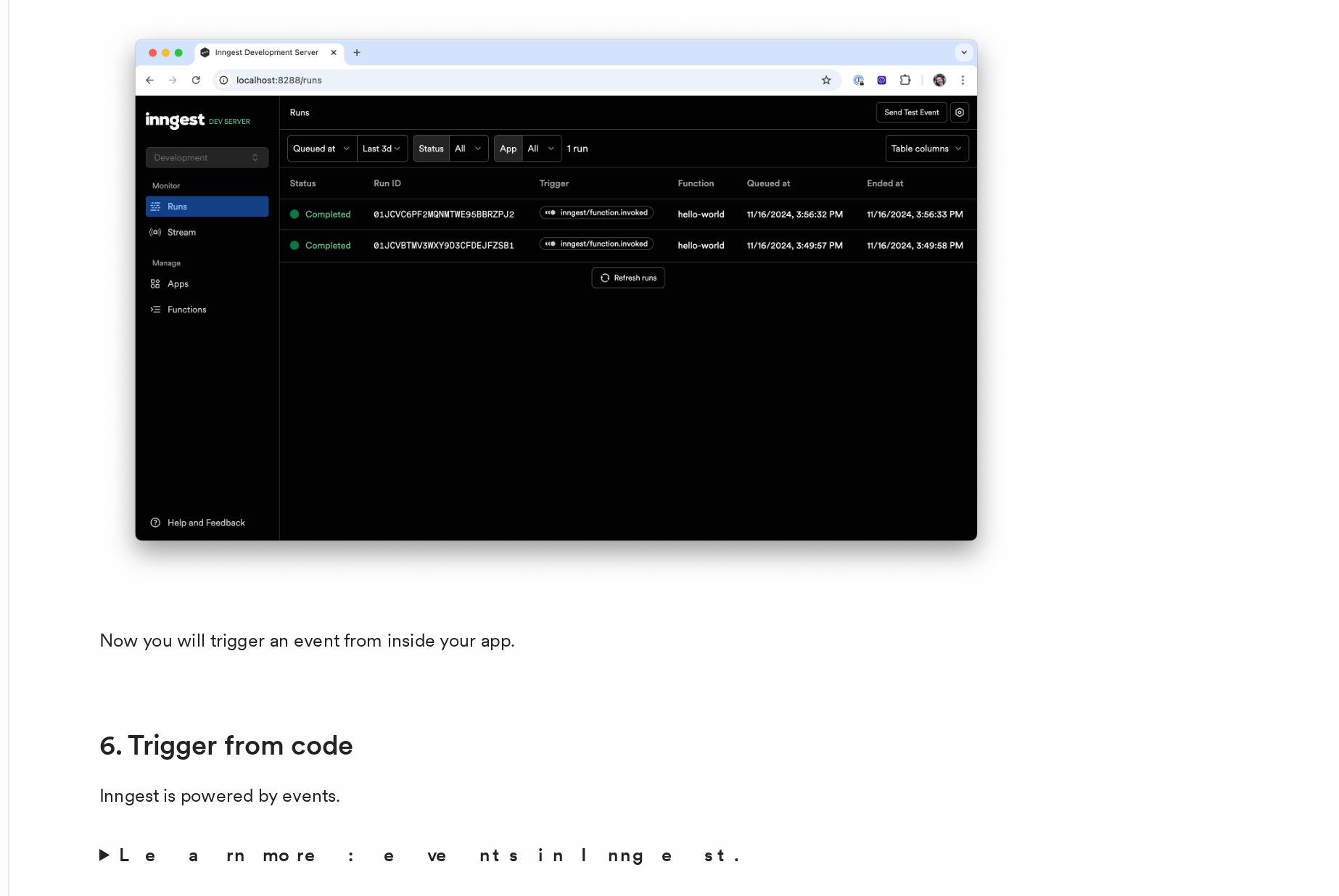
click at [385, 744] on p "Now you will trigger an event from inside your app." at bounding box center [527, 733] width 580 height 20
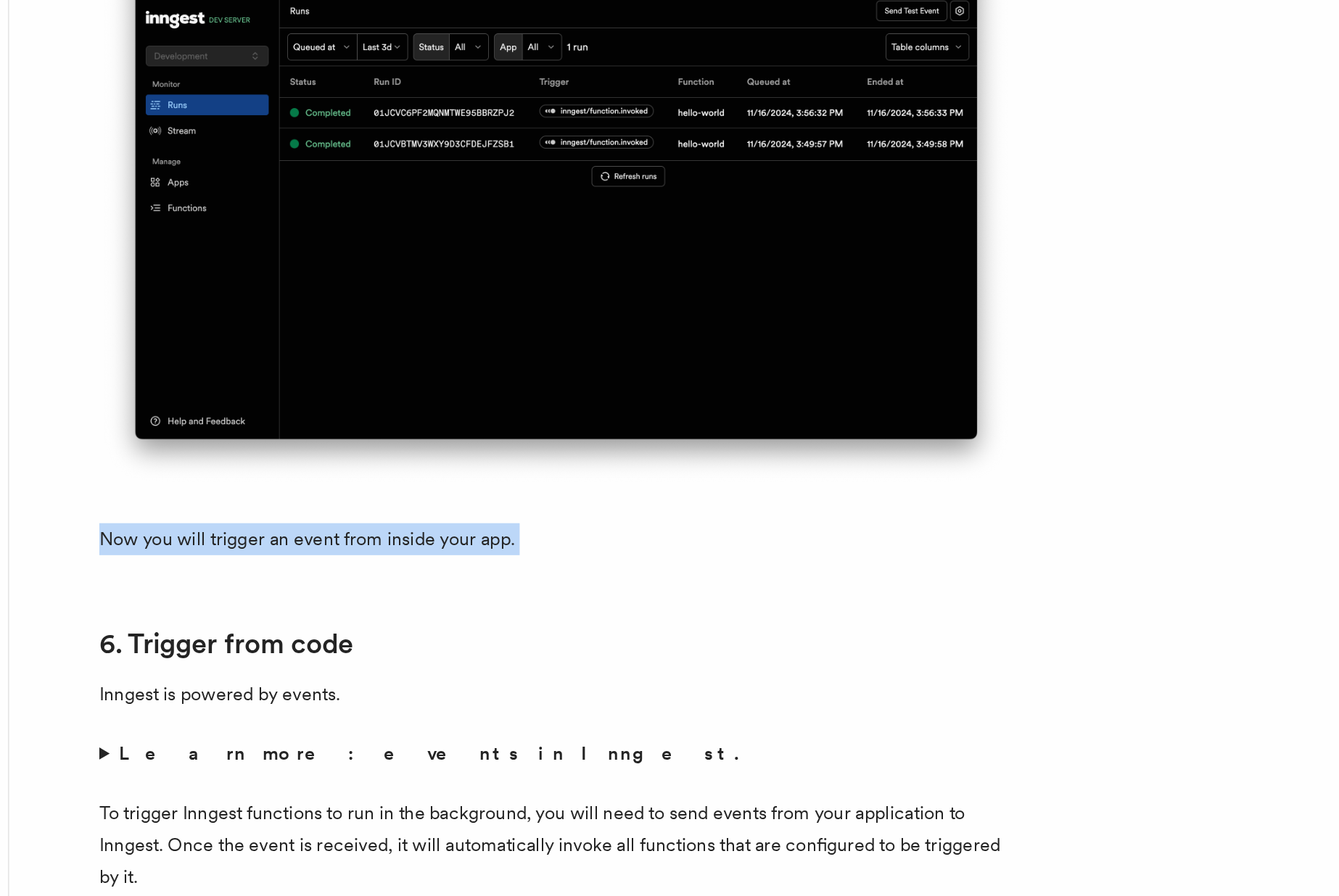
scroll to position [7072, 0]
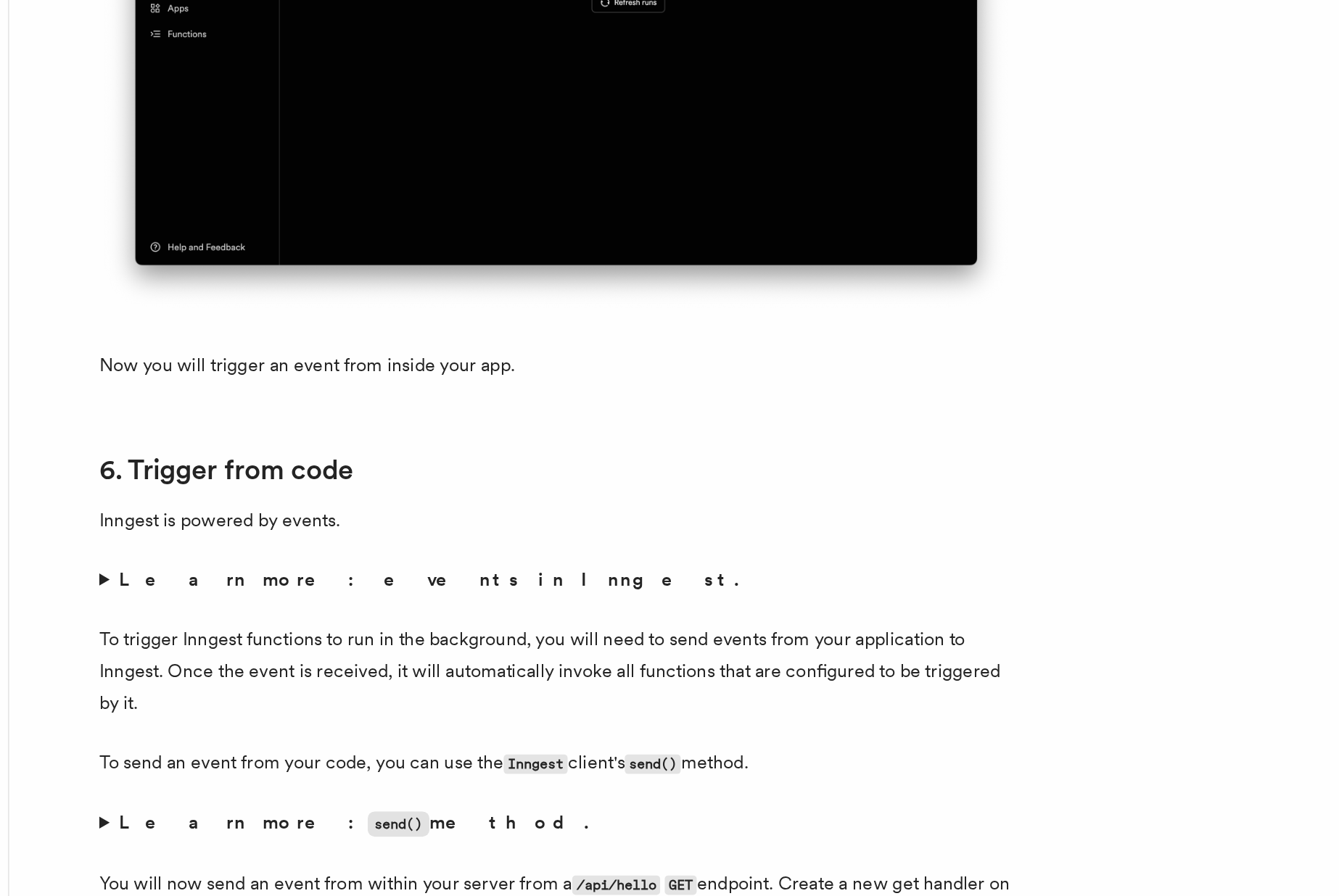
click at [328, 702] on strong "Learn more: events in Inngest." at bounding box center [448, 695] width 397 height 14
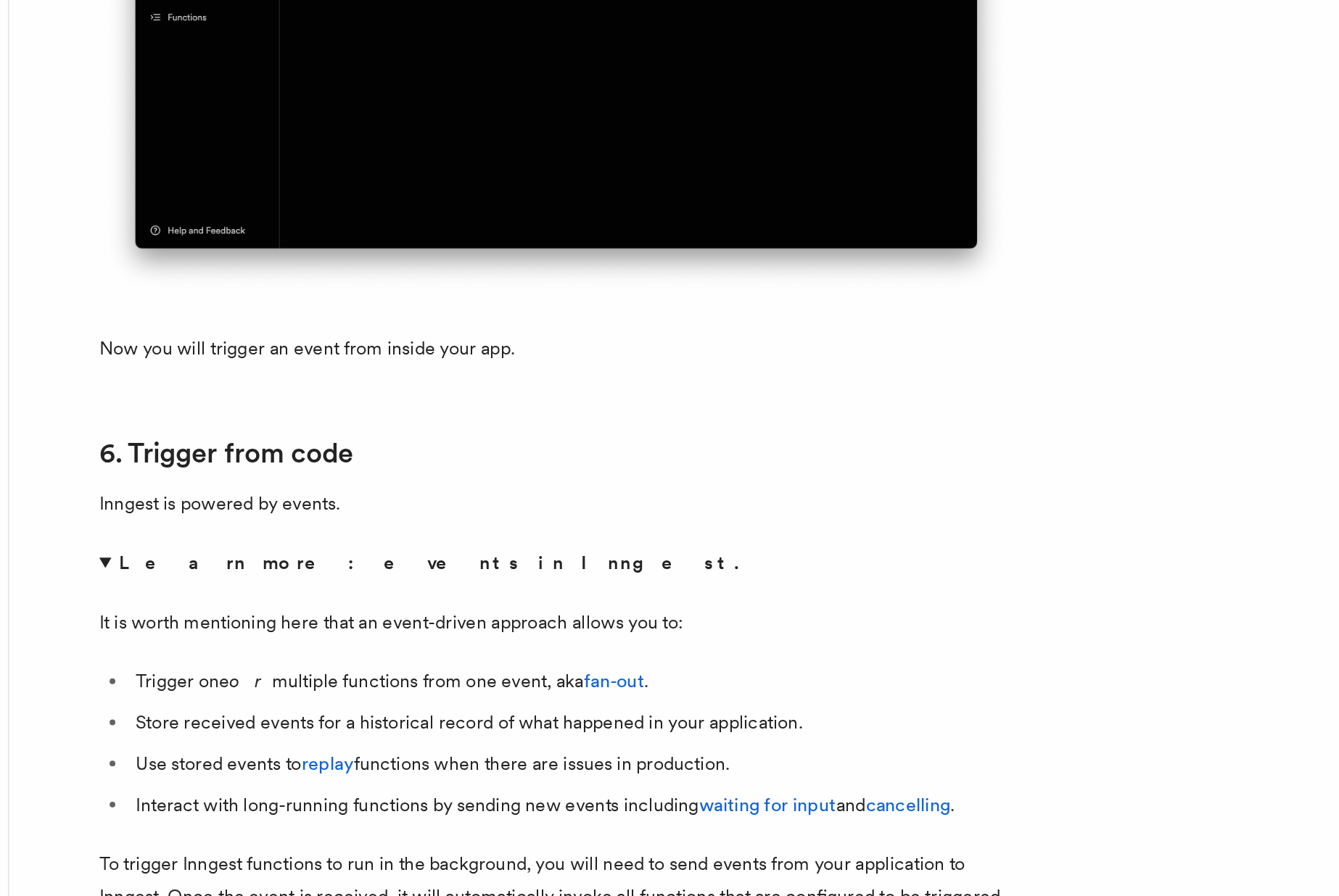
scroll to position [7088, 0]
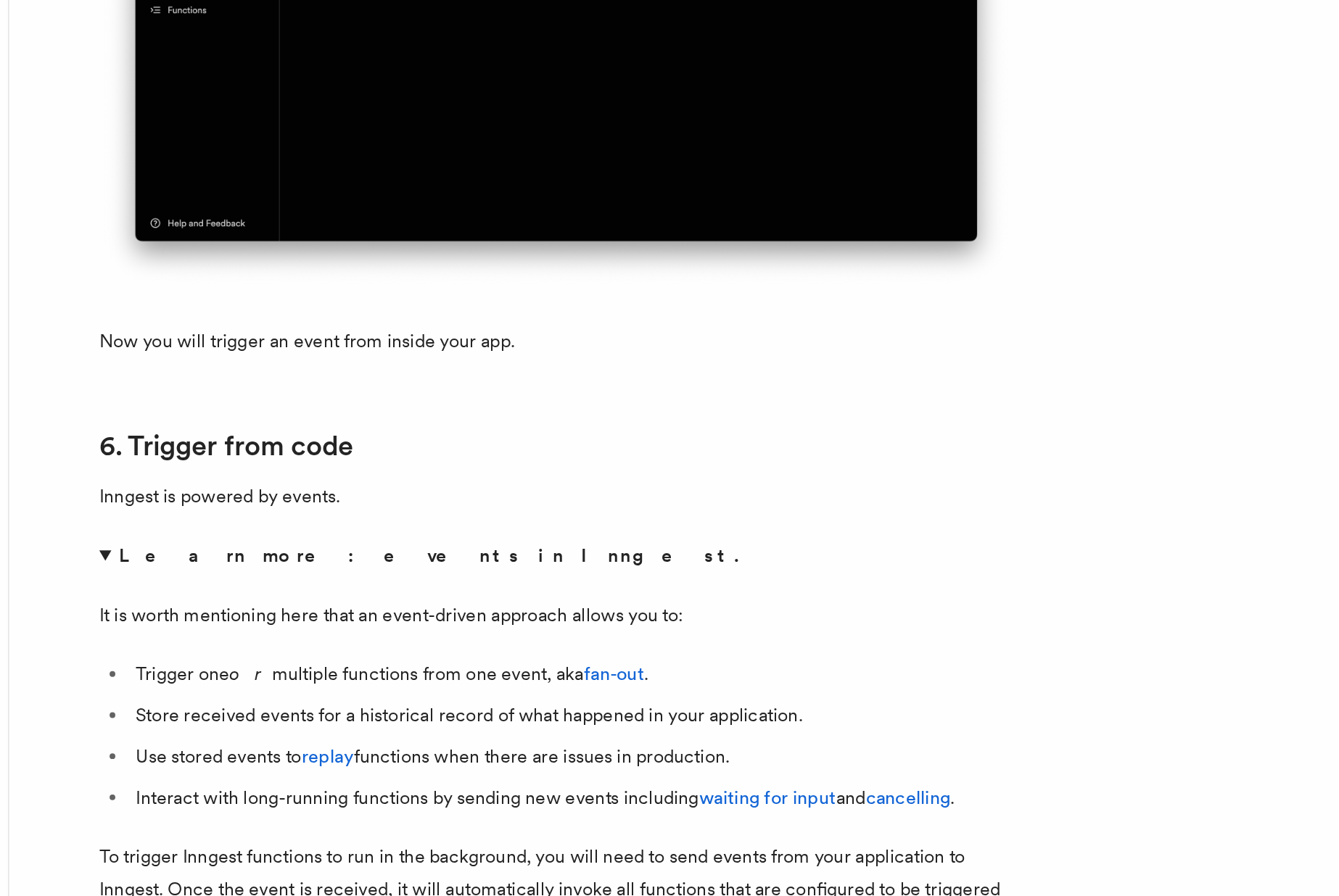
click at [306, 728] on p "It is worth mentioning here that an event-driven approach allows you to:" at bounding box center [527, 717] width 580 height 20
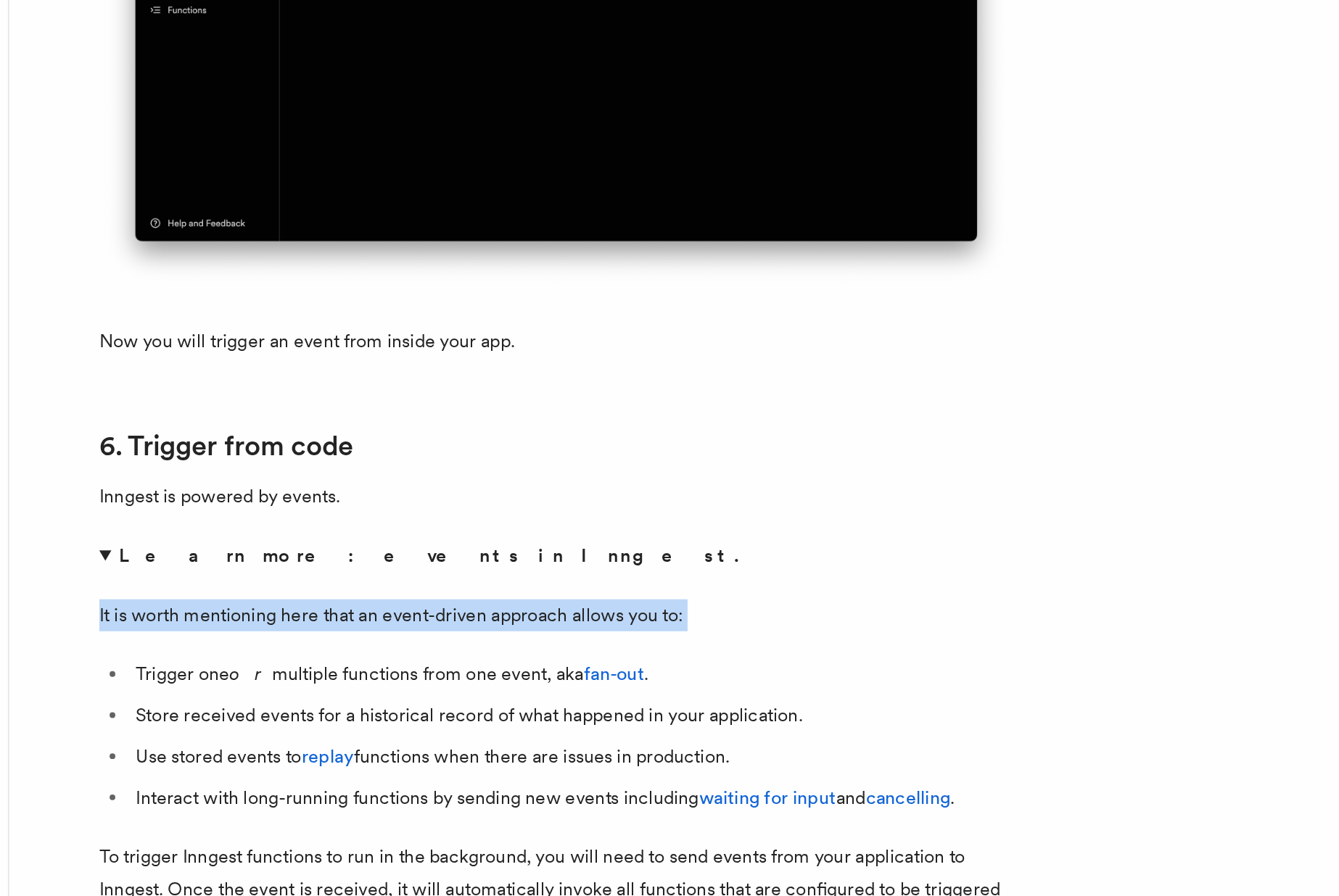
click at [306, 728] on p "It is worth mentioning here that an event-driven approach allows you to:" at bounding box center [527, 717] width 580 height 20
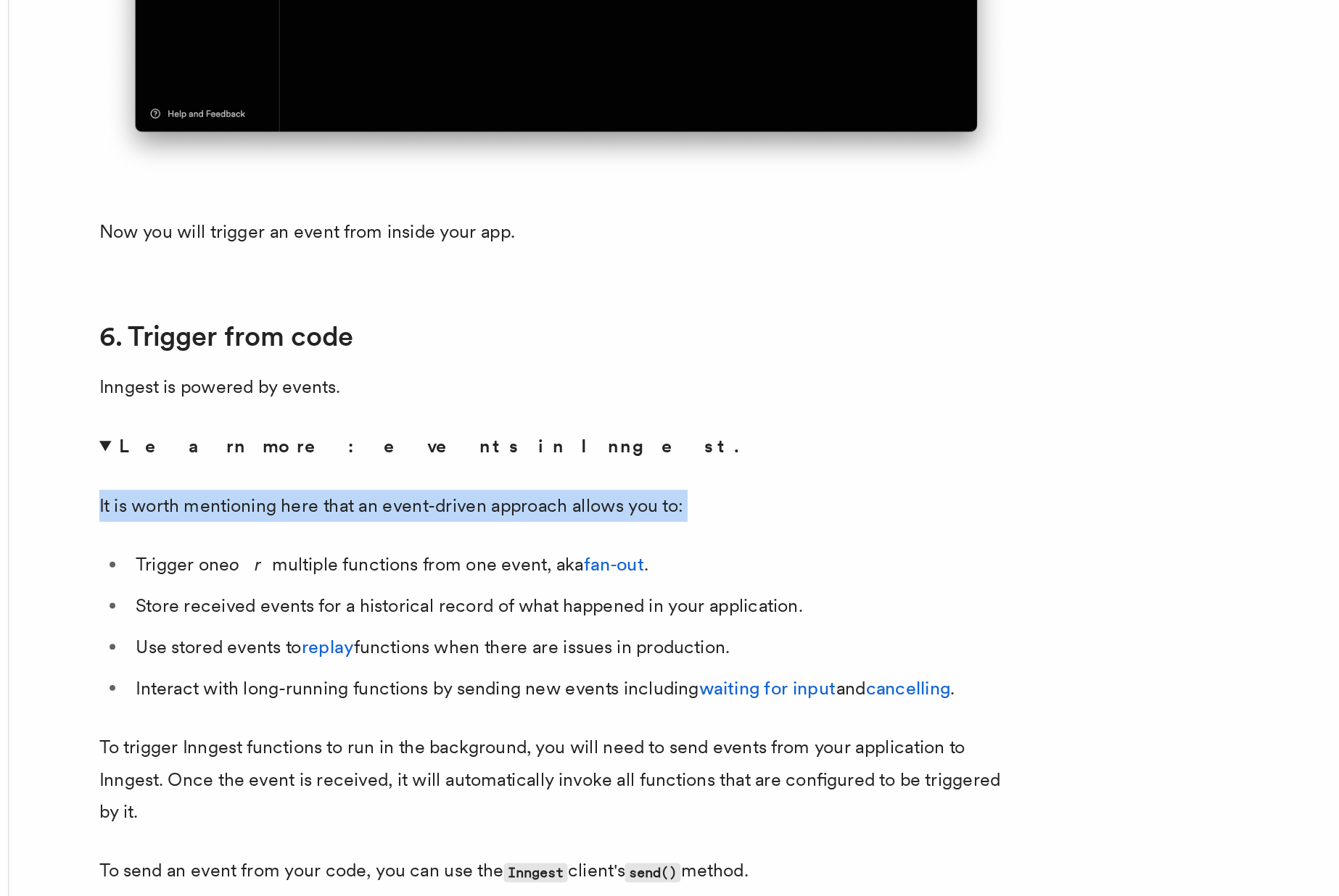
scroll to position [7158, 0]
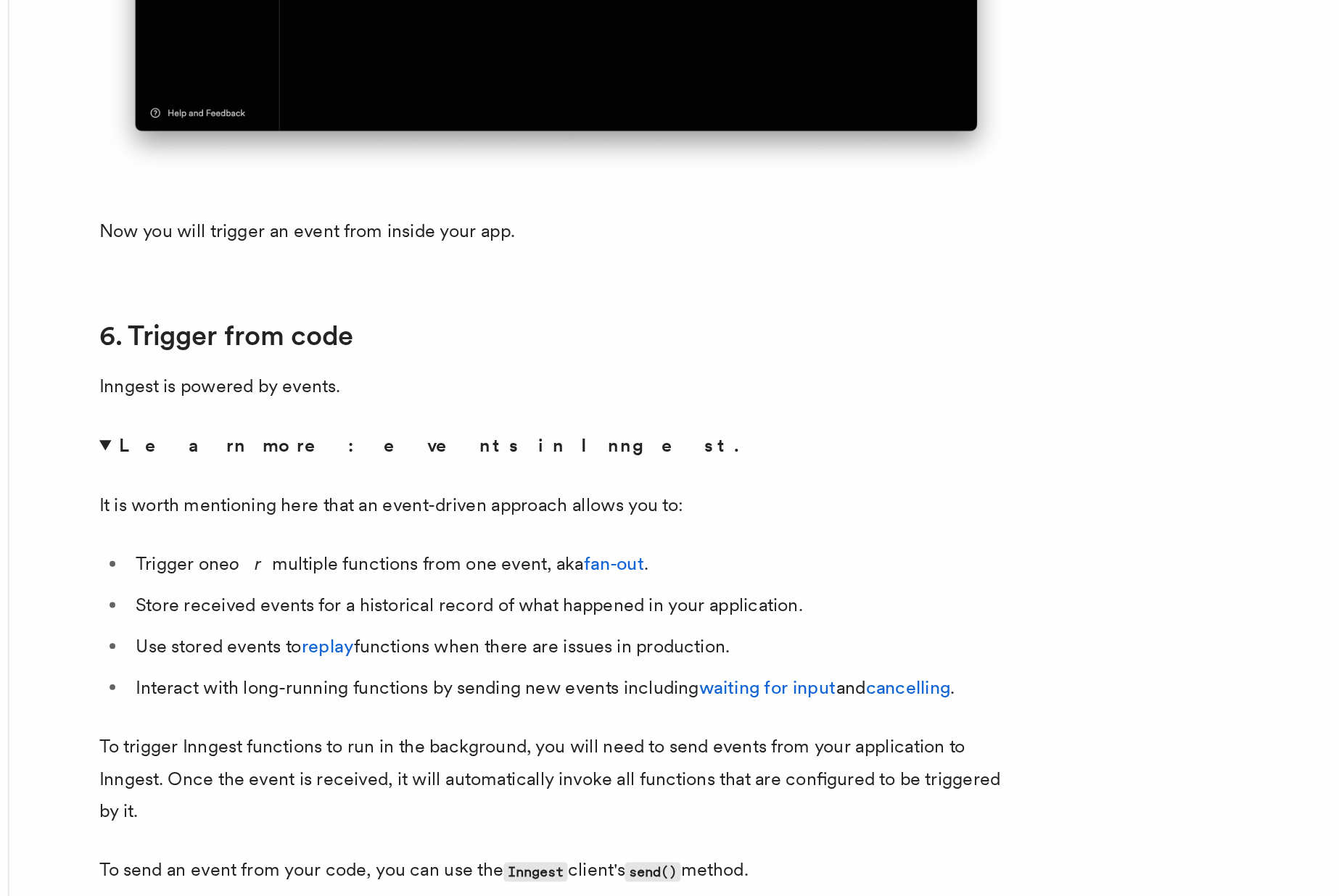
click at [313, 696] on li "Trigger one or multiple functions from one event, aka fan-out ." at bounding box center [537, 684] width 561 height 20
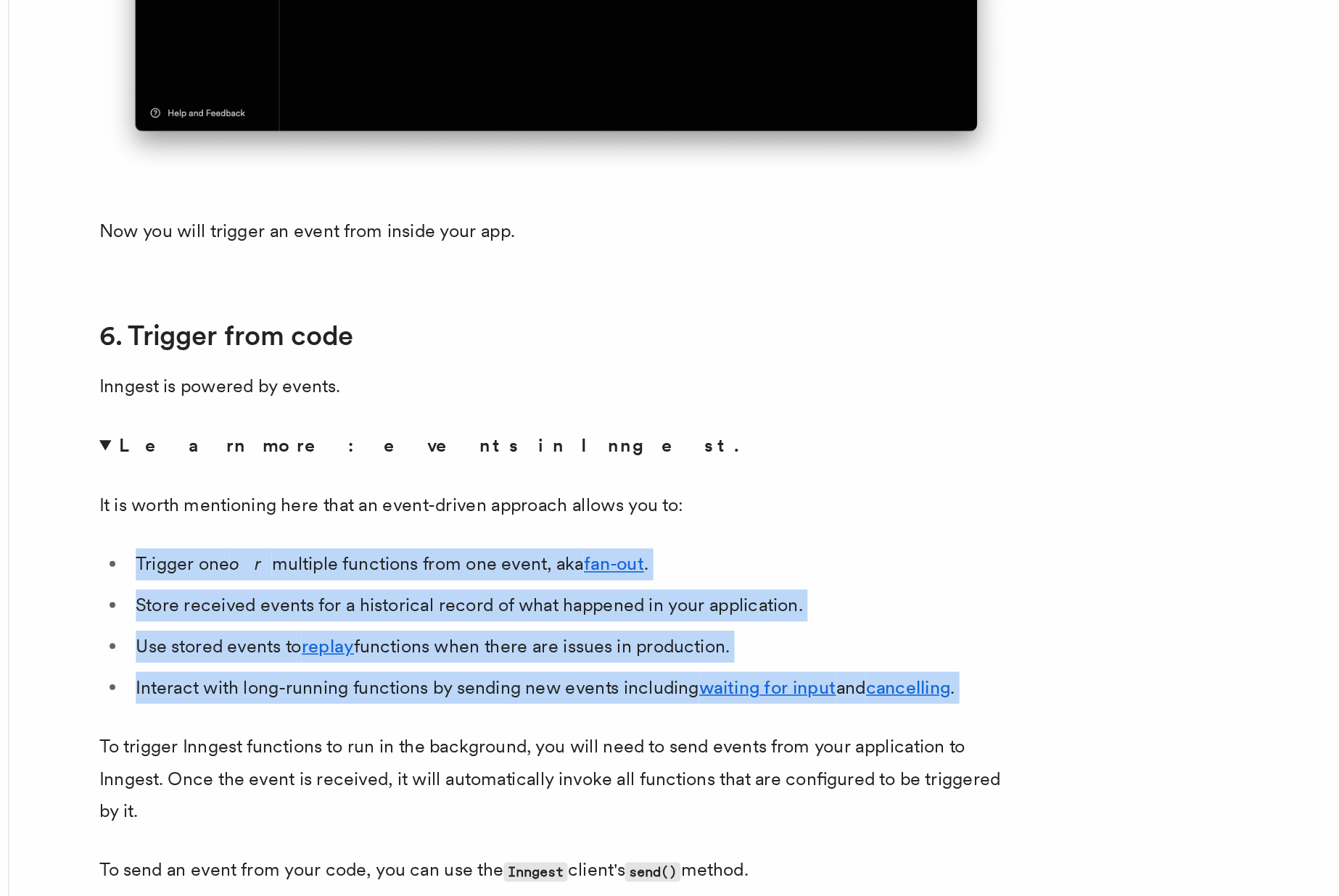
drag, startPoint x: 313, startPoint y: 705, endPoint x: 348, endPoint y: 788, distance: 90.1
click at [348, 774] on ul "Trigger one or multiple functions from one event, aka fan-out . Store received …" at bounding box center [527, 724] width 580 height 99
click at [362, 722] on li "Store received events for a historical record of what happened in your applicat…" at bounding box center [537, 711] width 561 height 20
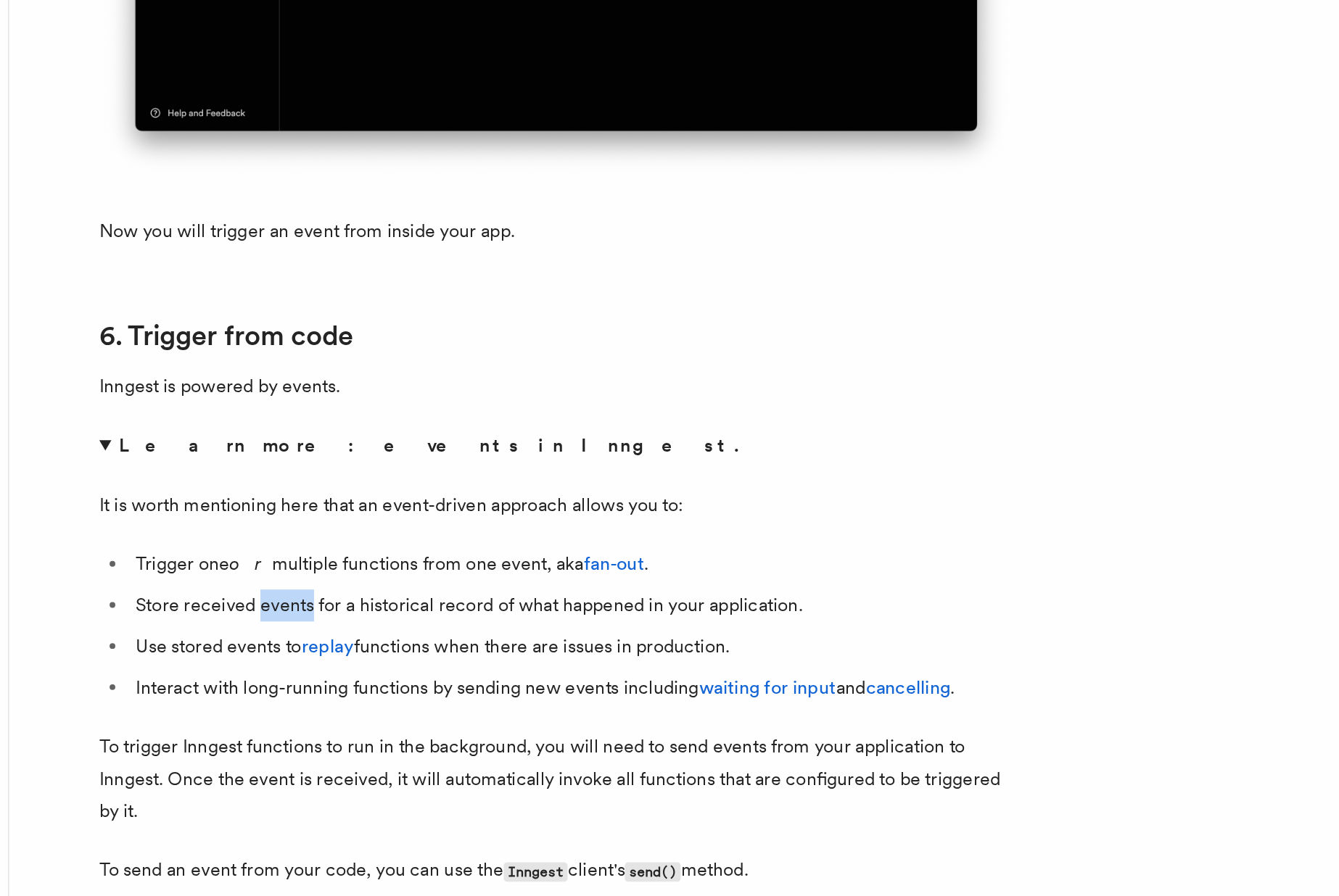
click at [362, 722] on li "Store received events for a historical record of what happened in your applicat…" at bounding box center [537, 711] width 561 height 20
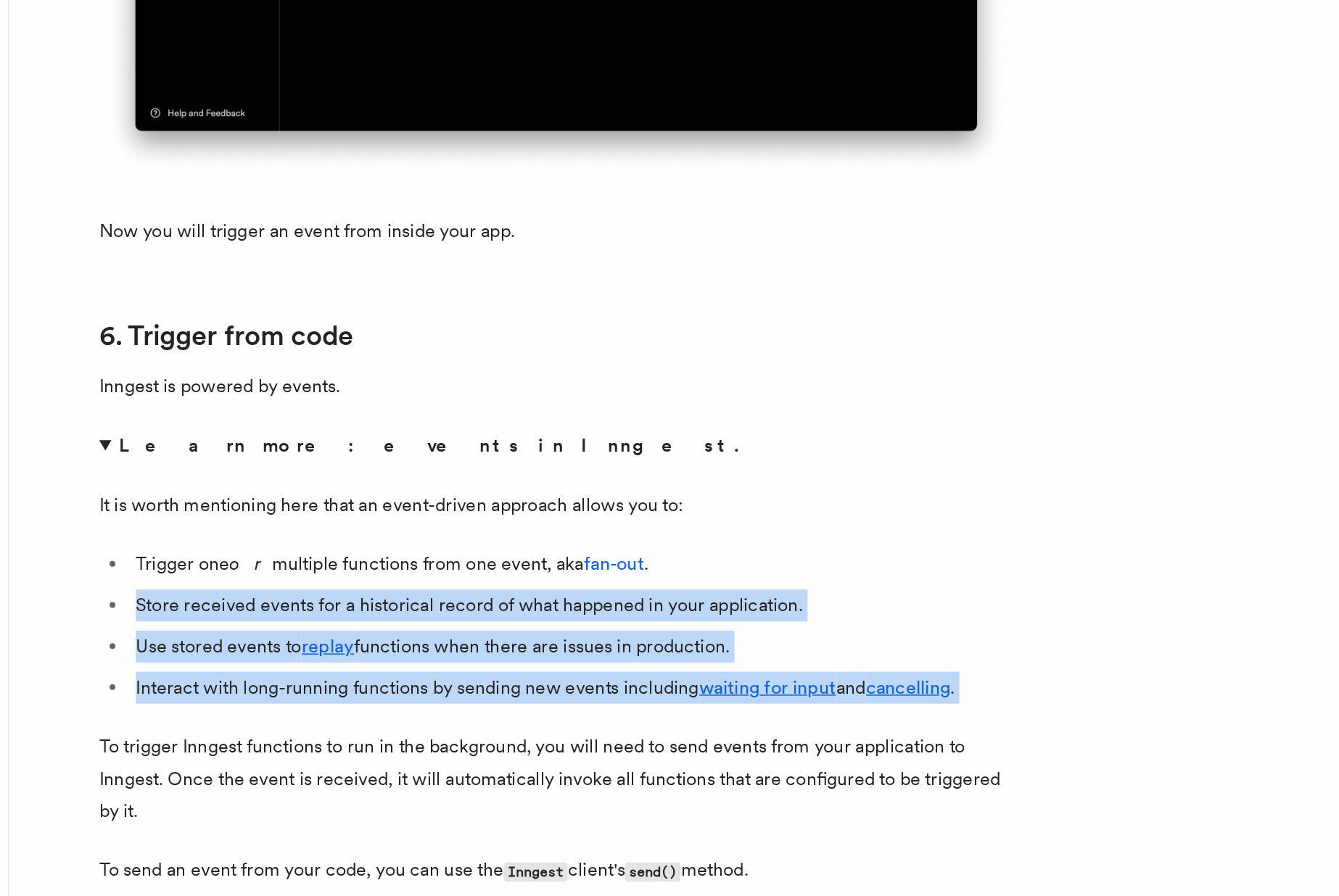
drag, startPoint x: 362, startPoint y: 730, endPoint x: 334, endPoint y: 784, distance: 60.8
click at [334, 774] on ul "Trigger one or multiple functions from one event, aka fan-out . Store received …" at bounding box center [527, 724] width 580 height 99
click at [361, 774] on li "Interact with long-running functions by sending new events including waiting fo…" at bounding box center [537, 763] width 561 height 20
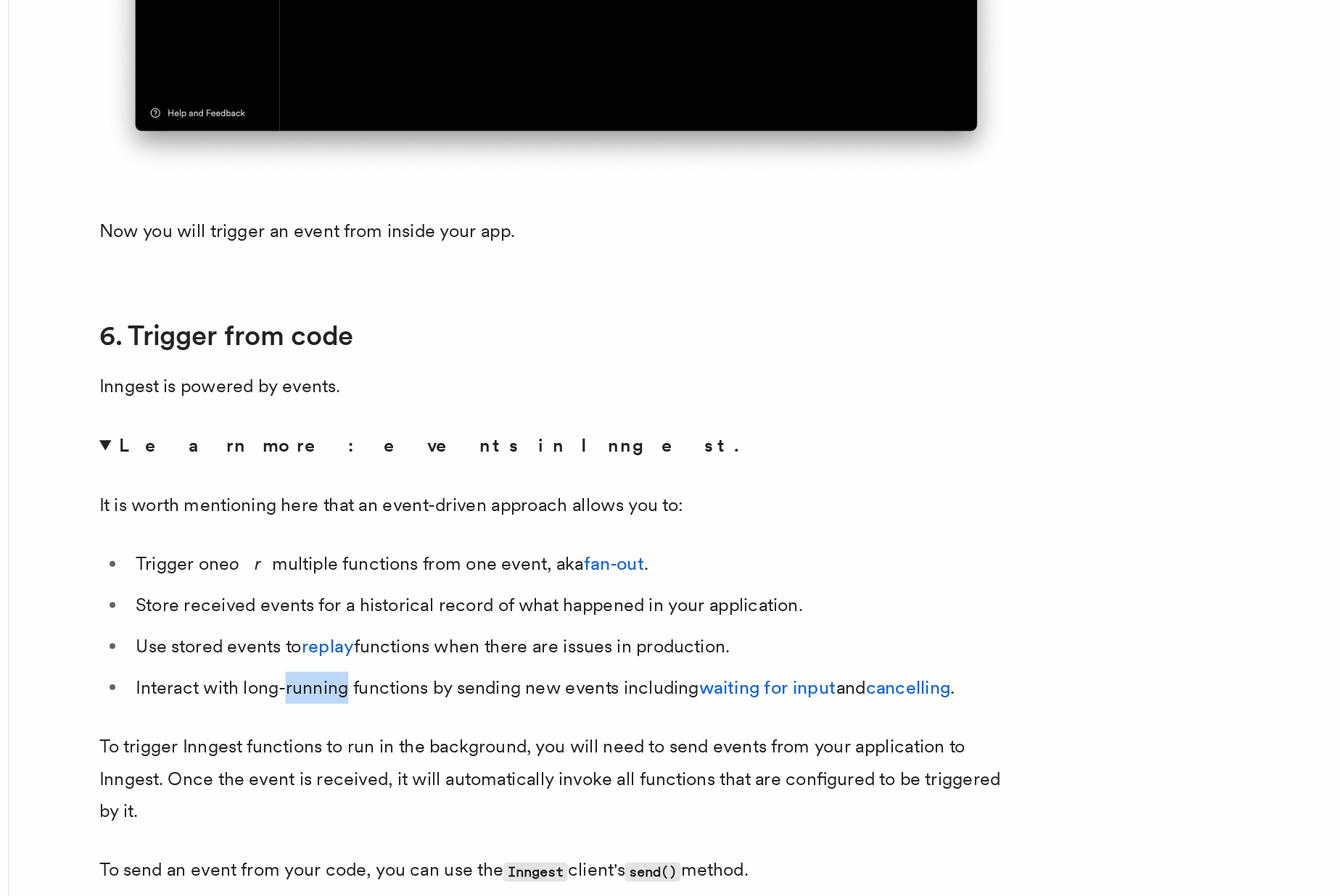
click at [361, 774] on li "Interact with long-running functions by sending new events including waiting fo…" at bounding box center [537, 763] width 561 height 20
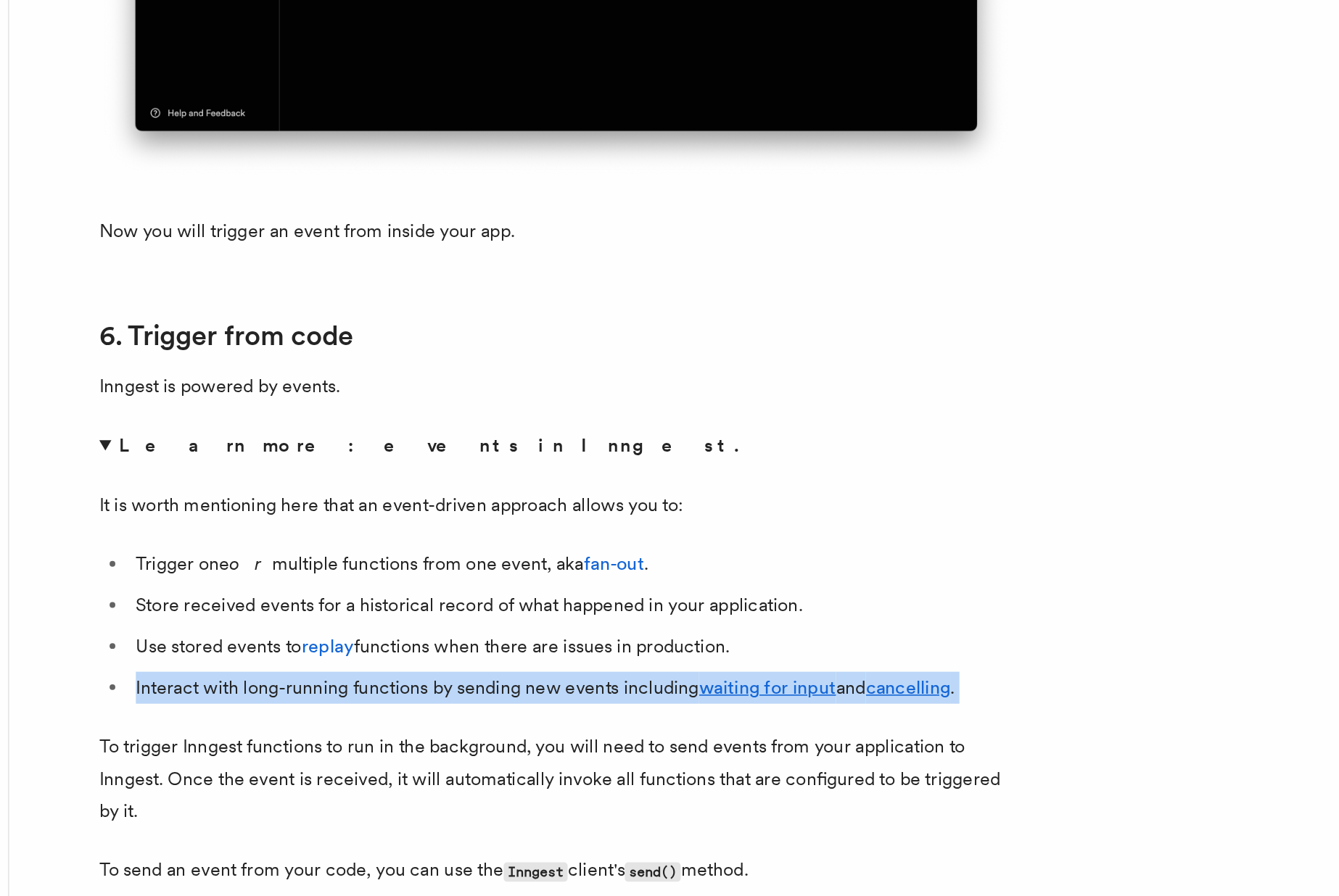
click at [361, 774] on li "Interact with long-running functions by sending new events including waiting fo…" at bounding box center [537, 763] width 561 height 20
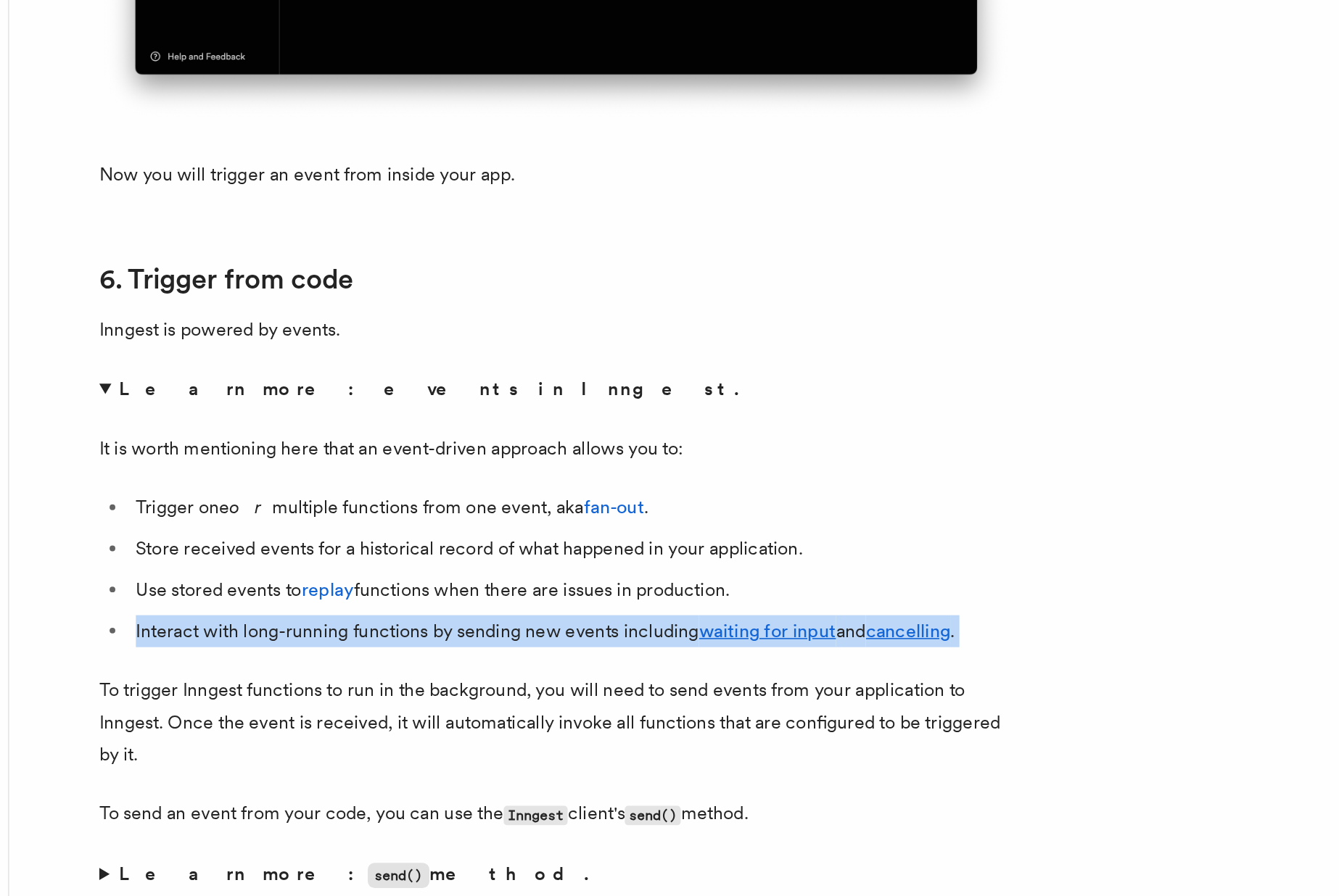
scroll to position [7233, 0]
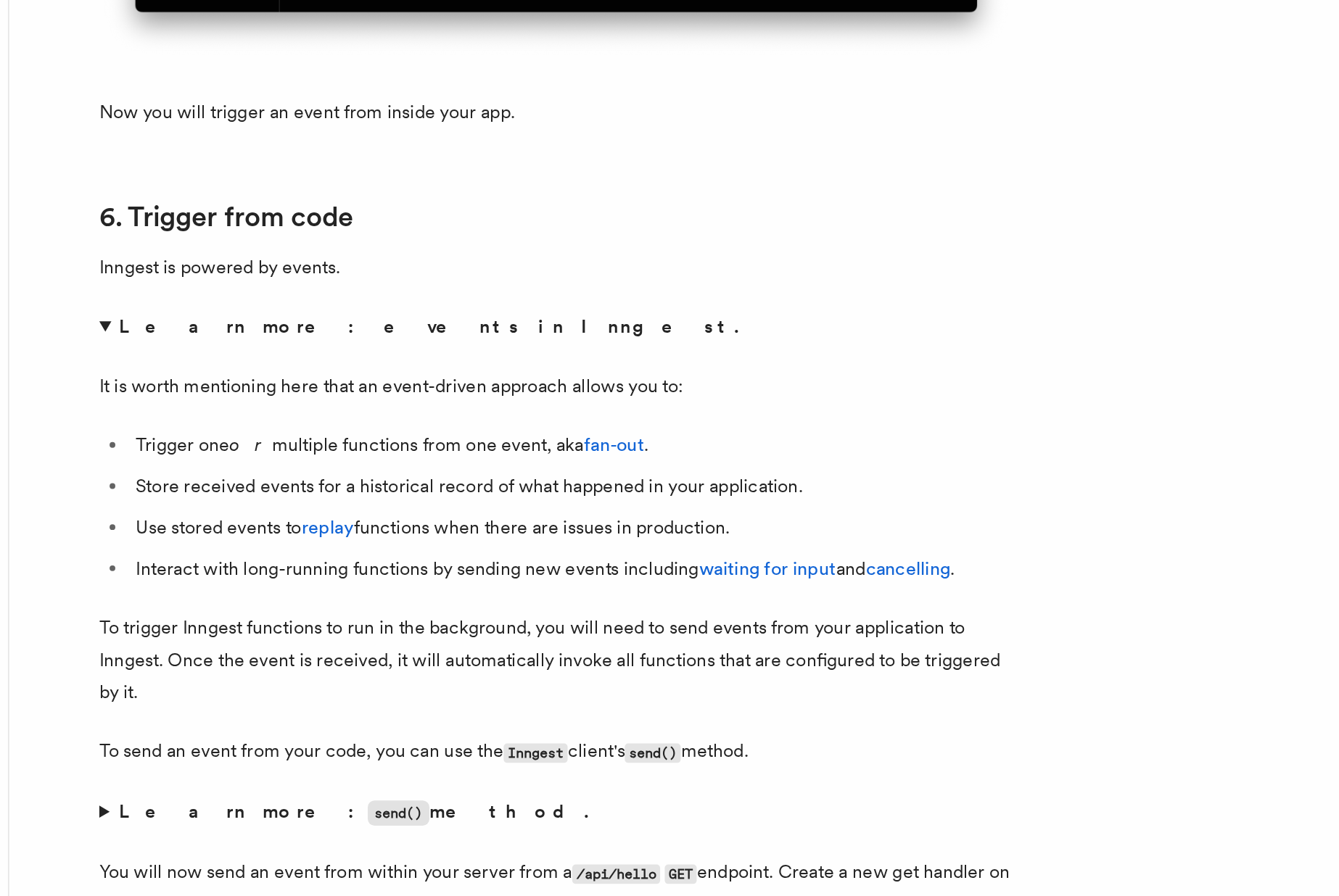
click at [348, 765] on p "To trigger Inngest functions to run in the background, you will need to send ev…" at bounding box center [527, 746] width 580 height 61
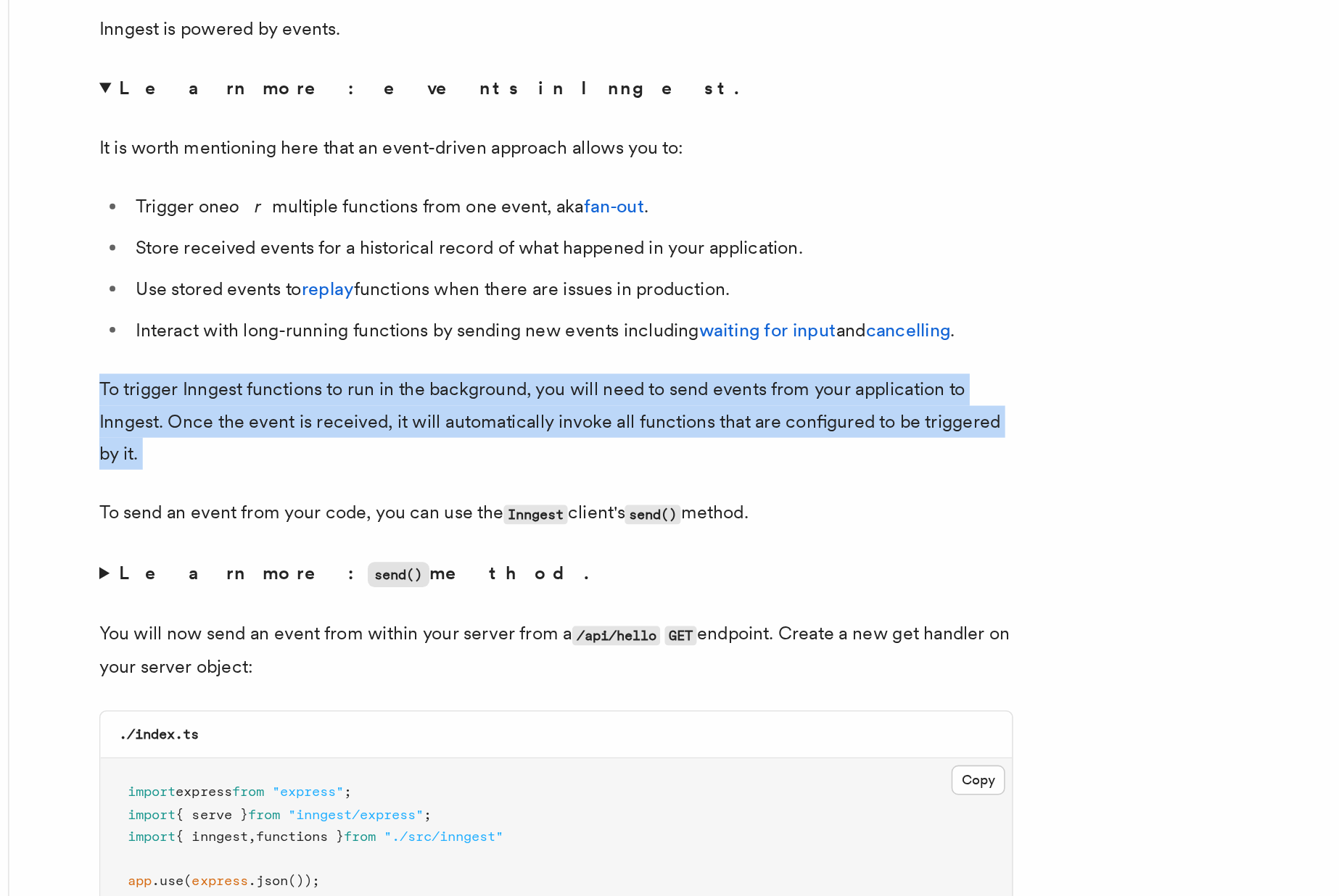
scroll to position [7386, 0]
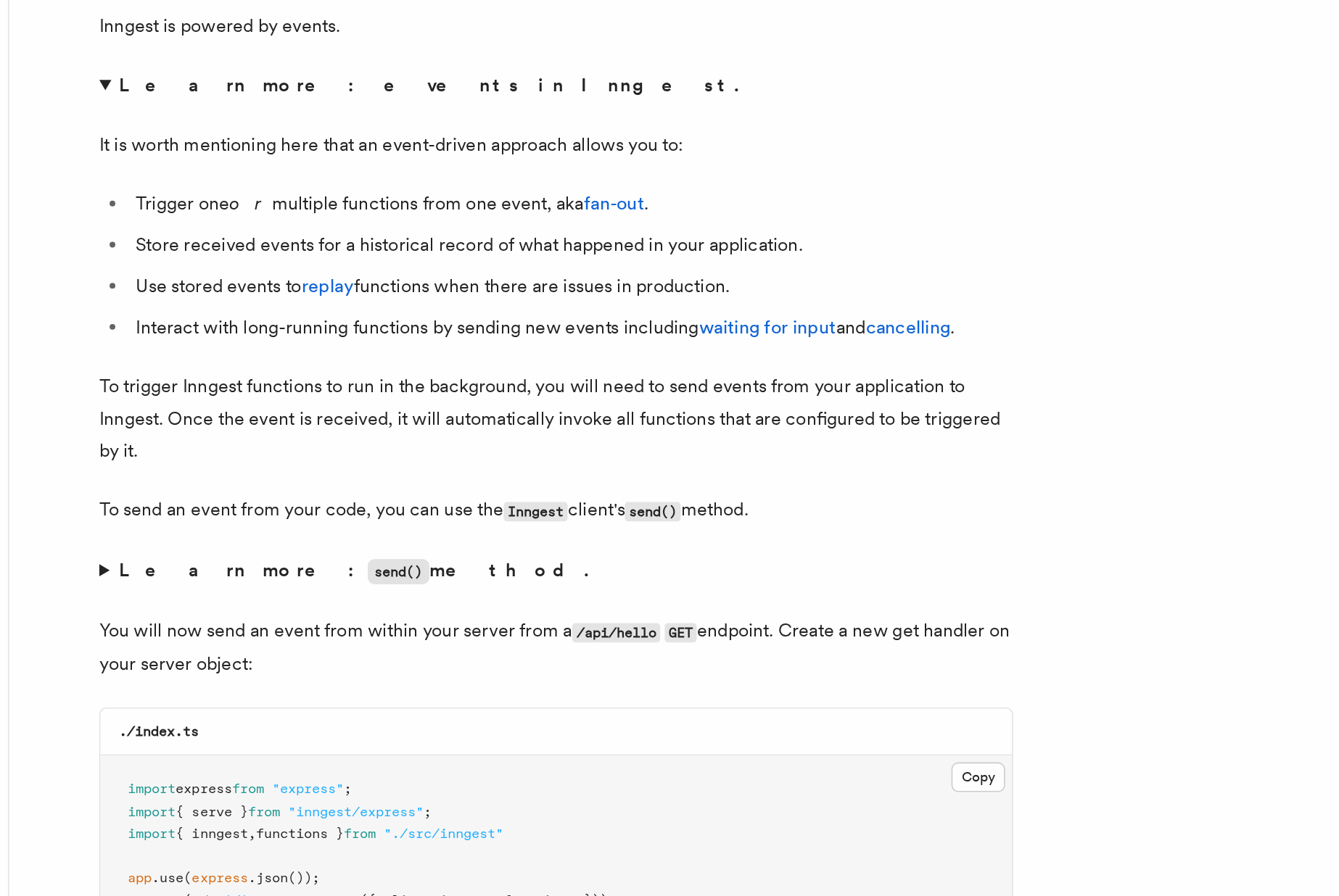
click at [296, 662] on p "To send an event from your code, you can use the Inngest client's send() method." at bounding box center [527, 651] width 580 height 21
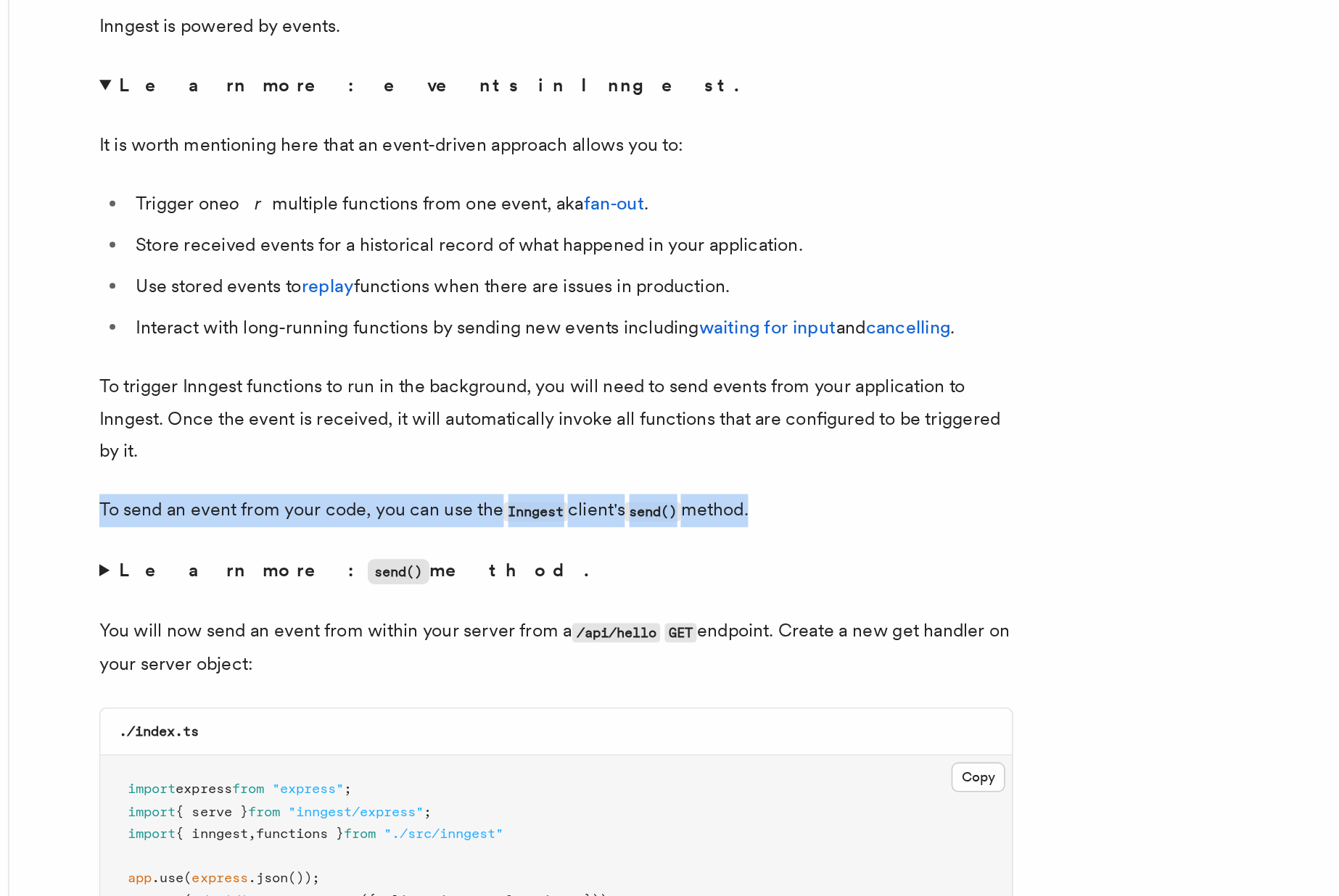
click at [296, 662] on p "To send an event from your code, you can use the Inngest client's send() method." at bounding box center [527, 651] width 580 height 21
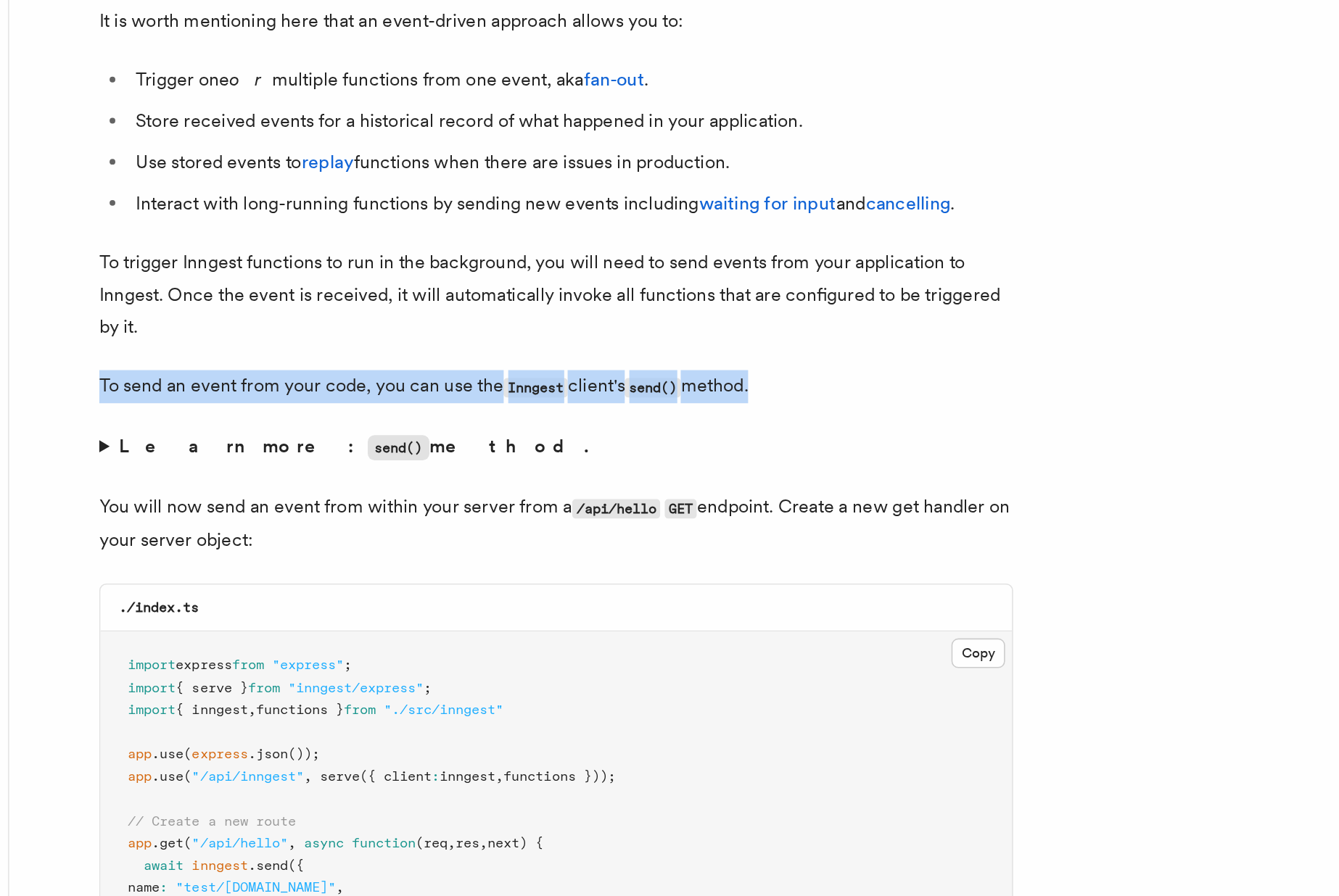
scroll to position [7481, 0]
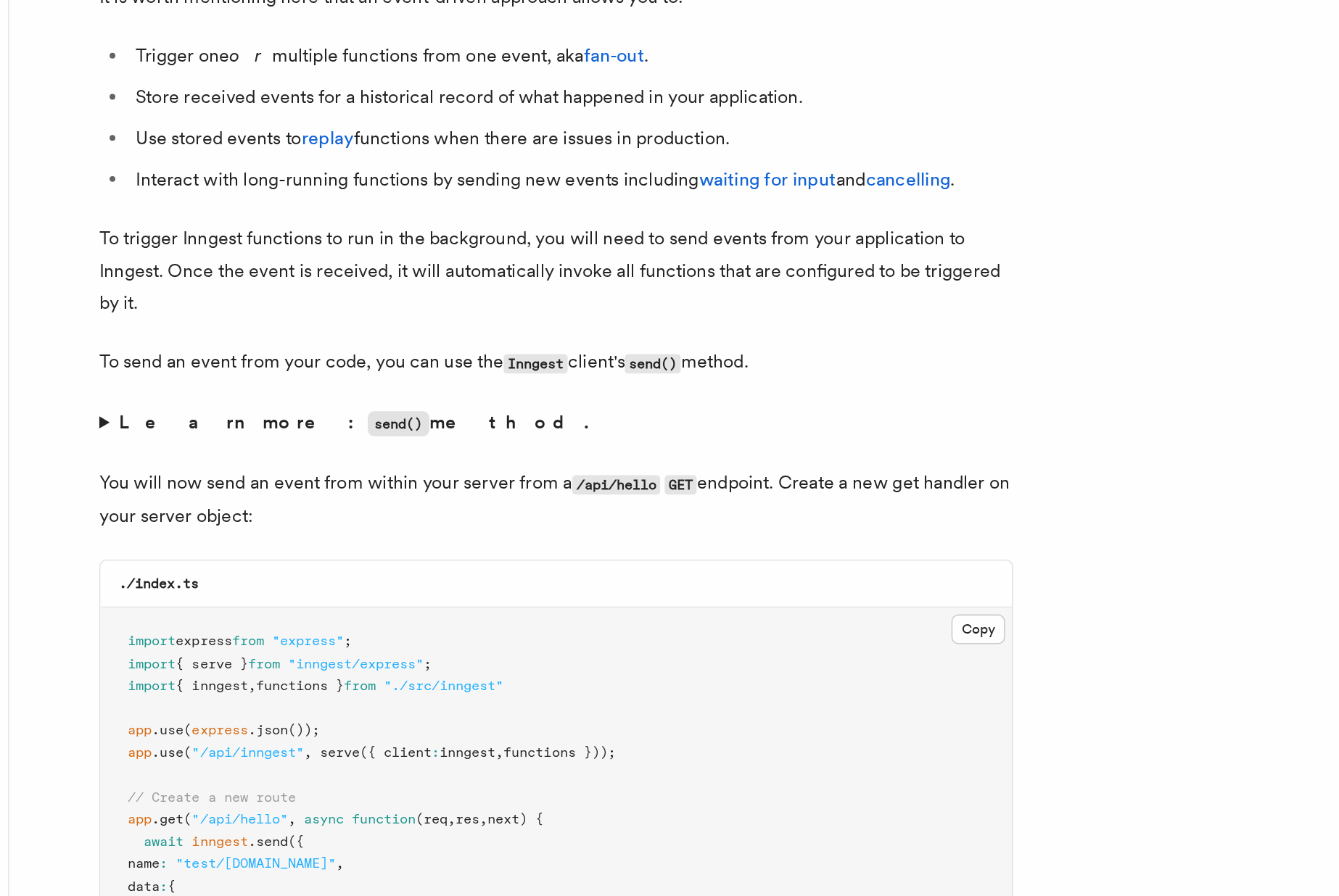
click at [270, 658] on p "You will now send an event from within your server from a /api/hello GET endpoi…" at bounding box center [527, 644] width 580 height 42
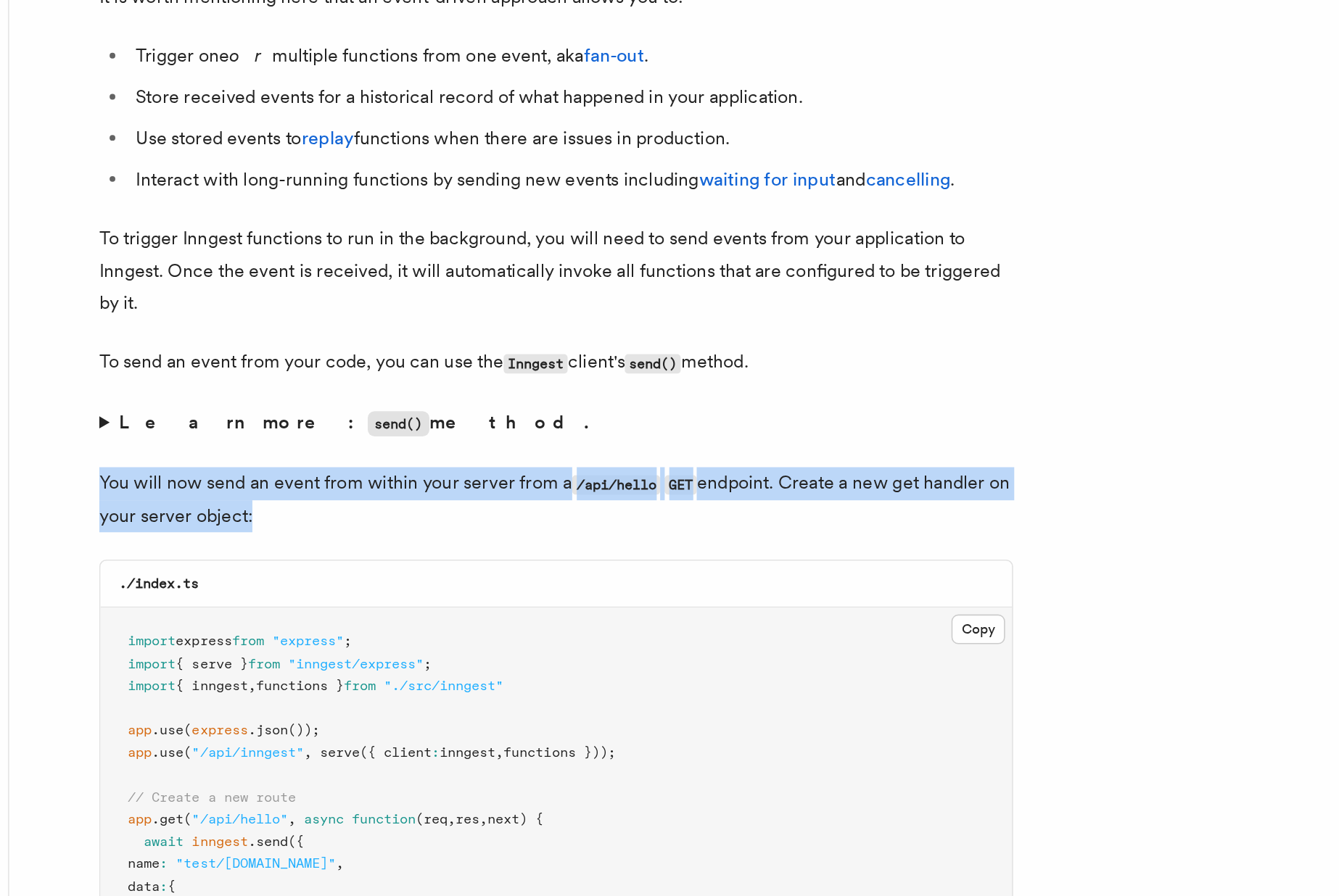
click at [270, 658] on p "You will now send an event from within your server from a /api/hello GET endpoi…" at bounding box center [527, 644] width 580 height 42
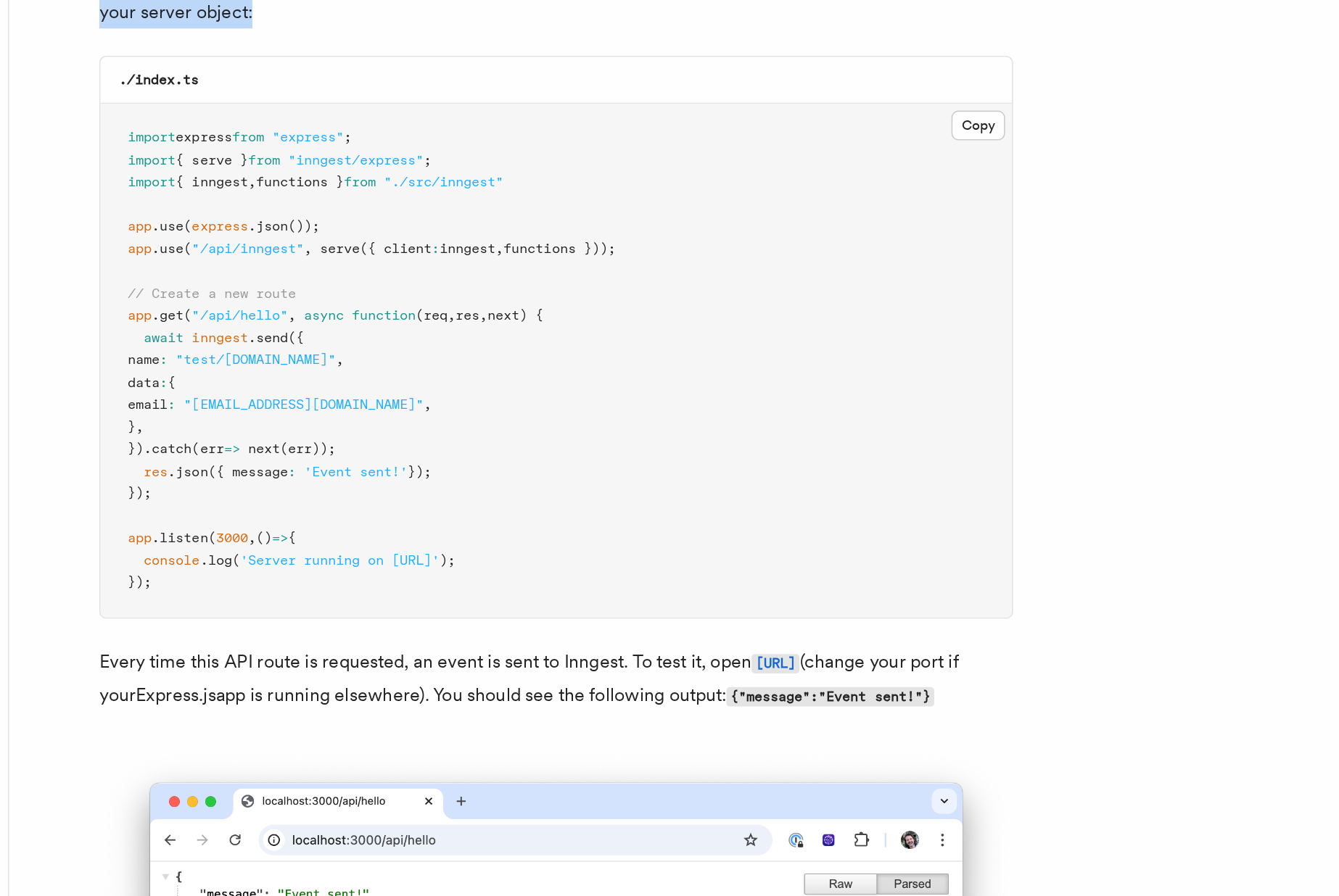
scroll to position [7807, 0]
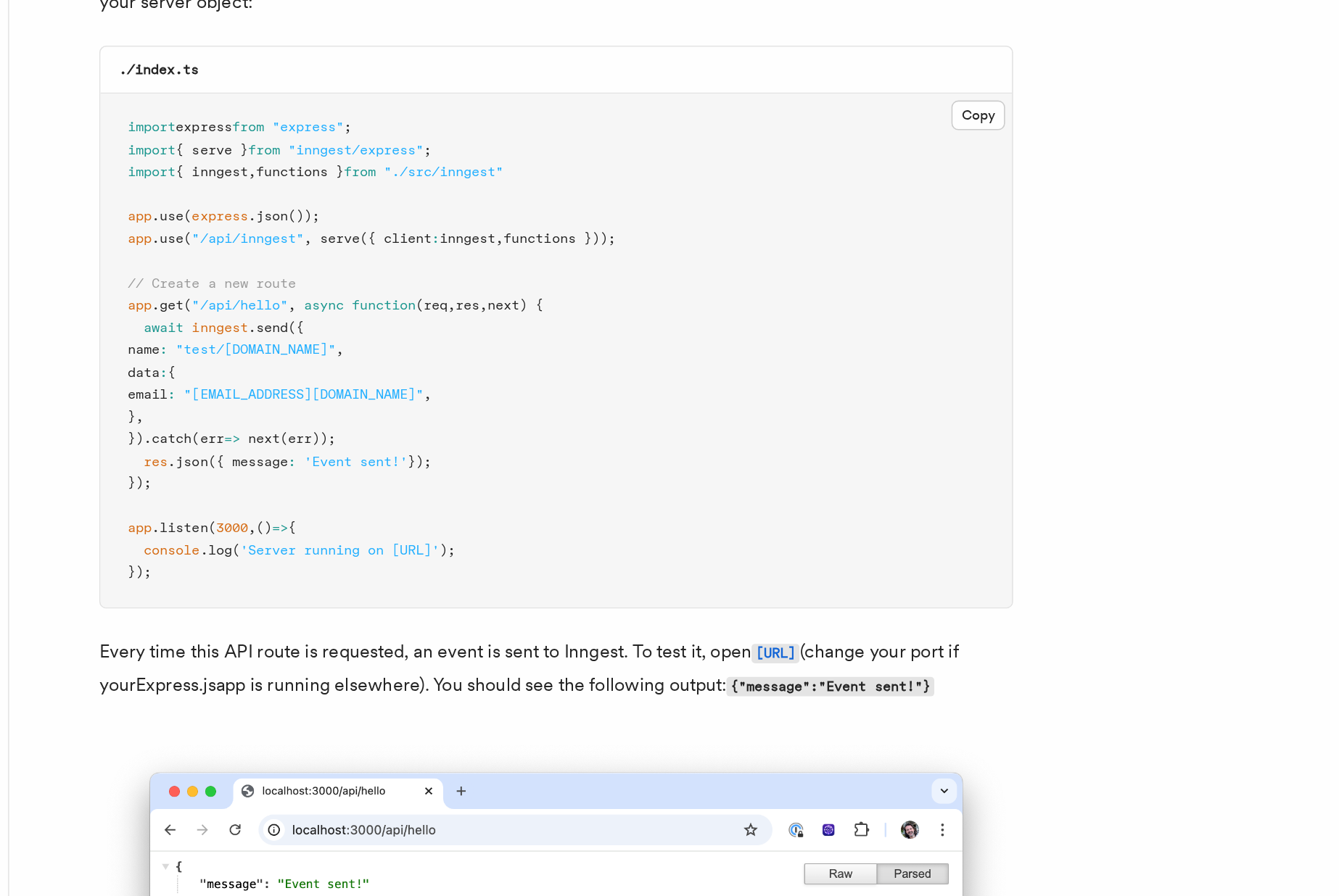
click at [289, 765] on p "Every time this API route is requested, an event is sent to Inngest. To test it…" at bounding box center [527, 752] width 580 height 42
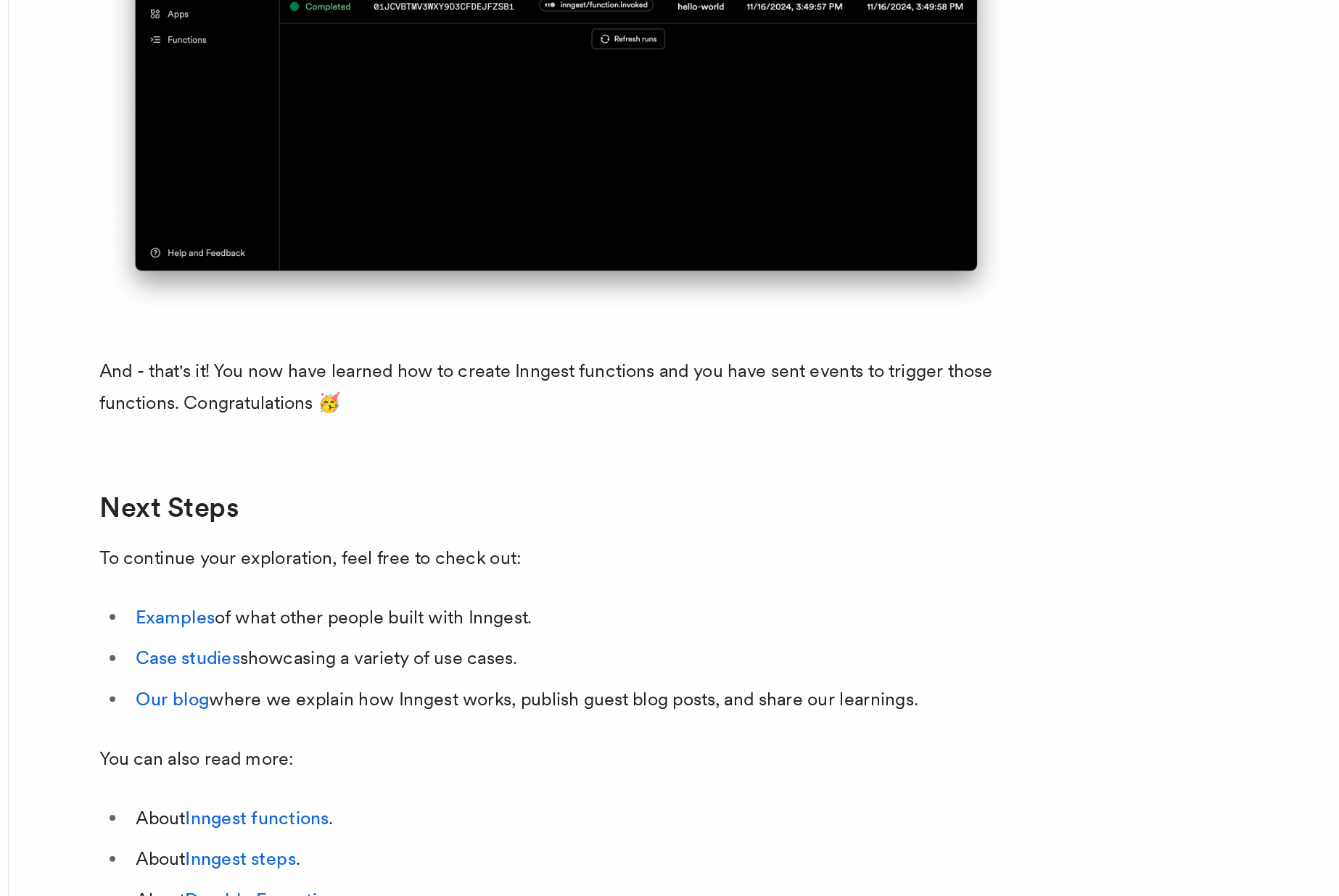
scroll to position [8878, 0]
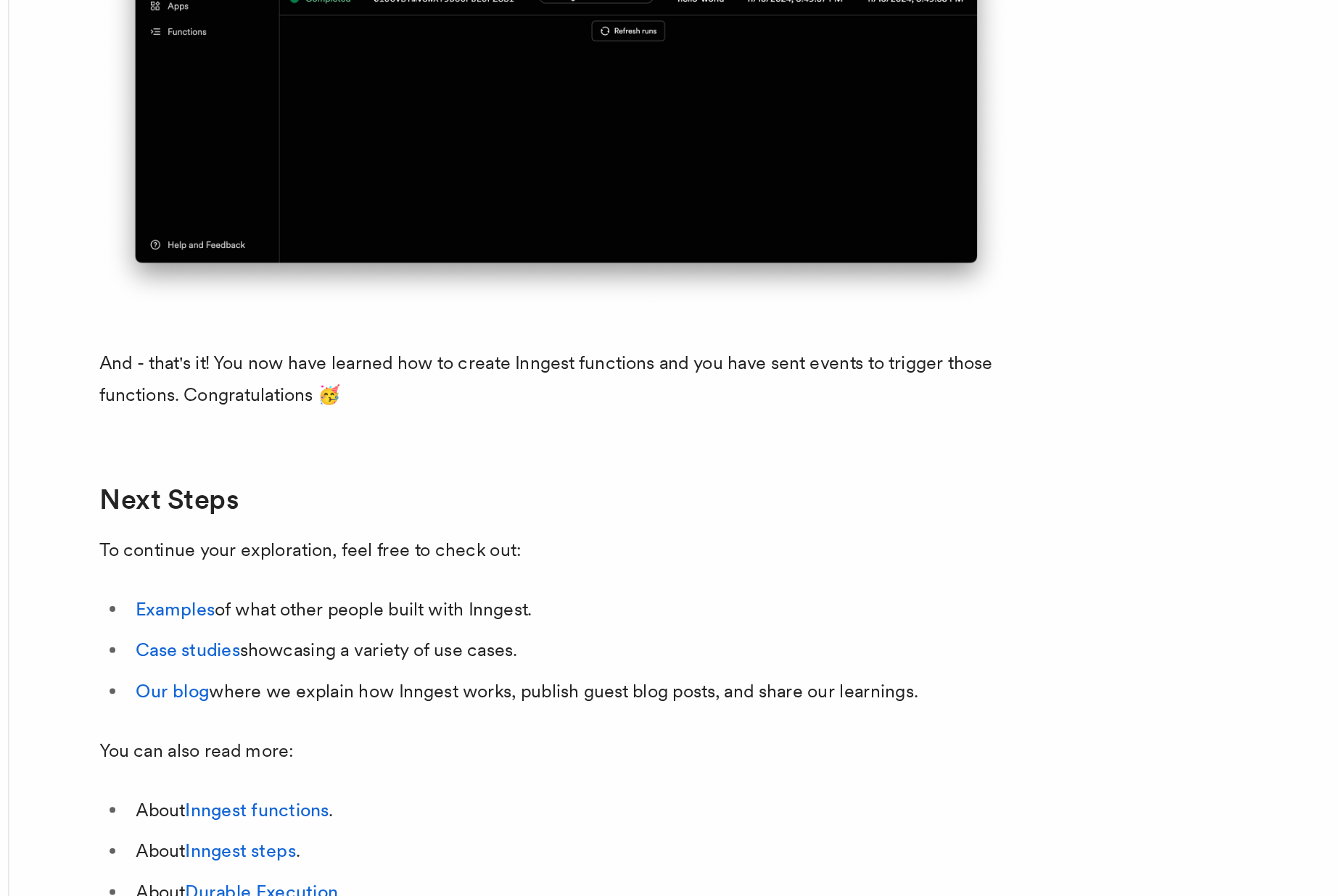
click at [300, 588] on p "And - that's it! You now have learned how to create Inngest functions and you h…" at bounding box center [527, 567] width 580 height 41
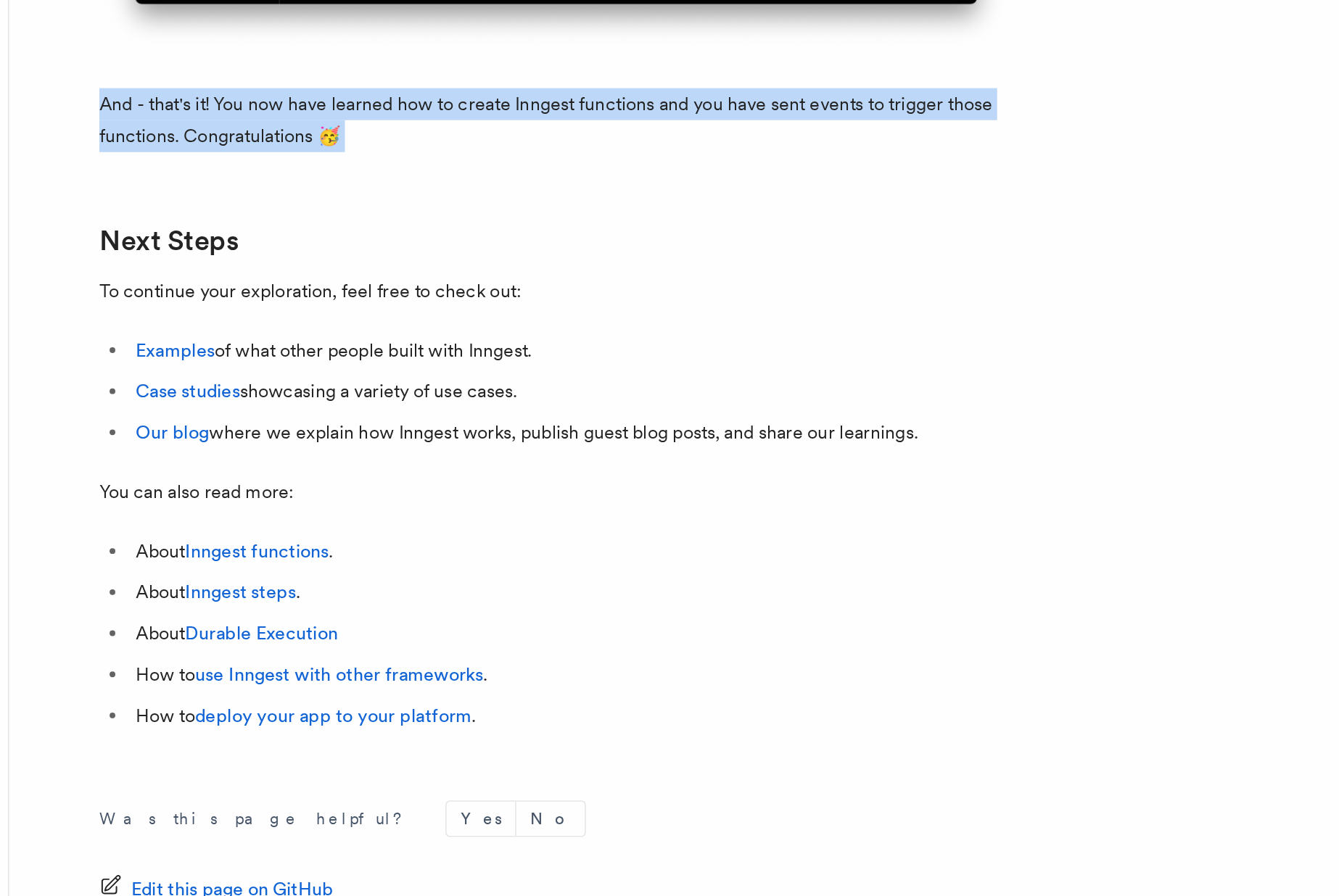
scroll to position [9053, 0]
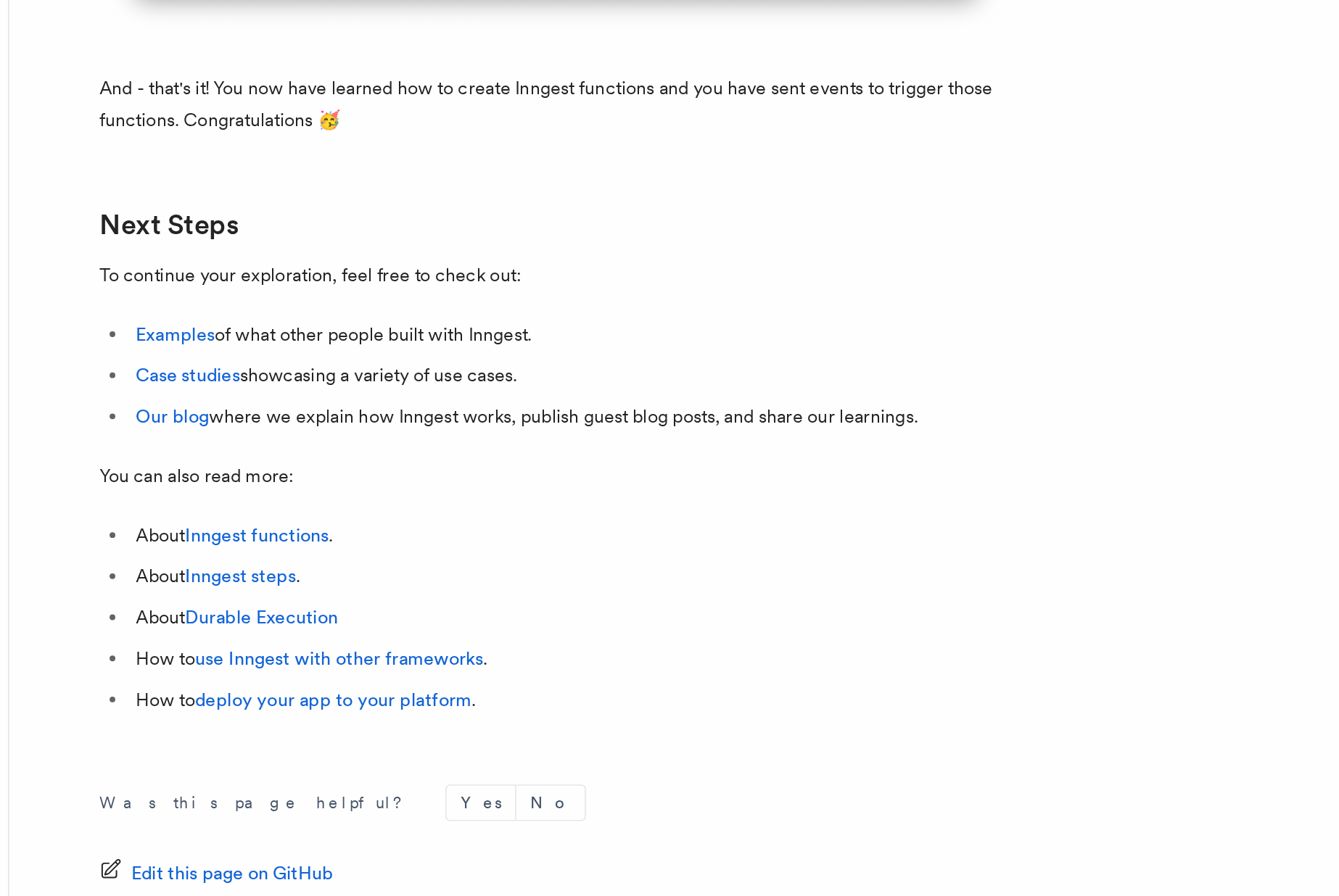
click at [337, 602] on li "Our blog where we explain how Inngest works, publish guest blog posts, and shar…" at bounding box center [537, 591] width 561 height 20
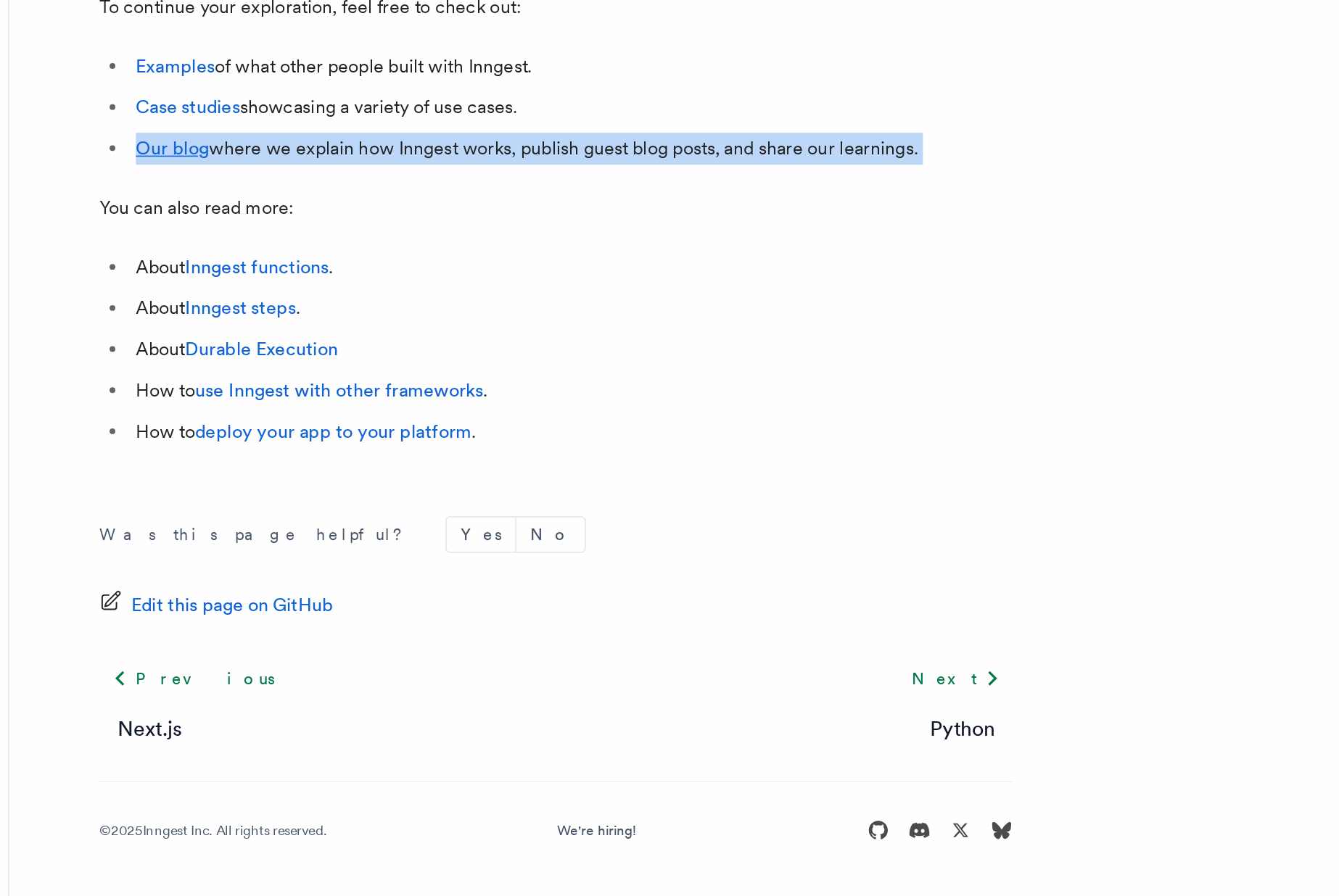
scroll to position [9232, 0]
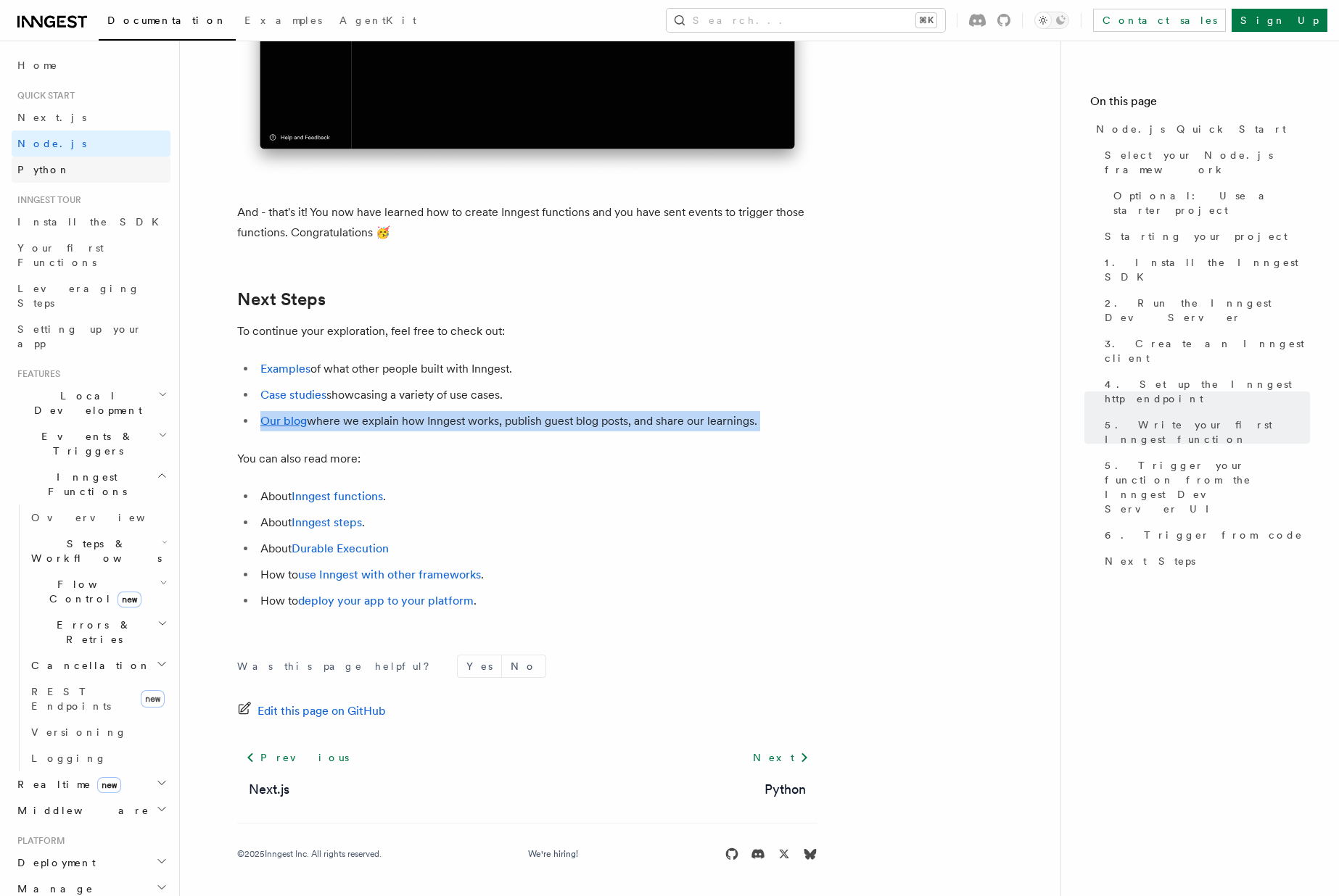
click at [59, 168] on link "Python" at bounding box center [91, 169] width 159 height 26
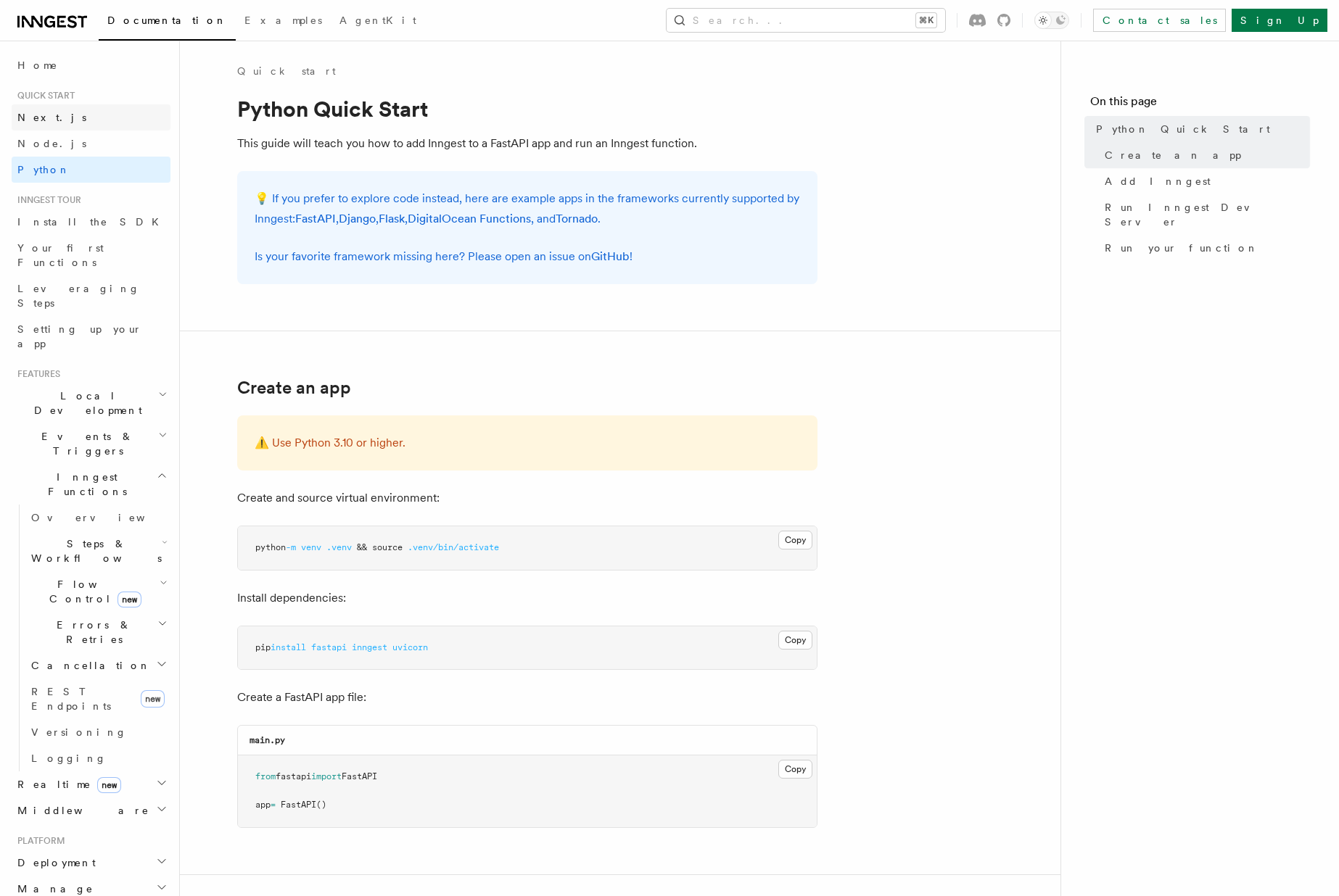
click at [51, 111] on link "Next.js" at bounding box center [91, 117] width 159 height 26
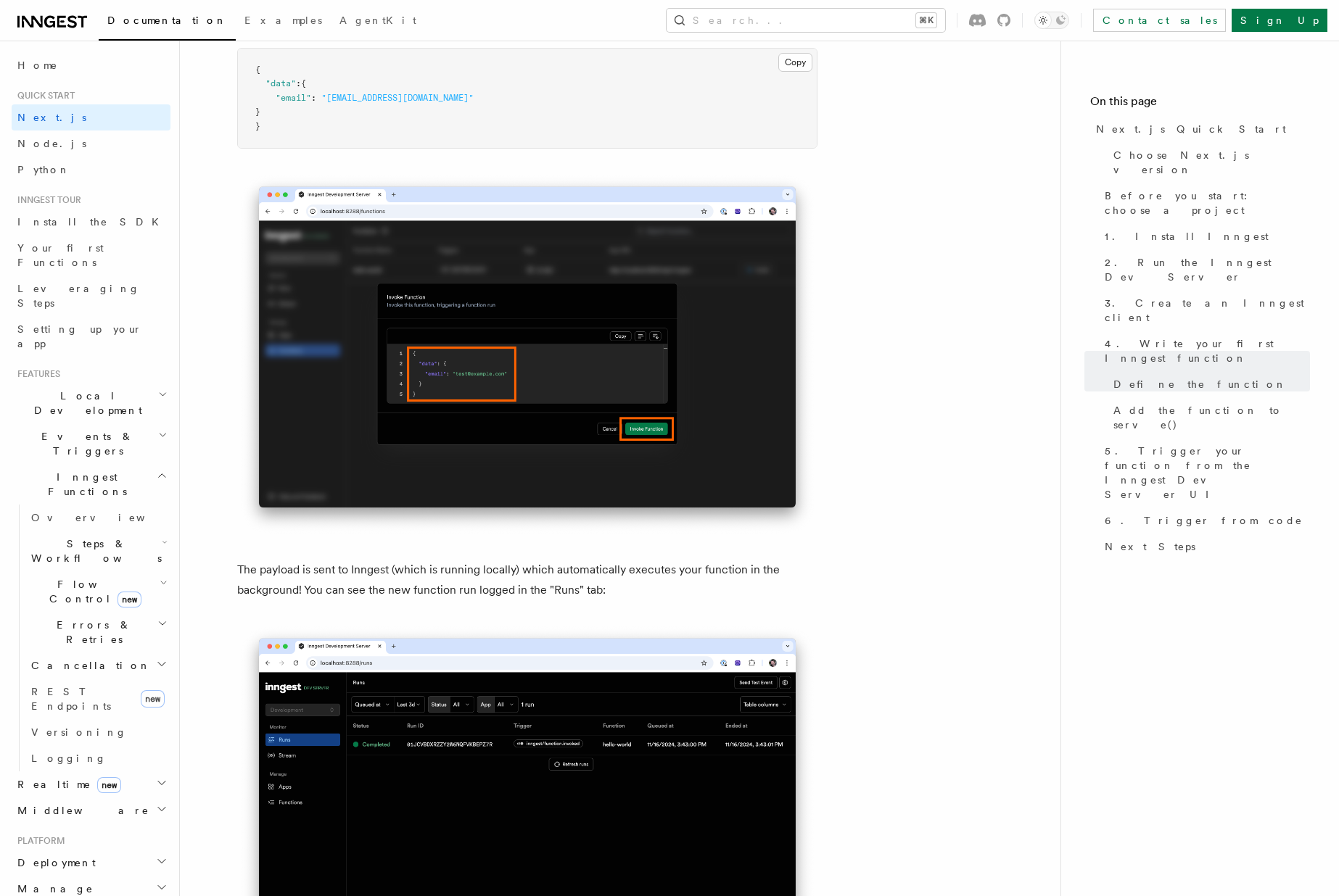
scroll to position [4507, 0]
